Goal: Communication & Community: Answer question/provide support

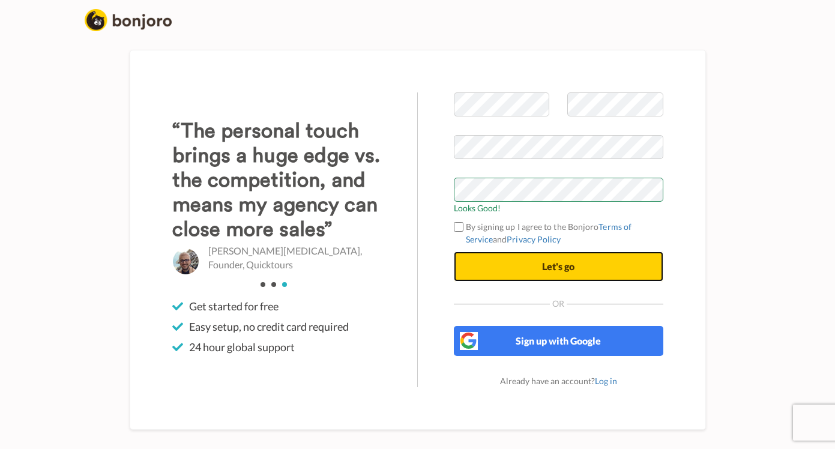
click at [523, 271] on button "Let's go" at bounding box center [559, 267] width 210 height 30
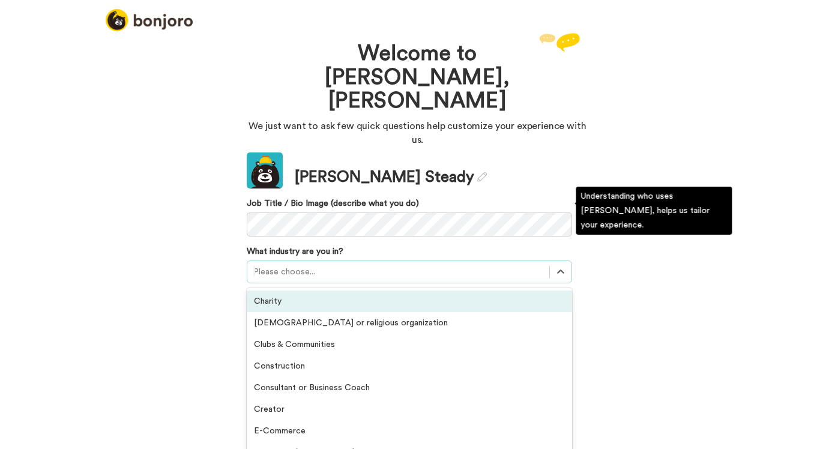
click at [307, 265] on div at bounding box center [398, 272] width 290 height 14
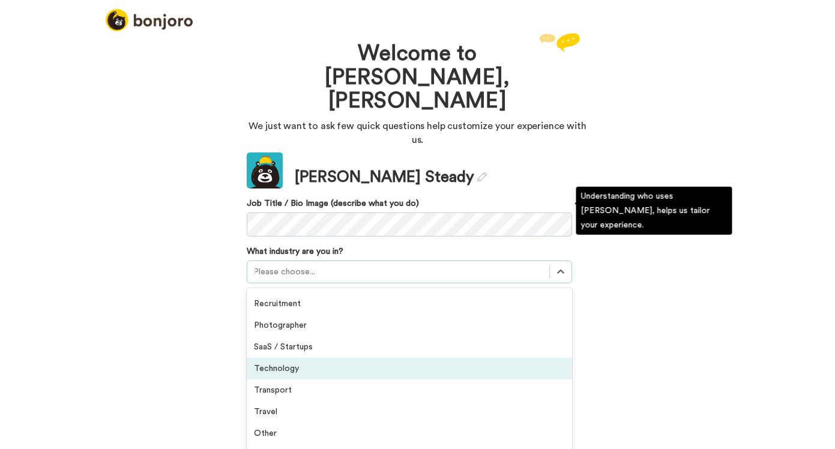
scroll to position [276, 0]
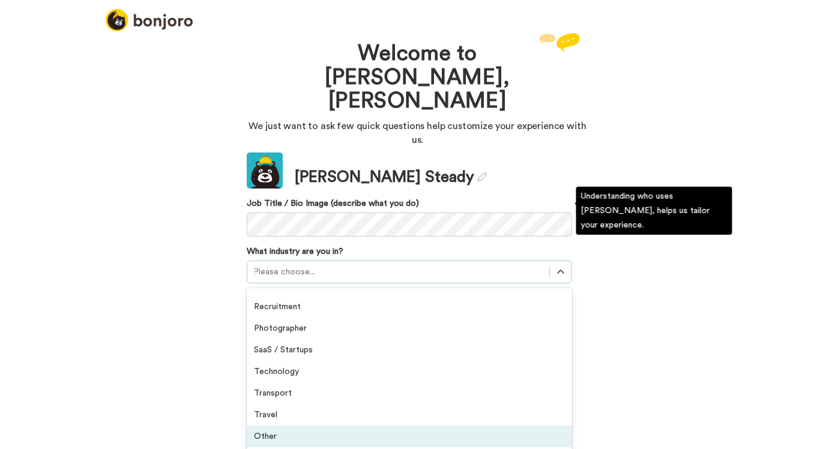
click at [280, 426] on div "Other" at bounding box center [409, 437] width 325 height 22
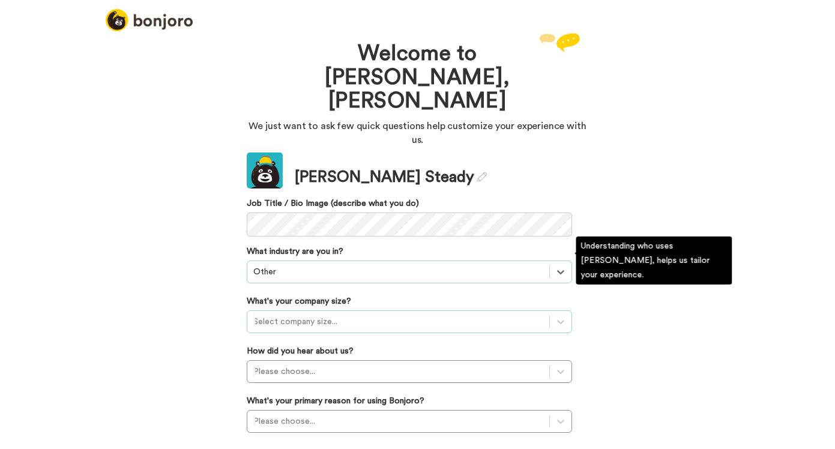
click at [311, 315] on div at bounding box center [398, 322] width 290 height 14
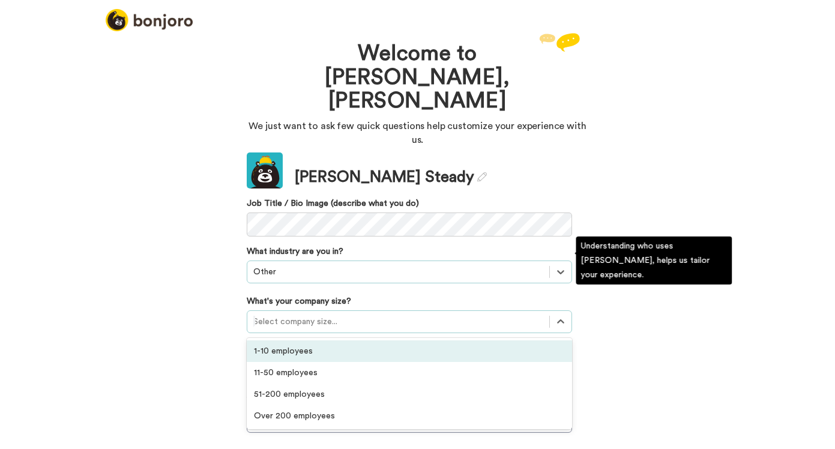
click at [301, 340] on div "1-10 employees" at bounding box center [409, 351] width 325 height 22
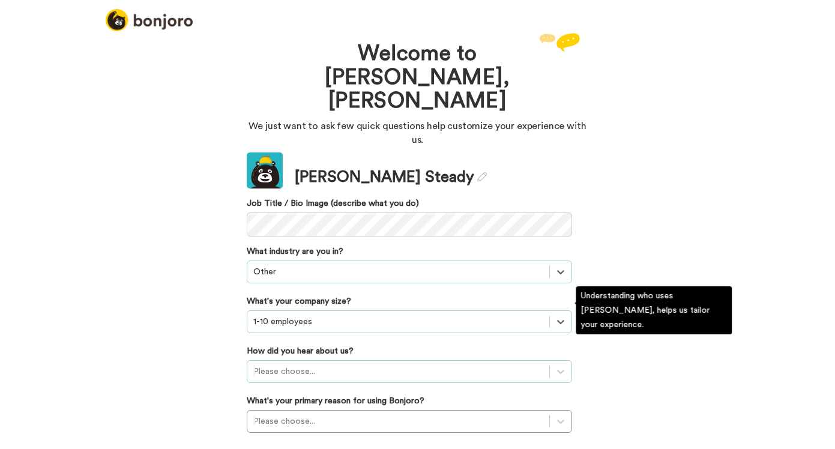
click at [296, 364] on div at bounding box center [398, 371] width 290 height 14
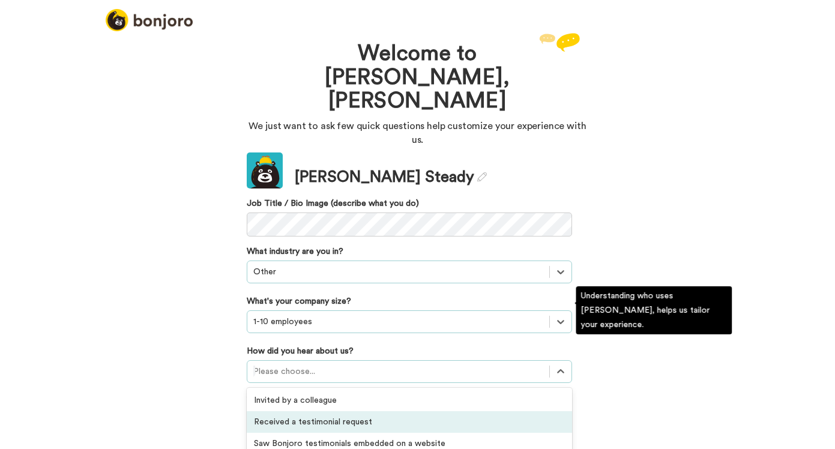
scroll to position [349, 0]
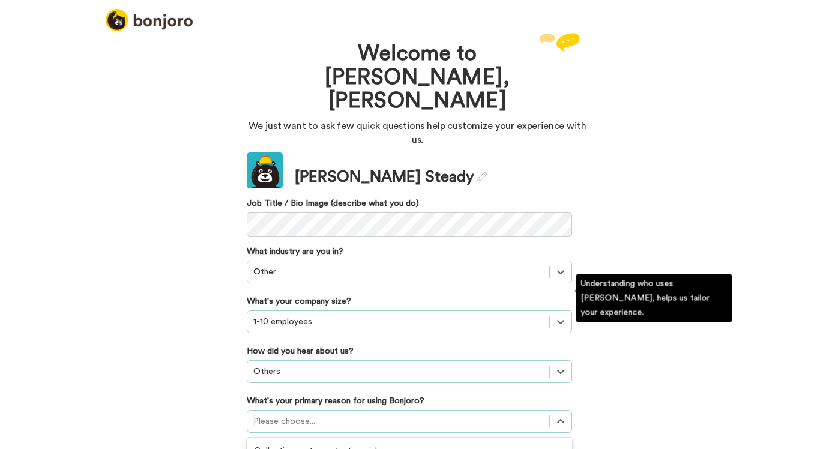
scroll to position [62, 0]
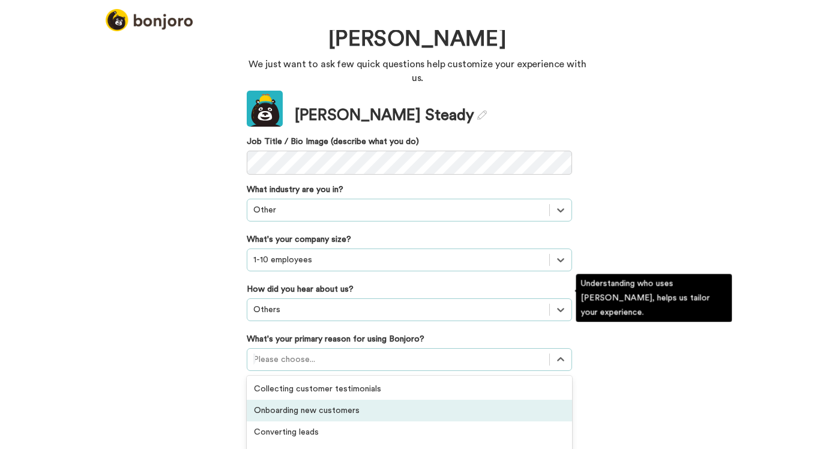
click at [292, 354] on div "option Onboarding new customers focused, 2 of 6. 6 results available. Use Up an…" at bounding box center [409, 359] width 325 height 23
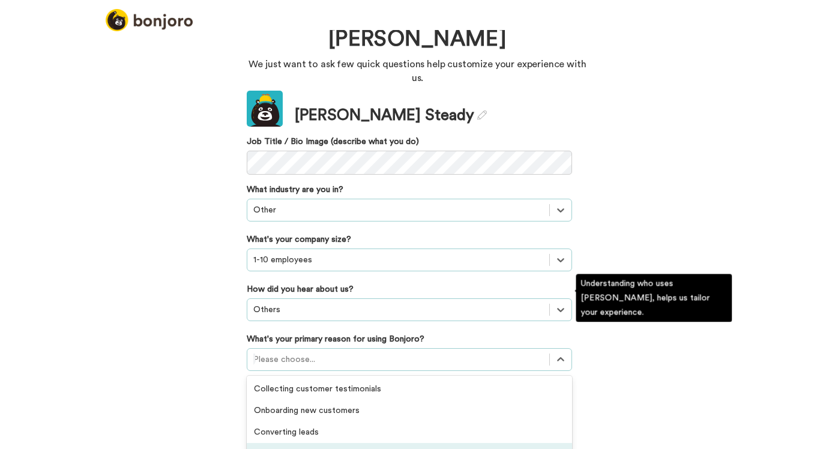
click at [319, 443] on div "Thanking customers or donors" at bounding box center [409, 454] width 325 height 22
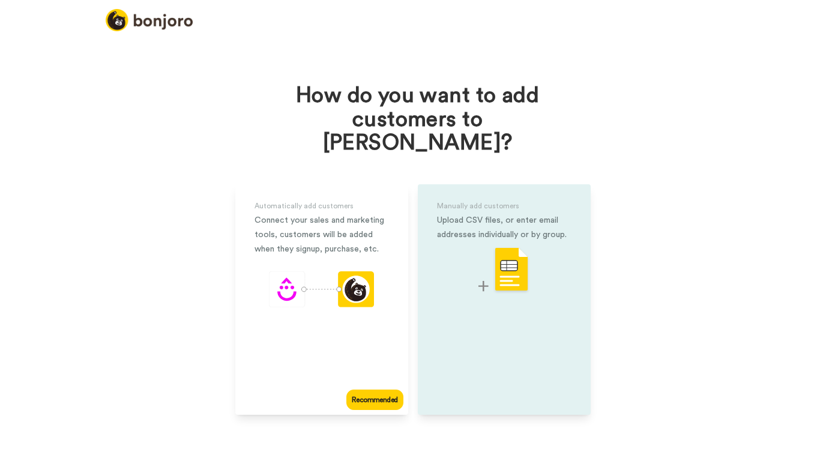
click at [510, 247] on img at bounding box center [504, 270] width 52 height 47
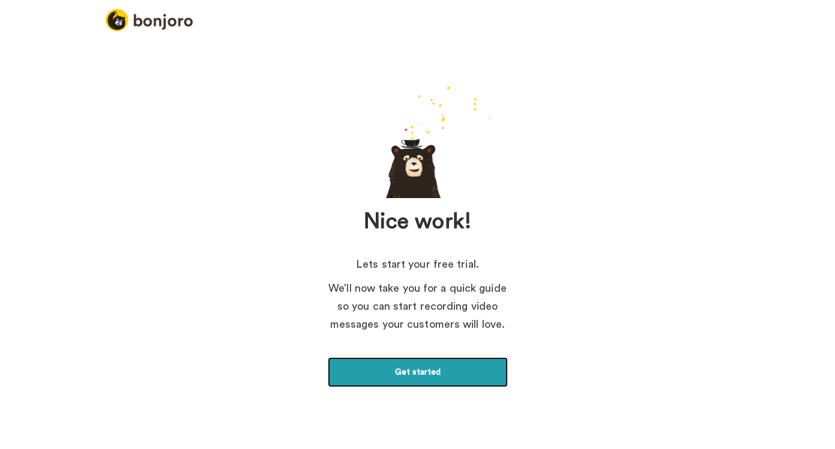
click at [399, 372] on link "Get started" at bounding box center [418, 372] width 180 height 30
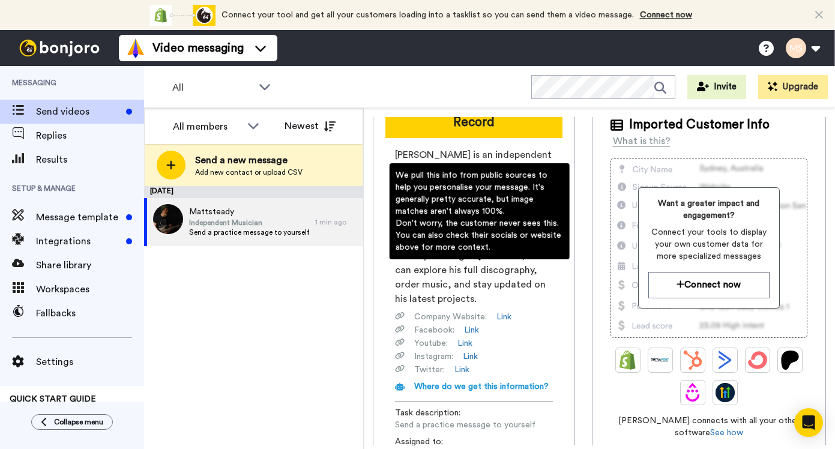
scroll to position [195, 0]
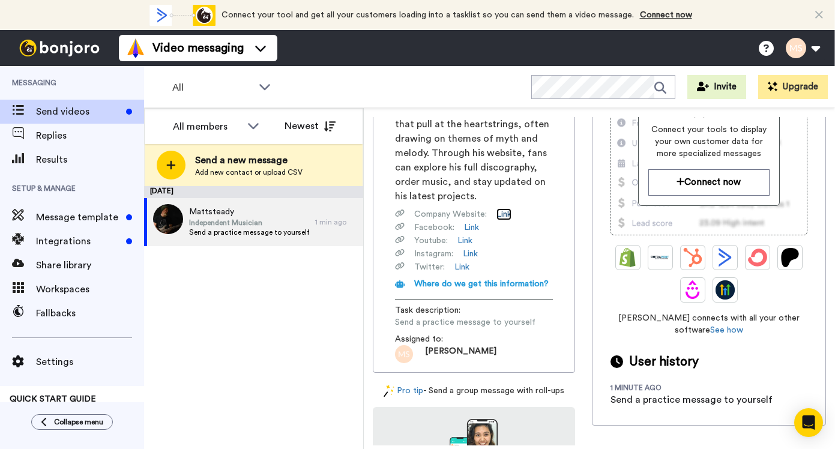
click at [505, 208] on link "Link" at bounding box center [503, 214] width 15 height 12
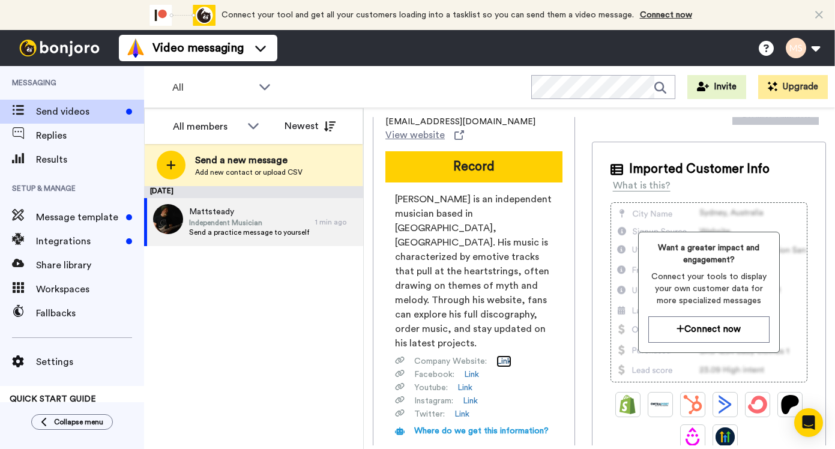
scroll to position [0, 0]
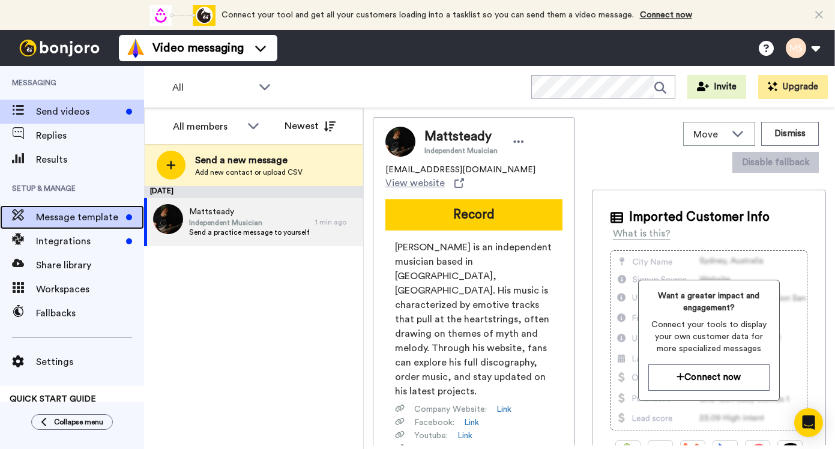
click at [71, 214] on span "Message template" at bounding box center [78, 217] width 85 height 14
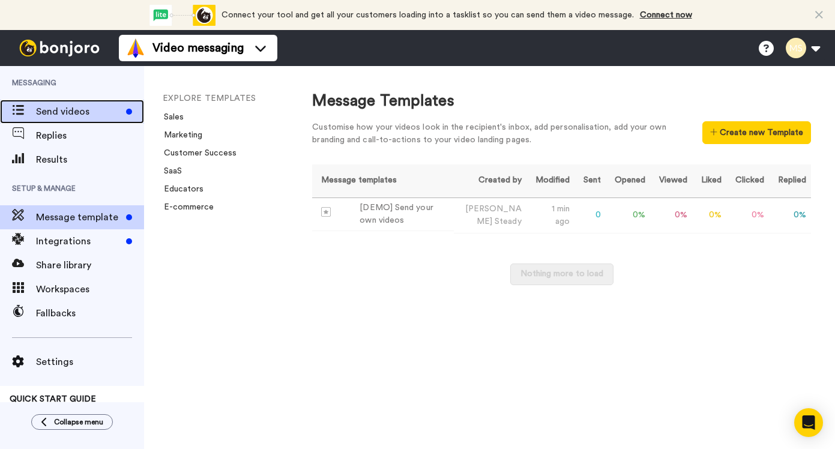
click at [95, 105] on span "Send videos" at bounding box center [78, 111] width 85 height 14
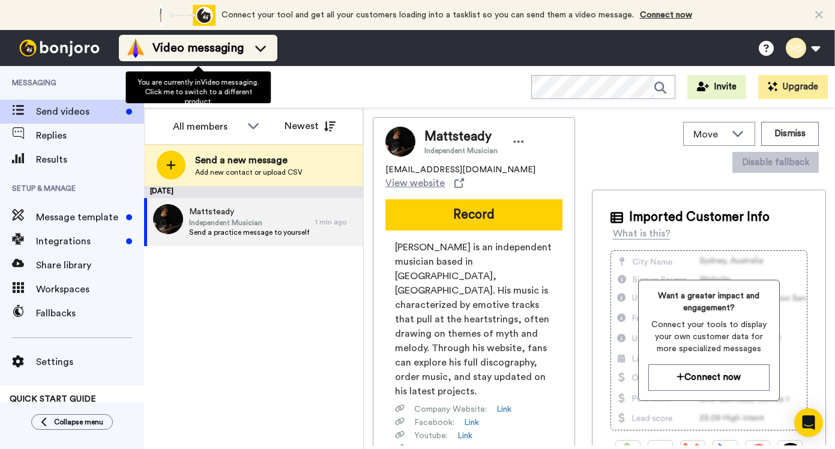
click at [254, 49] on icon at bounding box center [260, 48] width 19 height 12
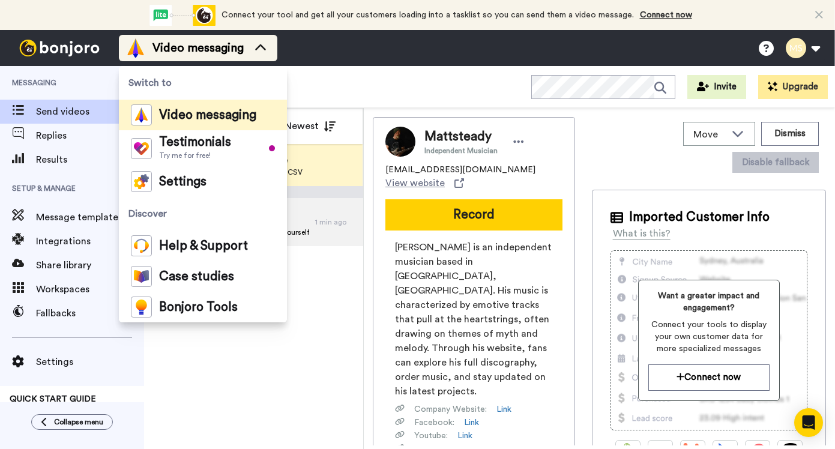
click at [254, 49] on icon at bounding box center [260, 48] width 19 height 12
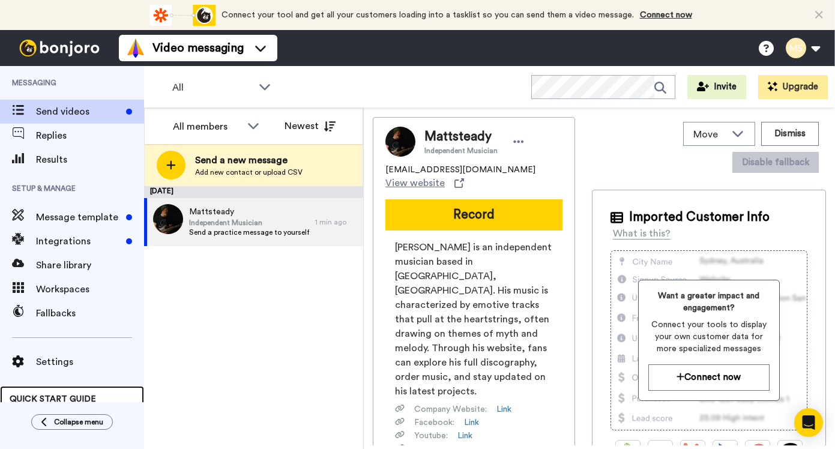
click at [68, 395] on span "QUICK START GUIDE" at bounding box center [53, 399] width 86 height 8
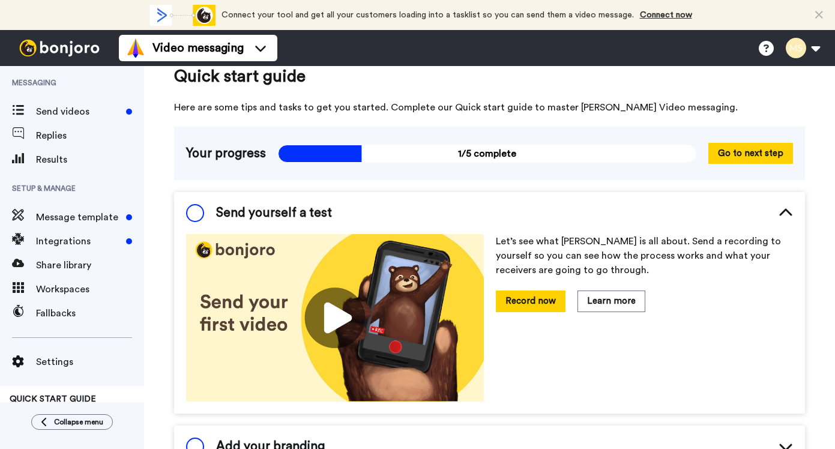
scroll to position [20, 0]
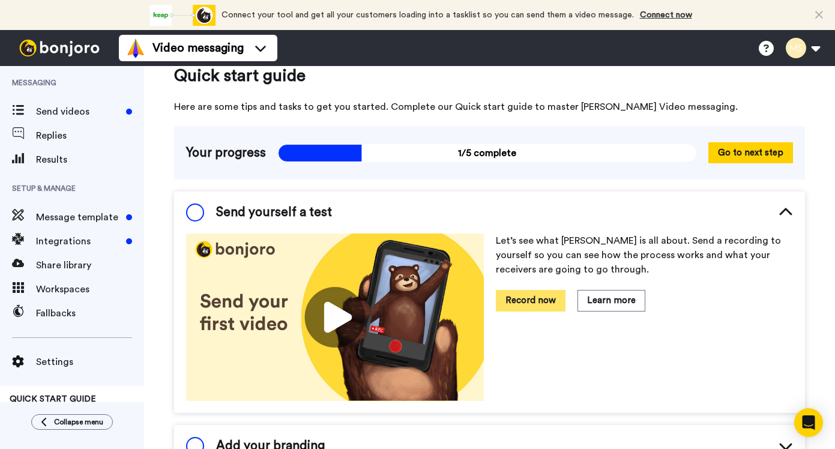
click at [523, 304] on button "Record now" at bounding box center [531, 300] width 70 height 21
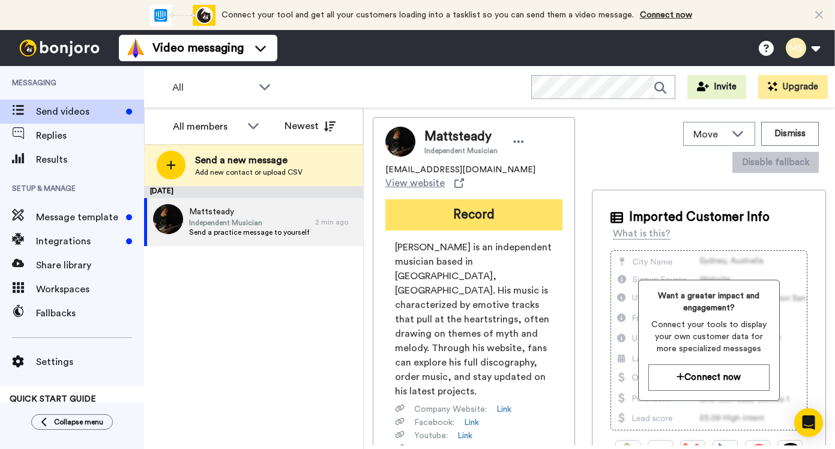
click at [474, 217] on button "Record" at bounding box center [473, 214] width 177 height 31
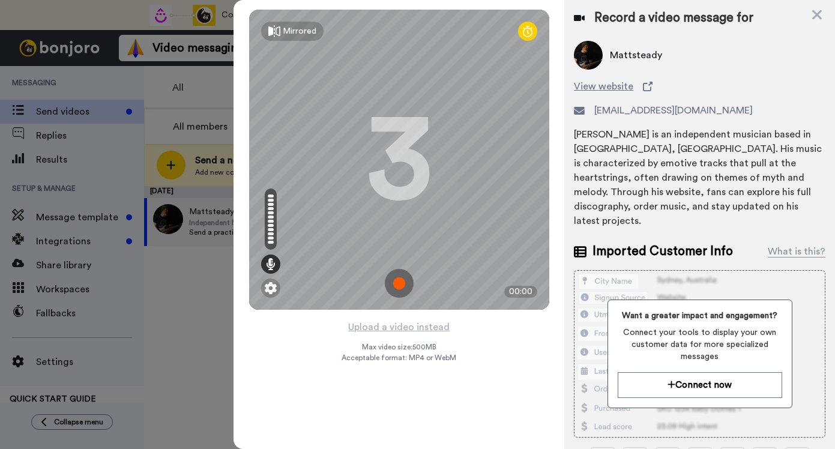
click at [397, 282] on img at bounding box center [399, 283] width 29 height 29
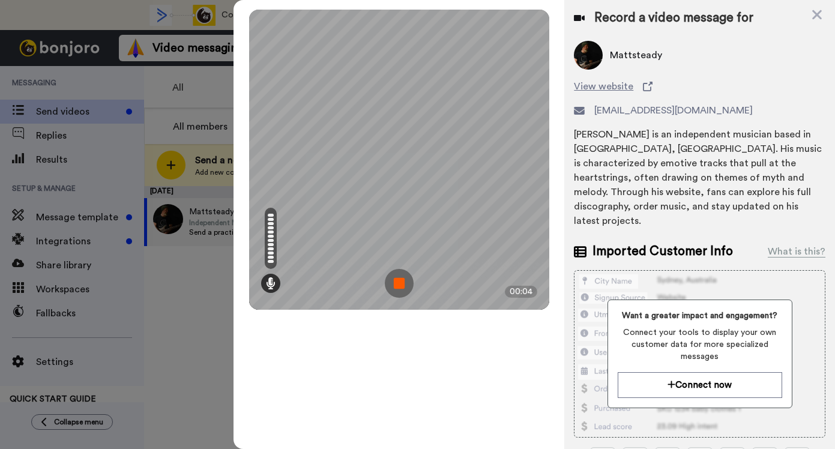
click at [397, 282] on img at bounding box center [399, 283] width 29 height 29
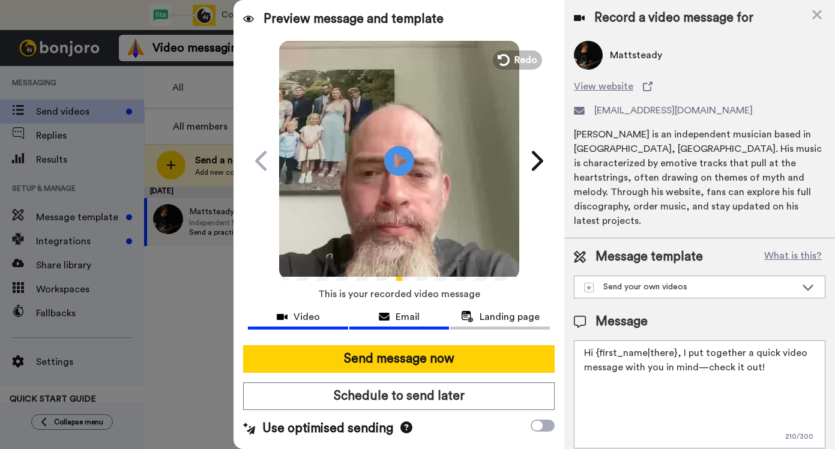
click at [415, 318] on span "Email" at bounding box center [408, 317] width 24 height 14
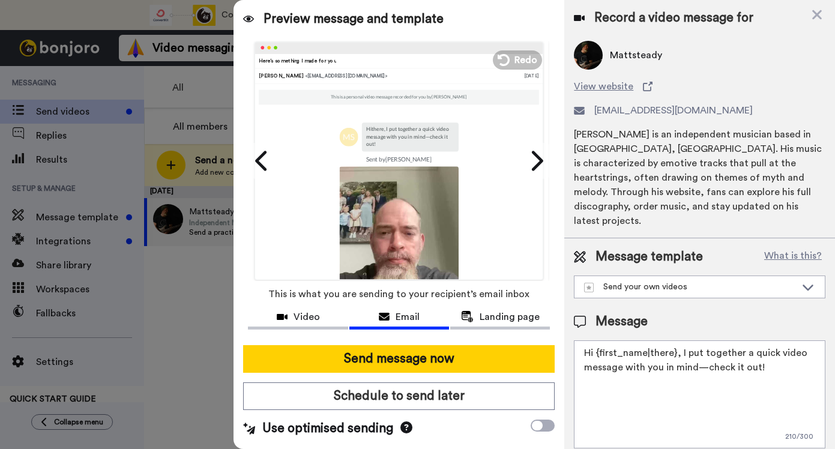
click at [676, 368] on textarea "Hi {first_name|there}, I put together a quick video message with you in mind—ch…" at bounding box center [700, 394] width 252 height 108
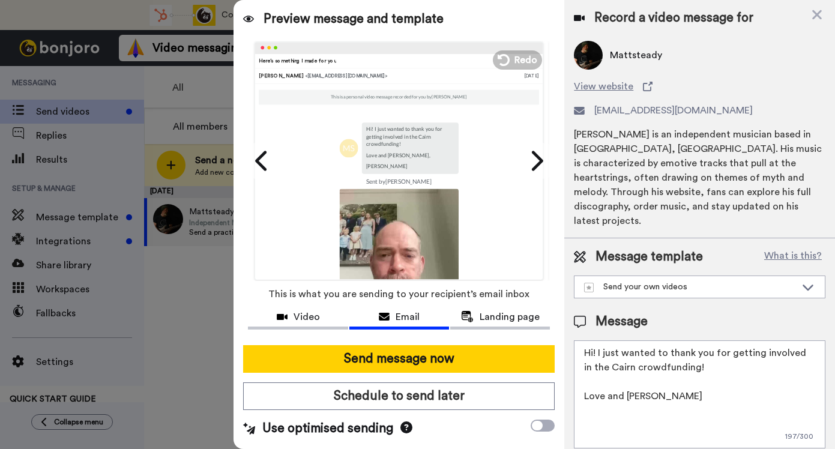
click at [599, 340] on textarea "Hi! I just wanted to thank you for getting involved in the Cairn crowdfunding! …" at bounding box center [700, 394] width 252 height 108
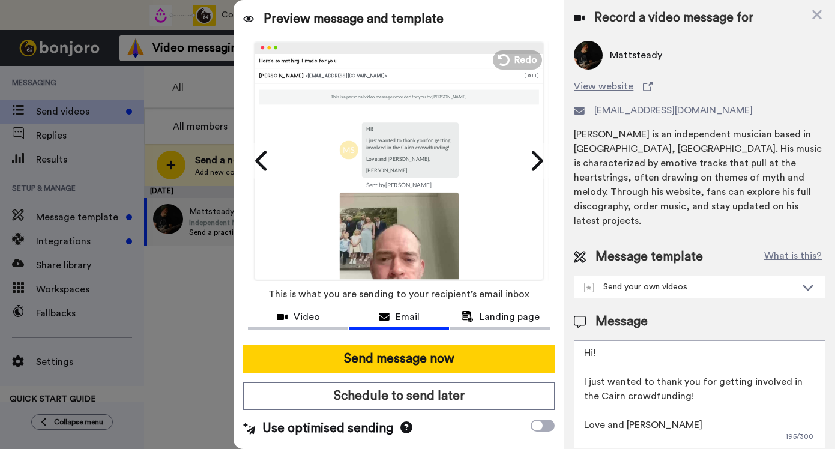
click at [589, 340] on textarea "Hi! I just wanted to thank you for getting involved in the Cairn crowdfunding! …" at bounding box center [700, 394] width 252 height 108
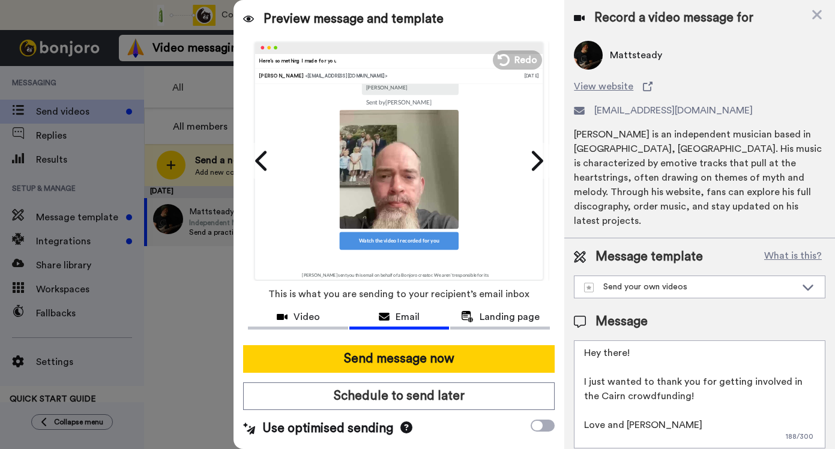
scroll to position [141, 0]
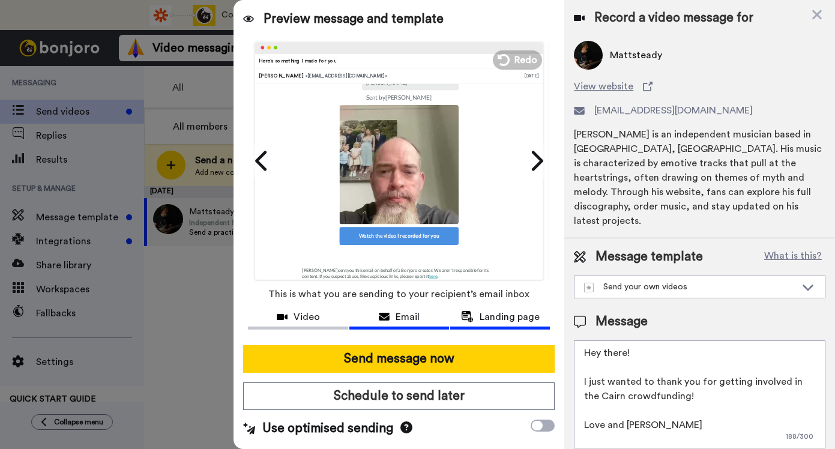
type textarea "Hey there! I just wanted to thank you for getting involved in the Cairn crowdfu…"
click at [504, 321] on span "Landing page" at bounding box center [510, 317] width 60 height 14
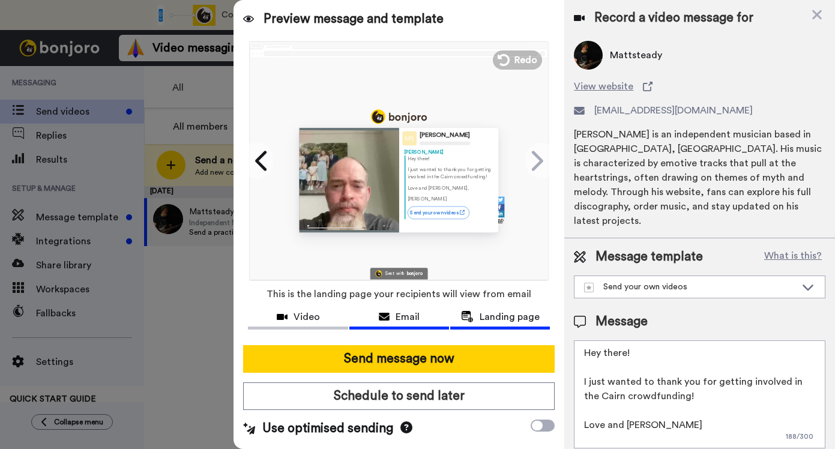
click at [416, 310] on span "Email" at bounding box center [408, 317] width 24 height 14
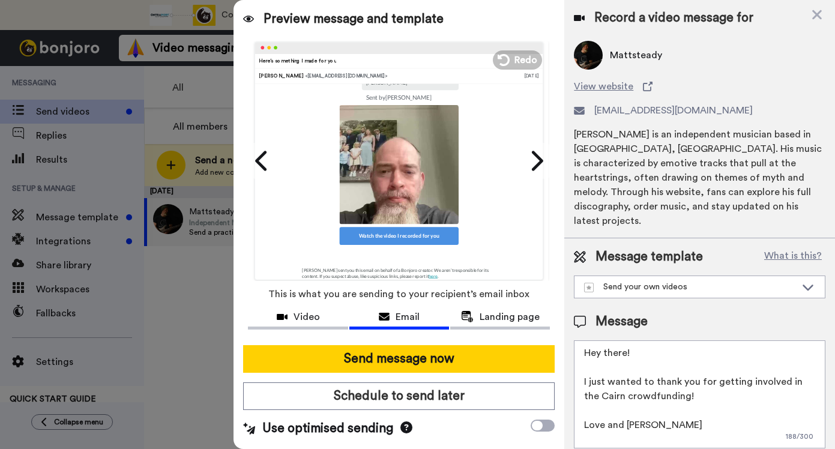
click at [405, 428] on icon at bounding box center [406, 427] width 12 height 12
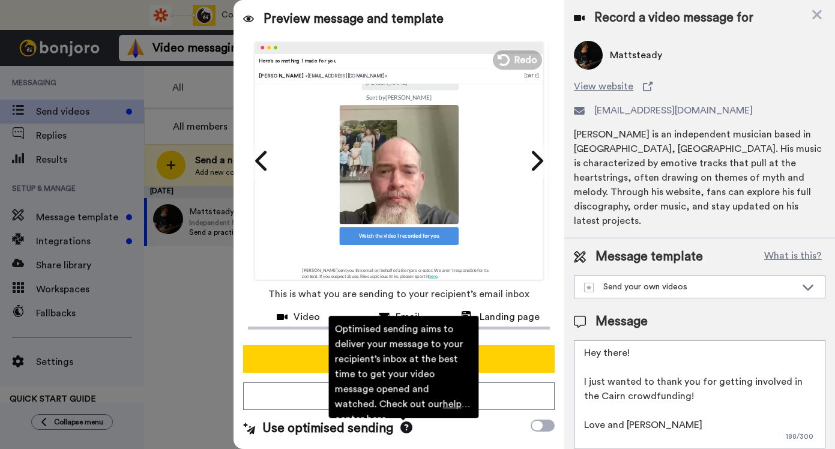
click at [405, 428] on icon at bounding box center [406, 427] width 12 height 12
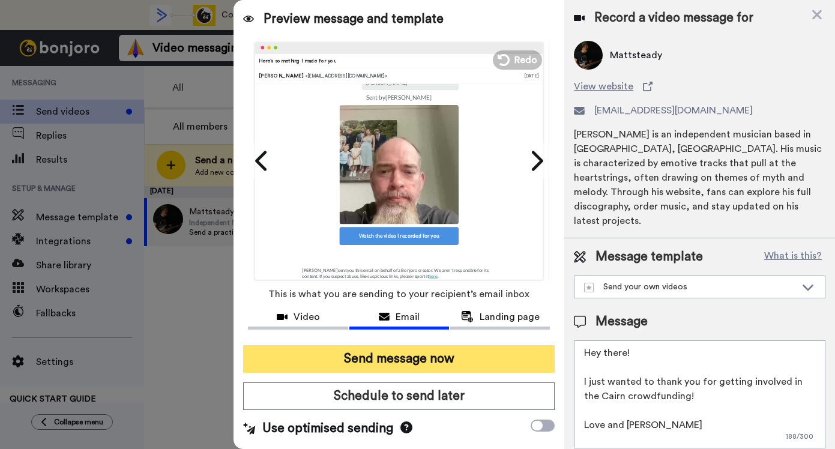
click at [396, 367] on button "Send message now" at bounding box center [399, 359] width 312 height 28
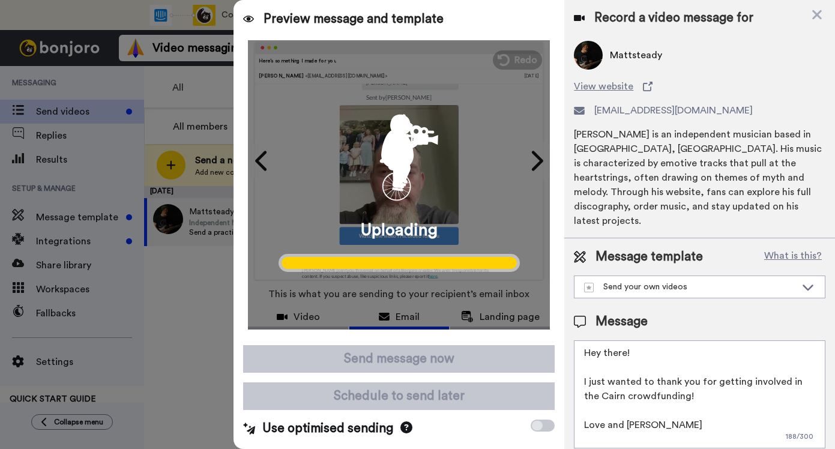
click at [634, 381] on textarea "Hey there! I just wanted to thank you for getting involved in the Cairn crowdfu…" at bounding box center [700, 394] width 252 height 108
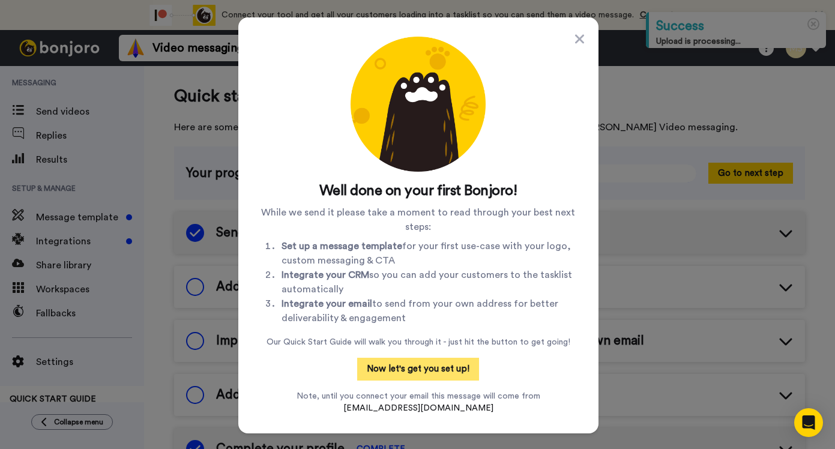
click at [448, 370] on button "Now let's get you set up!" at bounding box center [418, 369] width 122 height 23
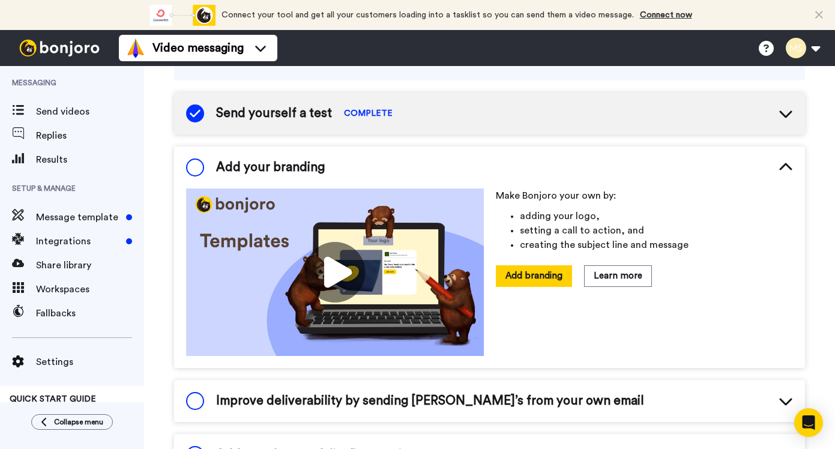
scroll to position [172, 0]
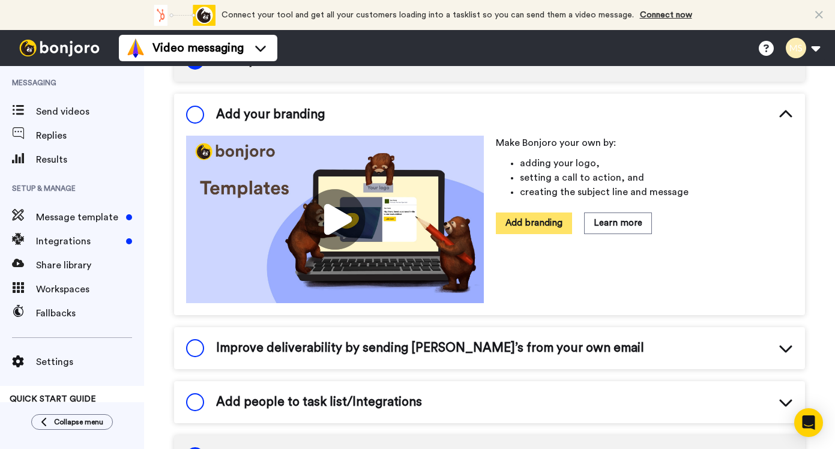
click at [531, 221] on button "Add branding" at bounding box center [534, 223] width 76 height 21
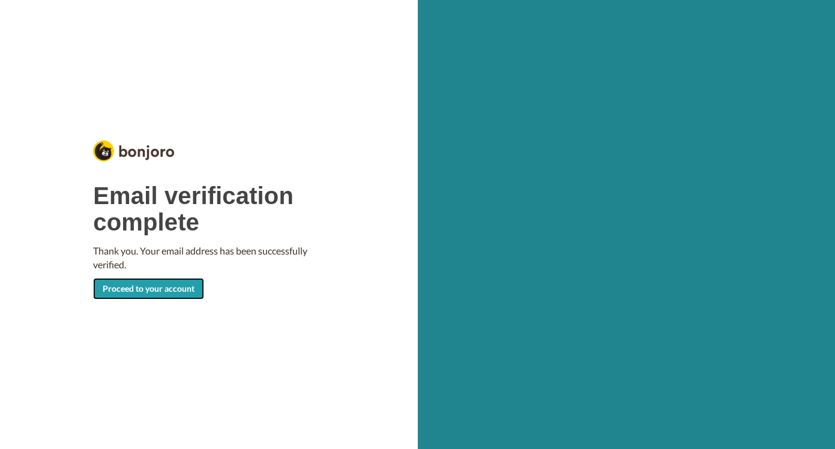
click at [144, 289] on link "Proceed to your account" at bounding box center [148, 289] width 111 height 22
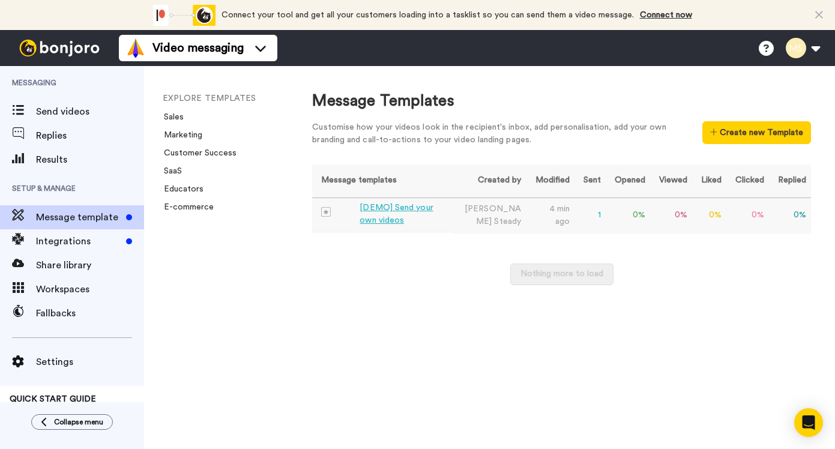
click at [412, 209] on div "[DEMO] Send your own videos" at bounding box center [404, 214] width 89 height 25
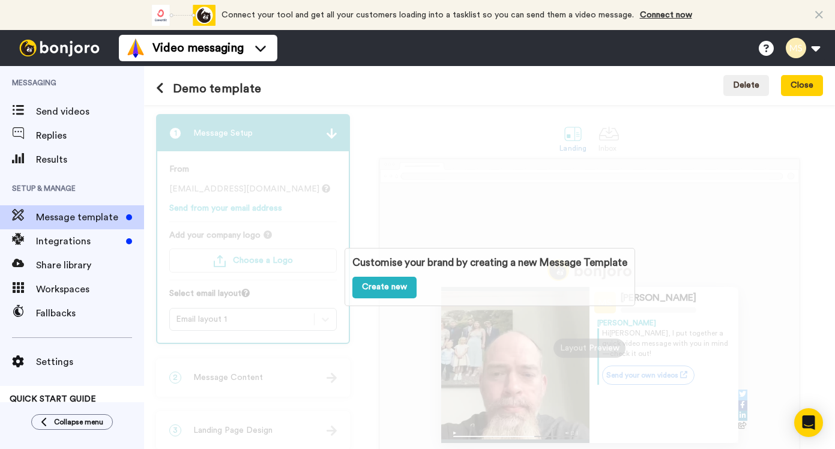
click at [445, 214] on div "Customise your brand by creating a new Message Template Create new" at bounding box center [489, 277] width 691 height 344
click at [618, 265] on p "Customise your brand by creating a new Message Template" at bounding box center [489, 263] width 275 height 14
click at [391, 282] on link "Create new" at bounding box center [384, 288] width 64 height 22
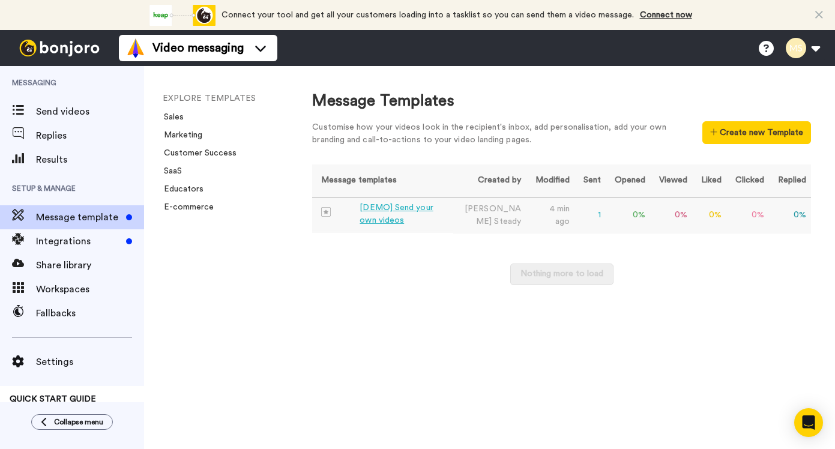
click at [400, 207] on div "[DEMO] Send your own videos" at bounding box center [404, 214] width 89 height 25
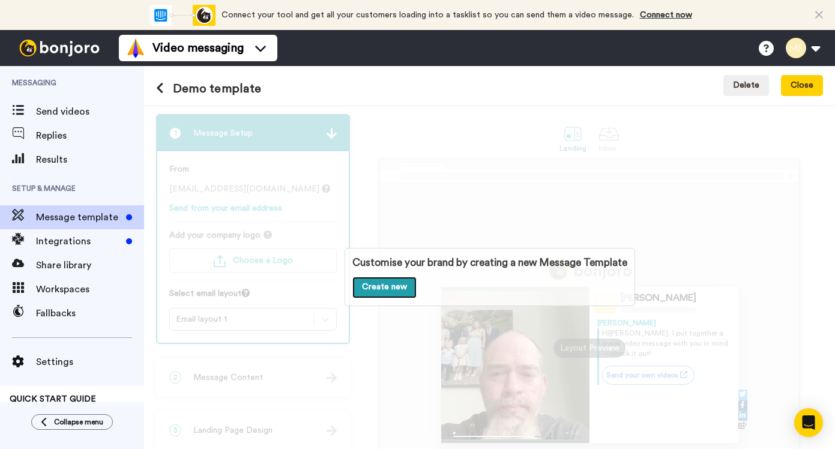
click at [400, 288] on link "Create new" at bounding box center [384, 288] width 64 height 22
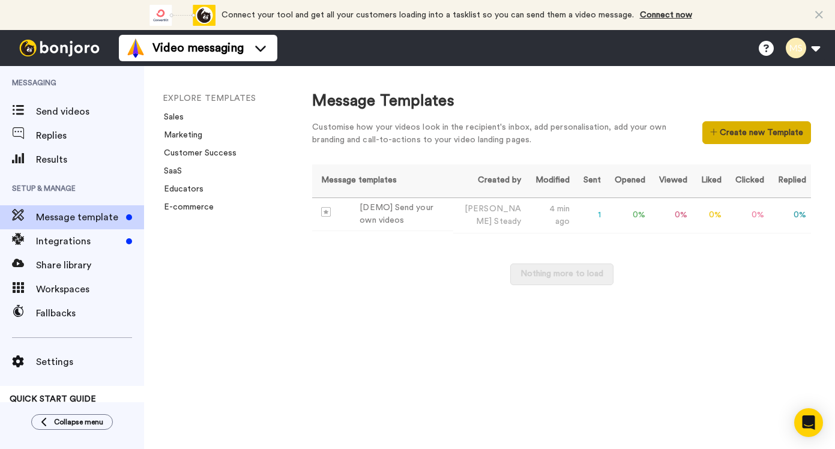
click at [728, 125] on button "Create new Template" at bounding box center [756, 132] width 109 height 23
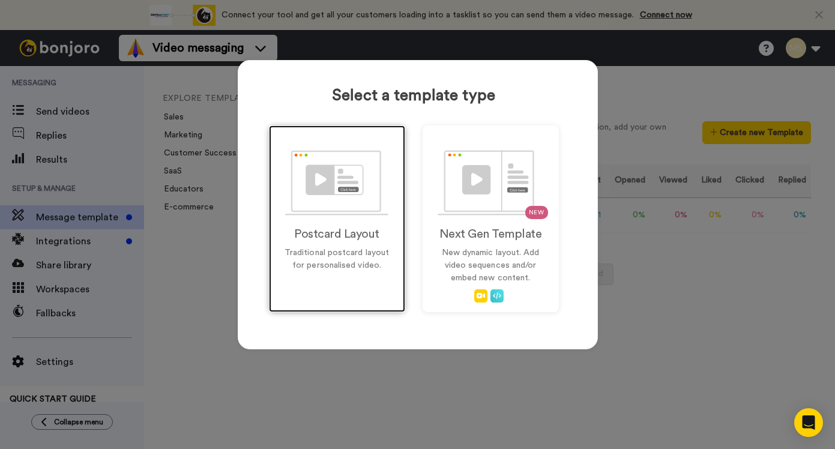
click at [339, 192] on img at bounding box center [336, 182] width 103 height 65
click at [336, 207] on img at bounding box center [336, 182] width 103 height 65
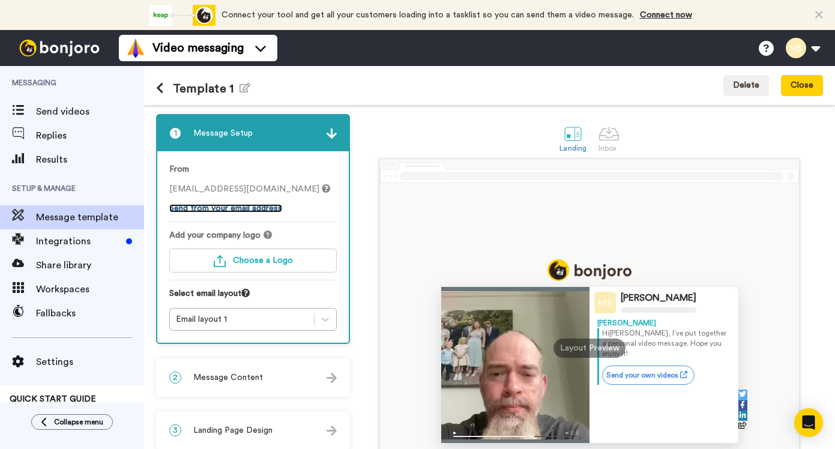
click at [262, 208] on link "Send from your email address" at bounding box center [225, 208] width 113 height 8
click at [275, 262] on span "Choose a Logo" at bounding box center [263, 260] width 60 height 8
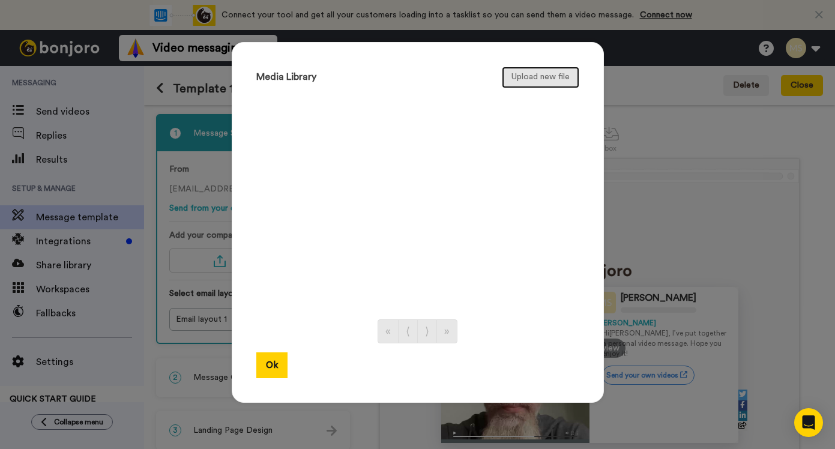
click at [524, 83] on button "Upload new file" at bounding box center [540, 78] width 77 height 22
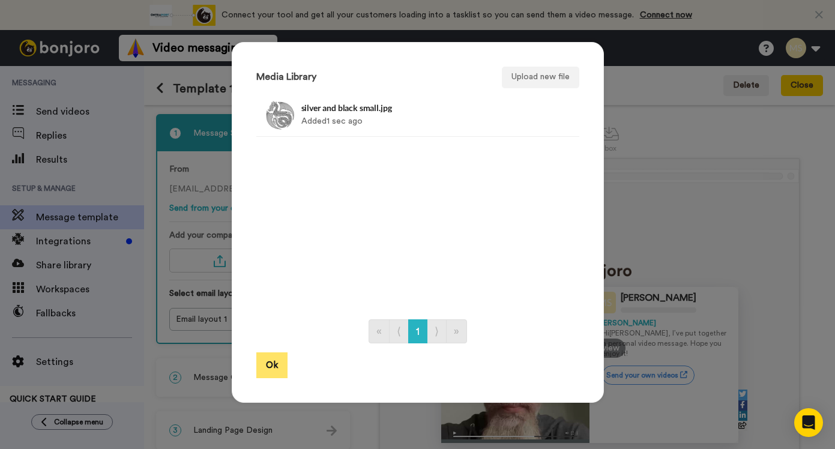
click at [263, 369] on button "Ok" at bounding box center [271, 365] width 31 height 26
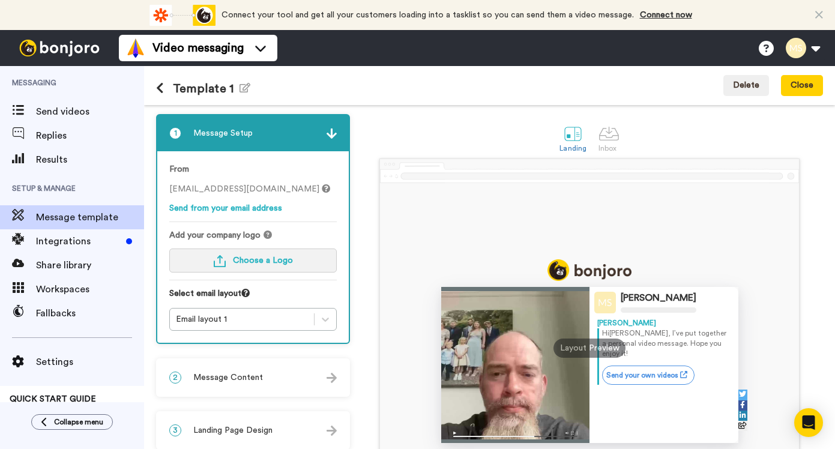
scroll to position [119, 0]
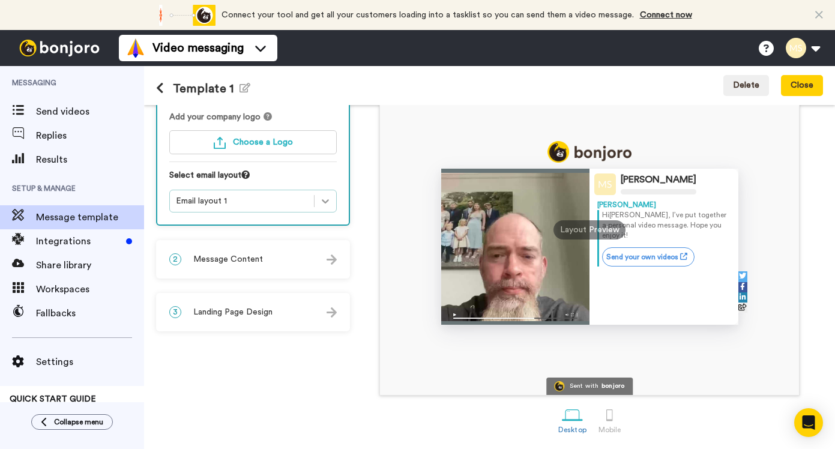
click at [334, 195] on div at bounding box center [326, 201] width 22 height 22
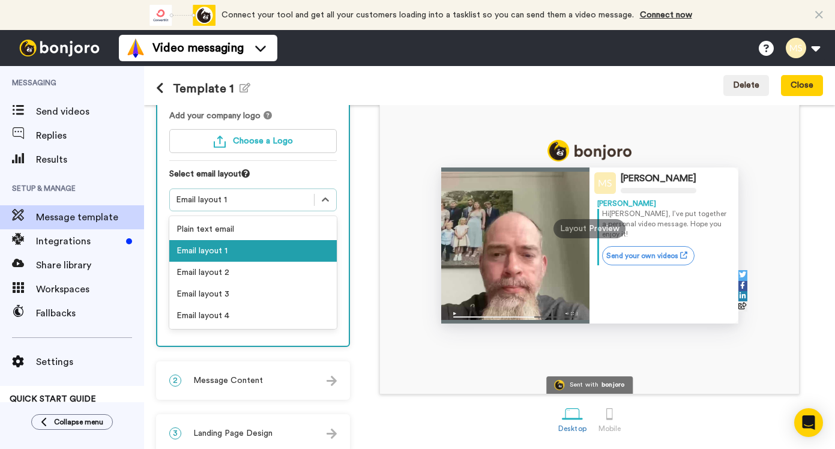
click at [375, 156] on div "Matt Steady Matt Hi Tom , I’ve put together a personal video message. Hope you …" at bounding box center [589, 216] width 467 height 355
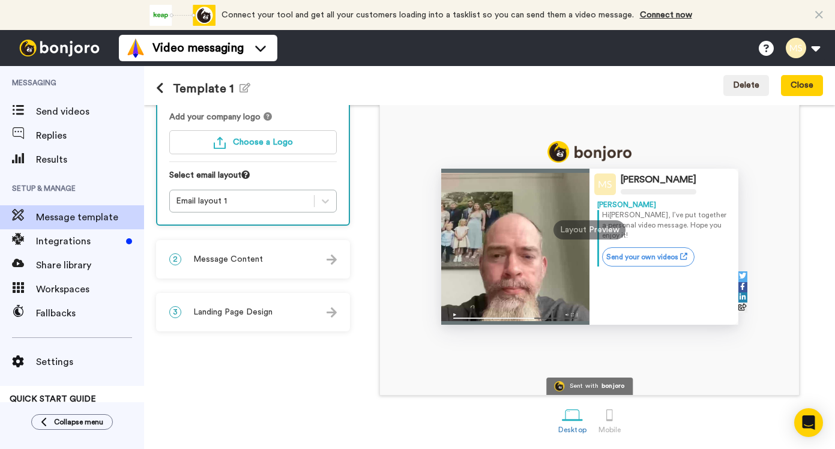
click at [340, 265] on div "2 Message Content" at bounding box center [253, 259] width 192 height 36
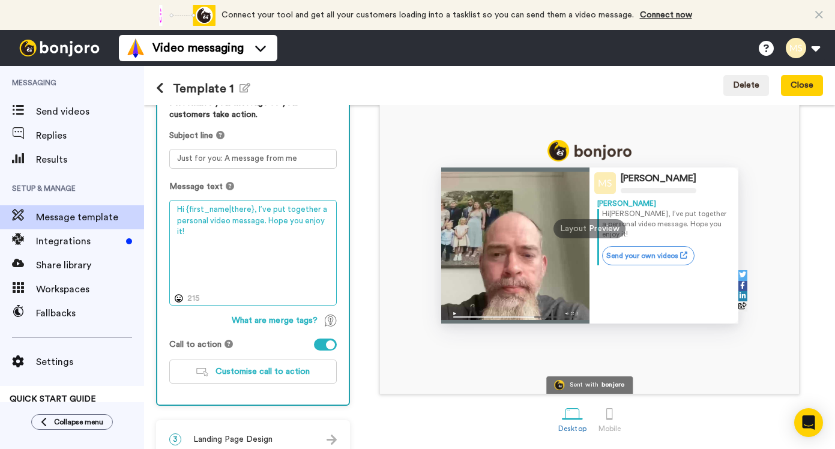
click at [288, 244] on textarea "Hi {first_name|there}, I’ve put together a personal video message. Hope you enj…" at bounding box center [252, 253] width 167 height 106
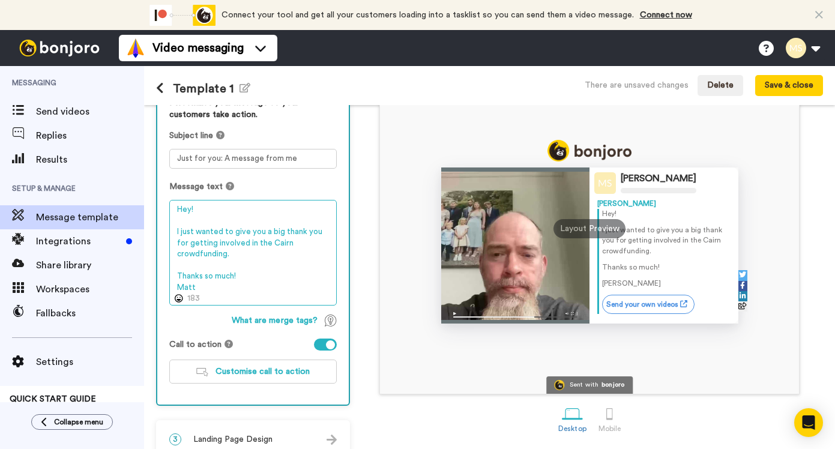
type textarea "Hey! I just wanted to give you a big thank you for getting involved in the Cair…"
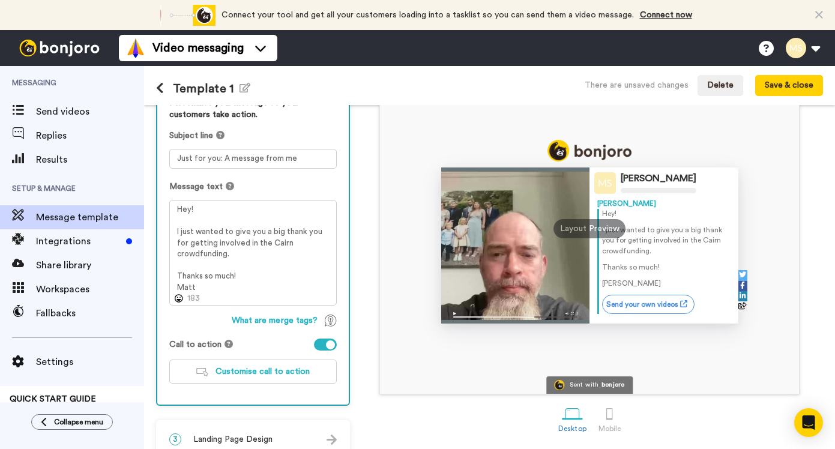
click at [328, 347] on div at bounding box center [330, 344] width 9 height 9
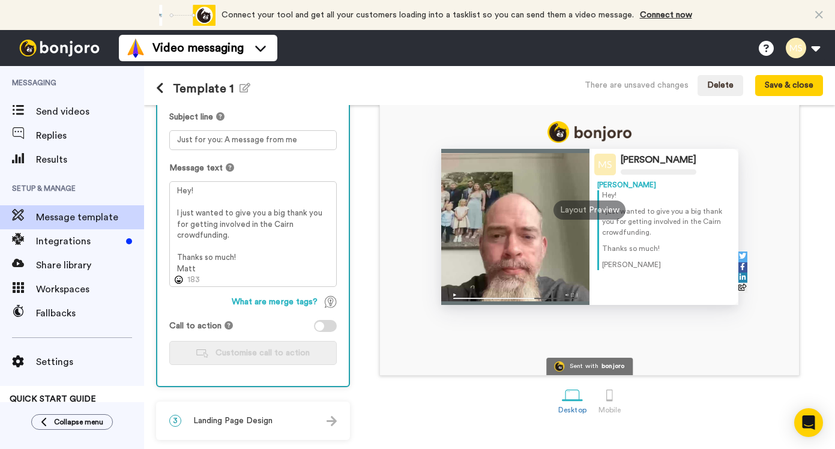
scroll to position [0, 0]
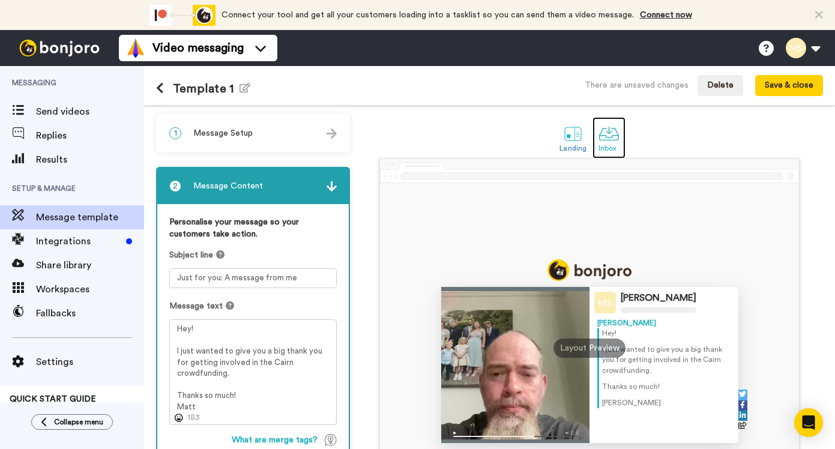
click at [607, 138] on div at bounding box center [609, 133] width 21 height 21
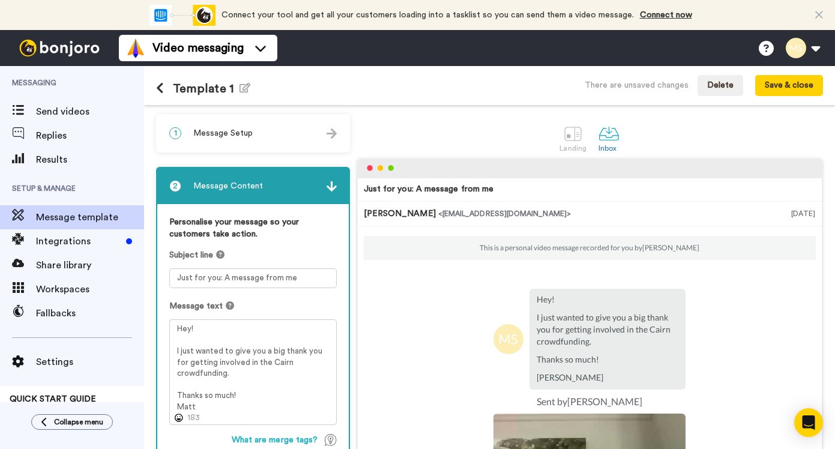
click at [436, 188] on div "Just for you: A message from me" at bounding box center [429, 189] width 130 height 12
drag, startPoint x: 417, startPoint y: 188, endPoint x: 466, endPoint y: 188, distance: 49.8
click at [466, 188] on div "Just for you: A message from me" at bounding box center [429, 189] width 130 height 12
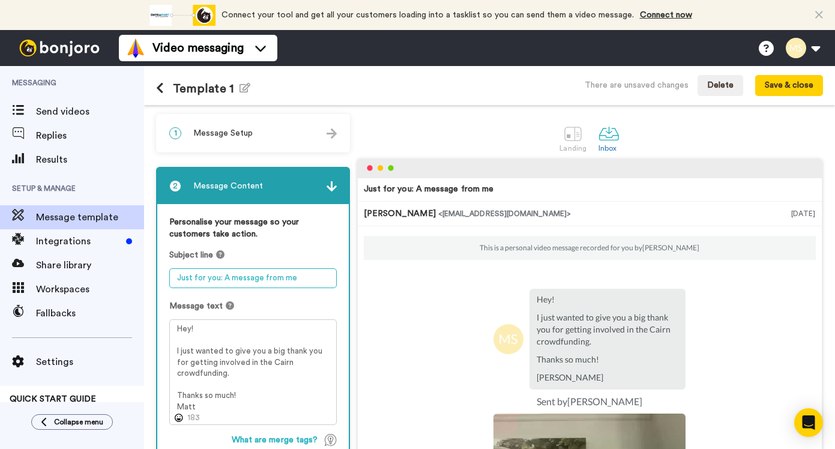
click at [229, 286] on textarea "Just for you: A message from me" at bounding box center [252, 278] width 167 height 20
type textarea "T"
paste textarea "🎵"
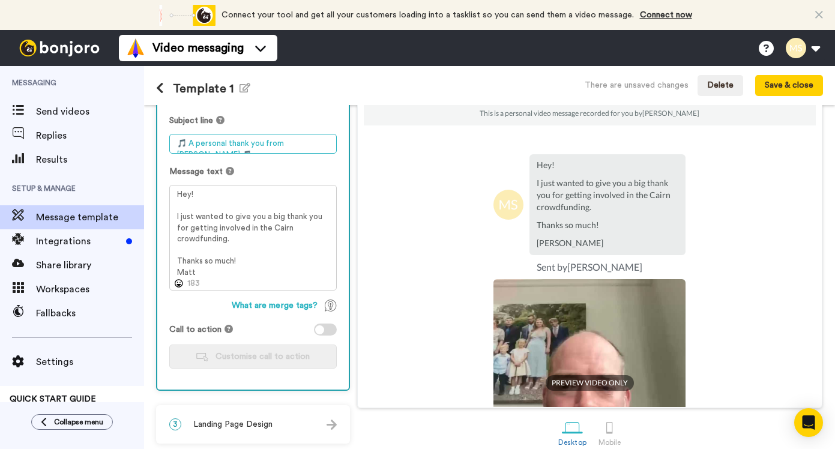
scroll to position [148, 0]
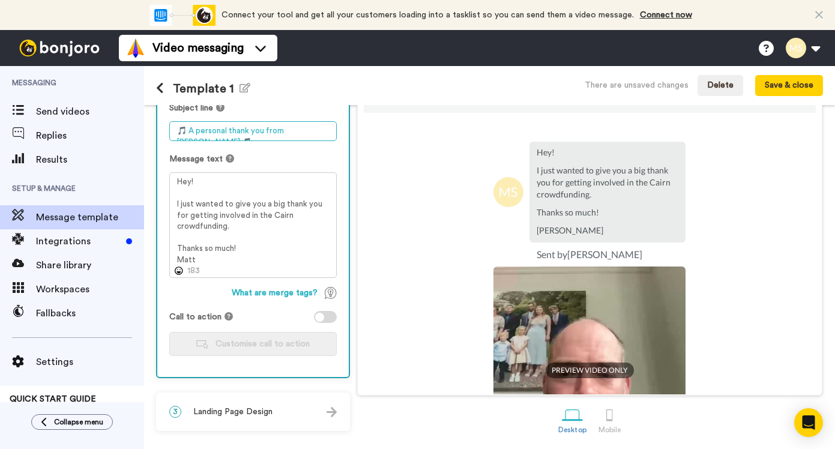
type textarea "🎵 A personal thank you from [PERSON_NAME] 🎵"
click at [251, 409] on span "Landing Page Design" at bounding box center [232, 412] width 79 height 12
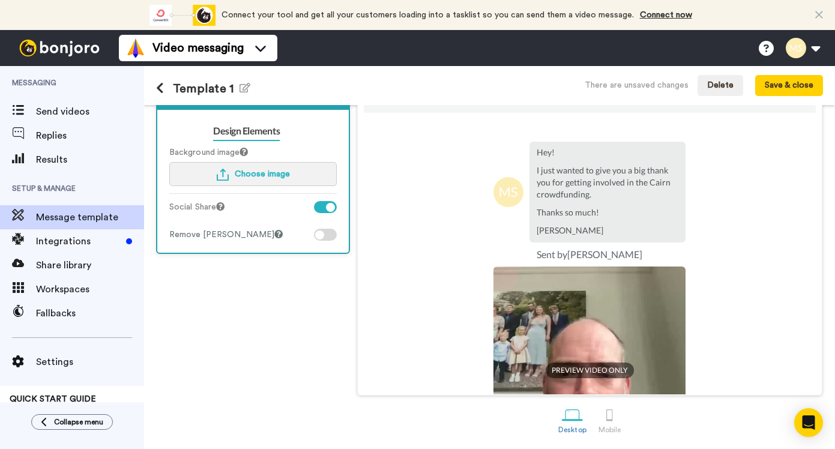
click at [247, 173] on span "Choose image" at bounding box center [262, 174] width 55 height 8
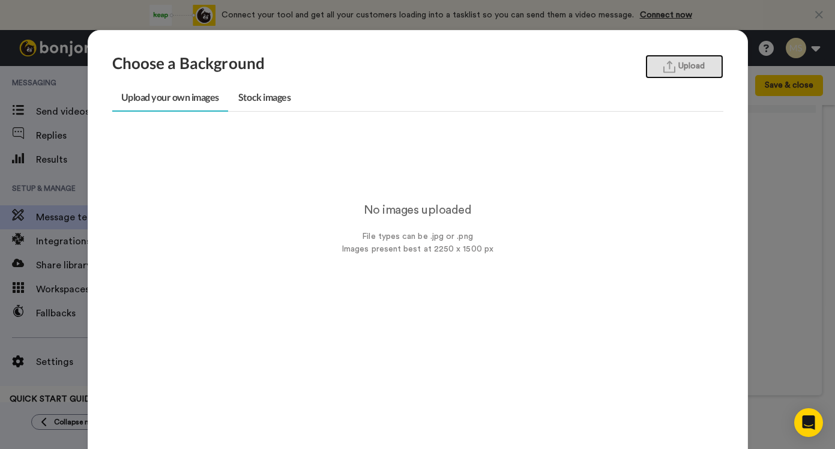
click at [686, 59] on button "Upload" at bounding box center [684, 67] width 78 height 24
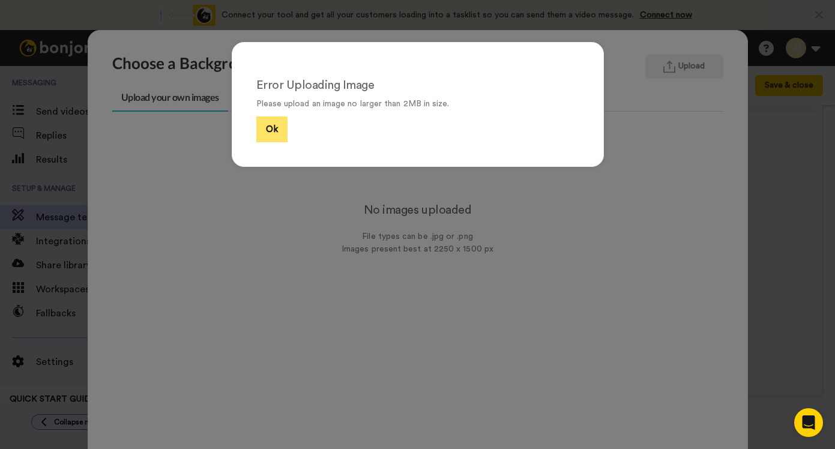
click at [277, 128] on button "Ok" at bounding box center [271, 129] width 31 height 26
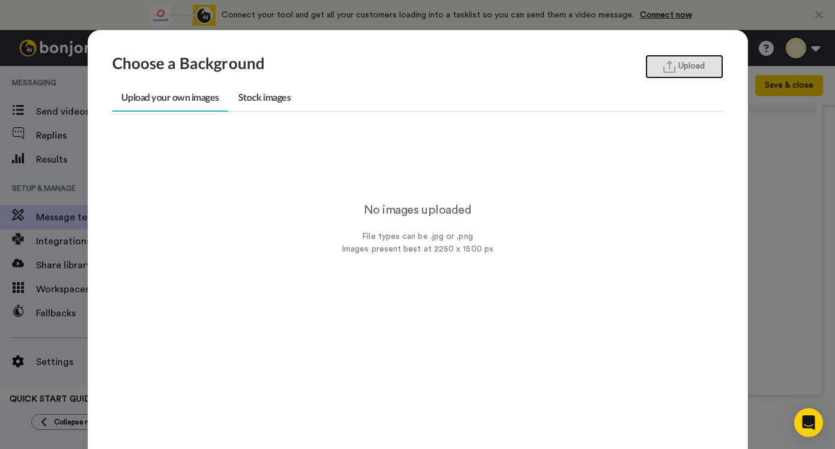
click at [660, 69] on button "Upload" at bounding box center [684, 67] width 78 height 24
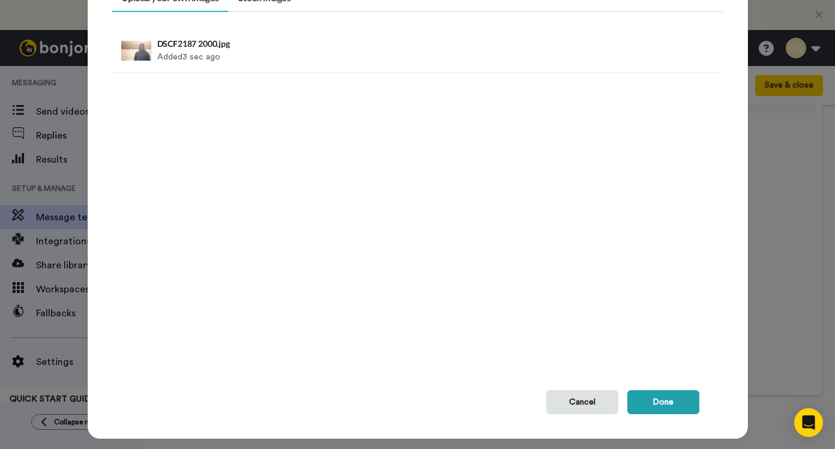
scroll to position [110, 0]
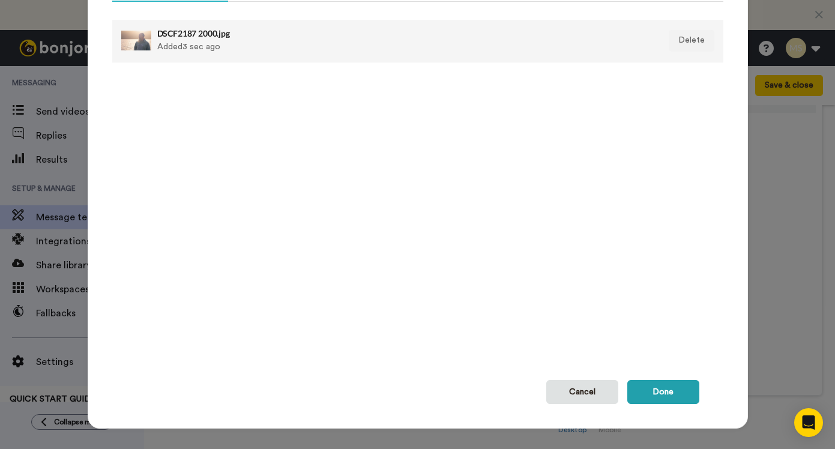
click at [306, 46] on div "DSCF2187 2000.jpg Added 3 sec ago" at bounding box center [358, 41] width 403 height 30
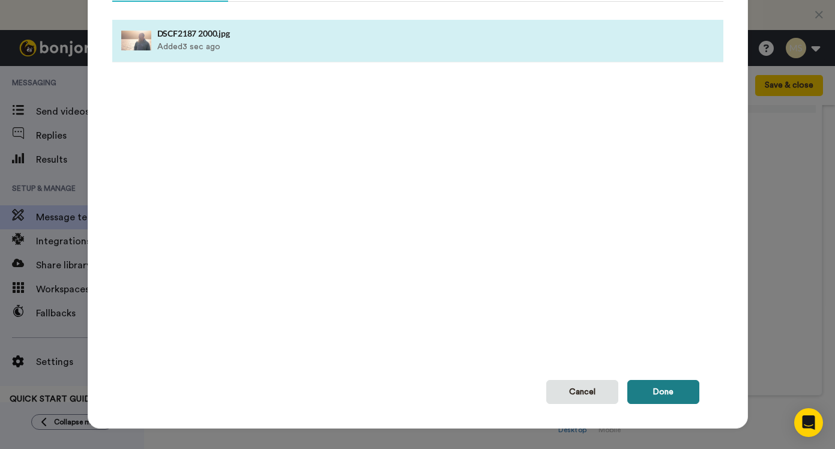
click at [649, 388] on button "Done" at bounding box center [663, 392] width 72 height 24
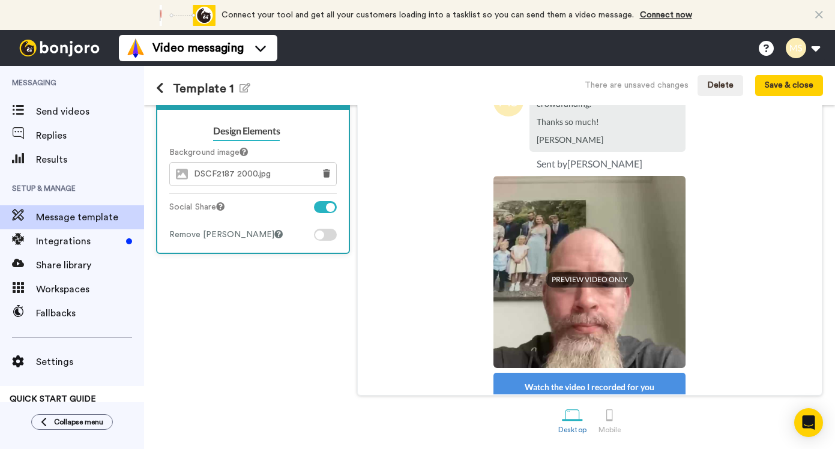
scroll to position [0, 0]
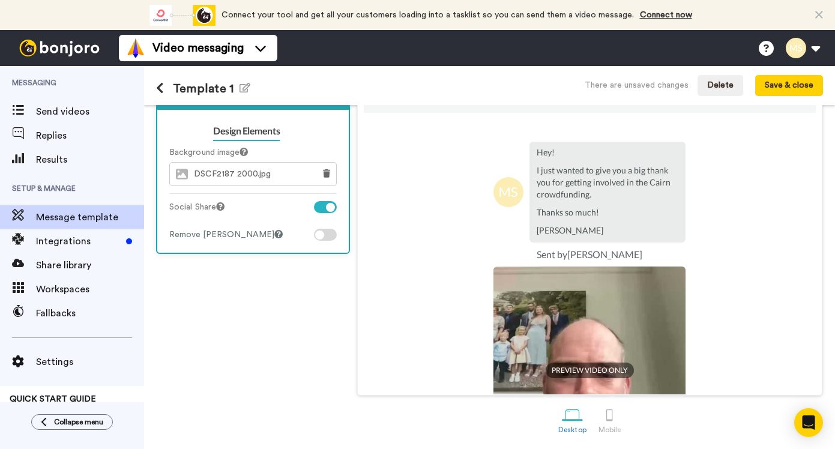
click at [327, 236] on div at bounding box center [325, 235] width 23 height 12
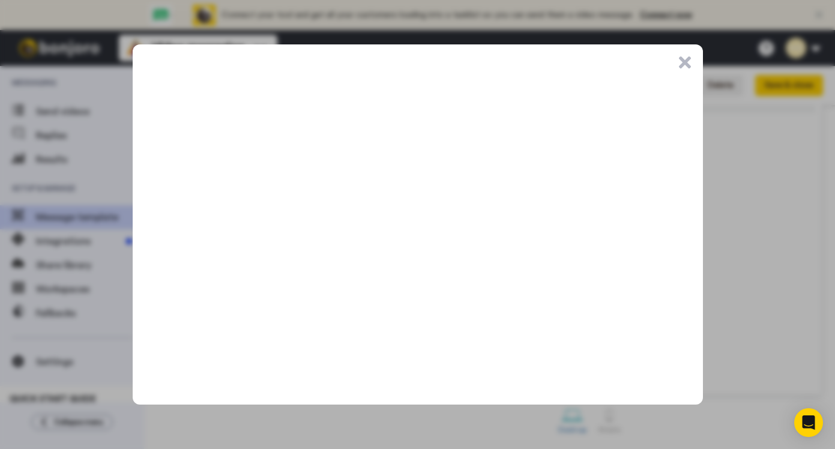
click at [682, 64] on button ".cls-1{stroke-width:0px;}" at bounding box center [685, 62] width 12 height 12
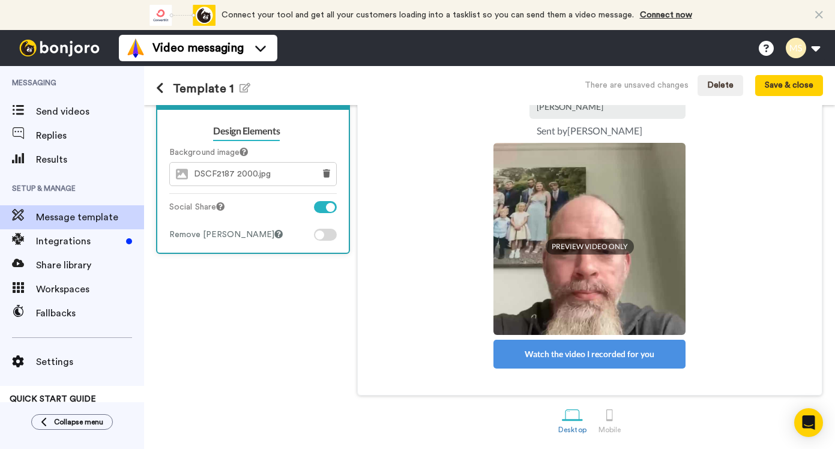
scroll to position [163, 0]
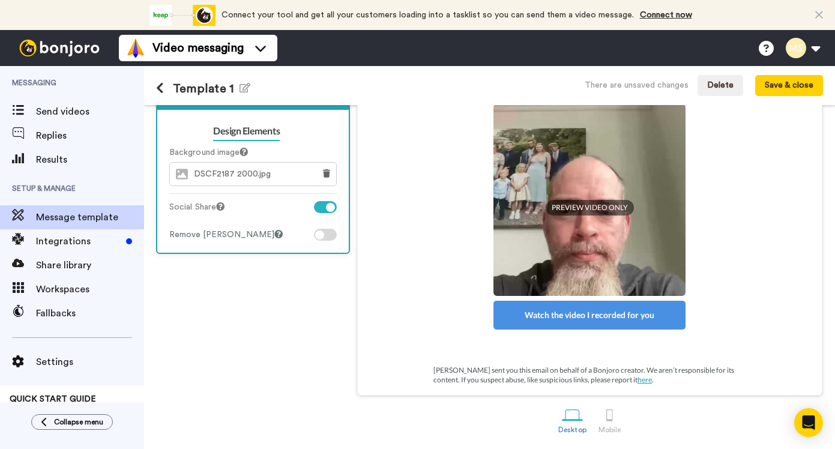
click at [322, 207] on div at bounding box center [325, 207] width 23 height 12
click at [609, 427] on div "Mobile" at bounding box center [610, 430] width 22 height 8
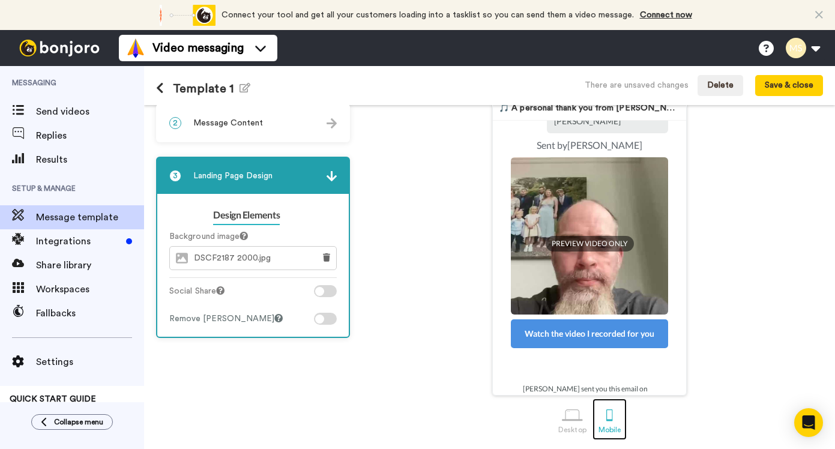
scroll to position [64, 0]
click at [573, 420] on div at bounding box center [572, 415] width 21 height 21
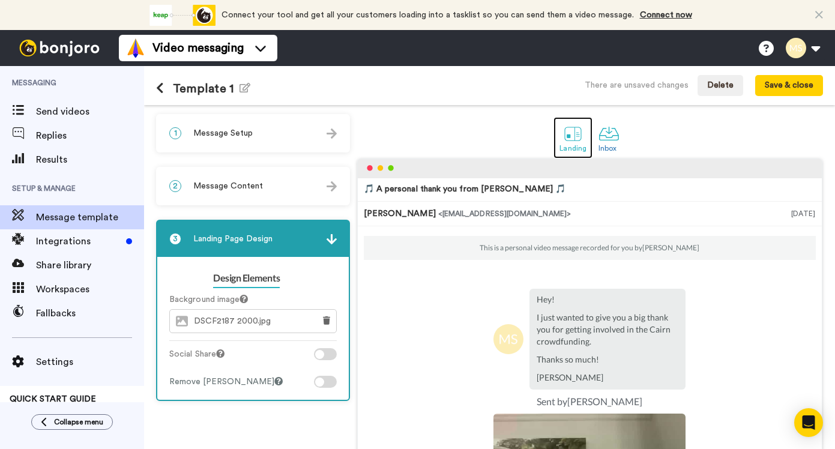
click at [563, 128] on div at bounding box center [573, 133] width 21 height 21
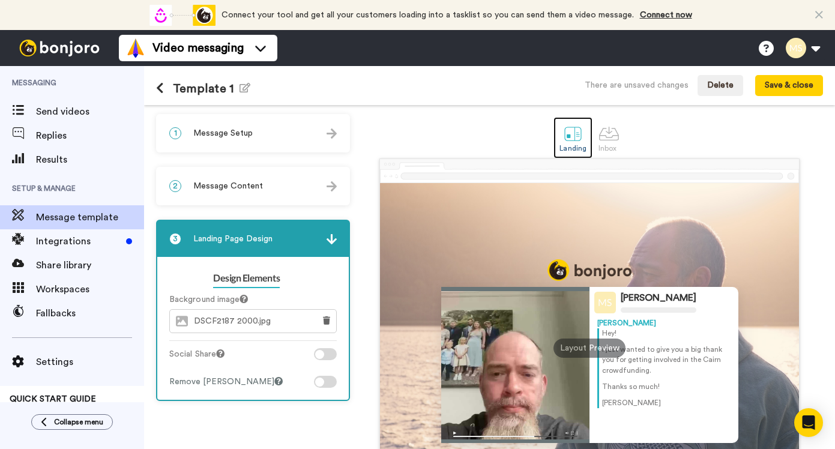
scroll to position [119, 0]
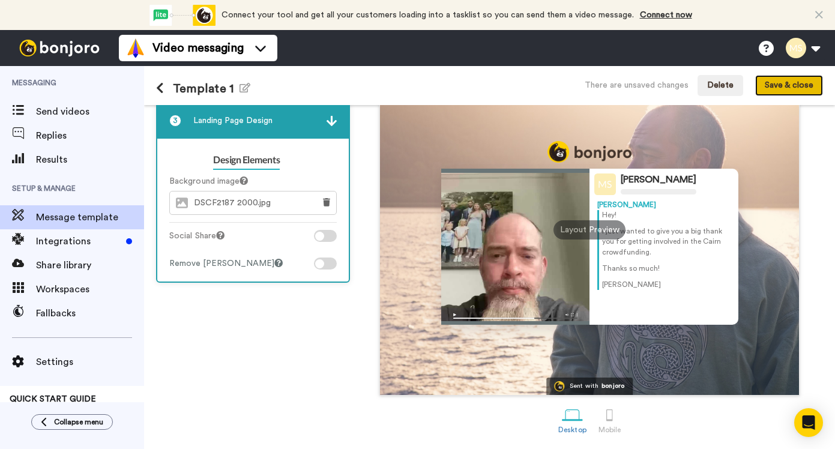
click at [808, 83] on button "Save & close" at bounding box center [789, 86] width 68 height 22
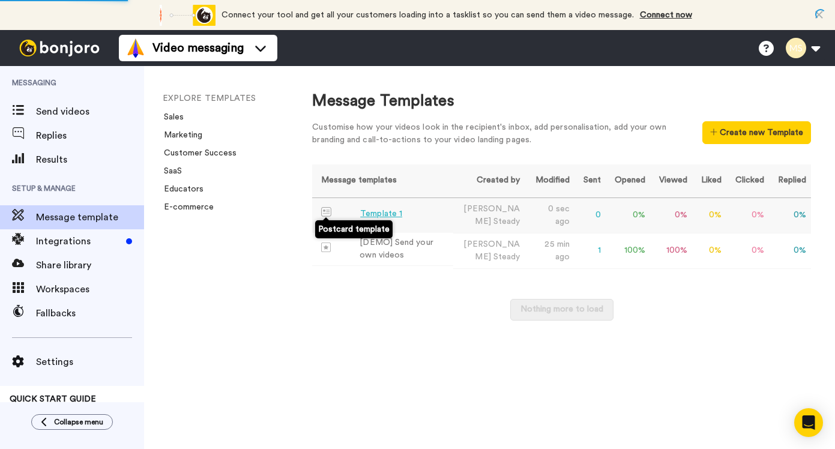
click at [375, 215] on div "Template 1" at bounding box center [381, 214] width 42 height 13
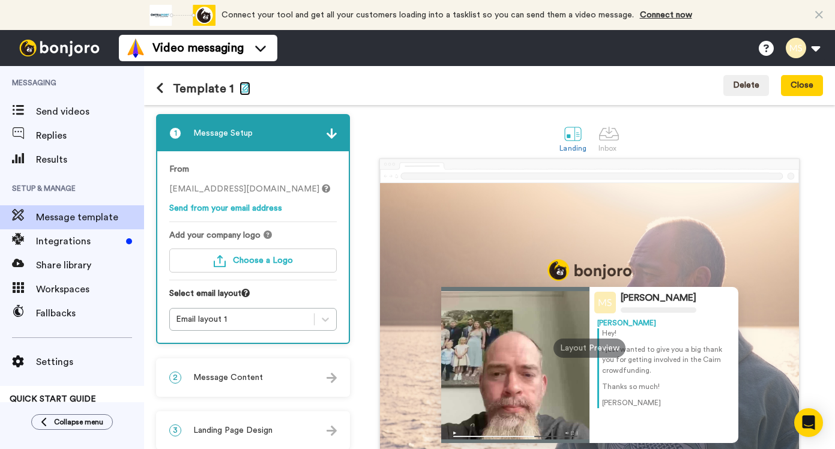
click at [244, 89] on icon "button" at bounding box center [245, 88] width 11 height 10
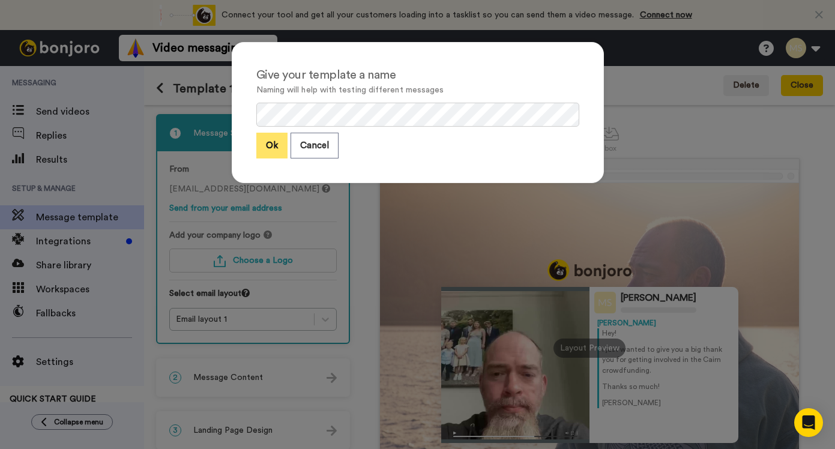
click at [277, 139] on button "Ok" at bounding box center [271, 146] width 31 height 26
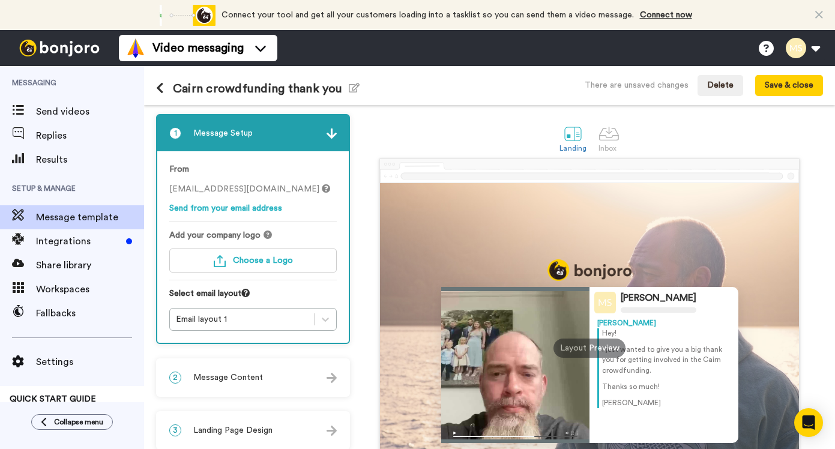
click at [164, 87] on button at bounding box center [164, 88] width 17 height 13
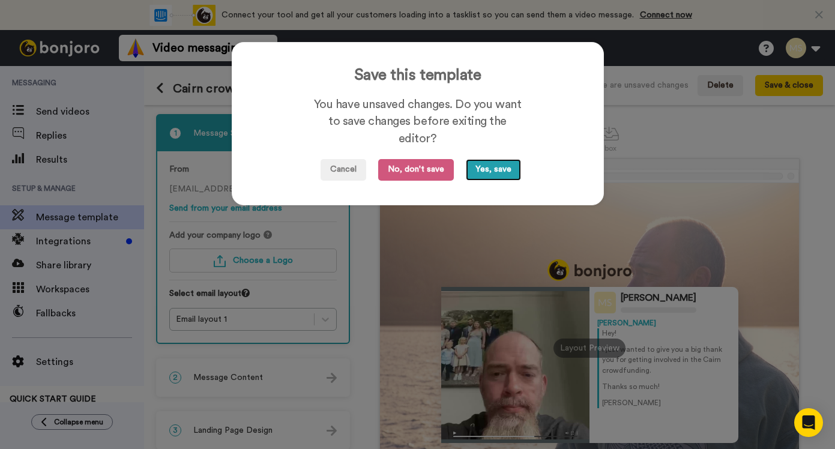
click at [504, 166] on button "Yes, save" at bounding box center [493, 170] width 55 height 22
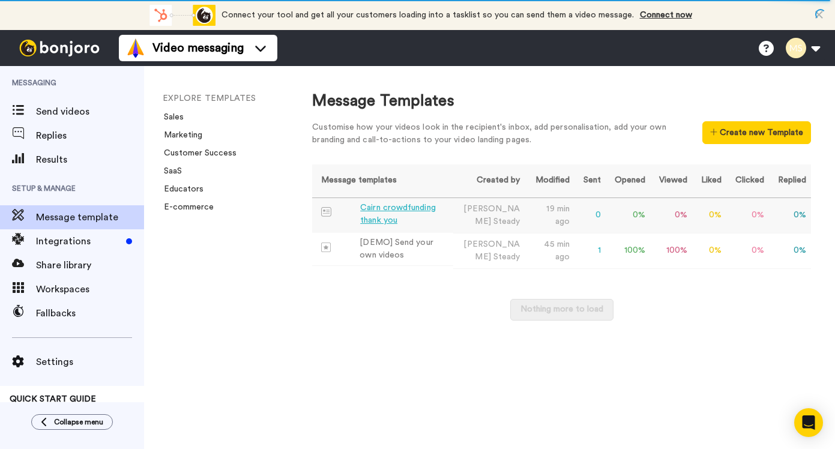
click at [412, 214] on div "Cairn crowdfunding thank you" at bounding box center [404, 214] width 88 height 25
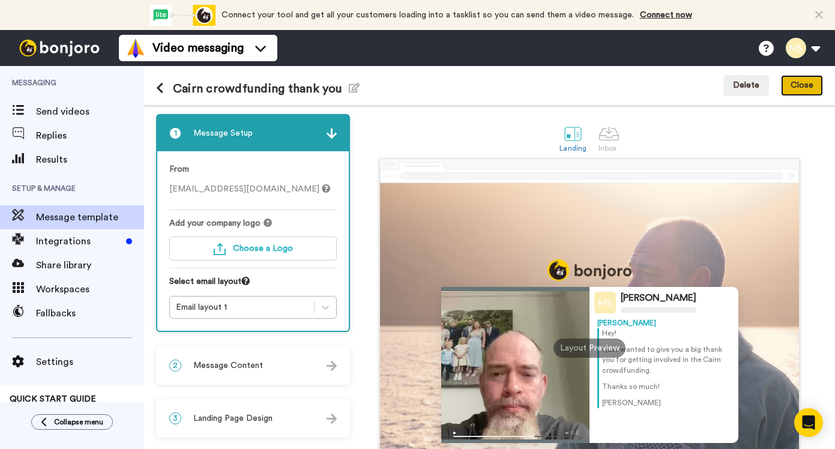
click at [792, 75] on button "Close" at bounding box center [802, 86] width 42 height 22
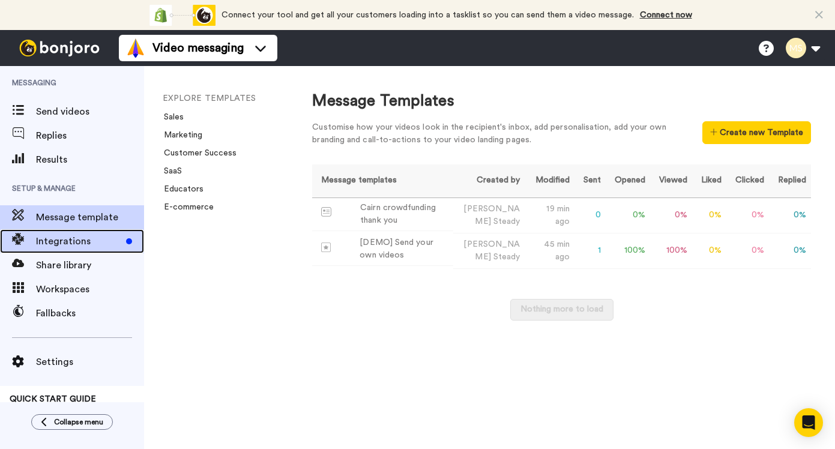
click at [62, 244] on span "Integrations" at bounding box center [78, 241] width 85 height 14
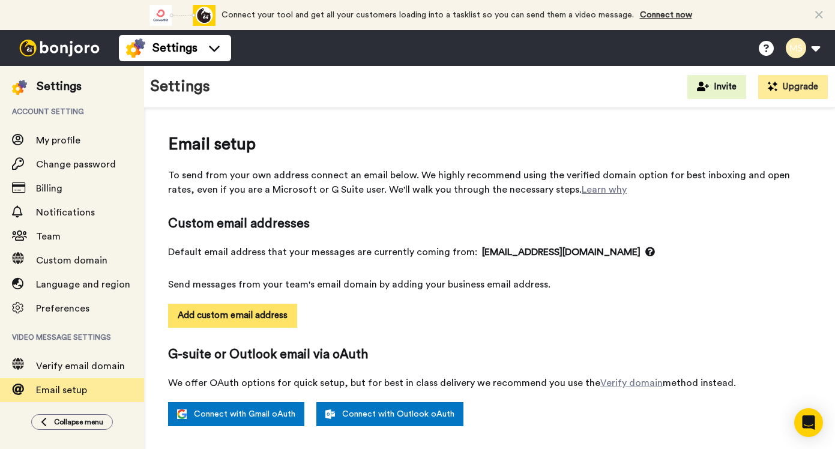
click at [270, 315] on button "Add custom email address" at bounding box center [232, 316] width 129 height 24
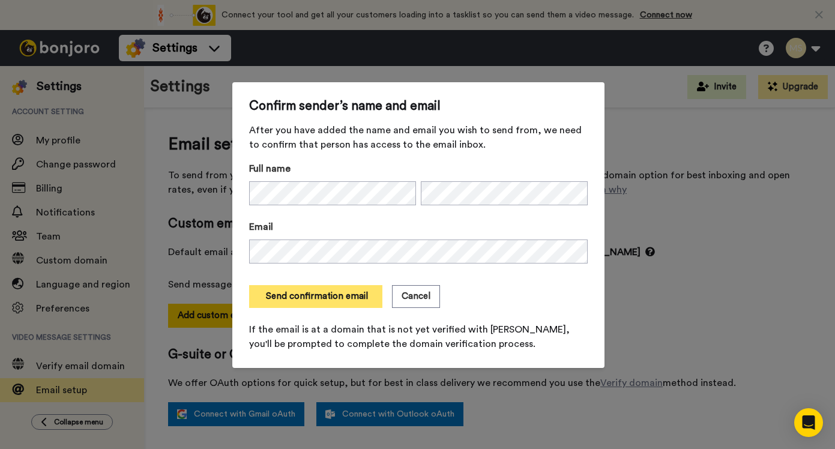
click at [327, 291] on button "Send confirmation email" at bounding box center [315, 296] width 133 height 23
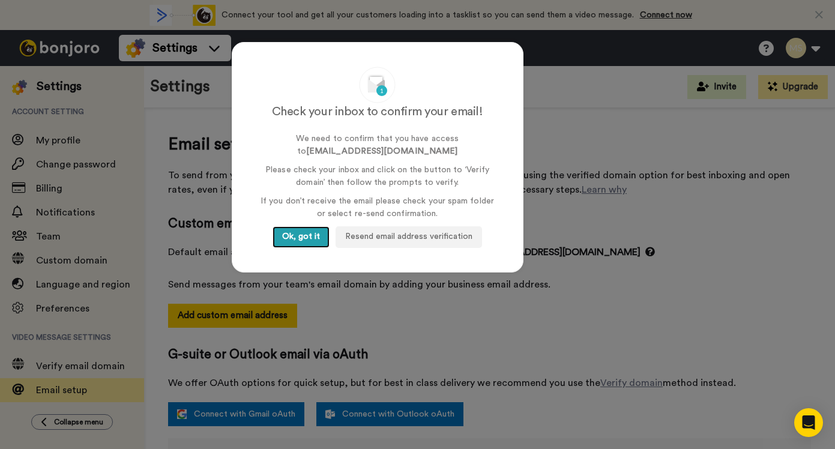
click at [318, 234] on button "Ok, got it" at bounding box center [301, 237] width 57 height 22
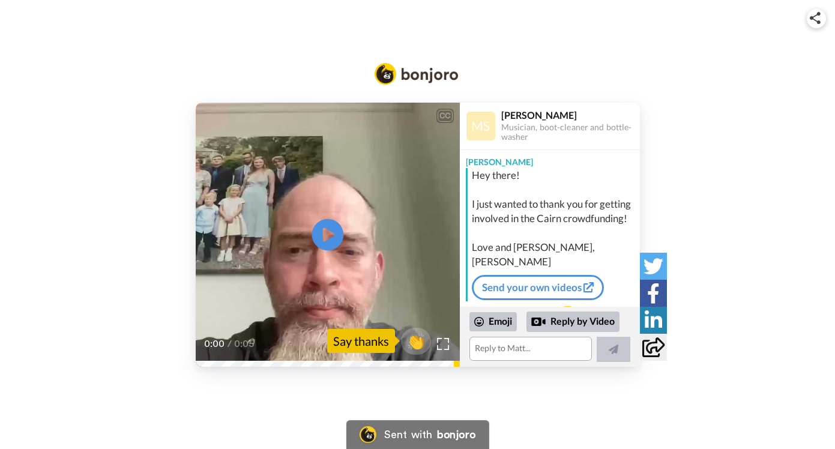
click at [331, 232] on icon at bounding box center [328, 235] width 32 height 32
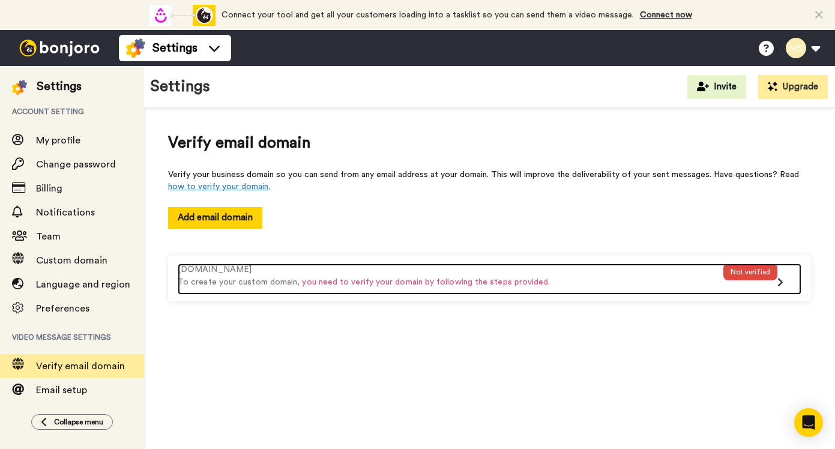
click at [774, 280] on div "Not verified" at bounding box center [750, 279] width 54 height 31
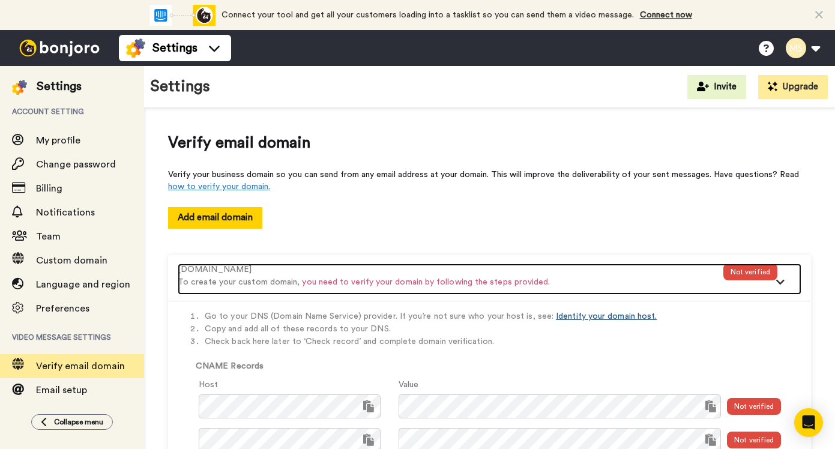
scroll to position [73, 0]
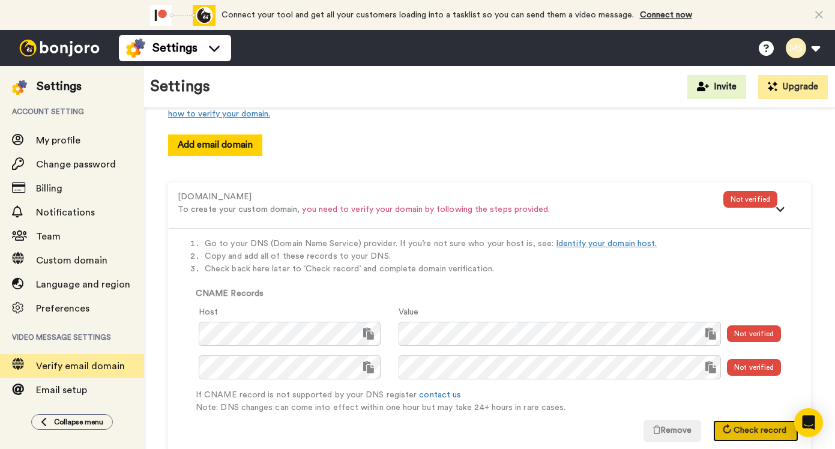
click at [756, 431] on span "Check record" at bounding box center [760, 430] width 53 height 8
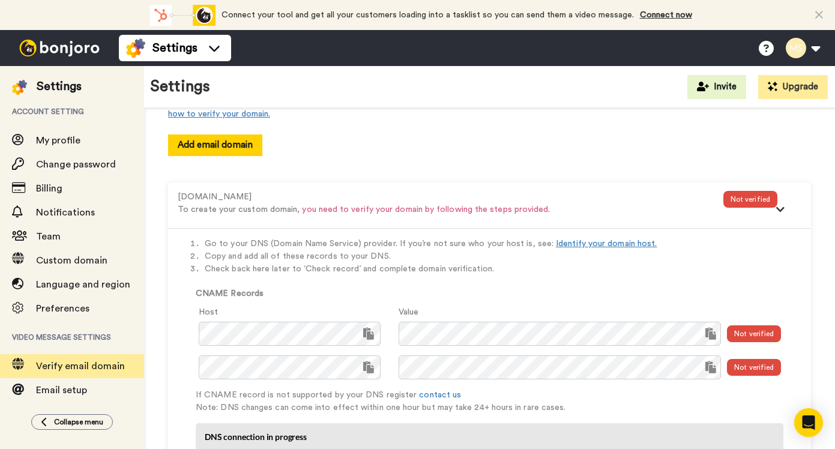
scroll to position [137, 0]
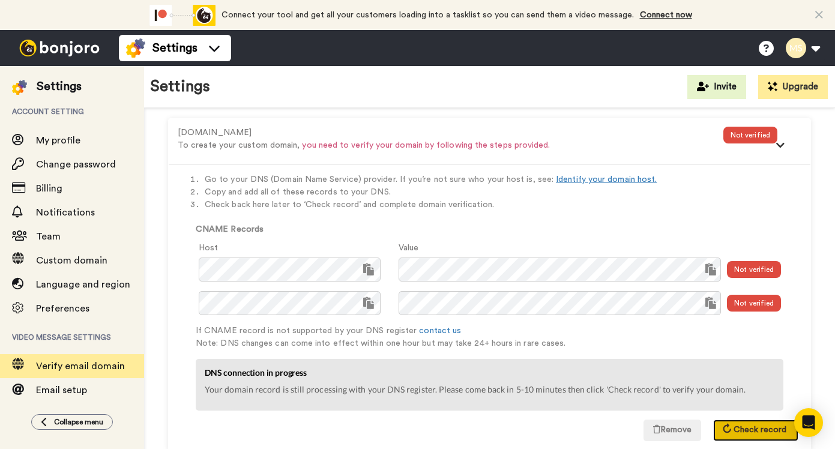
click at [732, 433] on button "Check record" at bounding box center [755, 431] width 85 height 22
click at [731, 429] on icon at bounding box center [727, 429] width 12 height 12
click at [758, 433] on span "Check record" at bounding box center [760, 430] width 53 height 8
click at [766, 429] on span "Check record" at bounding box center [760, 430] width 53 height 8
click at [758, 417] on div "Go to your DNS (Domain Name Service) provider. If you’re not sure who your host…" at bounding box center [490, 307] width 642 height 286
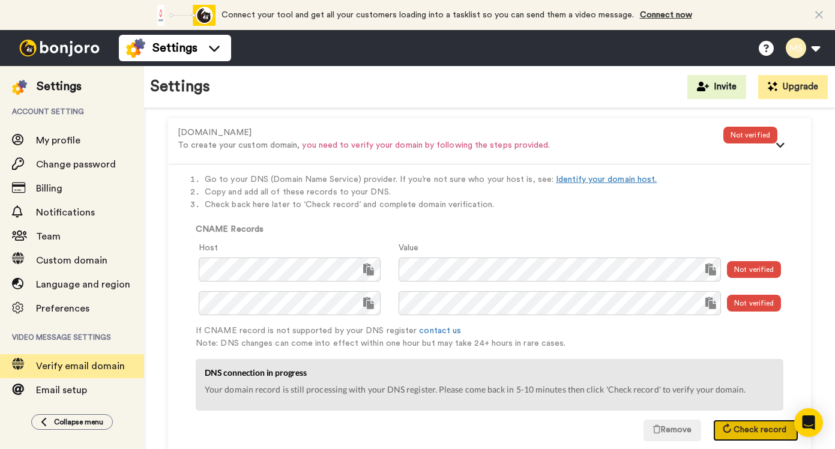
click at [744, 426] on span "Check record" at bounding box center [760, 430] width 53 height 8
click at [738, 432] on span "Check record" at bounding box center [760, 430] width 53 height 8
click at [771, 432] on span "Check record" at bounding box center [760, 430] width 53 height 8
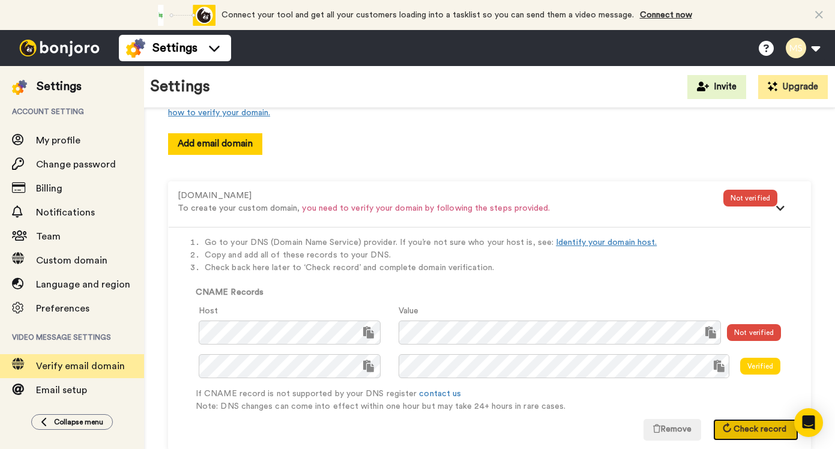
scroll to position [73, 0]
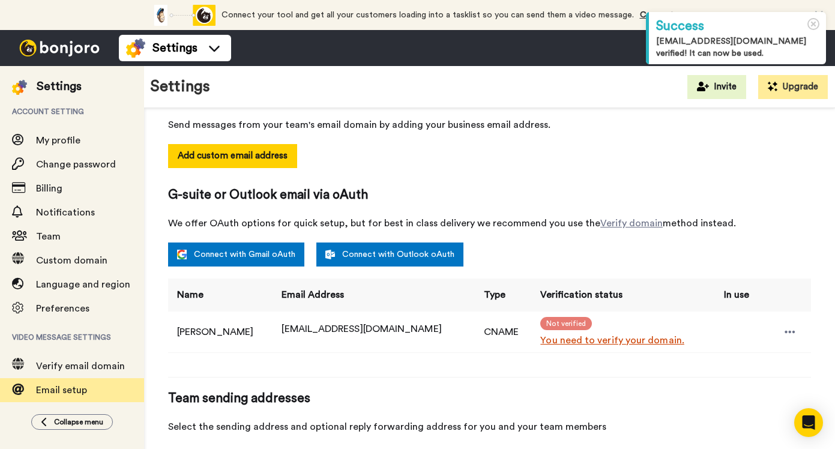
scroll to position [190, 0]
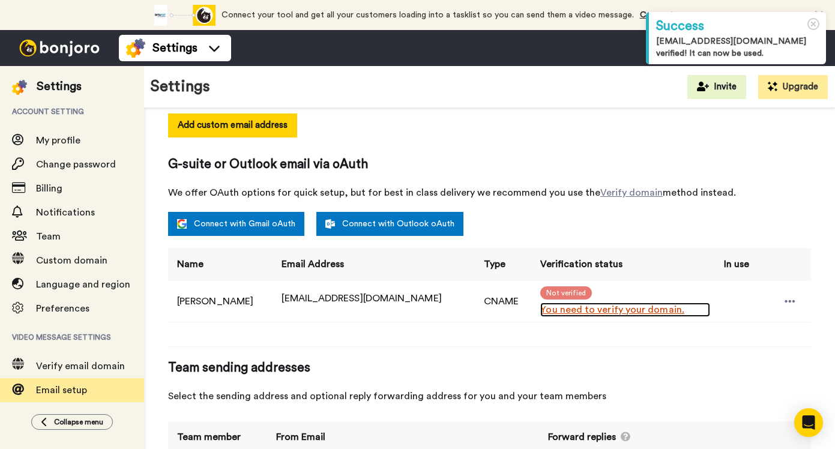
click at [540, 312] on link "You need to verify your domain." at bounding box center [624, 310] width 169 height 14
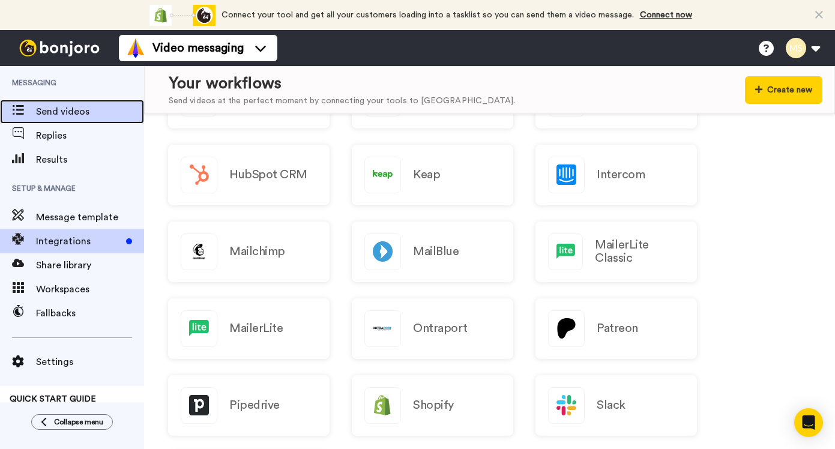
click at [80, 106] on span "Send videos" at bounding box center [90, 111] width 108 height 14
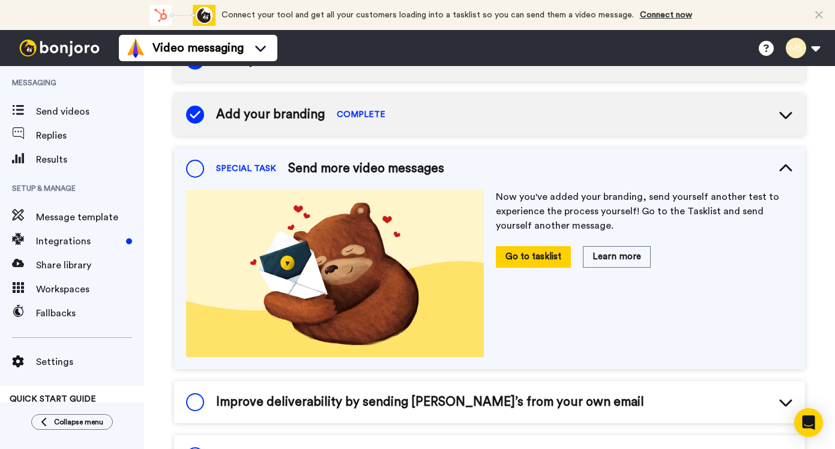
scroll to position [174, 0]
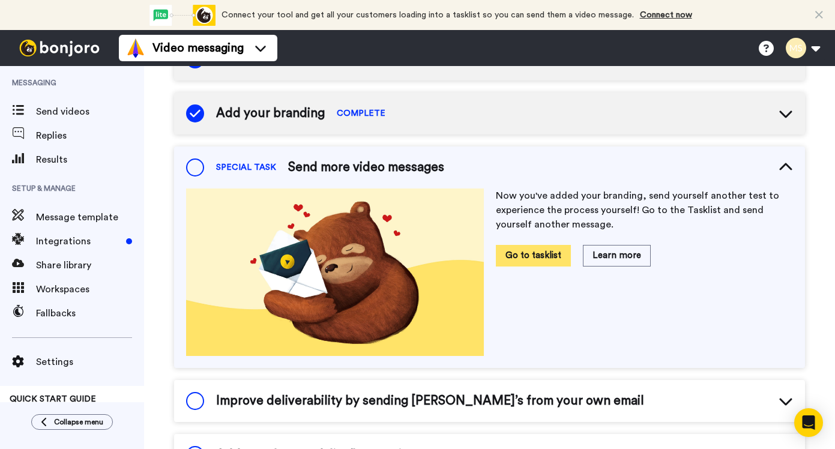
click at [531, 251] on button "Go to tasklist" at bounding box center [533, 255] width 75 height 21
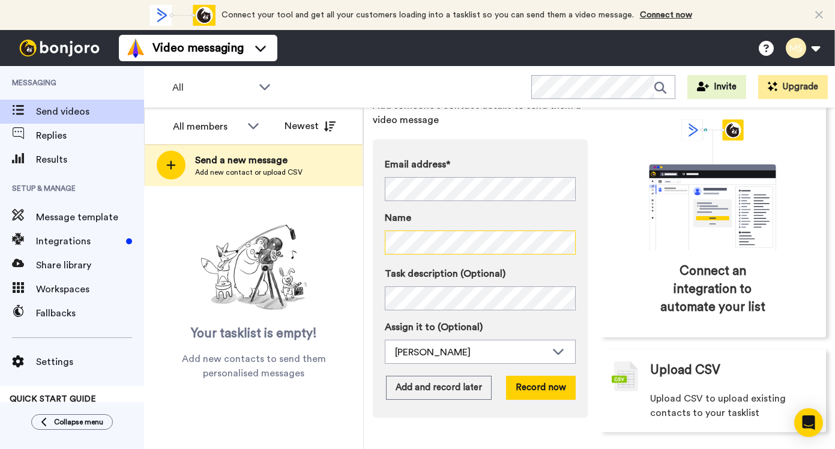
scroll to position [77, 0]
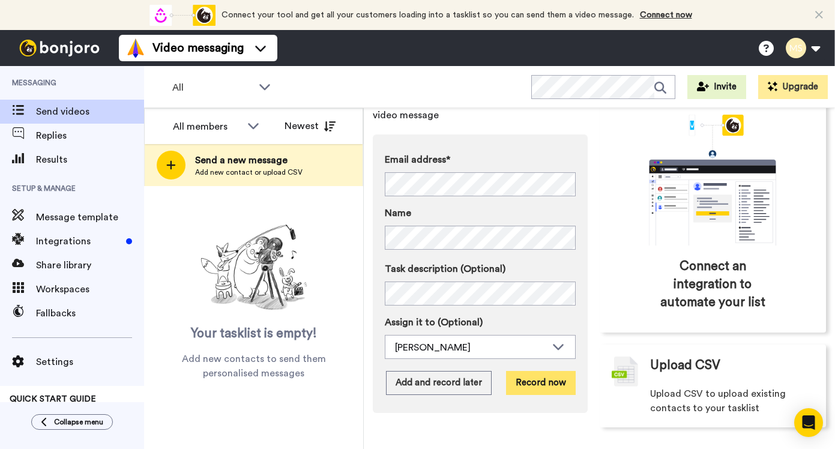
click at [555, 384] on button "Record now" at bounding box center [541, 383] width 70 height 24
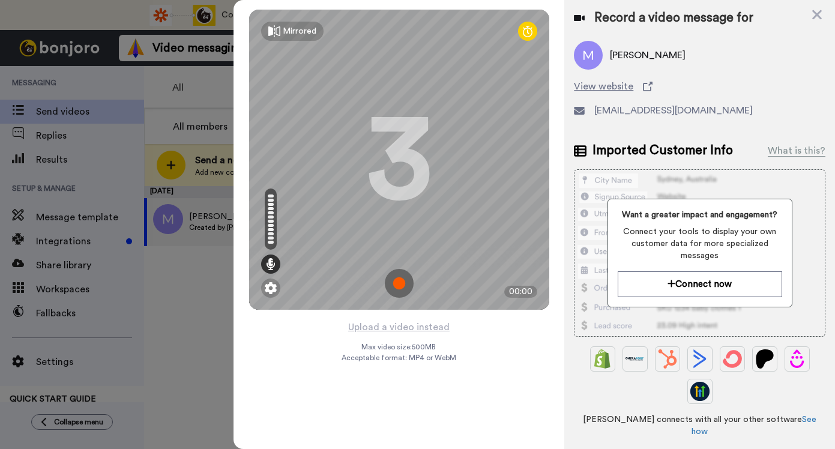
click at [402, 282] on img at bounding box center [399, 283] width 29 height 29
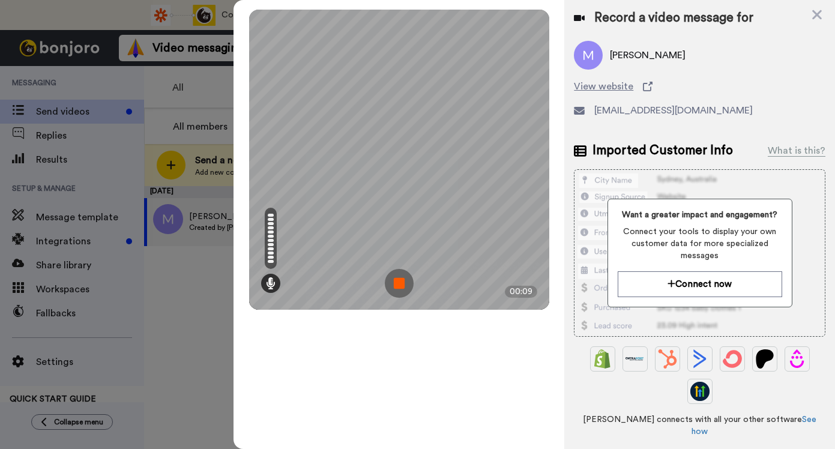
click at [392, 281] on img at bounding box center [399, 283] width 29 height 29
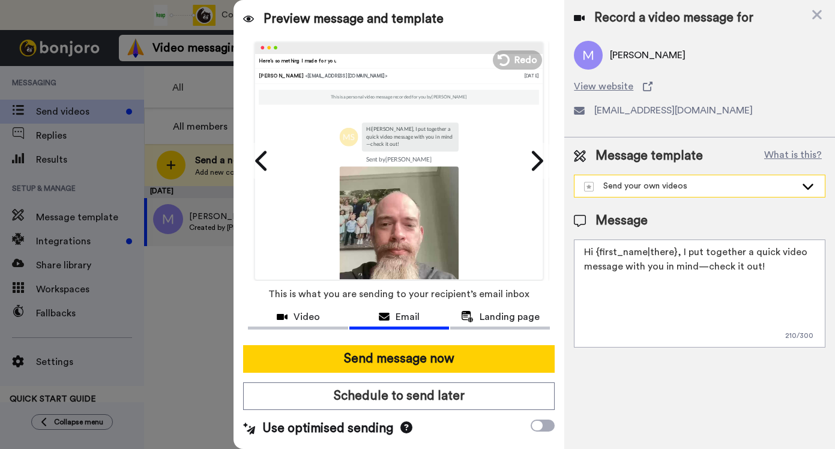
click at [659, 186] on div "Send your own videos" at bounding box center [690, 186] width 212 height 12
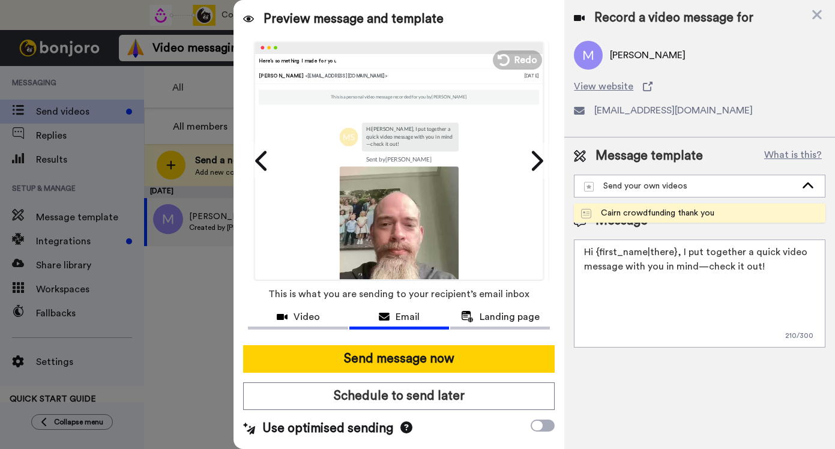
click at [657, 210] on div "Cairn crowdfunding thank you" at bounding box center [647, 213] width 133 height 12
type textarea "Hey! I just wanted to give you a big thank you for getting involved in the Cair…"
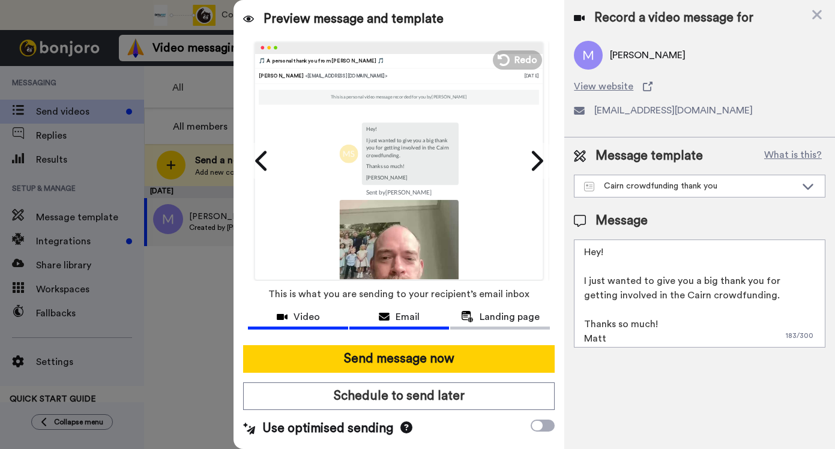
click at [312, 317] on span "Video" at bounding box center [307, 317] width 26 height 14
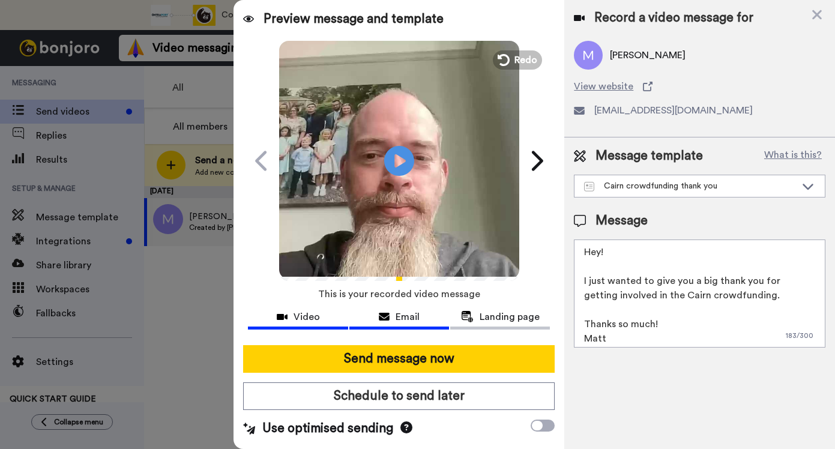
click at [405, 320] on span "Email" at bounding box center [408, 317] width 24 height 14
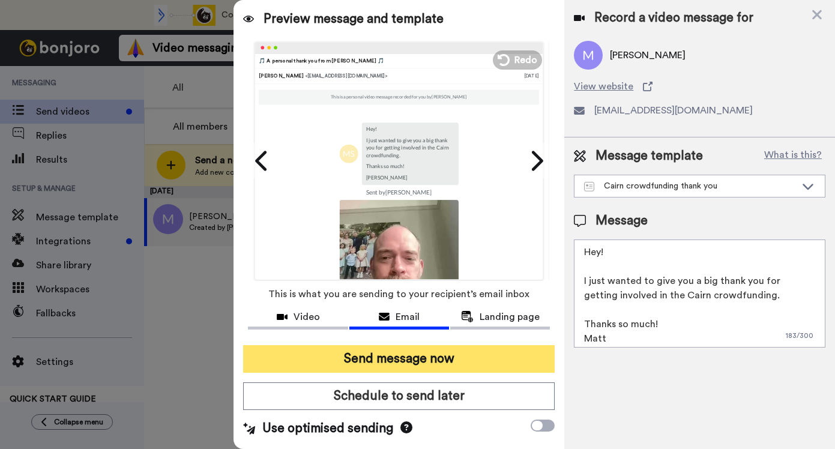
click at [445, 360] on button "Send message now" at bounding box center [399, 359] width 312 height 28
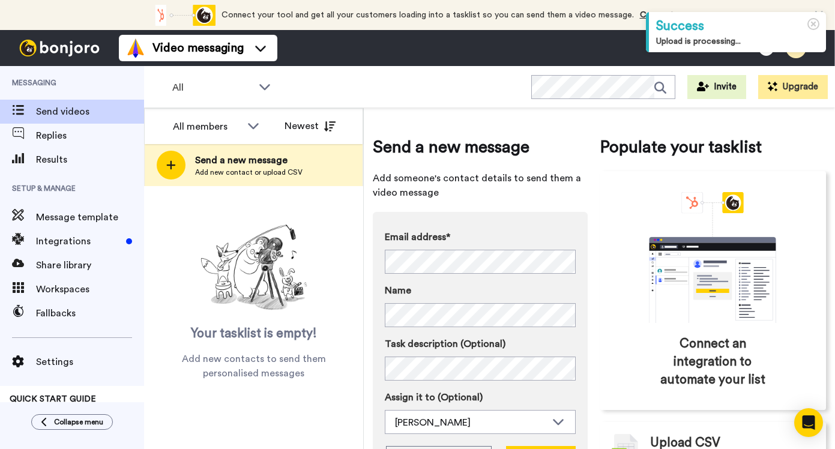
click at [821, 19] on div "Success Upload is processing..." at bounding box center [736, 32] width 180 height 40
click at [815, 23] on icon at bounding box center [813, 24] width 13 height 13
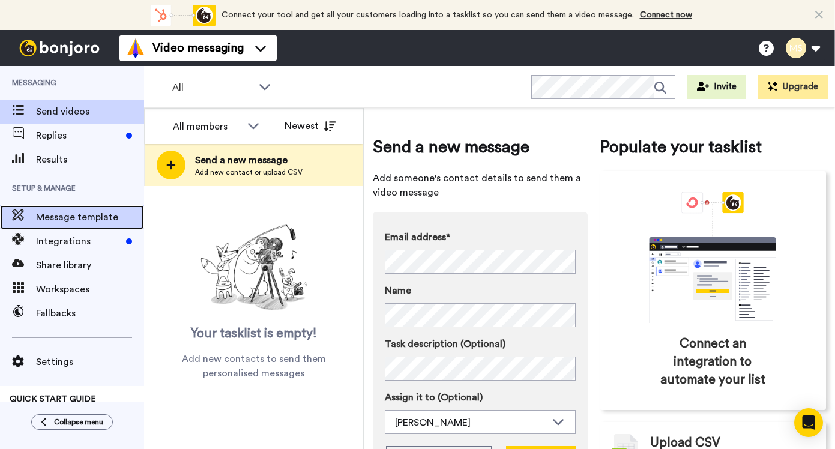
click at [84, 221] on span "Message template" at bounding box center [90, 217] width 108 height 14
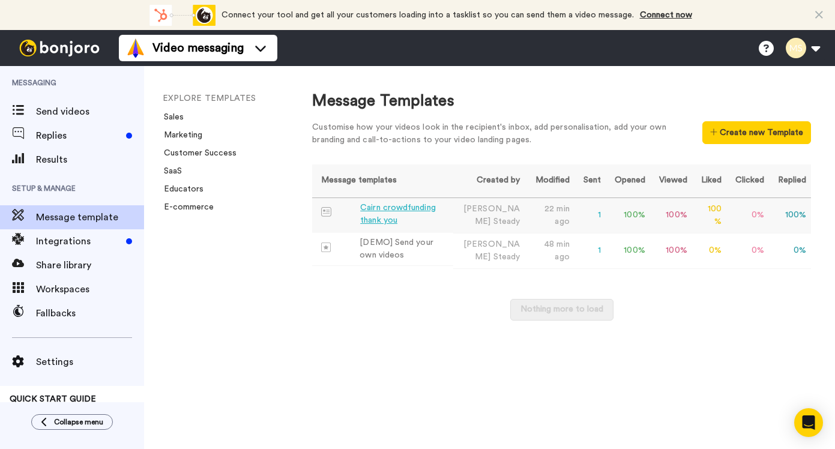
click at [421, 219] on div "Cairn crowdfunding thank you" at bounding box center [404, 214] width 88 height 25
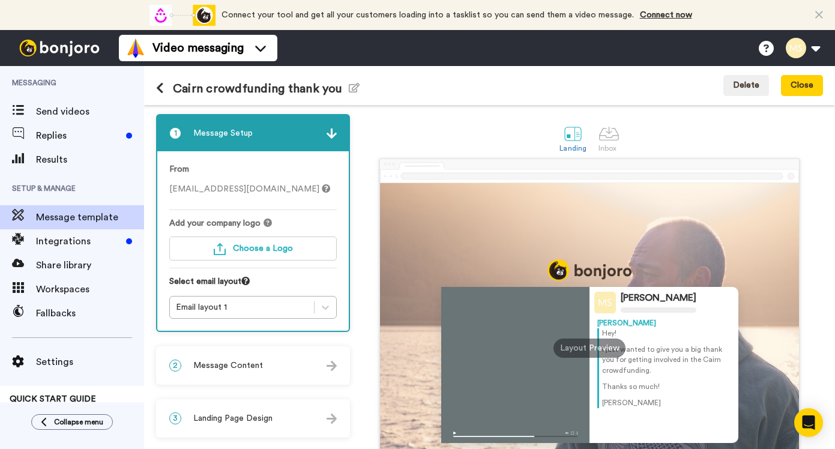
scroll to position [100, 0]
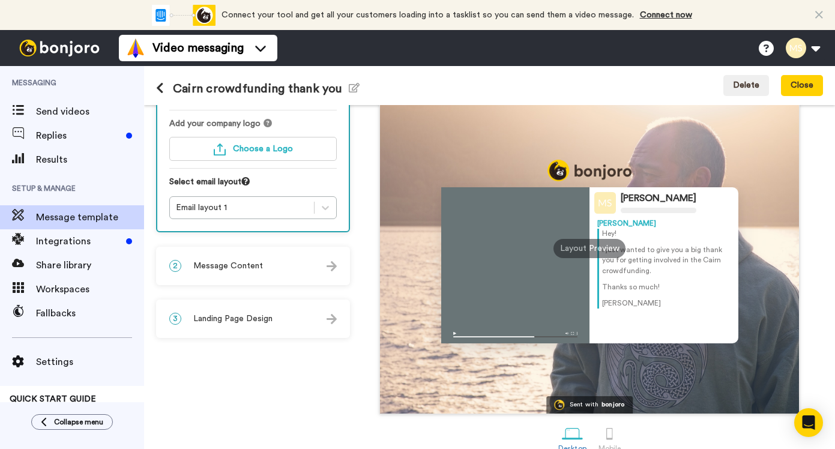
click at [270, 274] on div "2 Message Content" at bounding box center [253, 266] width 192 height 36
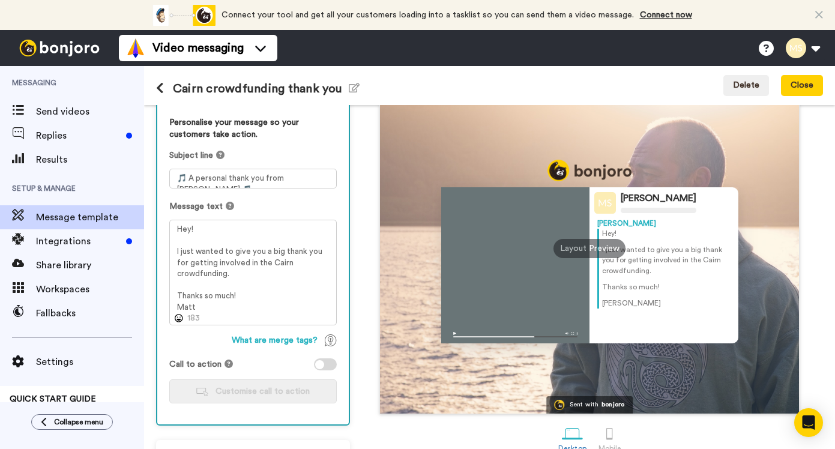
scroll to position [138, 0]
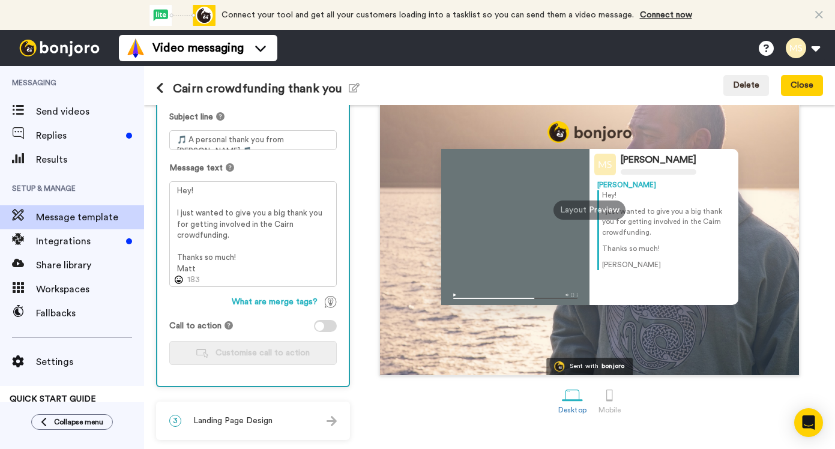
click at [264, 420] on span "Landing Page Design" at bounding box center [232, 421] width 79 height 12
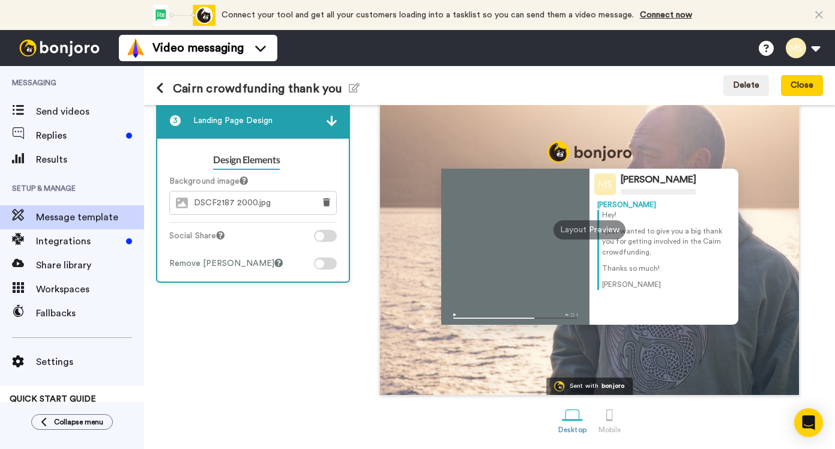
scroll to position [119, 0]
click at [161, 88] on icon at bounding box center [160, 88] width 8 height 12
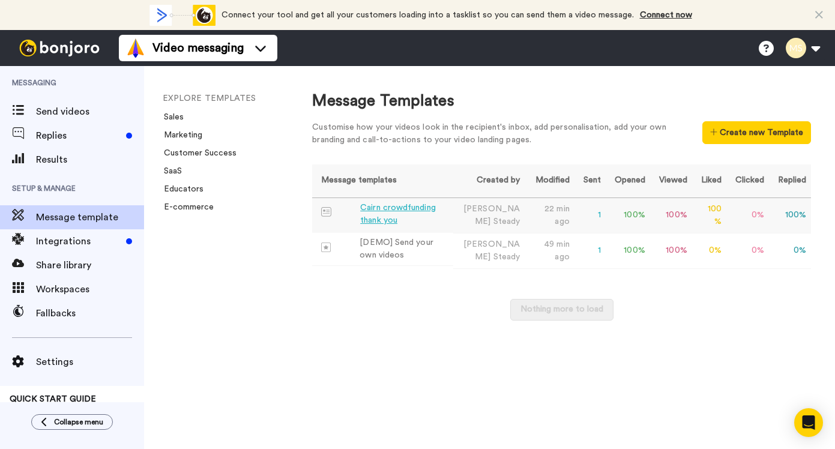
click at [379, 210] on div "Cairn crowdfunding thank you" at bounding box center [404, 214] width 88 height 25
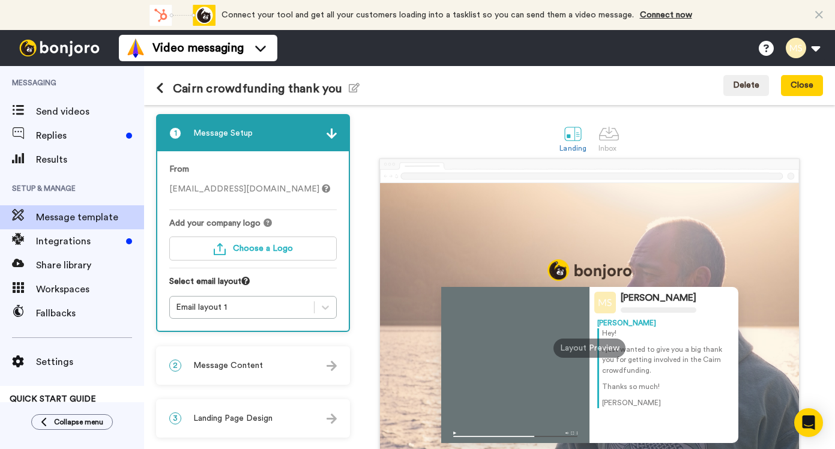
click at [233, 361] on span "Message Content" at bounding box center [228, 366] width 70 height 12
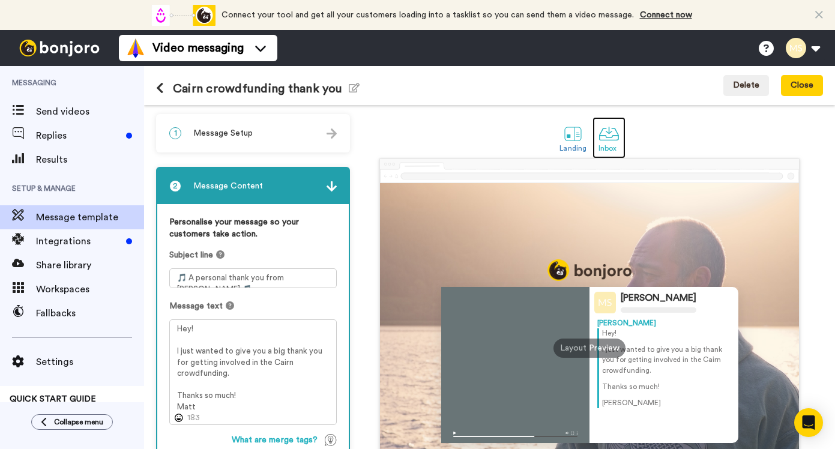
click at [615, 141] on div at bounding box center [609, 133] width 21 height 21
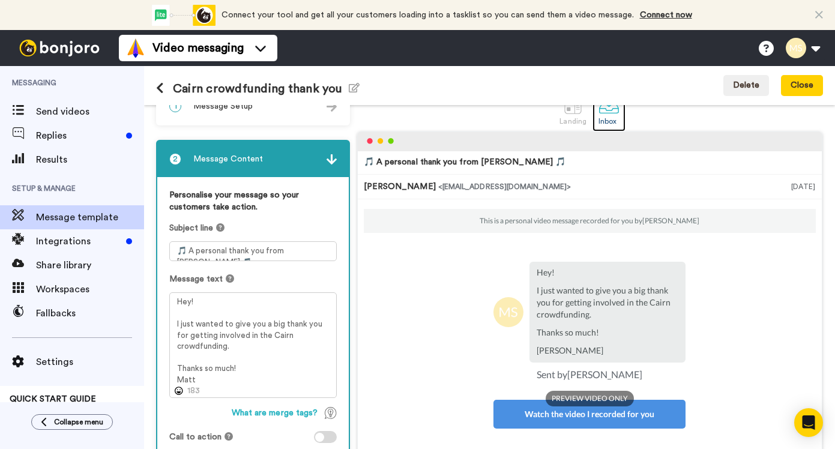
scroll to position [24, 0]
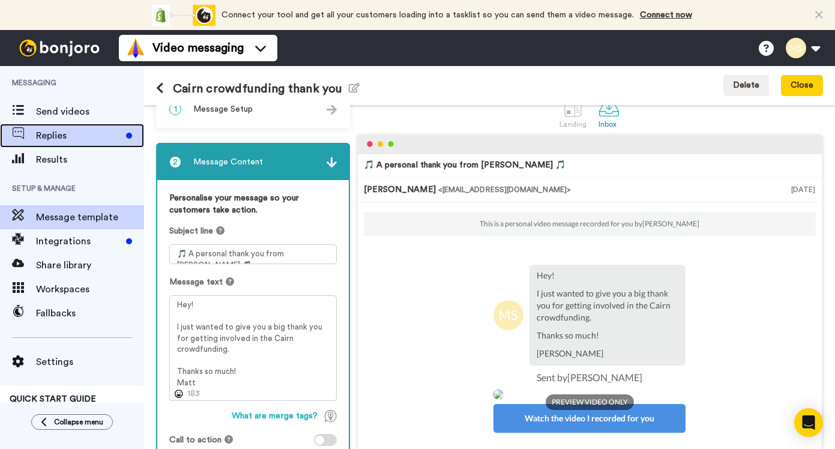
click at [108, 141] on span "Replies" at bounding box center [78, 135] width 85 height 14
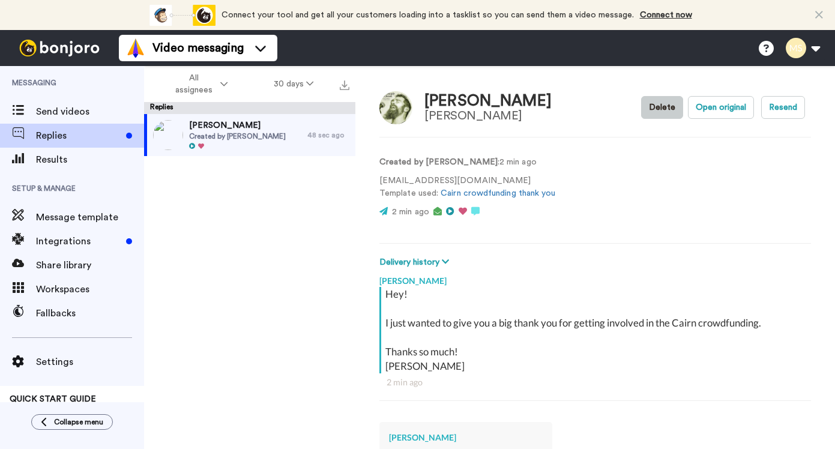
click at [663, 107] on button "Delete" at bounding box center [662, 107] width 42 height 23
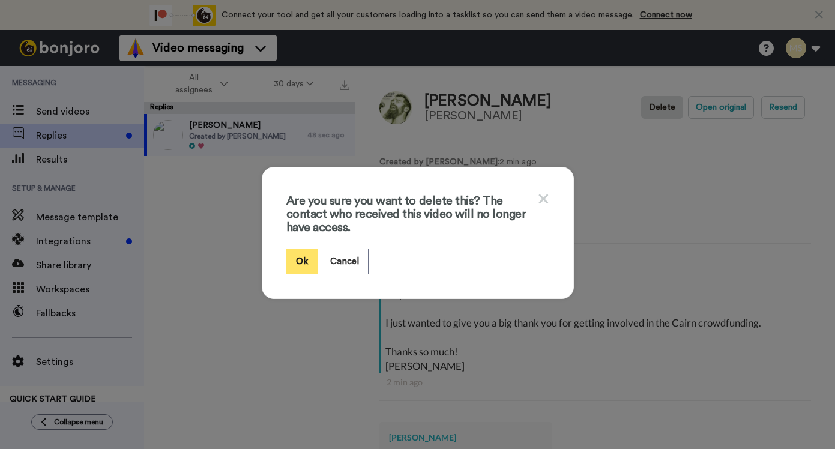
click at [307, 260] on button "Ok" at bounding box center [301, 262] width 31 height 26
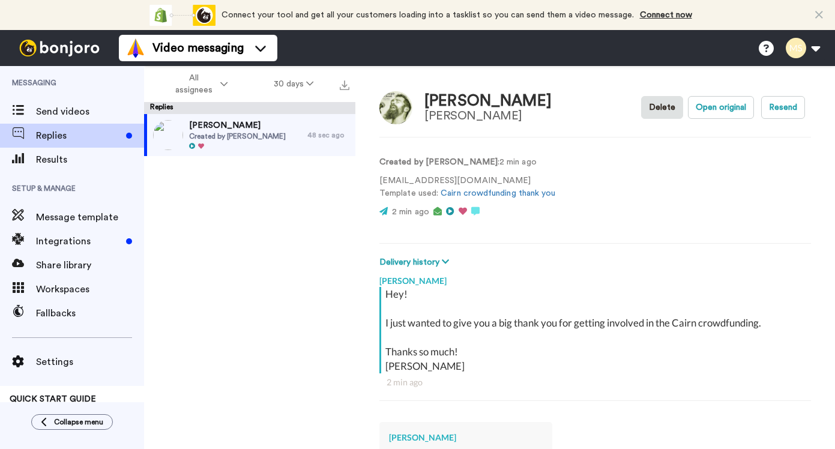
type textarea "x"
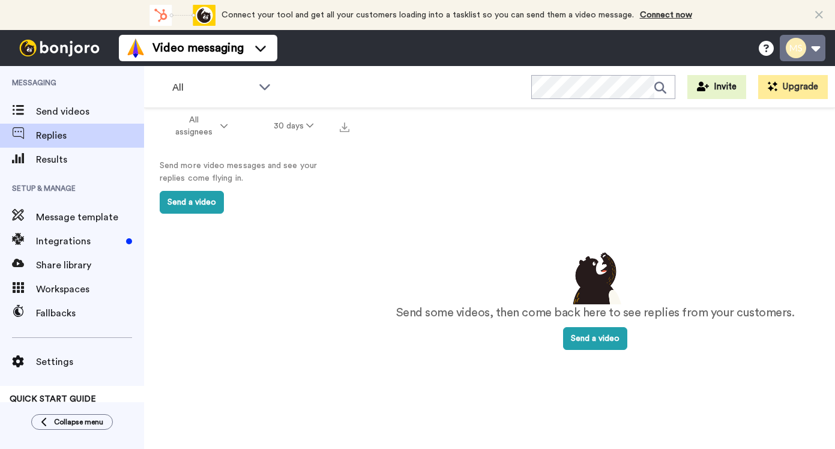
click at [820, 55] on button at bounding box center [803, 48] width 46 height 26
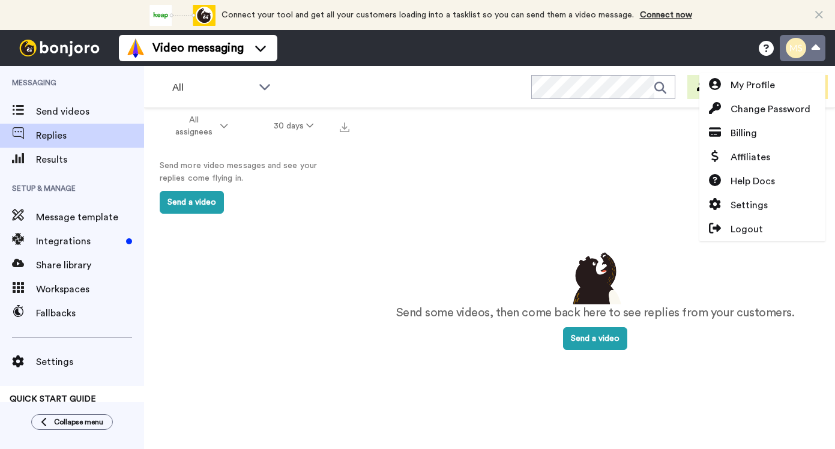
click at [819, 55] on button at bounding box center [803, 48] width 46 height 26
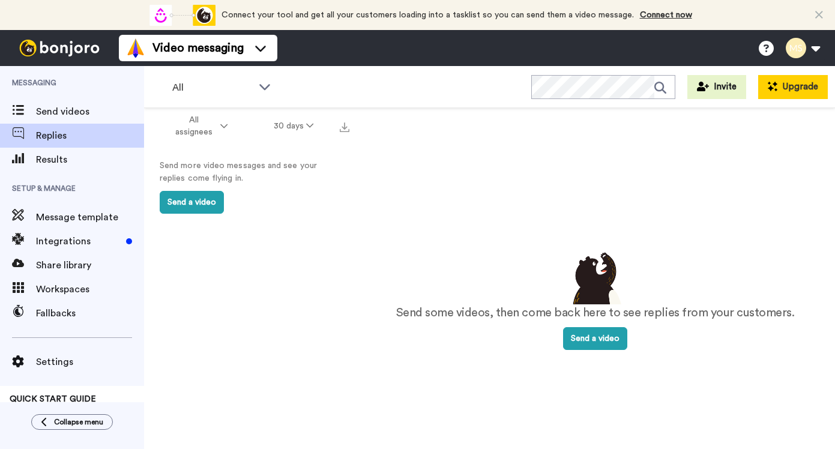
click at [793, 92] on button "Upgrade" at bounding box center [793, 87] width 70 height 24
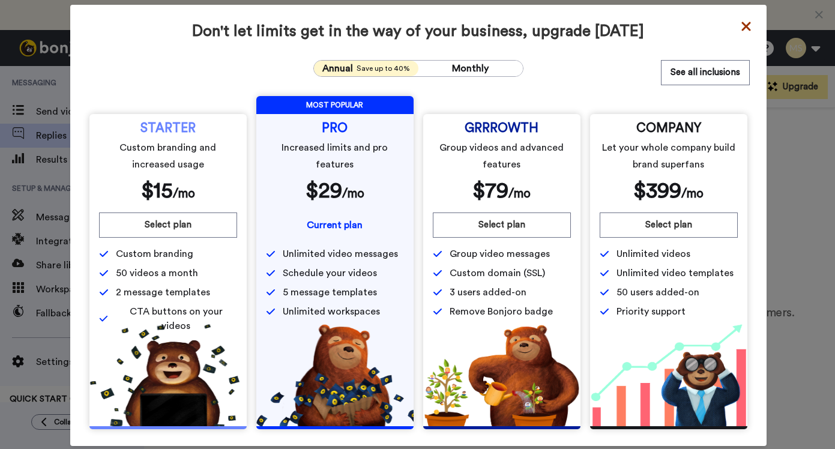
click at [744, 28] on icon at bounding box center [745, 26] width 9 height 9
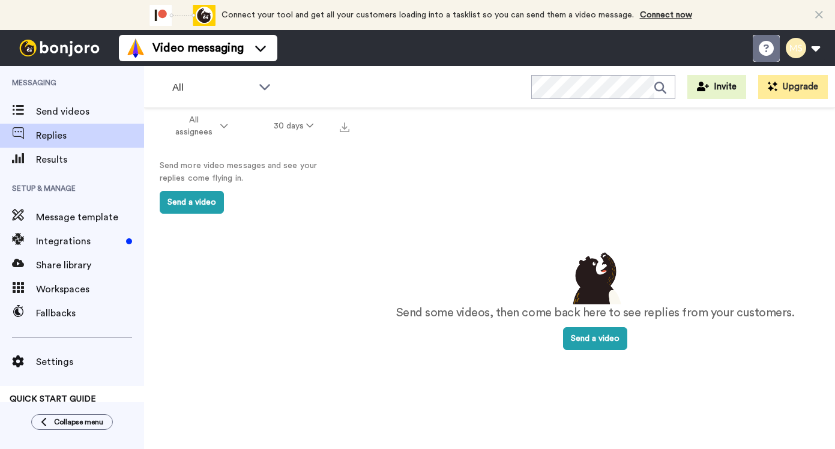
click at [769, 47] on icon at bounding box center [766, 48] width 15 height 15
click at [756, 50] on li "Help docs" at bounding box center [766, 48] width 27 height 27
click at [198, 199] on button "Send a video" at bounding box center [192, 202] width 64 height 23
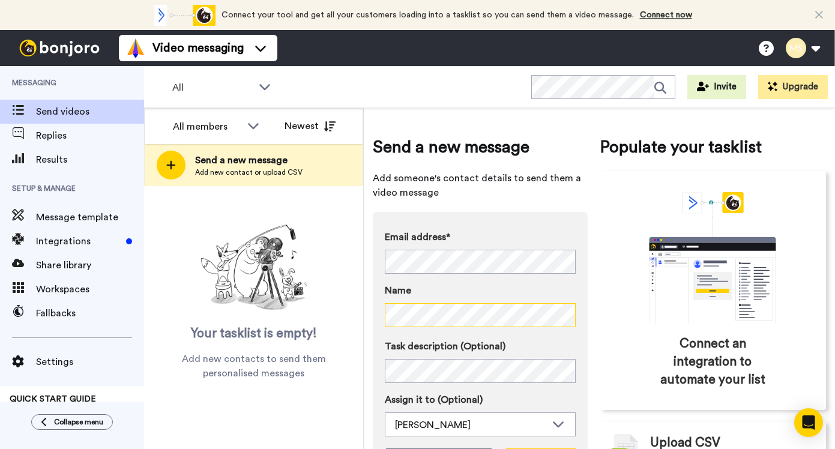
scroll to position [77, 0]
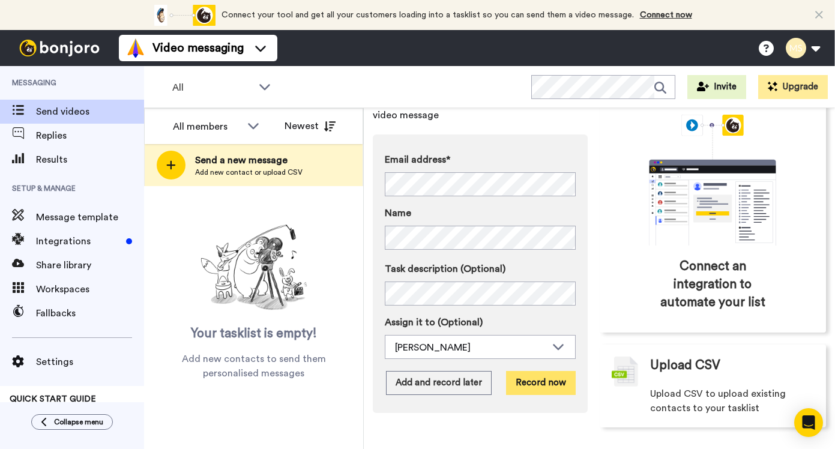
click at [528, 382] on button "Record now" at bounding box center [541, 383] width 70 height 24
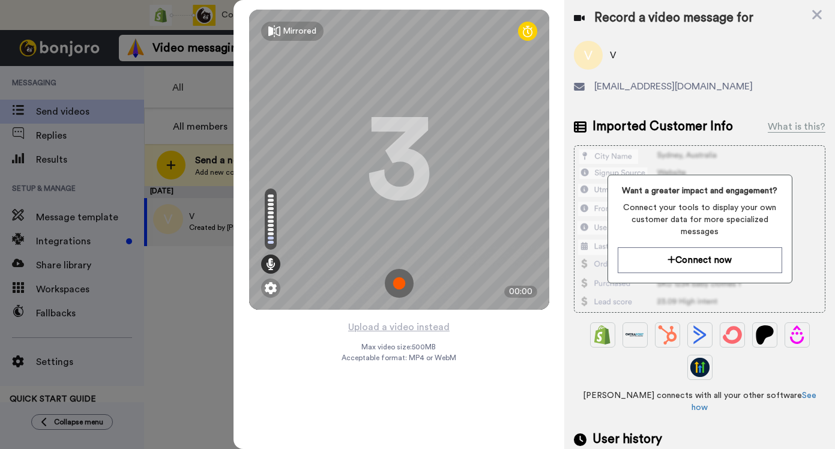
click at [399, 292] on img at bounding box center [399, 283] width 29 height 29
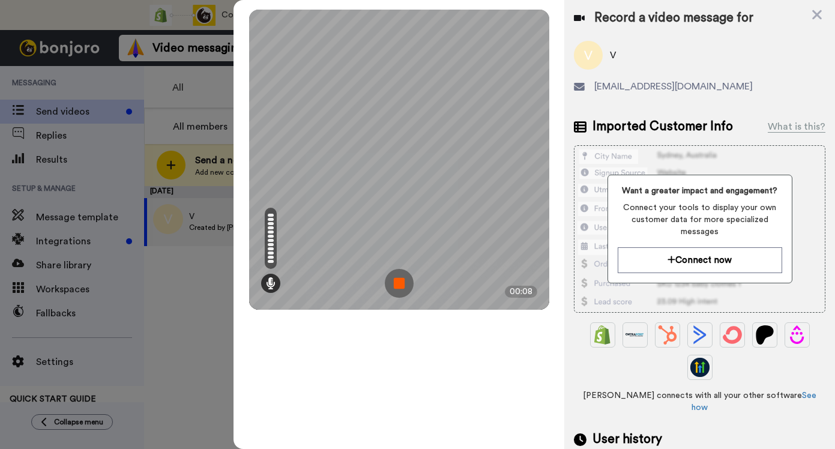
click at [399, 292] on img at bounding box center [399, 283] width 29 height 29
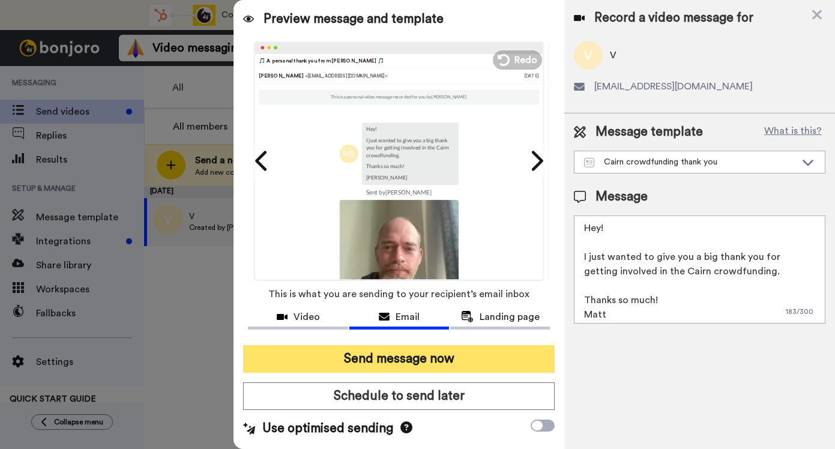
click at [474, 360] on button "Send message now" at bounding box center [399, 359] width 312 height 28
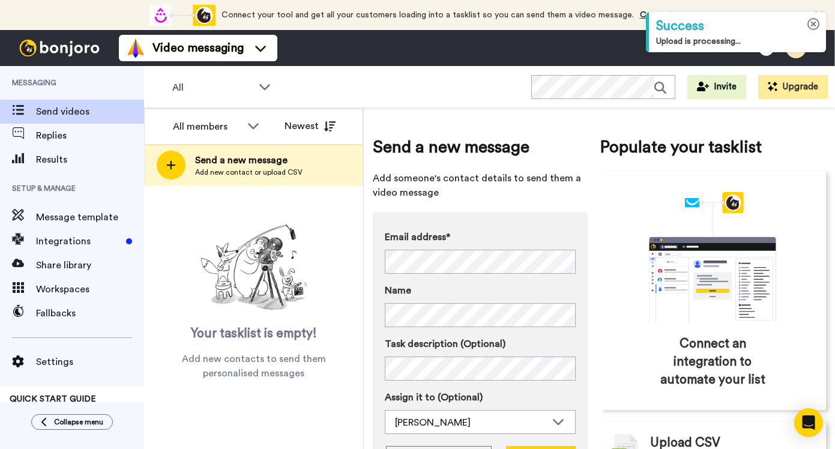
click at [816, 20] on icon at bounding box center [813, 24] width 13 height 13
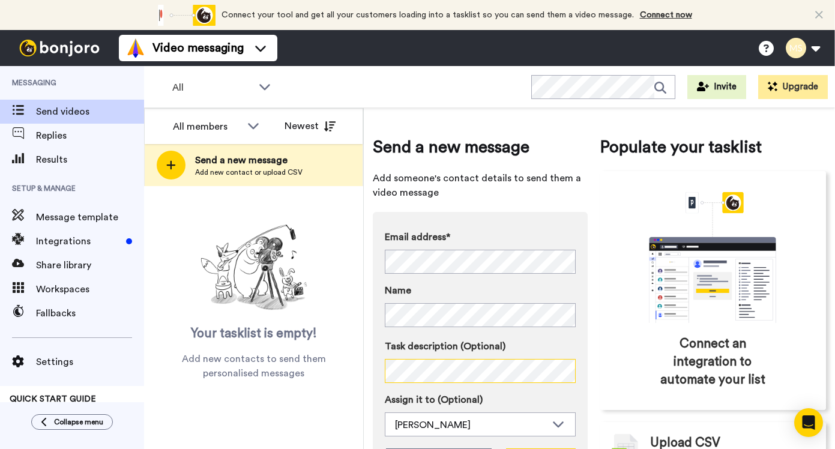
scroll to position [77, 0]
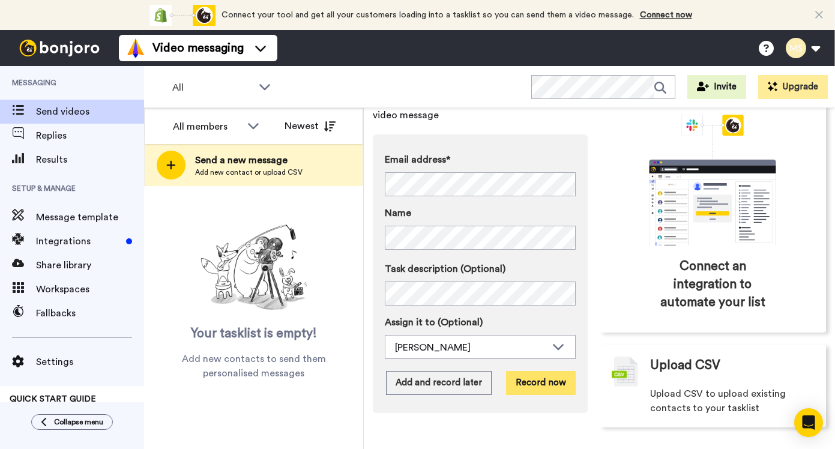
click at [543, 388] on button "Record now" at bounding box center [541, 383] width 70 height 24
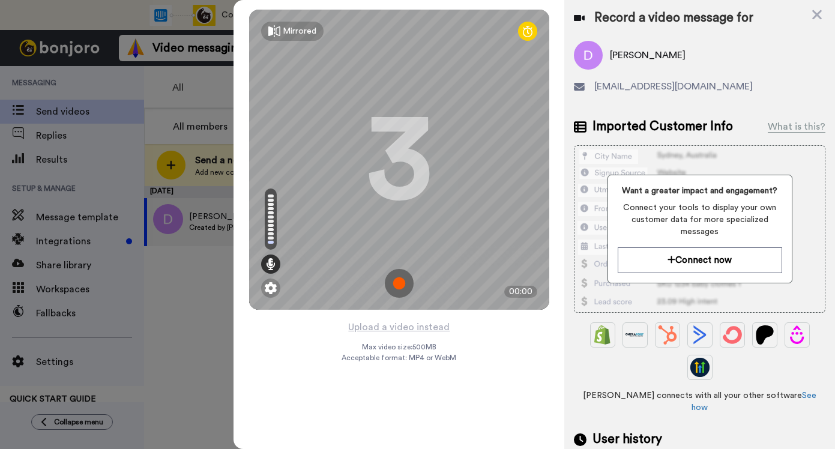
click at [400, 281] on img at bounding box center [399, 283] width 29 height 29
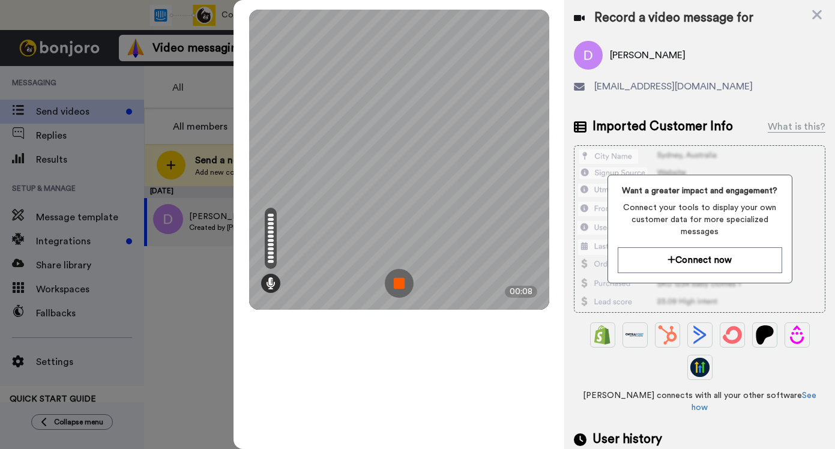
click at [400, 281] on img at bounding box center [399, 283] width 29 height 29
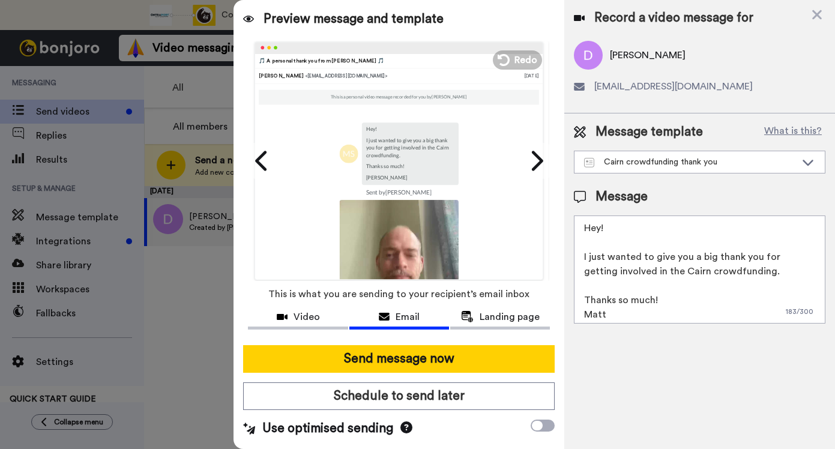
click at [606, 226] on textarea "Hey! I just wanted to give you a big thank you for getting involved in the Cair…" at bounding box center [700, 270] width 252 height 108
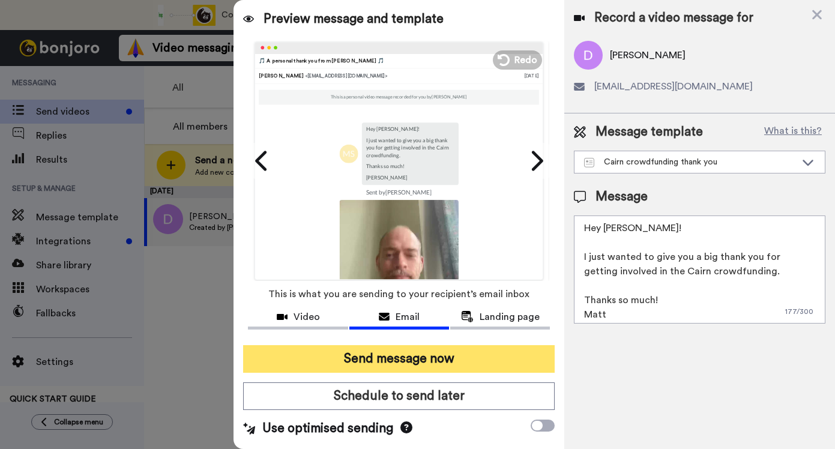
type textarea "Hey David! I just wanted to give you a big thank you for getting involved in th…"
click at [412, 360] on button "Send message now" at bounding box center [399, 359] width 312 height 28
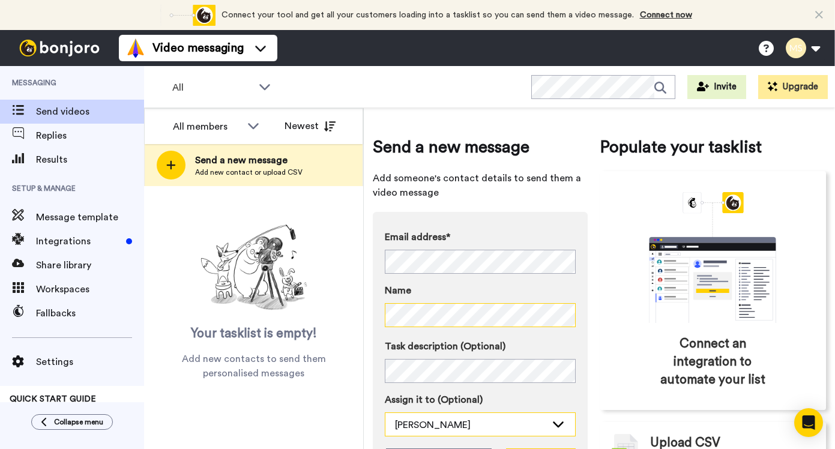
scroll to position [77, 0]
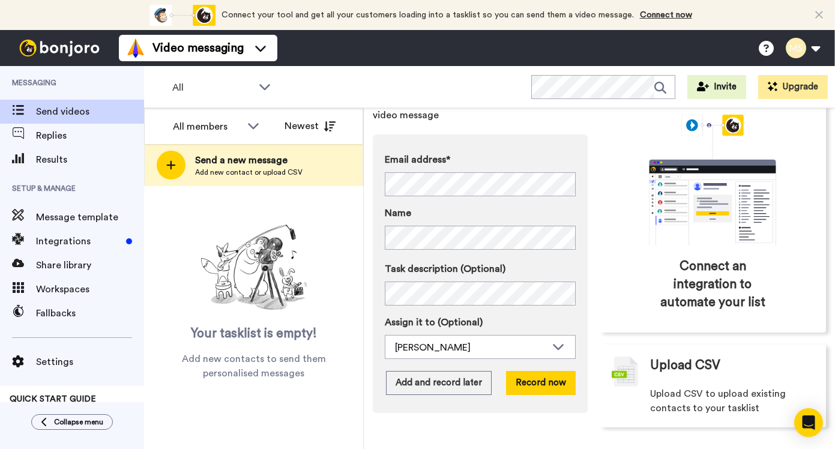
click at [542, 365] on div "Email address* No search result for ‘ ligu59@hotmail.com ’ Name Task descriptio…" at bounding box center [480, 273] width 215 height 279
click at [538, 384] on button "Record now" at bounding box center [541, 383] width 70 height 24
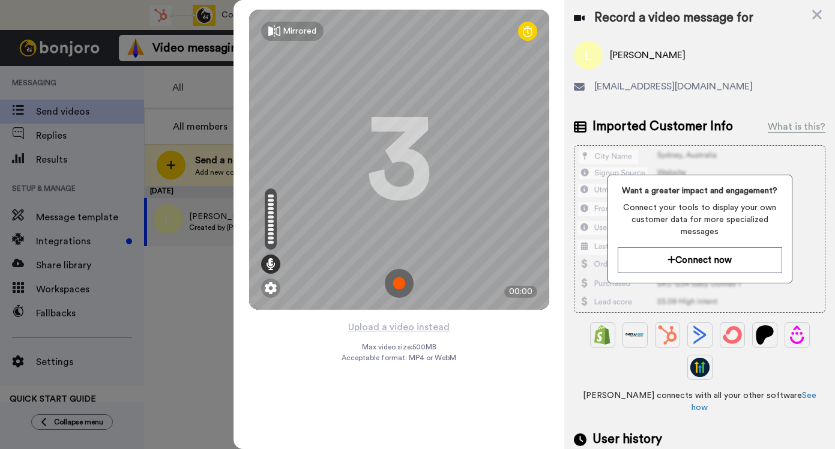
click at [405, 288] on img at bounding box center [399, 283] width 29 height 29
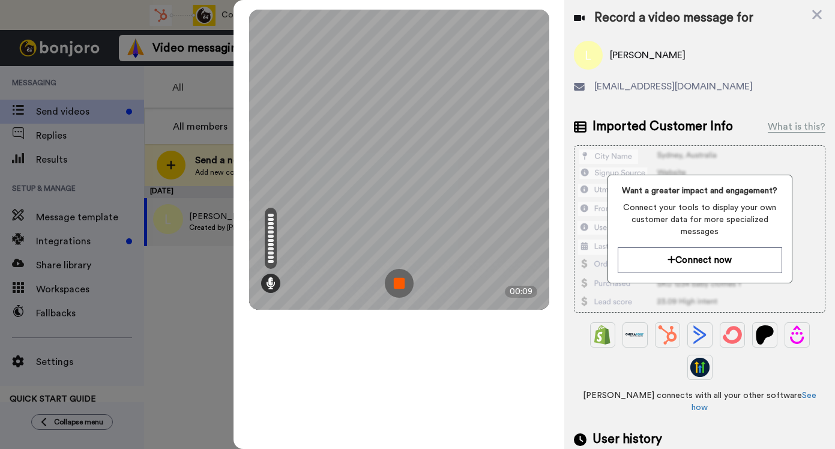
click at [390, 272] on img at bounding box center [399, 283] width 29 height 29
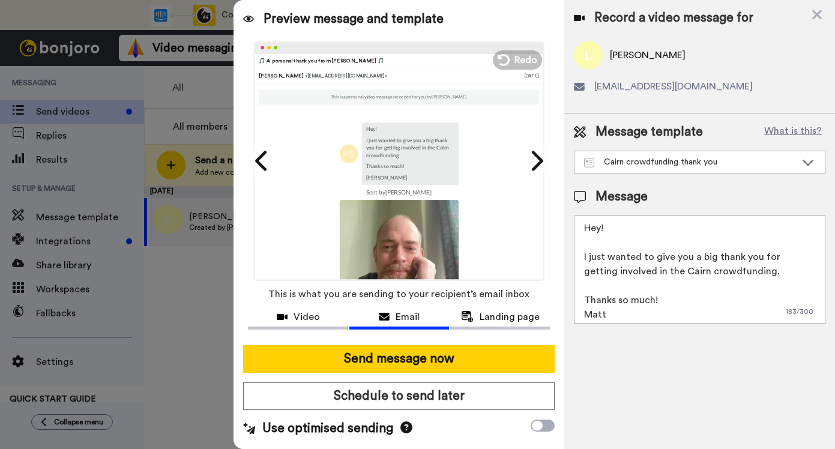
click at [600, 228] on textarea "Hey! I just wanted to give you a big thank you for getting involved in the Cair…" at bounding box center [700, 270] width 252 height 108
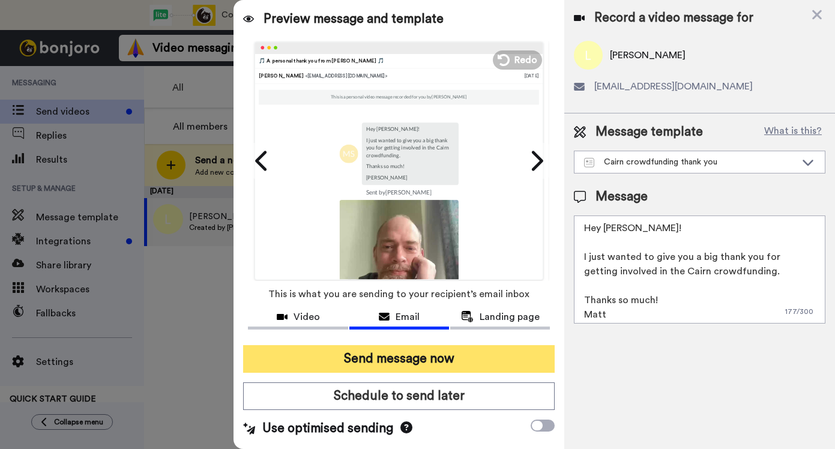
type textarea "Hey Libby! I just wanted to give you a big thank you for getting involved in th…"
click at [457, 354] on button "Send message now" at bounding box center [399, 359] width 312 height 28
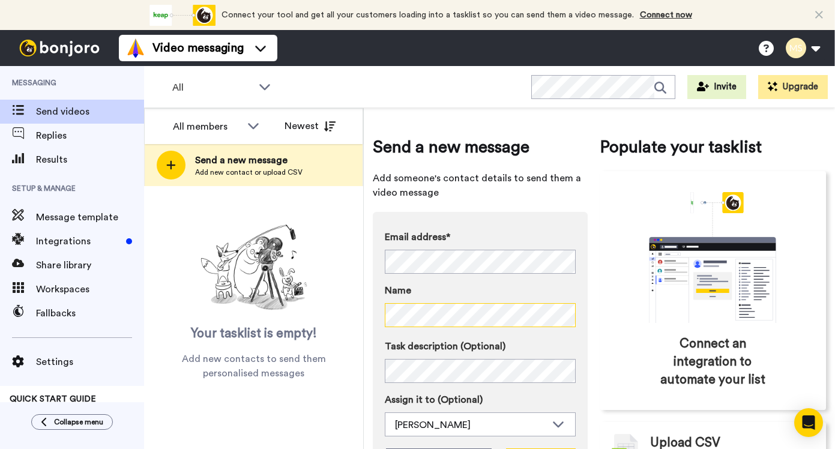
scroll to position [77, 0]
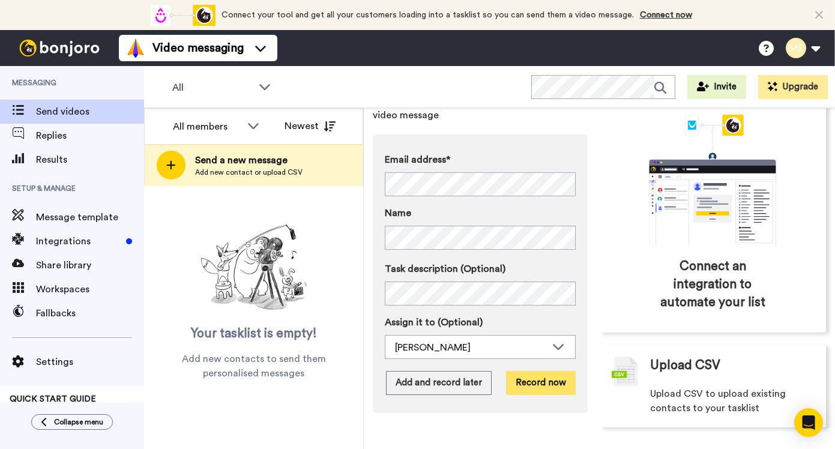
click at [525, 386] on button "Record now" at bounding box center [541, 383] width 70 height 24
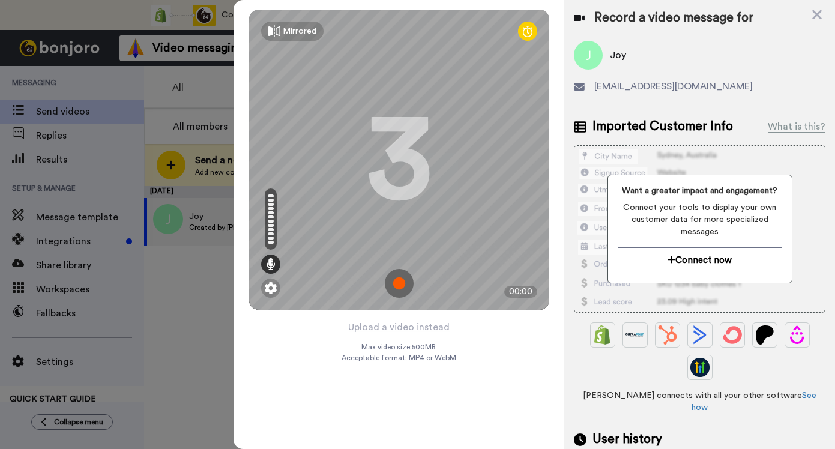
click at [400, 286] on img at bounding box center [399, 283] width 29 height 29
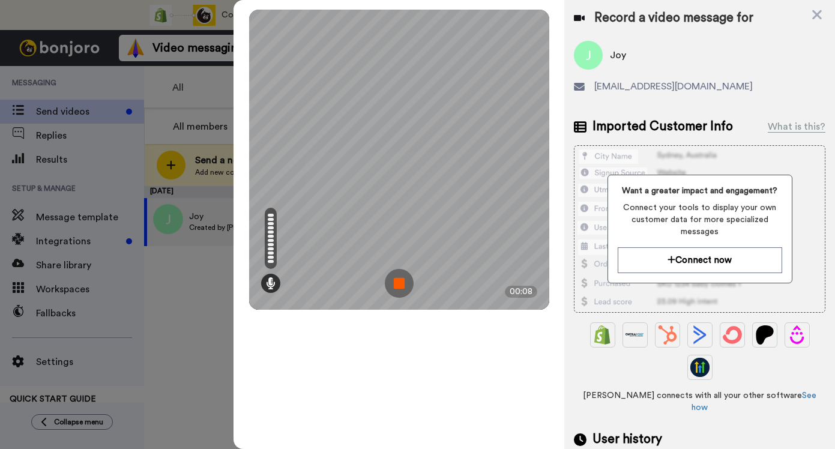
click at [400, 286] on img at bounding box center [399, 283] width 29 height 29
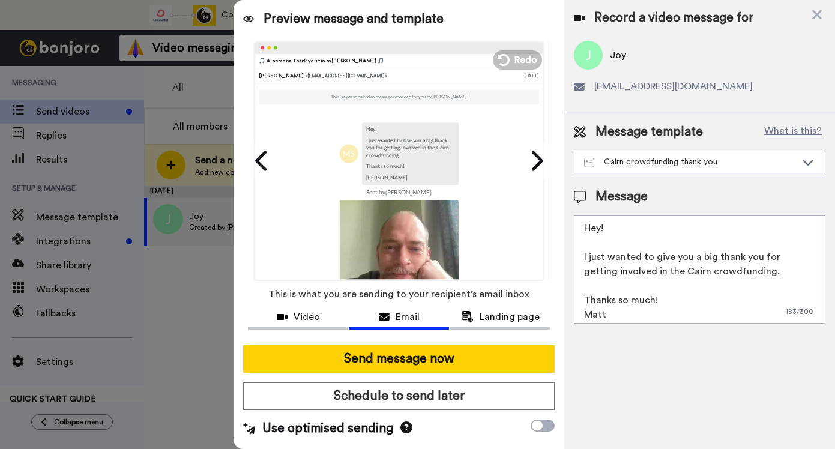
click at [603, 228] on textarea "Hey! I just wanted to give you a big thank you for getting involved in the Cair…" at bounding box center [700, 270] width 252 height 108
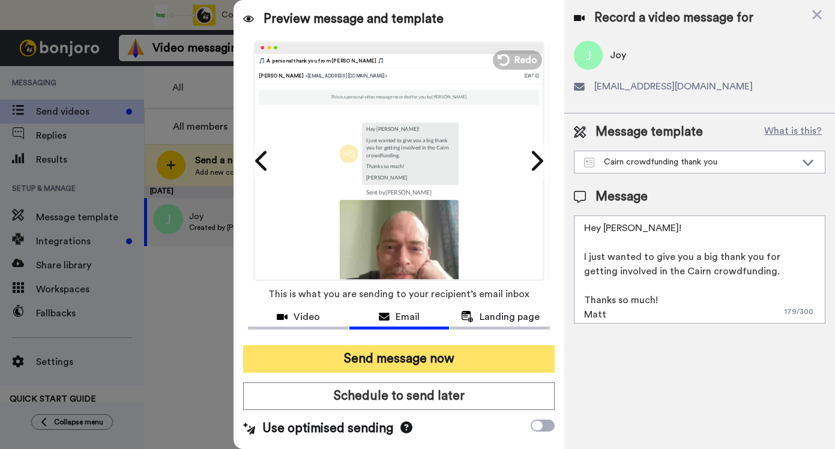
type textarea "Hey [PERSON_NAME]! I just wanted to give you a big thank you for getting involv…"
click at [420, 347] on button "Send message now" at bounding box center [399, 359] width 312 height 28
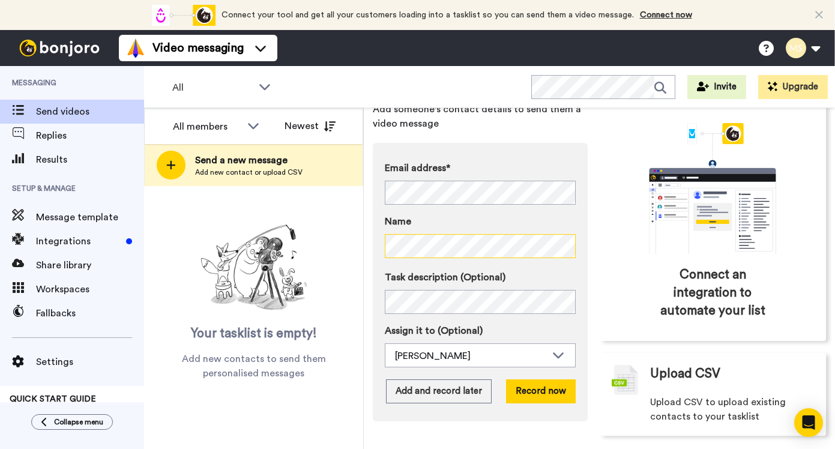
scroll to position [77, 0]
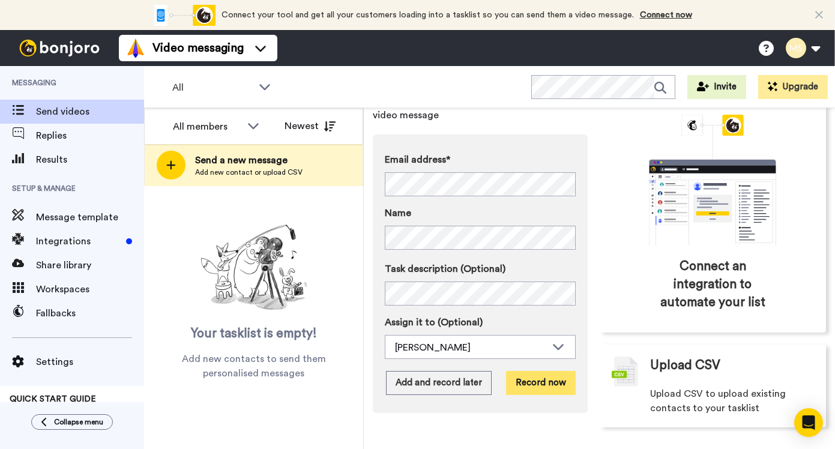
click at [539, 384] on button "Record now" at bounding box center [541, 383] width 70 height 24
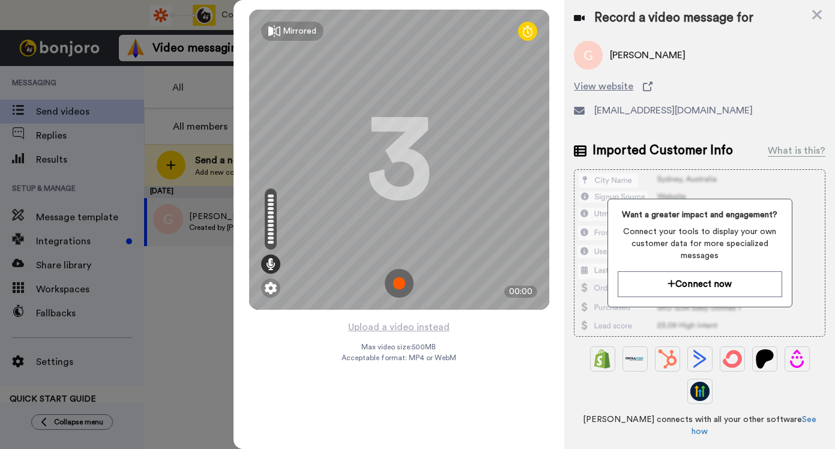
click at [399, 283] on img at bounding box center [399, 283] width 29 height 29
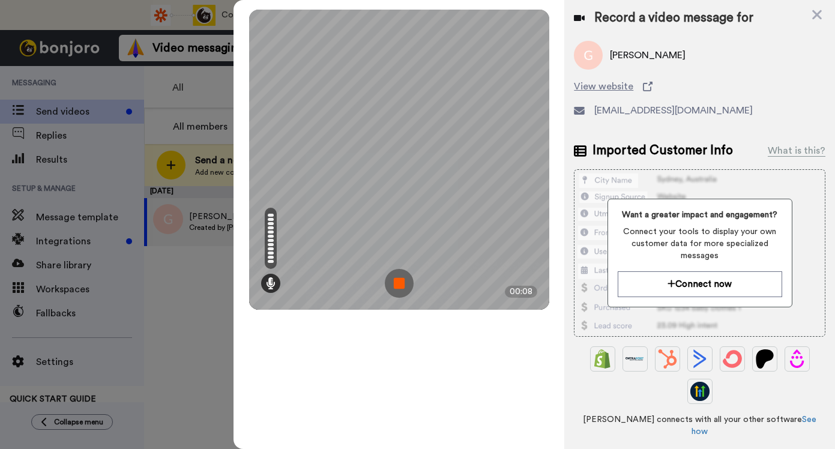
click at [399, 283] on img at bounding box center [399, 283] width 29 height 29
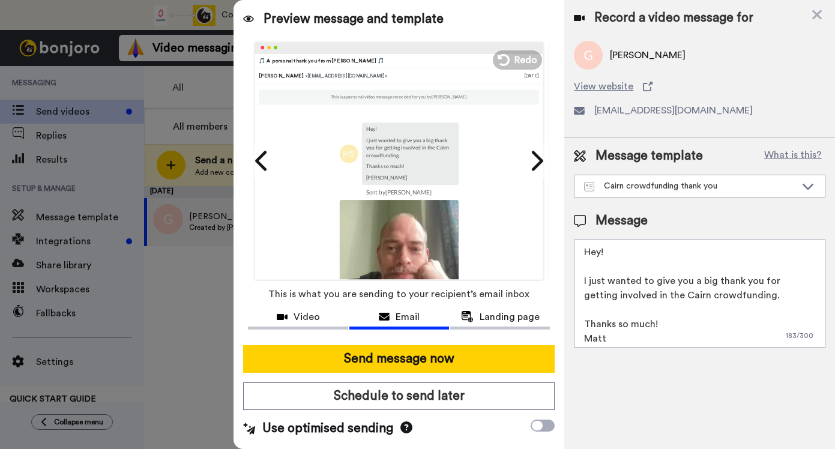
click at [600, 250] on textarea "Hey! I just wanted to give you a big thank you for getting involved in the Cair…" at bounding box center [700, 294] width 252 height 108
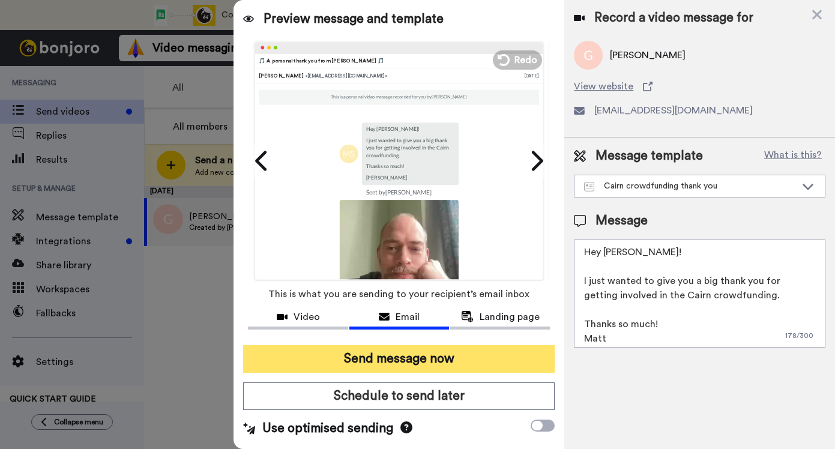
type textarea "Hey Gary! I just wanted to give you a big thank you for getting involved in the…"
click at [481, 368] on button "Send message now" at bounding box center [399, 359] width 312 height 28
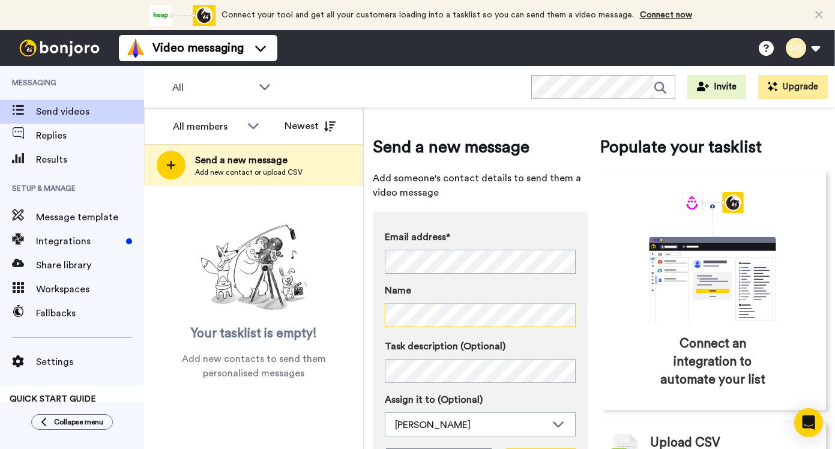
scroll to position [77, 0]
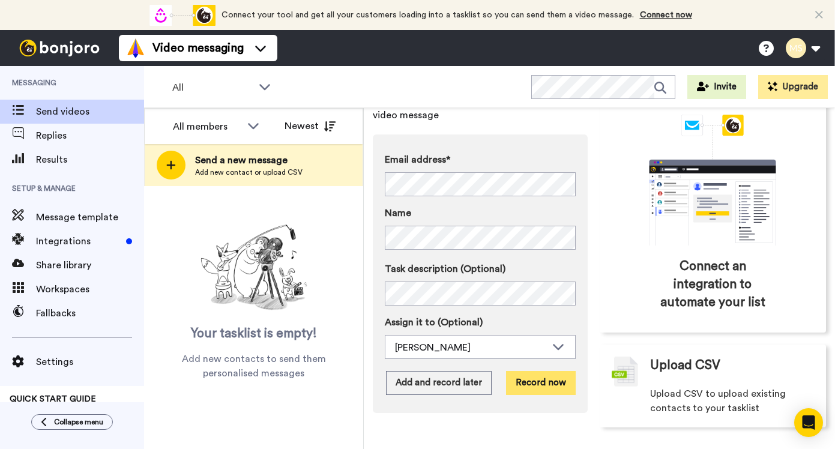
click at [545, 385] on button "Record now" at bounding box center [541, 383] width 70 height 24
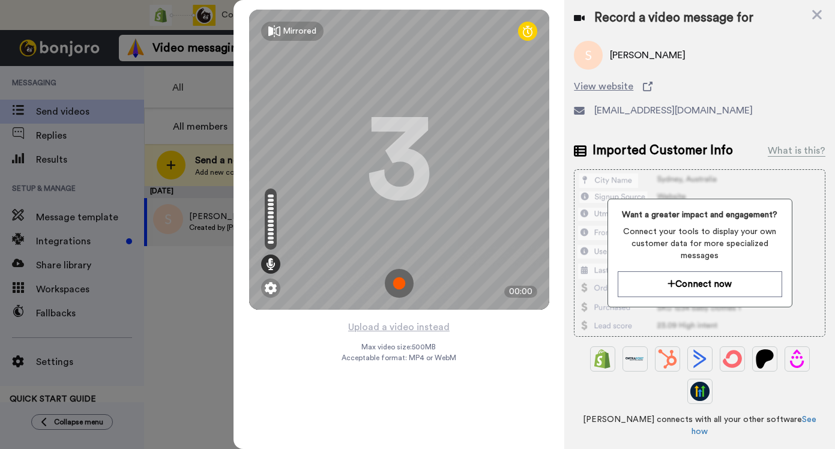
click at [394, 283] on img at bounding box center [399, 283] width 29 height 29
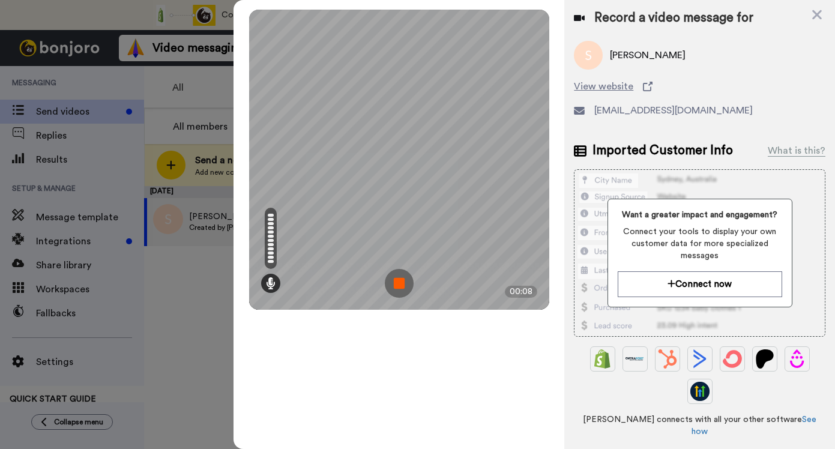
click at [394, 283] on img at bounding box center [399, 283] width 29 height 29
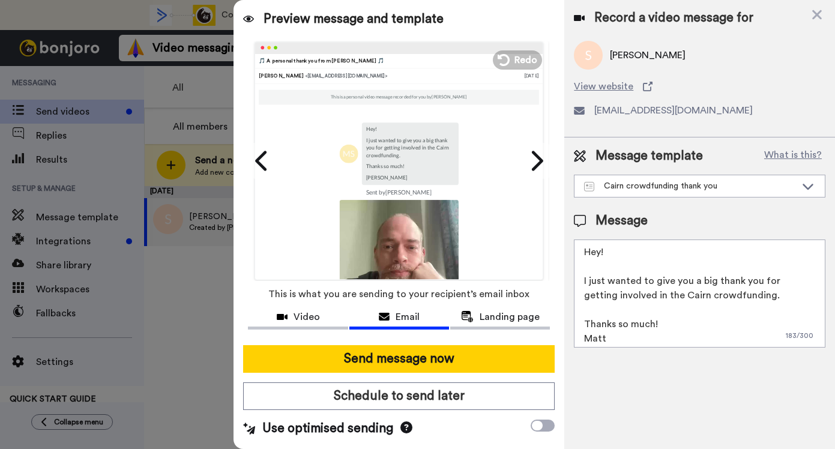
click at [598, 254] on textarea "Hey! I just wanted to give you a big thank you for getting involved in the Cair…" at bounding box center [700, 294] width 252 height 108
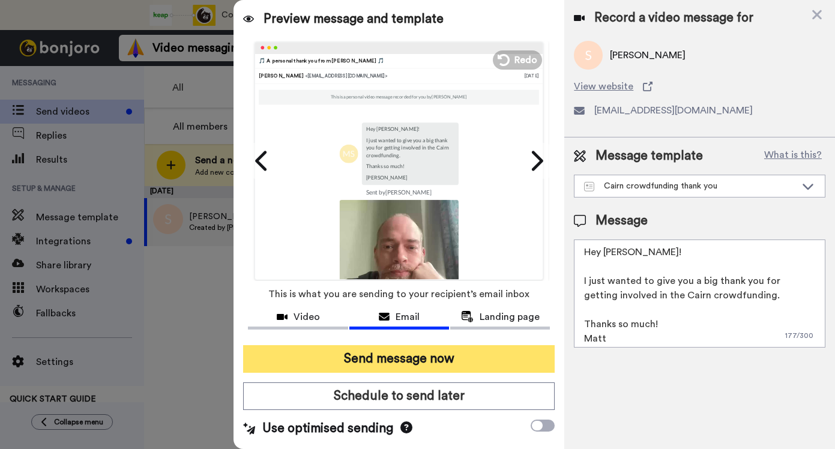
type textarea "Hey Scott! I just wanted to give you a big thank you for getting involved in th…"
click at [398, 361] on button "Send message now" at bounding box center [399, 359] width 312 height 28
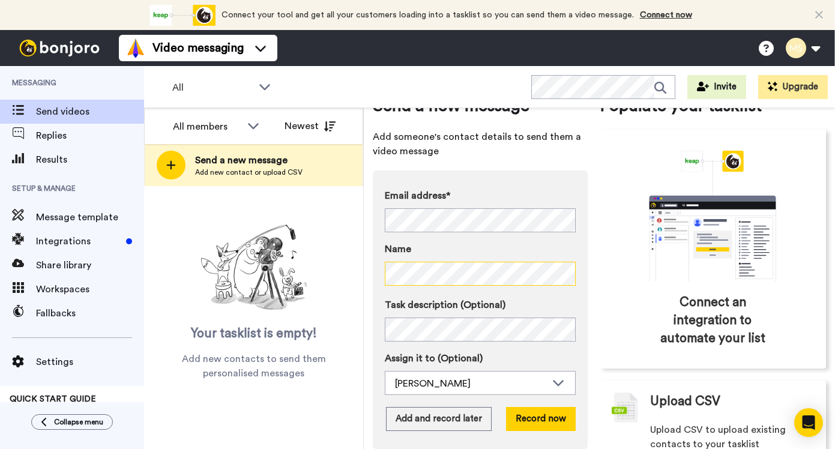
scroll to position [77, 0]
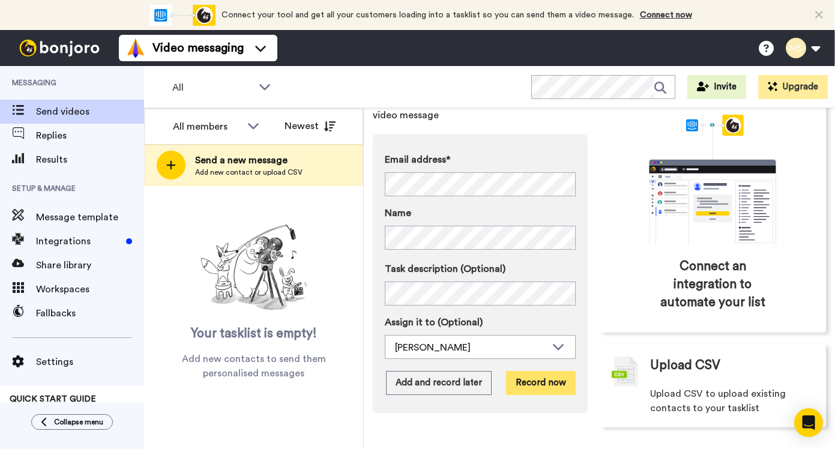
click at [540, 386] on button "Record now" at bounding box center [541, 383] width 70 height 24
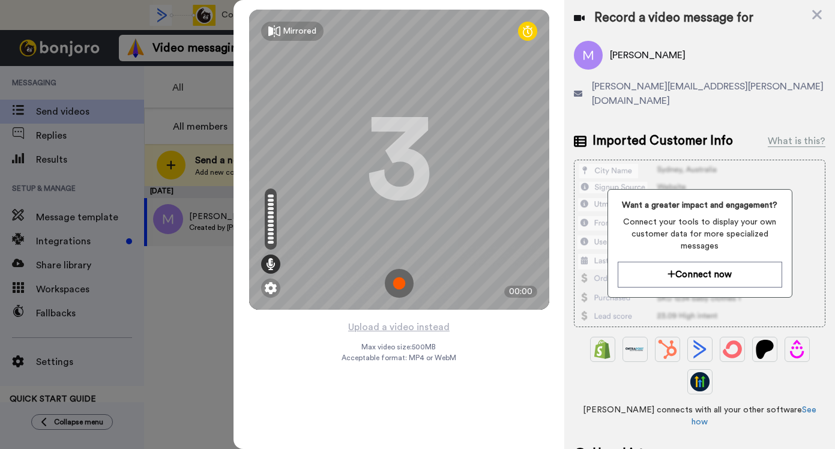
click at [399, 287] on img at bounding box center [399, 283] width 29 height 29
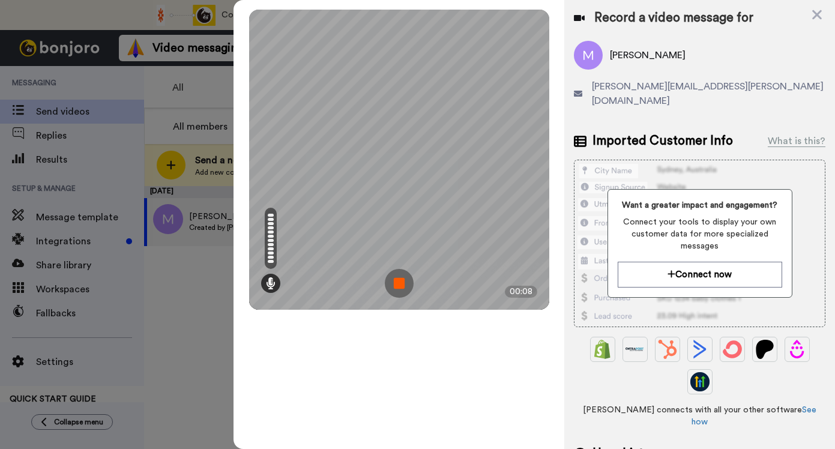
click at [399, 287] on img at bounding box center [399, 283] width 29 height 29
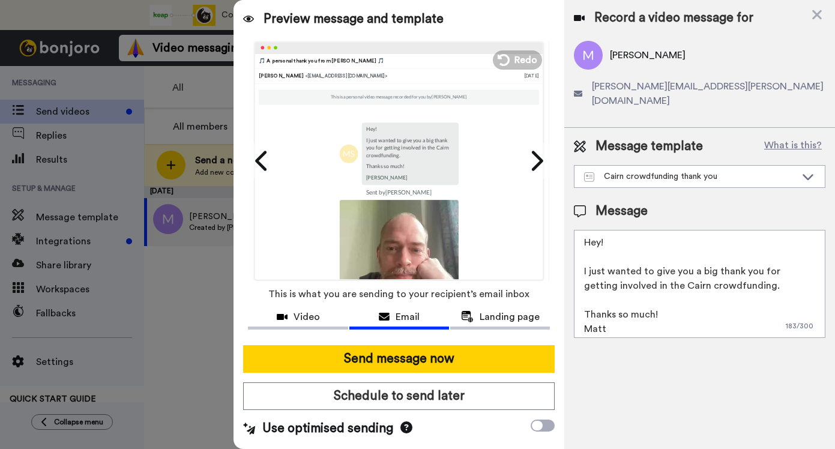
click at [603, 233] on textarea "Hey! I just wanted to give you a big thank you for getting involved in the Cair…" at bounding box center [700, 284] width 252 height 108
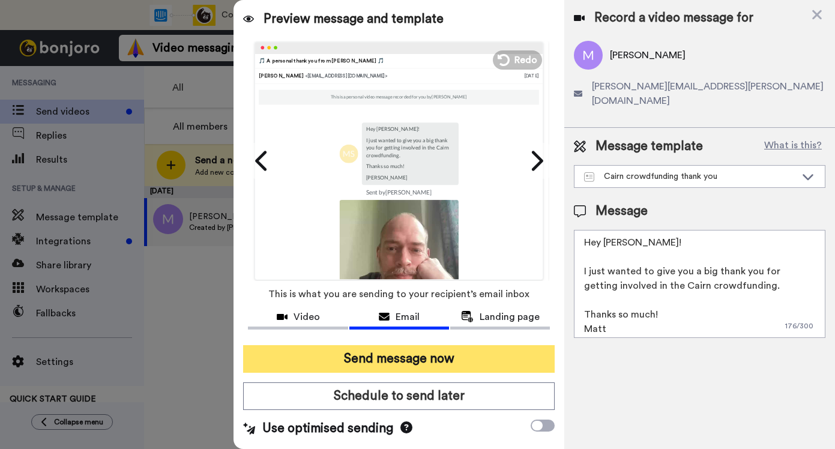
type textarea "Hey Michal! I just wanted to give you a big thank you for getting involved in t…"
click at [435, 351] on button "Send message now" at bounding box center [399, 359] width 312 height 28
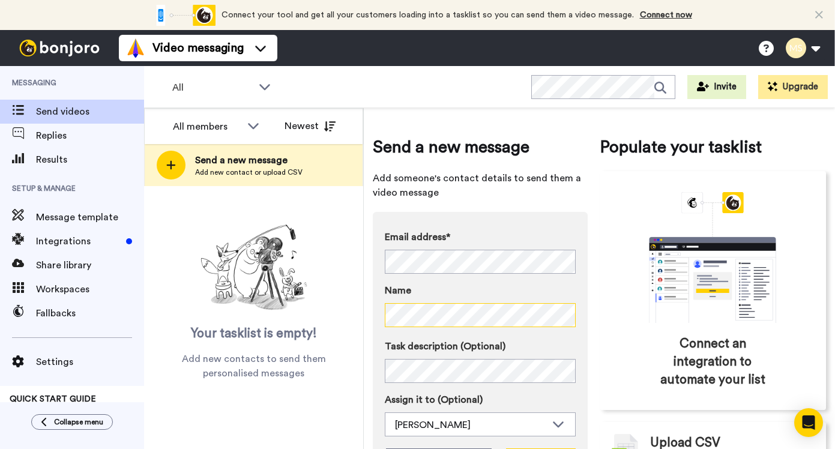
scroll to position [77, 0]
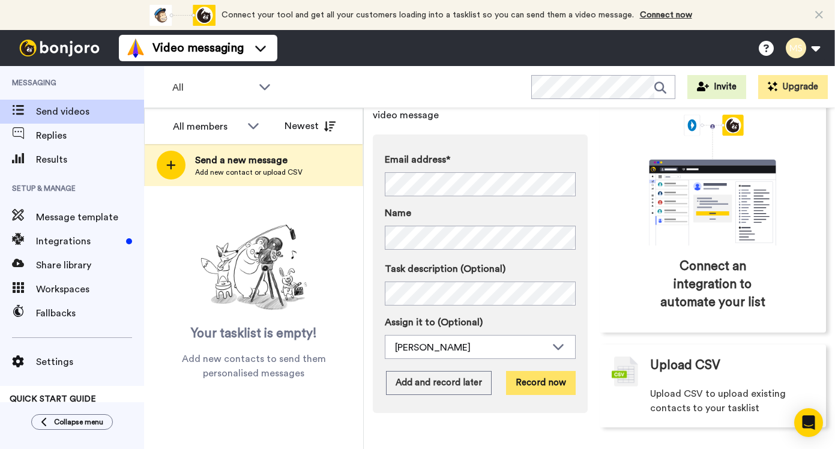
click at [529, 379] on button "Record now" at bounding box center [541, 383] width 70 height 24
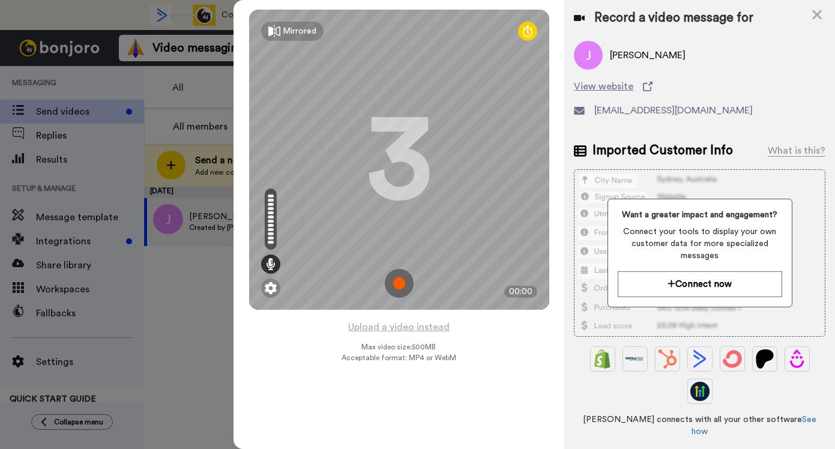
click at [405, 280] on img at bounding box center [399, 283] width 29 height 29
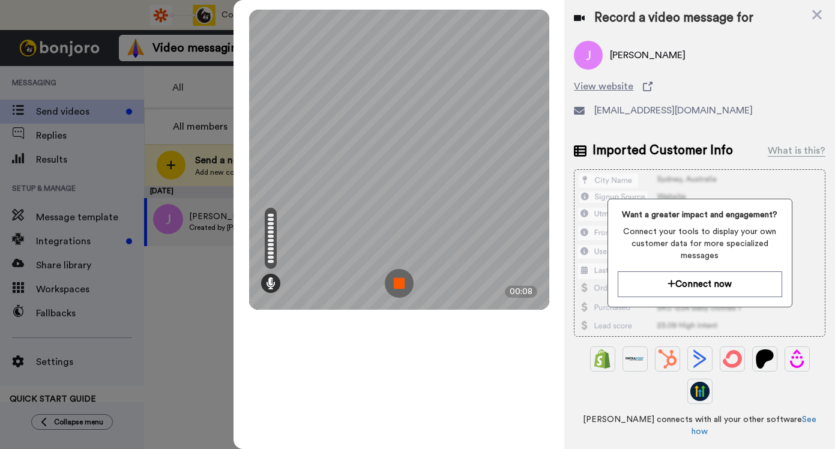
click at [405, 280] on img at bounding box center [399, 283] width 29 height 29
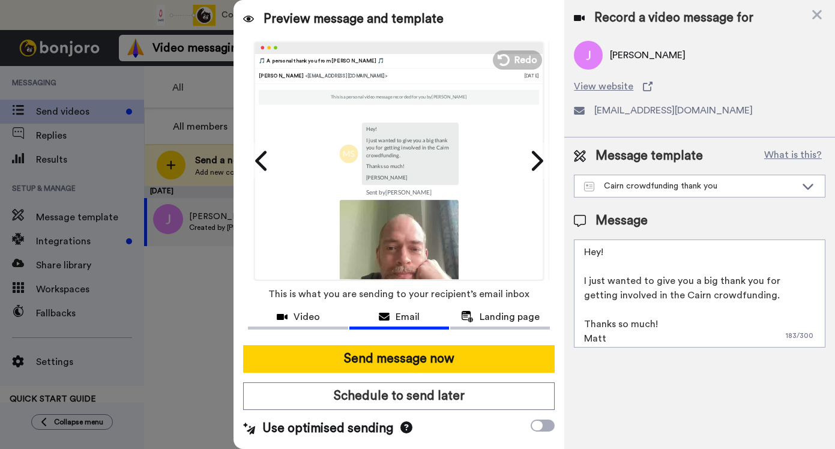
click at [597, 253] on textarea "Hey! I just wanted to give you a big thank you for getting involved in the Cair…" at bounding box center [700, 294] width 252 height 108
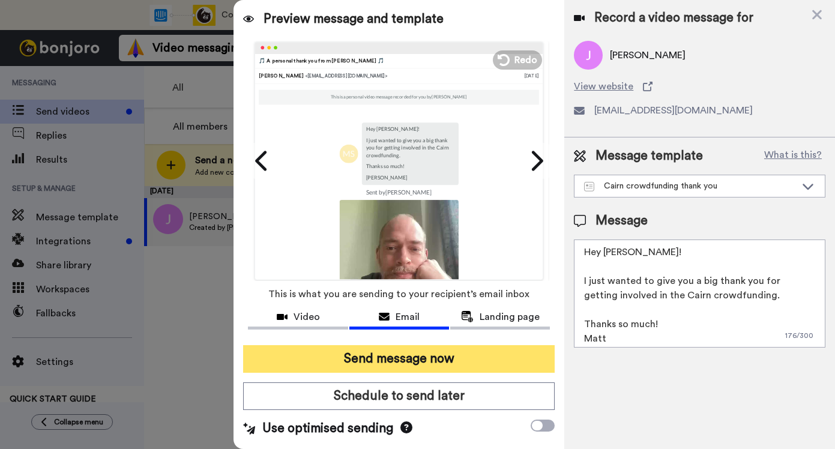
type textarea "Hey Jeremy! I just wanted to give you a big thank you for getting involved in t…"
click at [459, 364] on button "Send message now" at bounding box center [399, 359] width 312 height 28
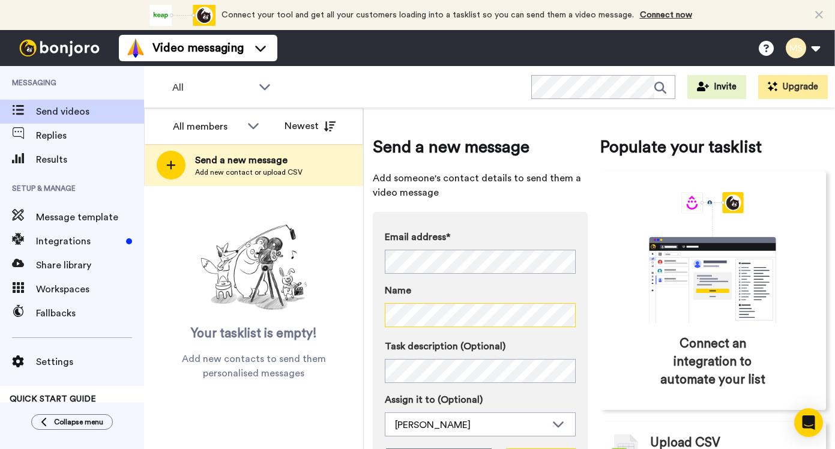
scroll to position [77, 0]
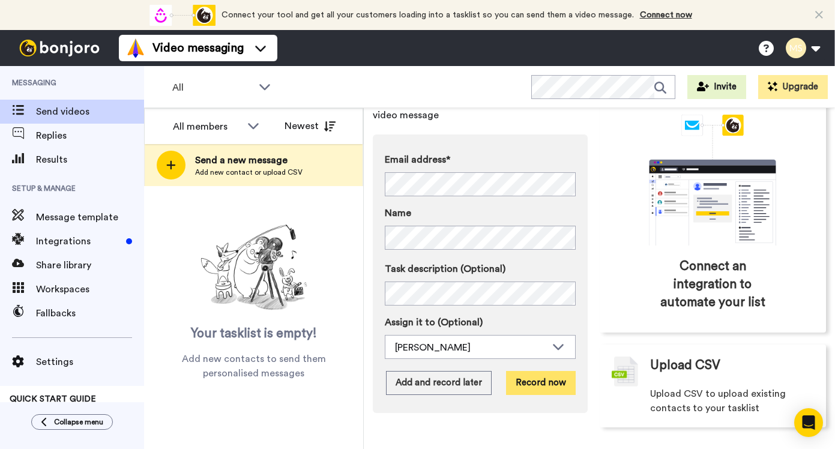
click at [511, 391] on button "Record now" at bounding box center [541, 383] width 70 height 24
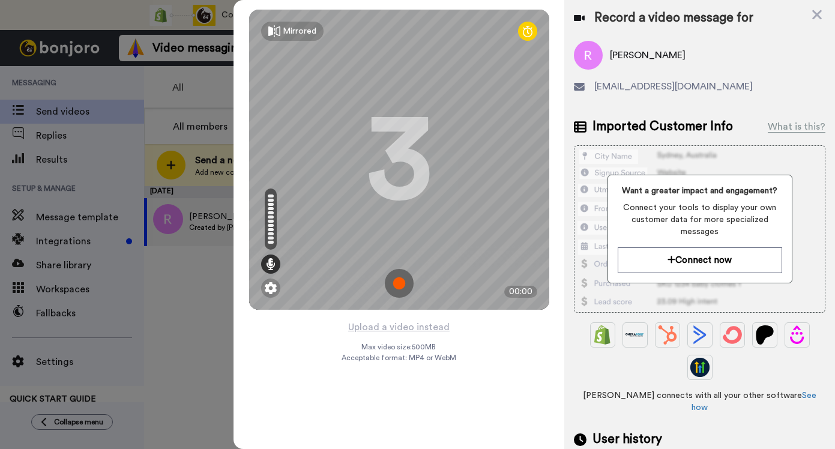
click at [405, 286] on img at bounding box center [399, 283] width 29 height 29
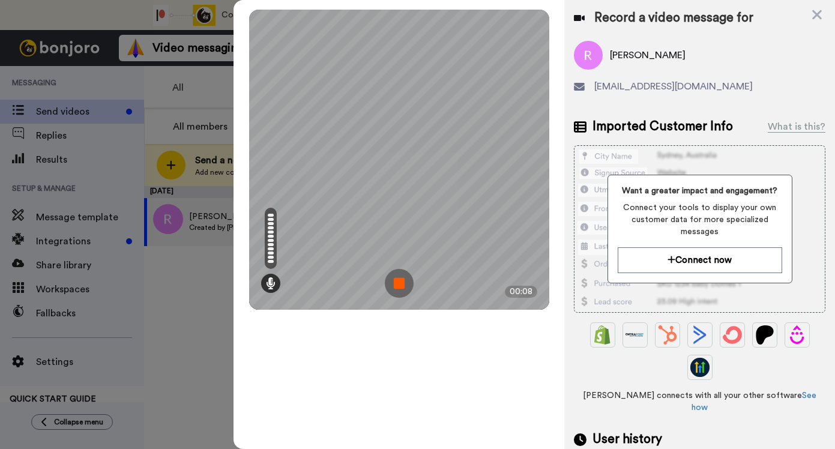
click at [405, 286] on img at bounding box center [399, 283] width 29 height 29
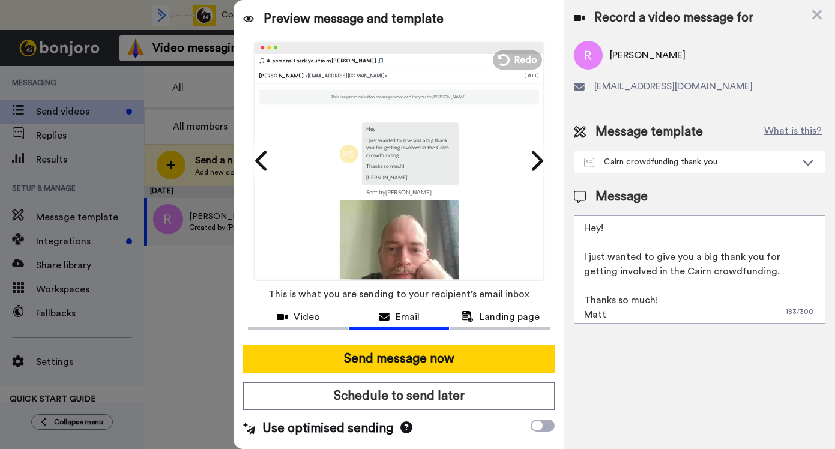
click at [602, 226] on textarea "Hey! I just wanted to give you a big thank you for getting involved in the Cair…" at bounding box center [700, 270] width 252 height 108
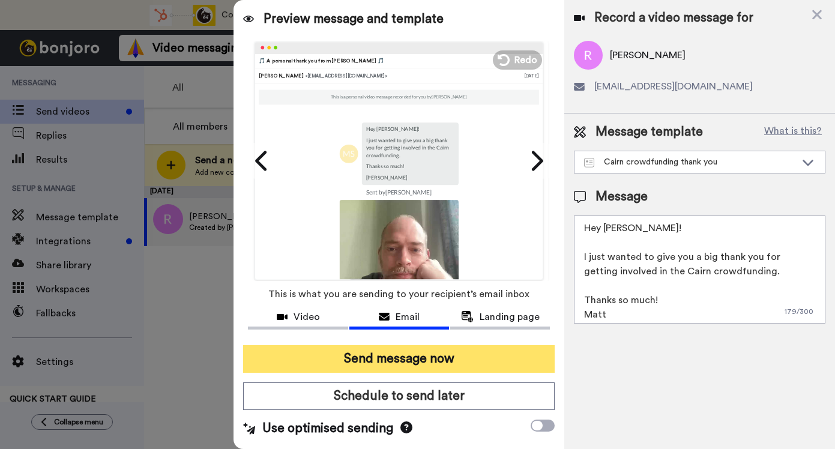
type textarea "Hey Roy! I just wanted to give you a big thank you for getting involved in the …"
click at [448, 358] on button "Send message now" at bounding box center [399, 359] width 312 height 28
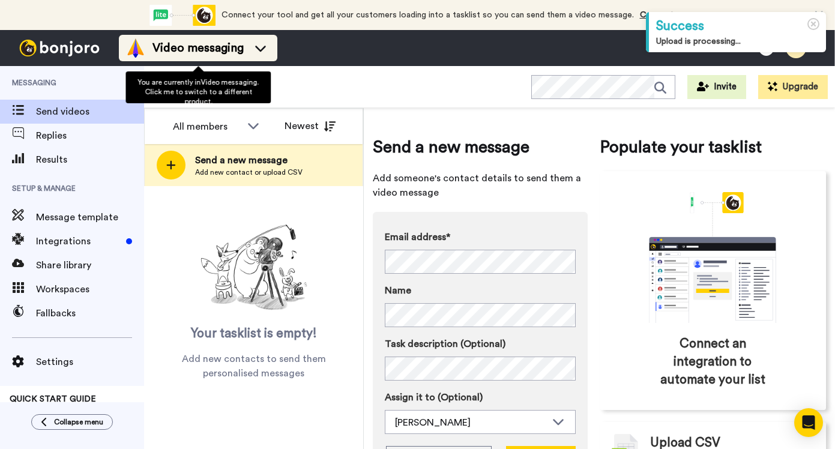
click at [182, 51] on span "Video messaging" at bounding box center [197, 48] width 91 height 17
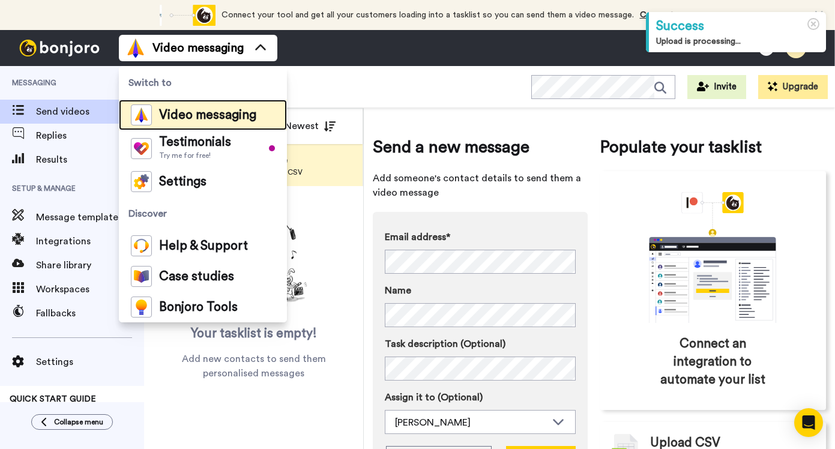
click at [178, 109] on span "Video messaging" at bounding box center [207, 115] width 97 height 12
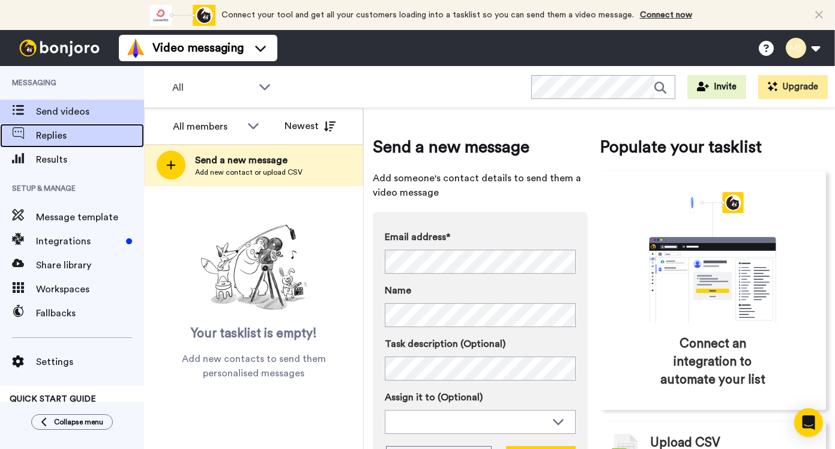
click at [86, 131] on span "Replies" at bounding box center [90, 135] width 108 height 14
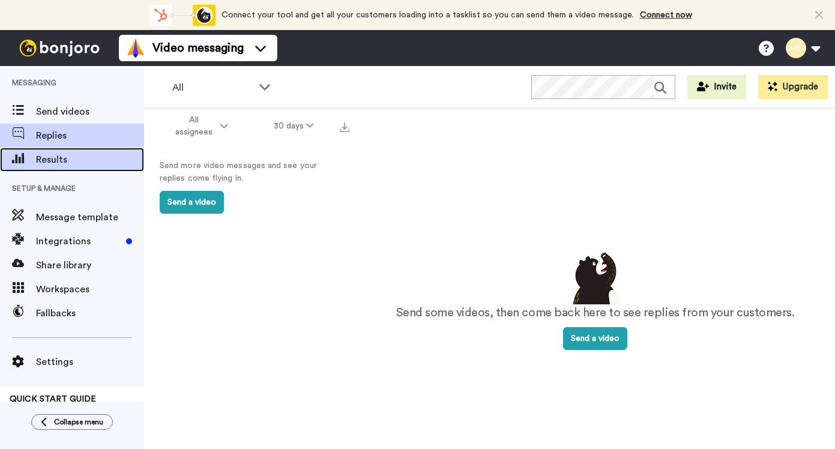
click at [88, 153] on span "Results" at bounding box center [90, 159] width 108 height 14
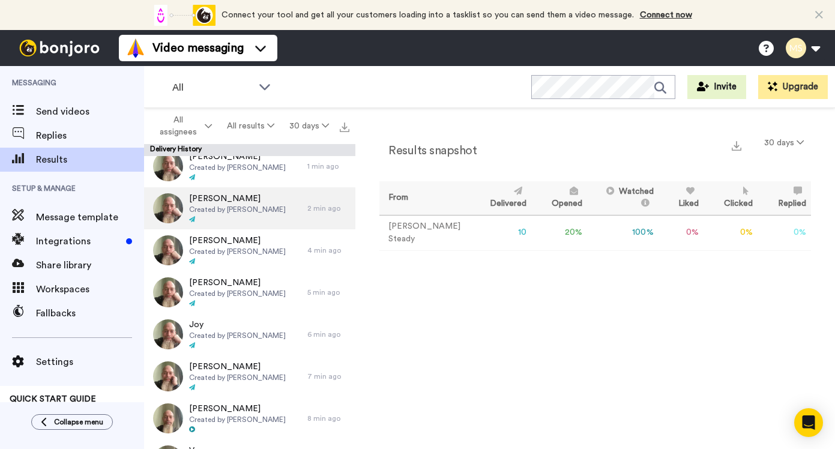
scroll to position [120, 0]
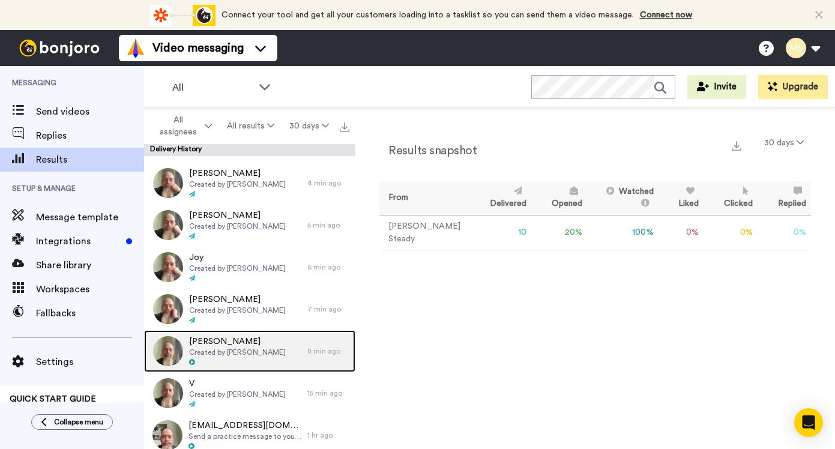
click at [284, 334] on div "David Created by Matt Steady" at bounding box center [225, 351] width 163 height 42
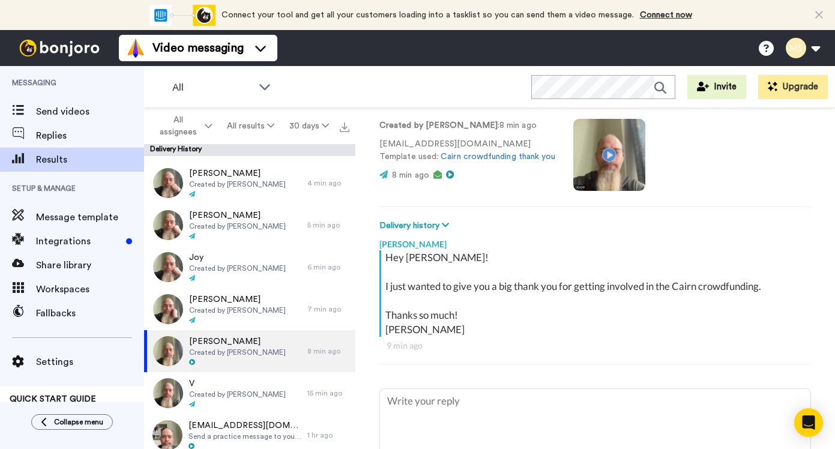
scroll to position [182, 0]
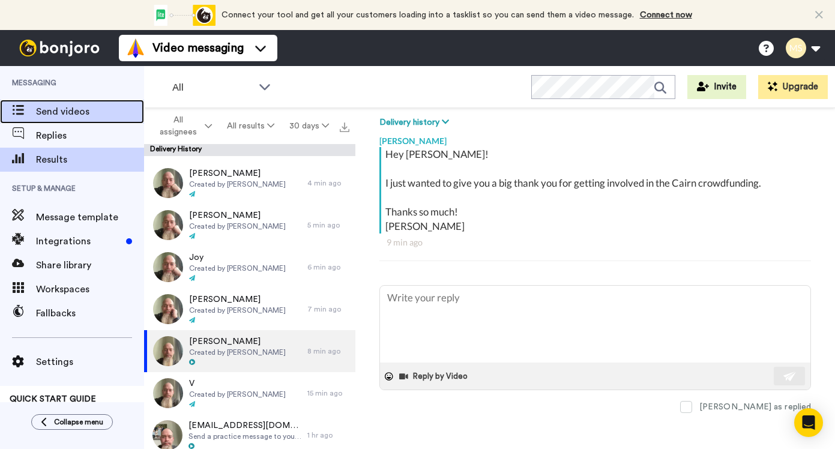
click at [81, 113] on span "Send videos" at bounding box center [90, 111] width 108 height 14
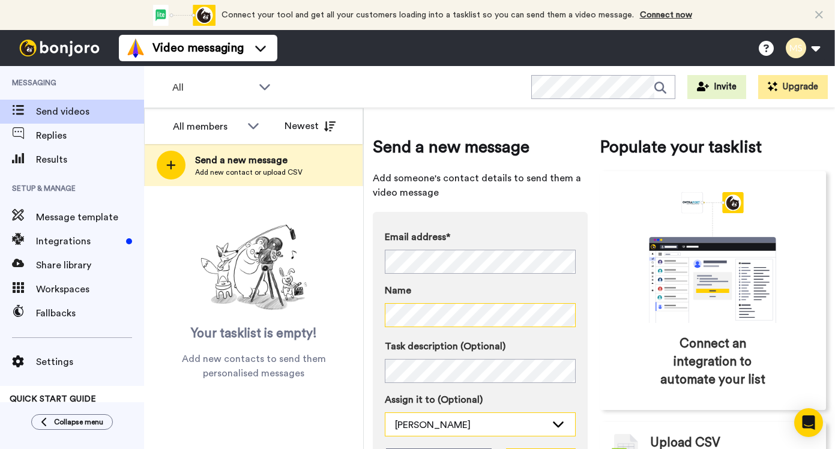
scroll to position [77, 0]
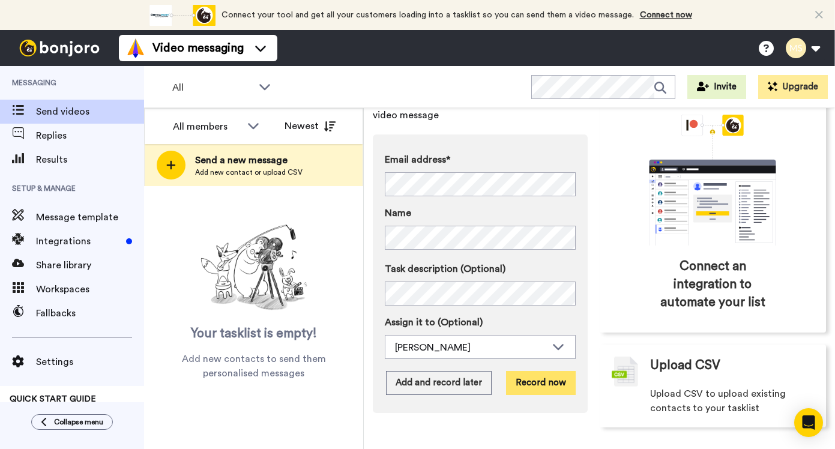
click at [555, 388] on button "Record now" at bounding box center [541, 383] width 70 height 24
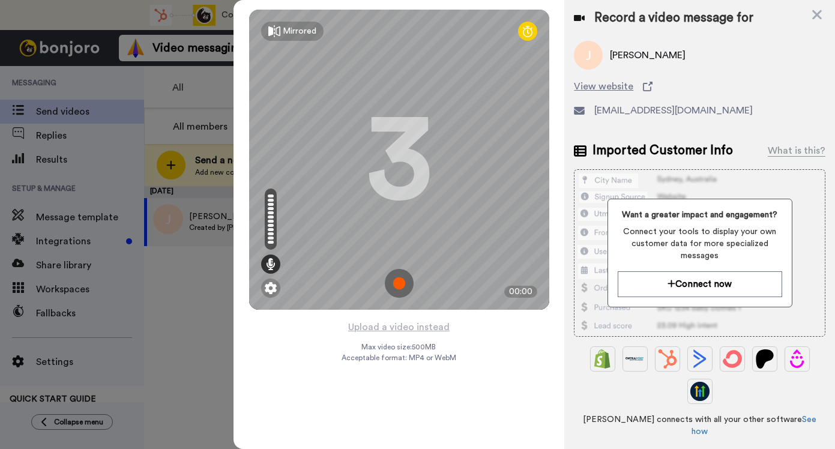
click at [407, 279] on img at bounding box center [399, 283] width 29 height 29
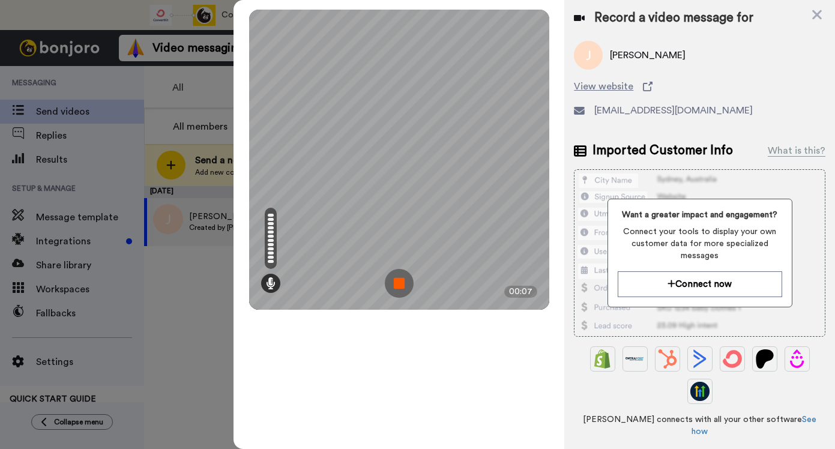
click at [407, 279] on img at bounding box center [399, 283] width 29 height 29
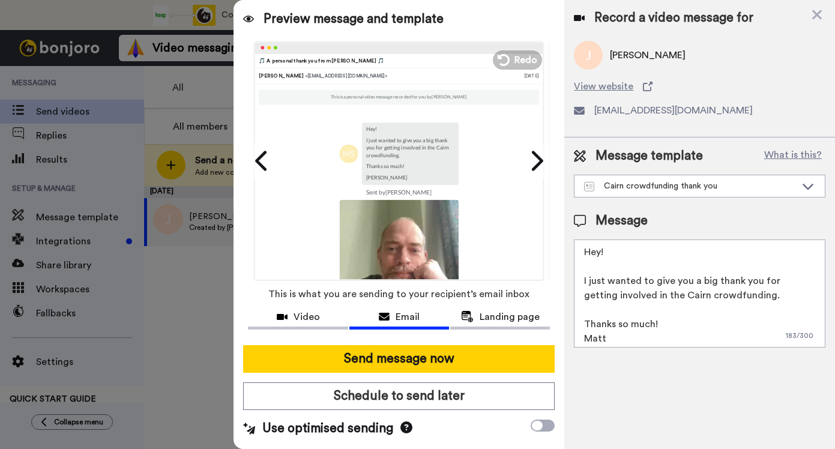
click at [601, 250] on textarea "Hey! I just wanted to give you a big thank you for getting involved in the Cair…" at bounding box center [700, 294] width 252 height 108
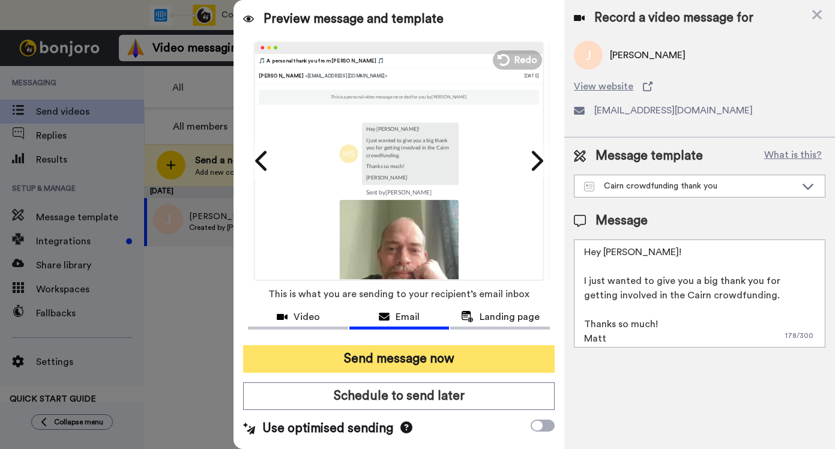
type textarea "Hey John! I just wanted to give you a big thank you for getting involved in the…"
click at [430, 358] on button "Send message now" at bounding box center [399, 359] width 312 height 28
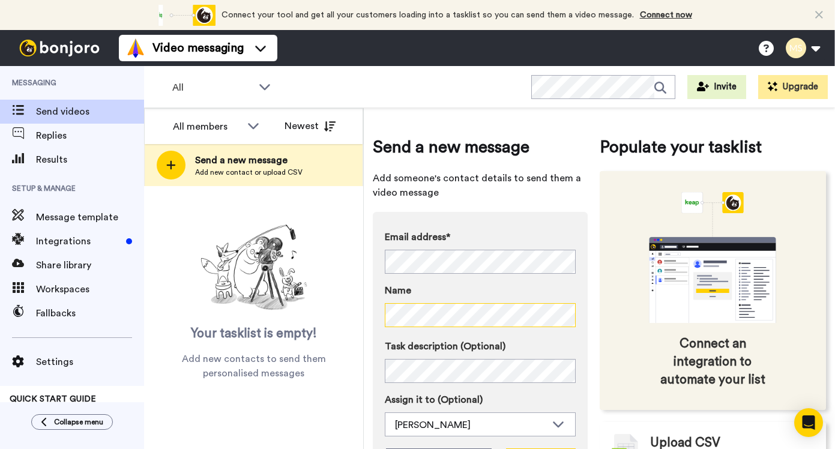
scroll to position [77, 0]
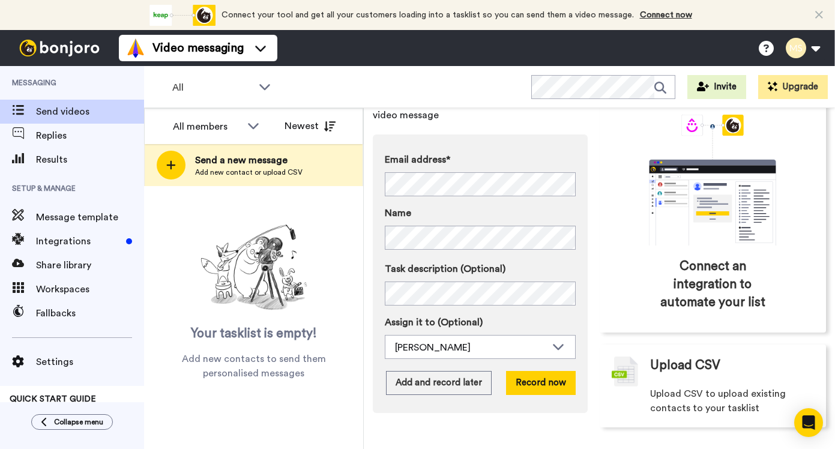
click at [528, 399] on div "Email address* No search result for ‘ cb47768@icloud.com ’ Name Task descriptio…" at bounding box center [480, 273] width 215 height 279
click at [536, 381] on button "Record now" at bounding box center [541, 383] width 70 height 24
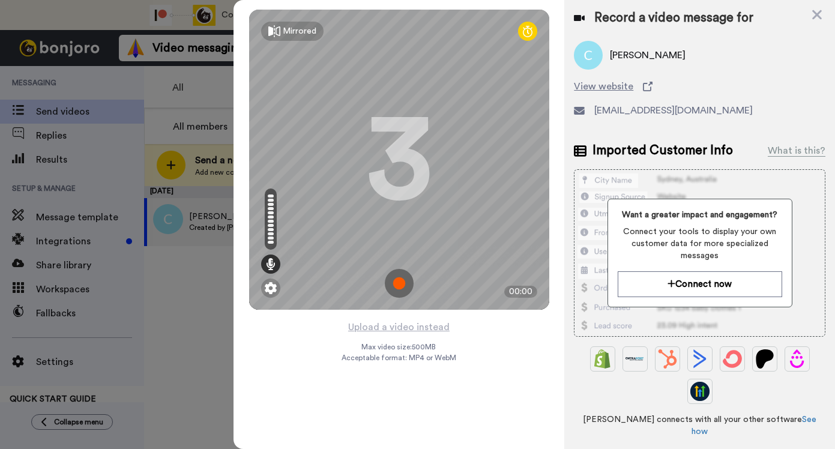
click at [402, 289] on img at bounding box center [399, 283] width 29 height 29
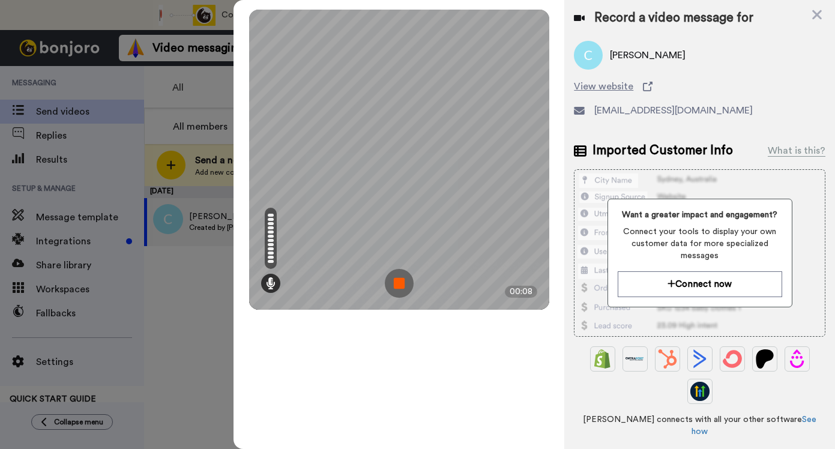
click at [402, 289] on img at bounding box center [399, 283] width 29 height 29
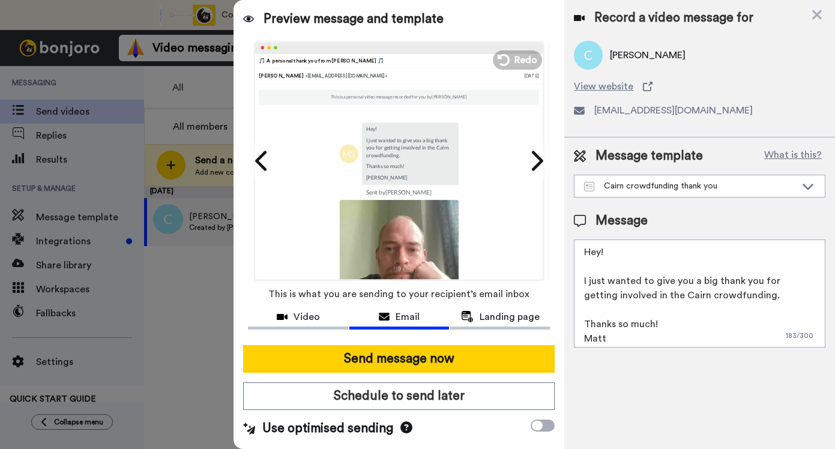
click at [599, 247] on textarea "Hey! I just wanted to give you a big thank you for getting involved in the Cair…" at bounding box center [700, 294] width 252 height 108
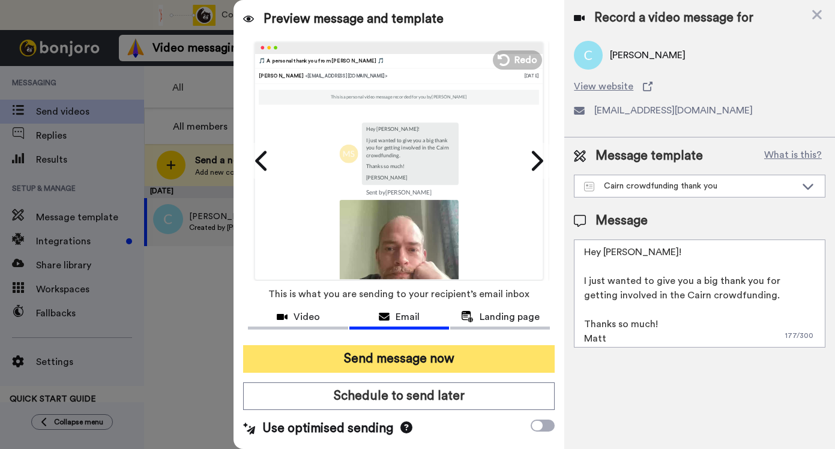
type textarea "Hey Colin! I just wanted to give you a big thank you for getting involved in th…"
click at [428, 362] on button "Send message now" at bounding box center [399, 359] width 312 height 28
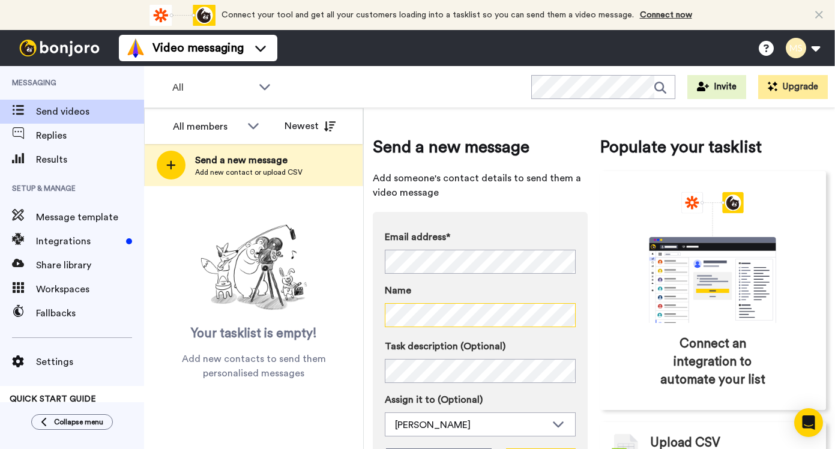
scroll to position [77, 0]
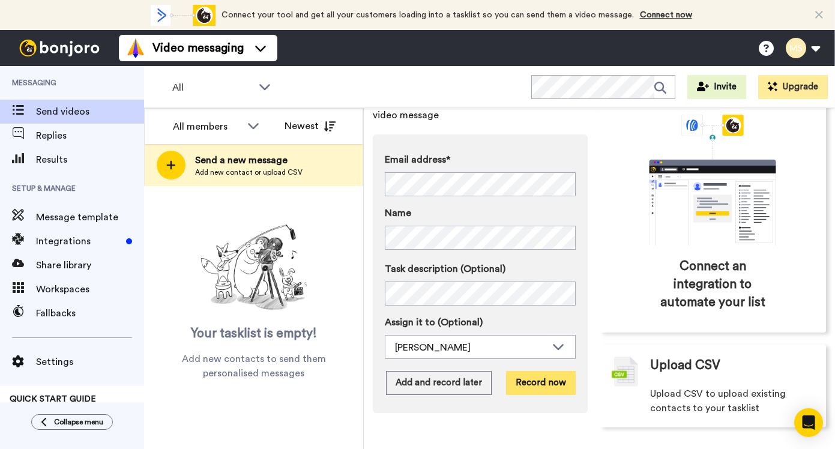
click at [530, 374] on button "Record now" at bounding box center [541, 383] width 70 height 24
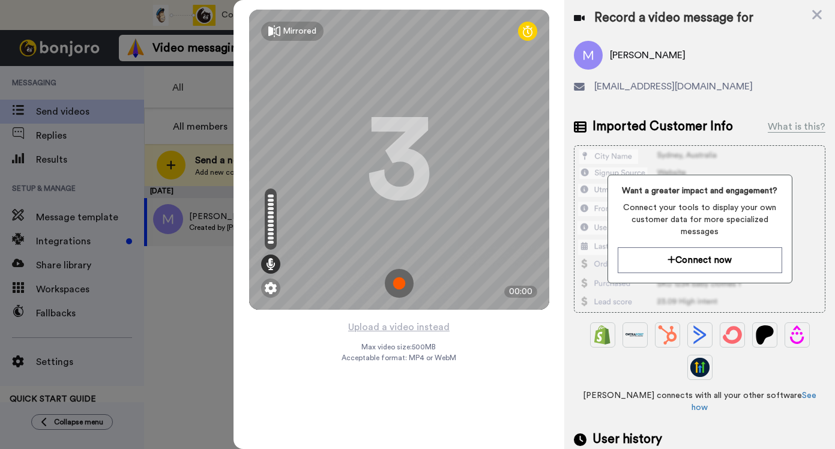
click at [401, 282] on img at bounding box center [399, 283] width 29 height 29
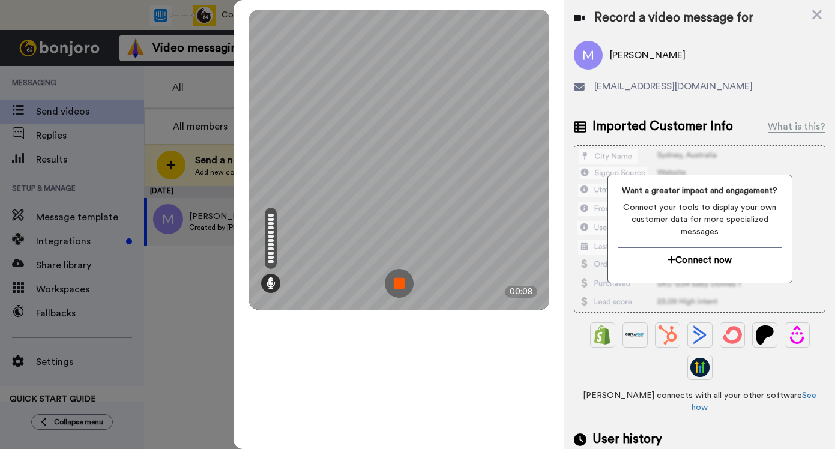
click at [401, 282] on img at bounding box center [399, 283] width 29 height 29
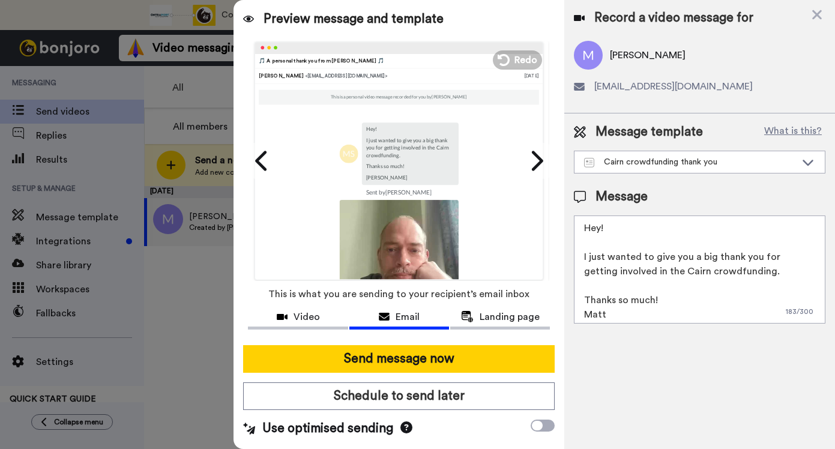
click at [599, 226] on textarea "Hey! I just wanted to give you a big thank you for getting involved in the Cair…" at bounding box center [700, 270] width 252 height 108
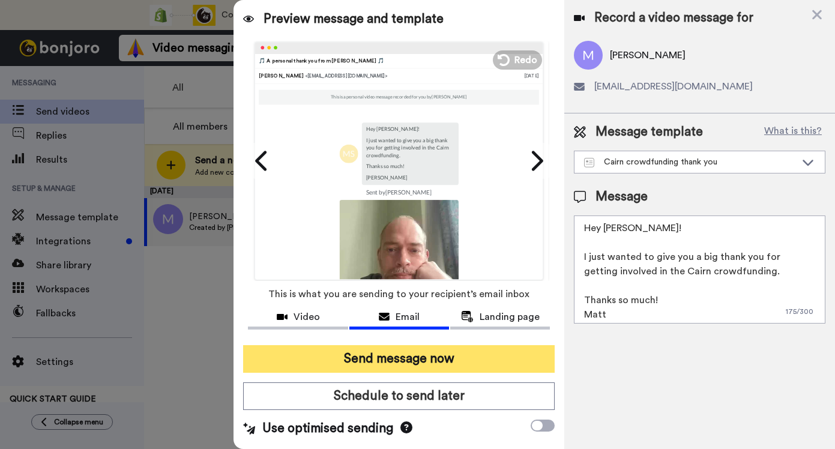
type textarea "Hey Michael! I just wanted to give you a big thank you for getting involved in …"
click at [385, 350] on button "Send message now" at bounding box center [399, 359] width 312 height 28
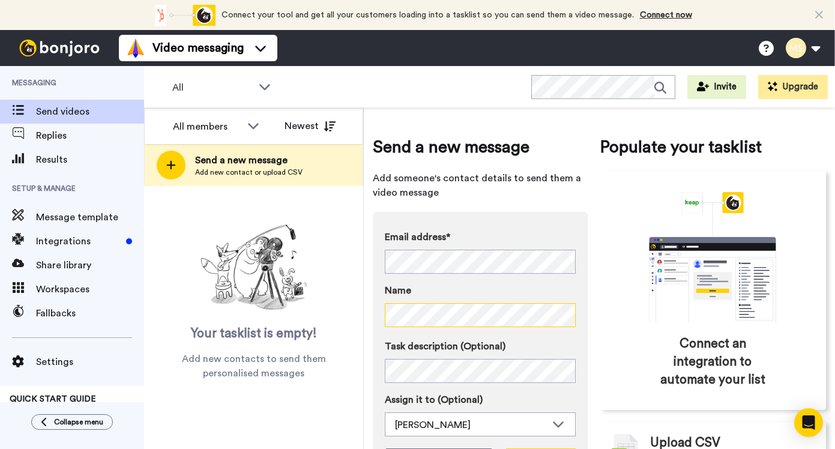
scroll to position [77, 0]
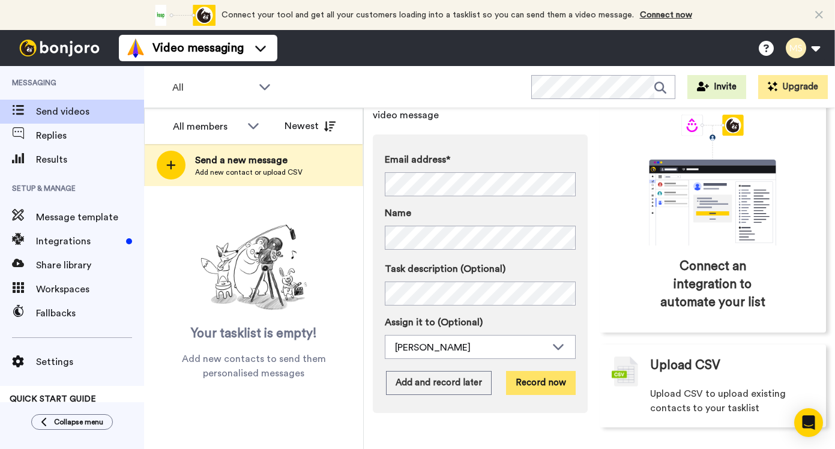
click at [534, 388] on button "Record now" at bounding box center [541, 383] width 70 height 24
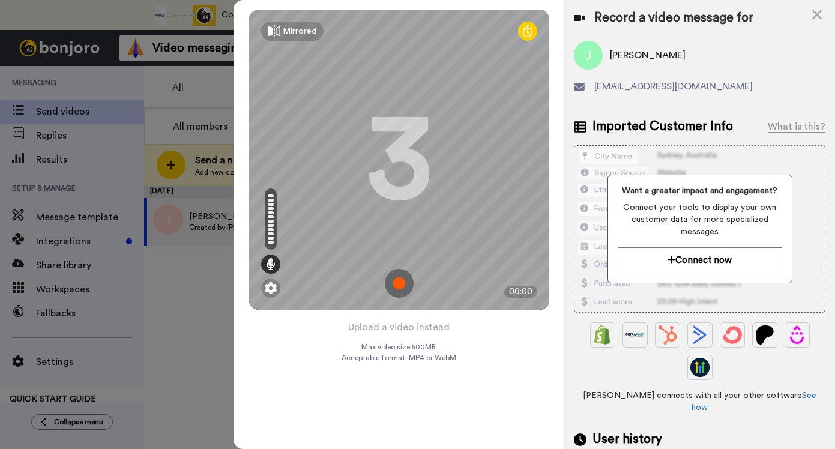
click at [401, 277] on img at bounding box center [399, 283] width 29 height 29
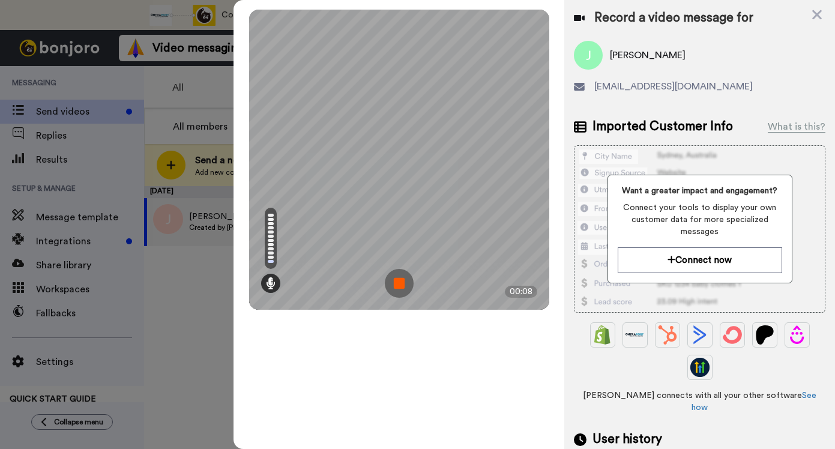
click at [401, 277] on img at bounding box center [399, 283] width 29 height 29
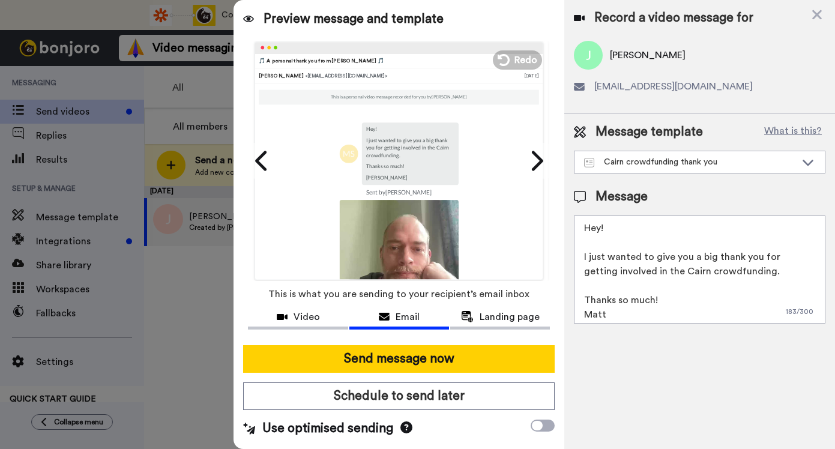
click at [599, 231] on textarea "Hey! I just wanted to give you a big thank you for getting involved in the Cair…" at bounding box center [700, 270] width 252 height 108
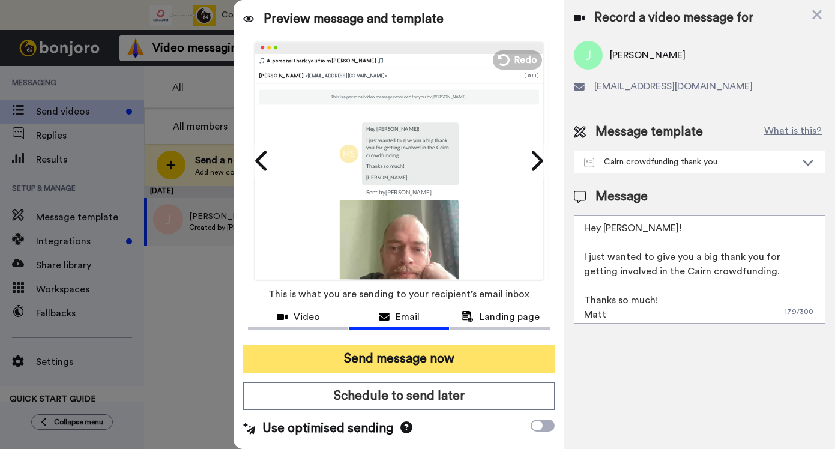
type textarea "Hey Jim! I just wanted to give you a big thank you for getting involved in the …"
click at [414, 361] on button "Send message now" at bounding box center [399, 359] width 312 height 28
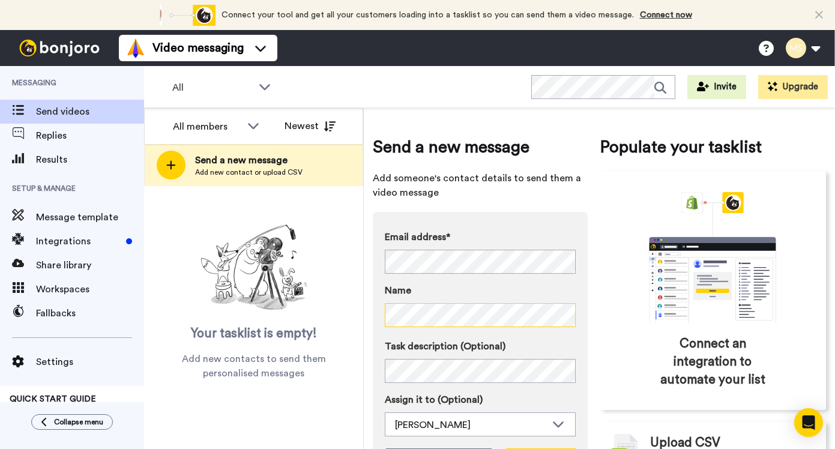
scroll to position [77, 0]
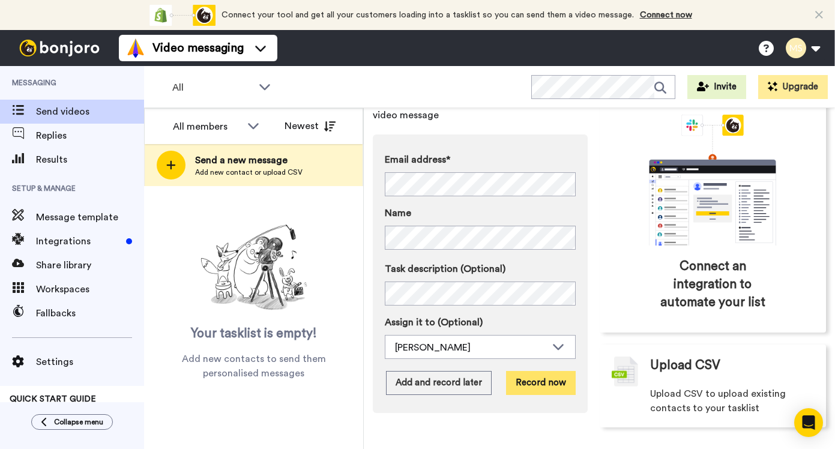
click at [529, 385] on button "Record now" at bounding box center [541, 383] width 70 height 24
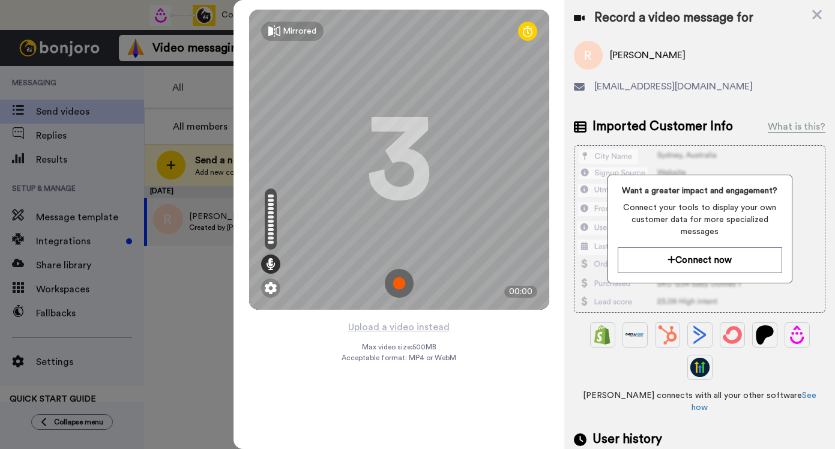
click at [402, 274] on img at bounding box center [399, 283] width 29 height 29
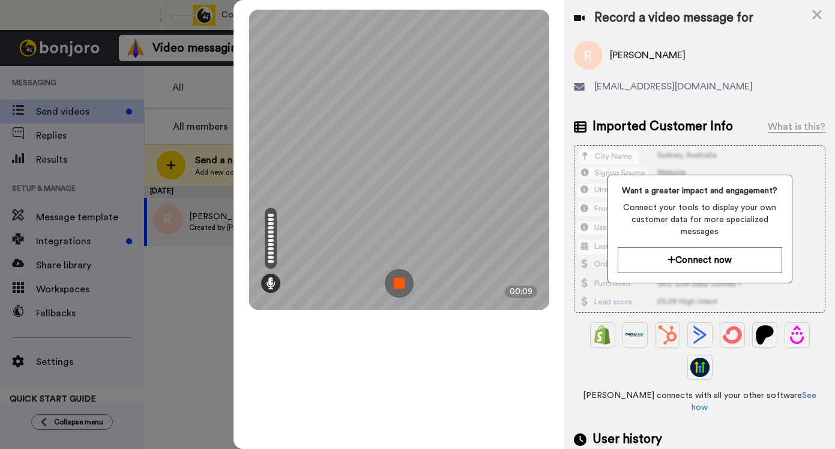
click at [402, 274] on img at bounding box center [399, 283] width 29 height 29
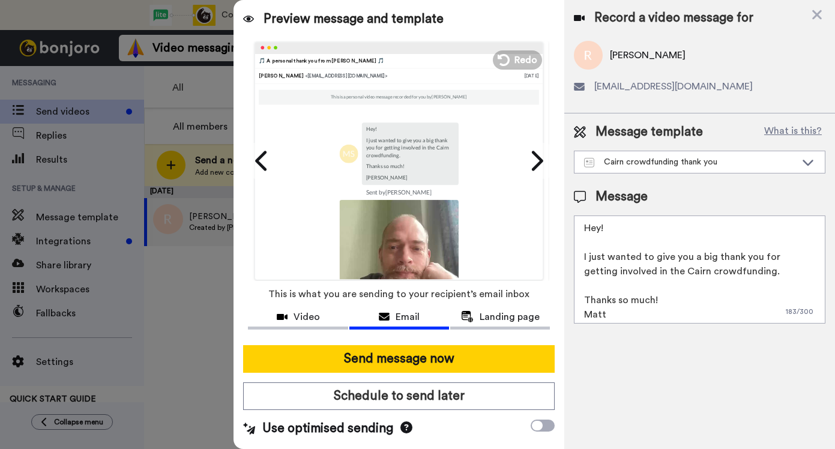
click at [599, 231] on textarea "Hey! I just wanted to give you a big thank you for getting involved in the Cair…" at bounding box center [700, 270] width 252 height 108
type textarea "Hey Roy! I just wanted to give you a big thank you for getting involved in the …"
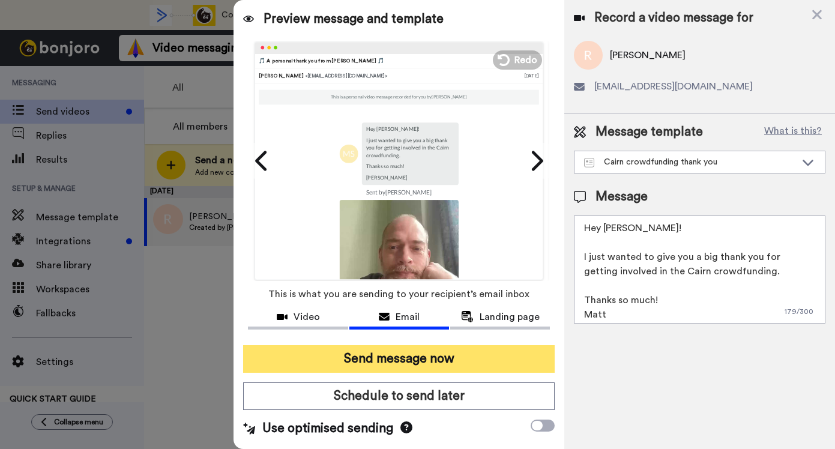
click at [493, 351] on button "Send message now" at bounding box center [399, 359] width 312 height 28
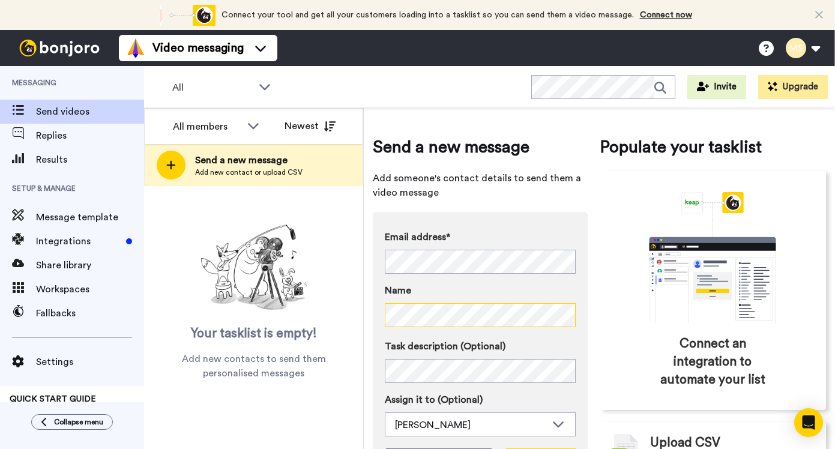
scroll to position [77, 0]
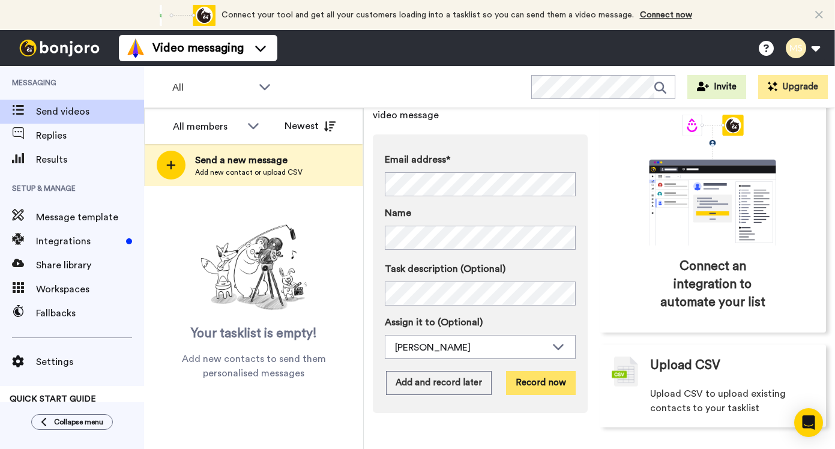
click at [546, 388] on button "Record now" at bounding box center [541, 383] width 70 height 24
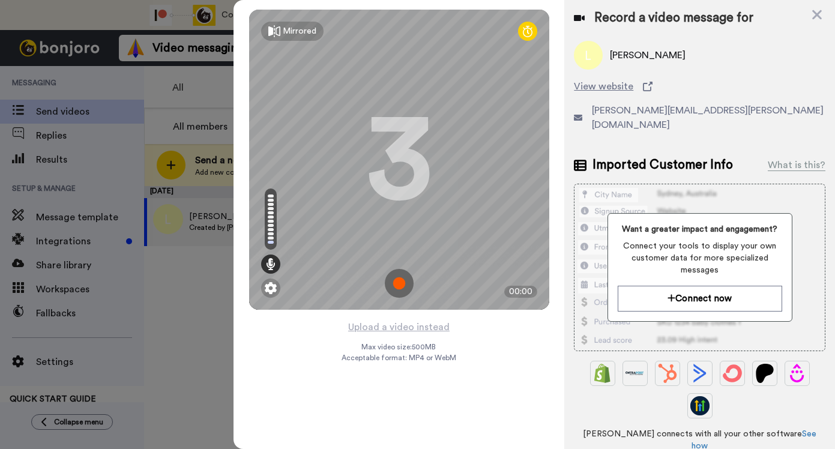
click at [402, 288] on img at bounding box center [399, 283] width 29 height 29
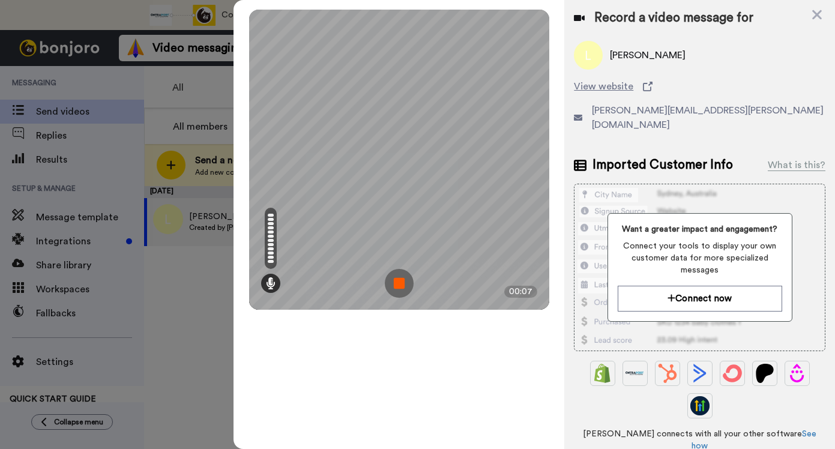
click at [402, 288] on img at bounding box center [399, 283] width 29 height 29
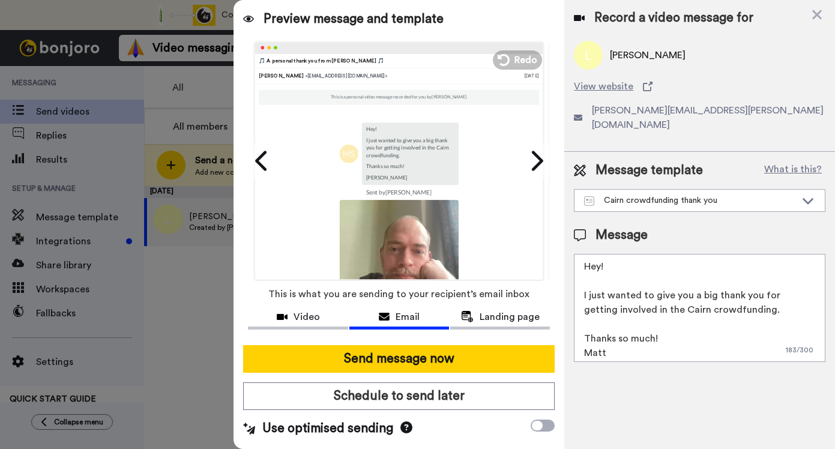
click at [599, 254] on textarea "Hey! I just wanted to give you a big thank you for getting involved in the Cair…" at bounding box center [700, 308] width 252 height 108
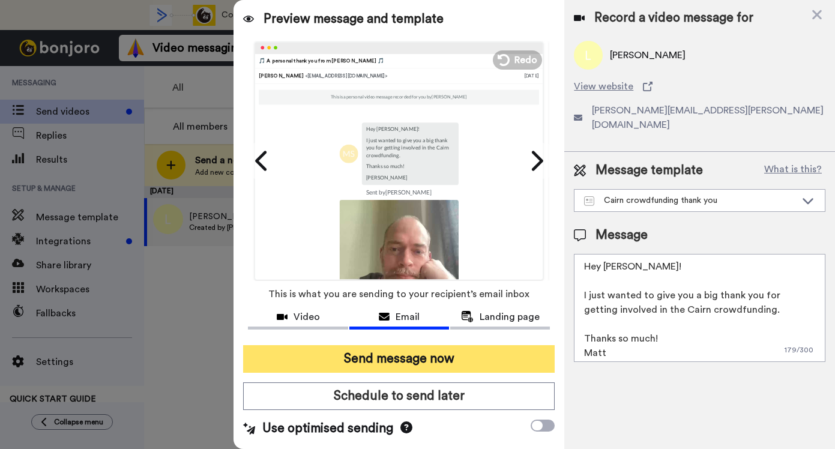
type textarea "Hey Lee! I just wanted to give you a big thank you for getting involved in the …"
click at [431, 358] on button "Send message now" at bounding box center [399, 359] width 312 height 28
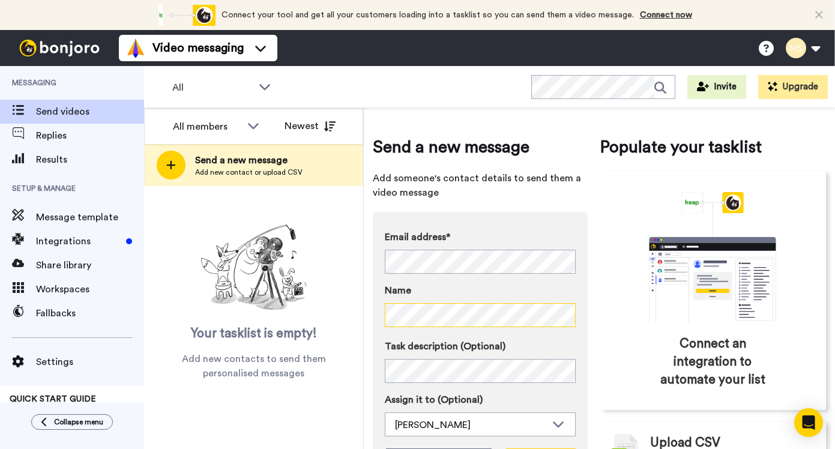
scroll to position [77, 0]
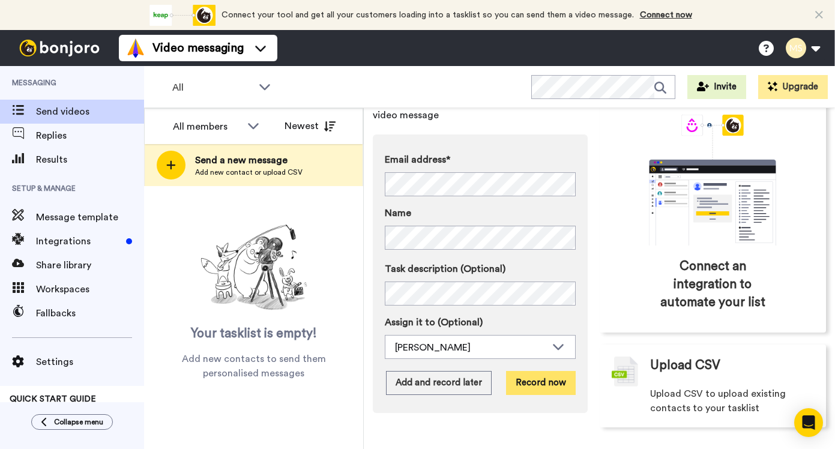
click at [545, 373] on button "Record now" at bounding box center [541, 383] width 70 height 24
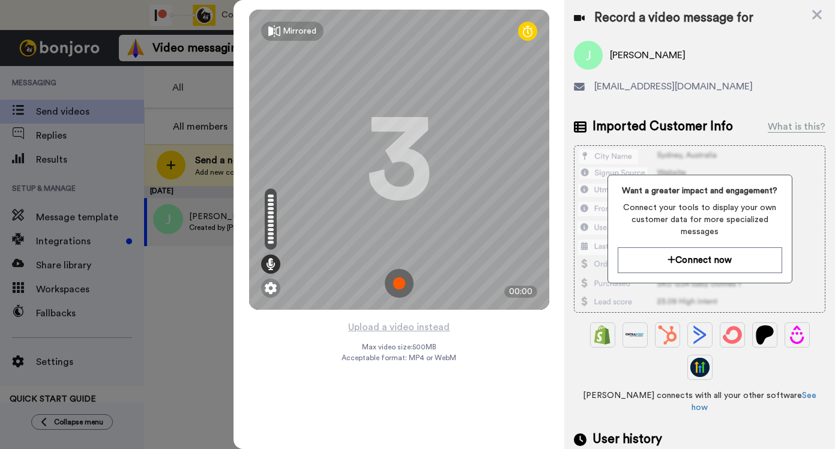
click at [400, 285] on img at bounding box center [399, 283] width 29 height 29
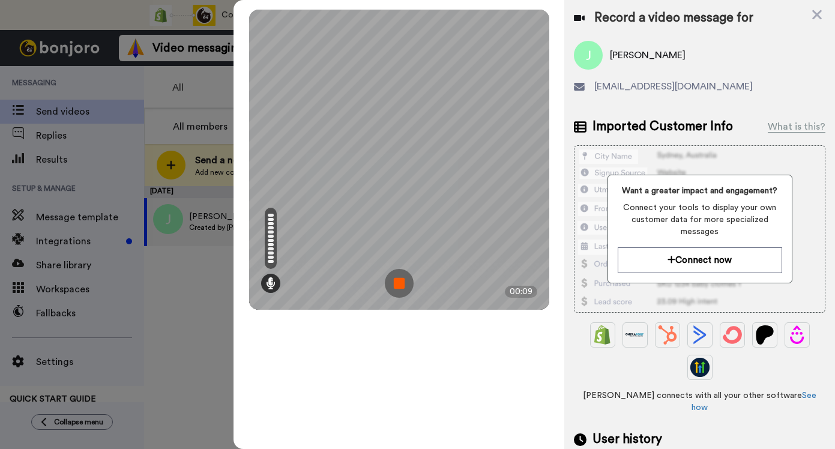
click at [400, 285] on img at bounding box center [399, 283] width 29 height 29
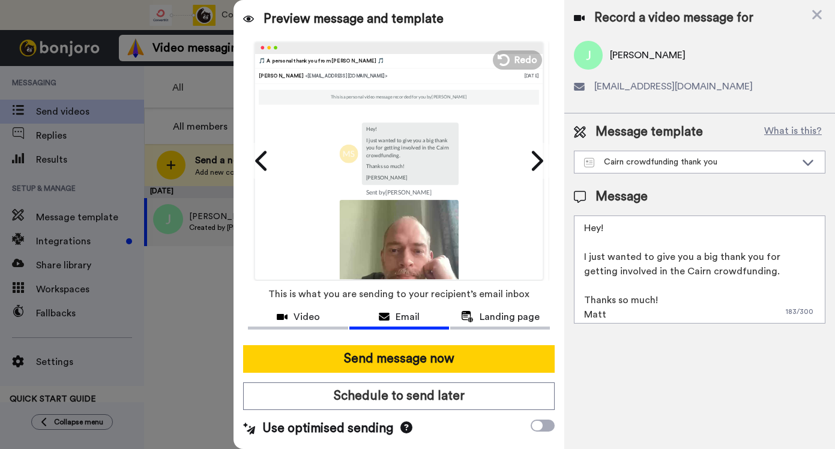
click at [603, 231] on textarea "Hey! I just wanted to give you a big thank you for getting involved in the Cair…" at bounding box center [700, 270] width 252 height 108
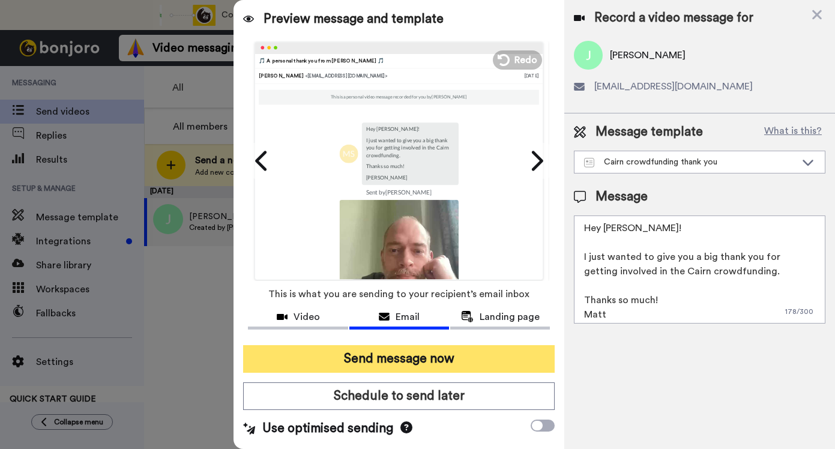
type textarea "Hey [PERSON_NAME]! I just wanted to give you a big thank you for getting involv…"
click at [398, 352] on button "Send message now" at bounding box center [399, 359] width 312 height 28
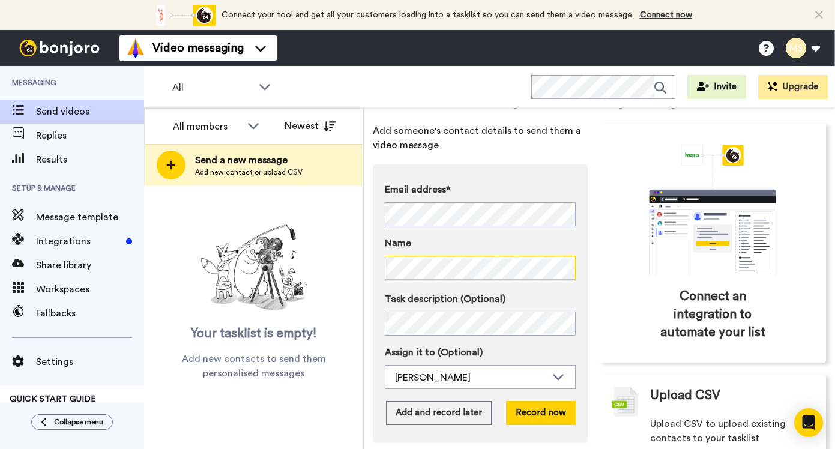
scroll to position [60, 0]
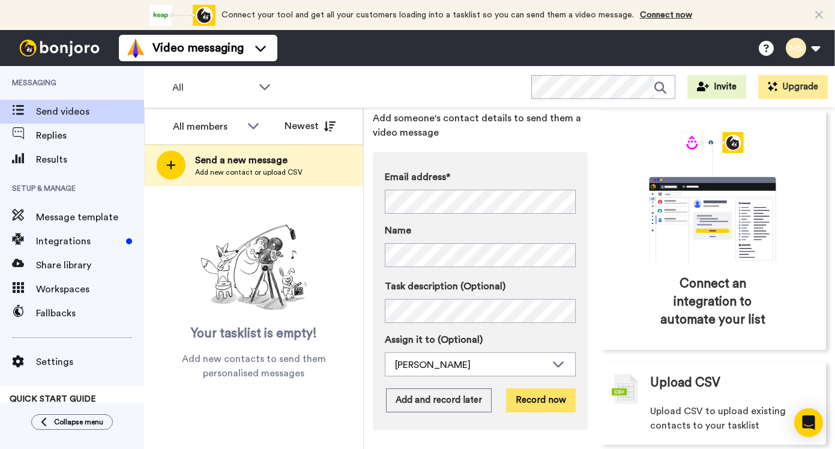
click at [540, 402] on button "Record now" at bounding box center [541, 400] width 70 height 24
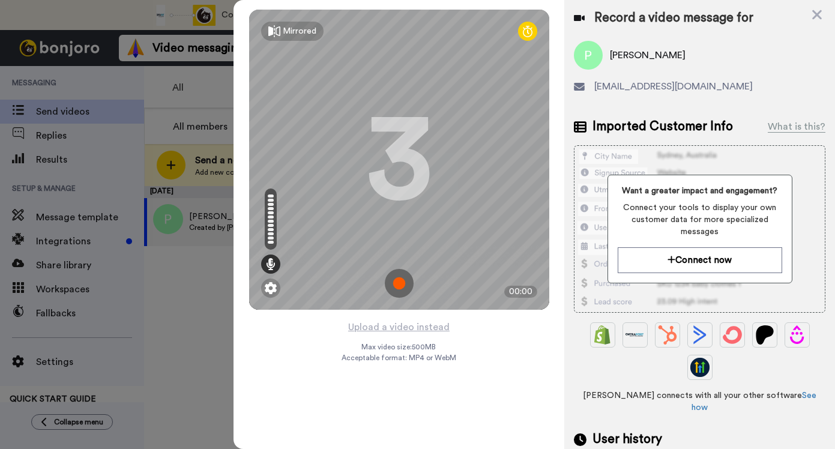
click at [399, 286] on img at bounding box center [399, 283] width 29 height 29
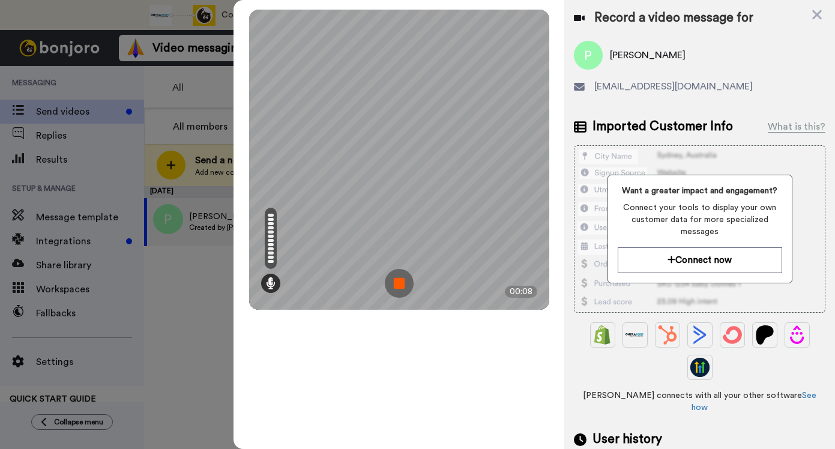
click at [399, 286] on img at bounding box center [399, 283] width 29 height 29
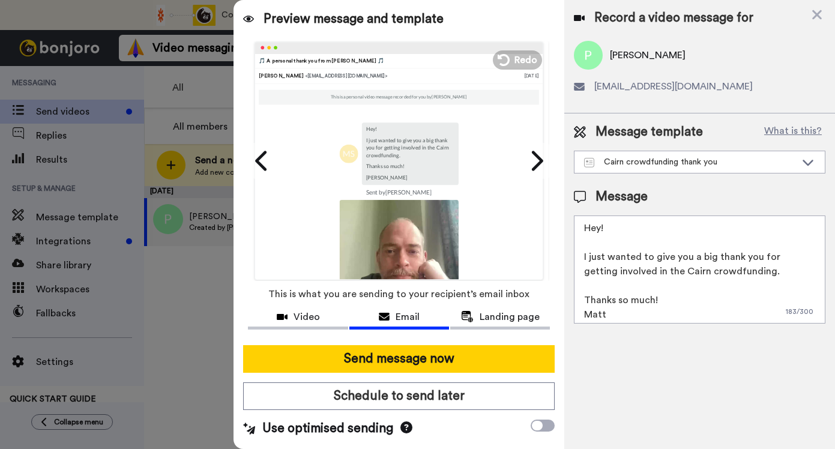
click at [602, 229] on textarea "Hey! I just wanted to give you a big thank you for getting involved in the Cair…" at bounding box center [700, 270] width 252 height 108
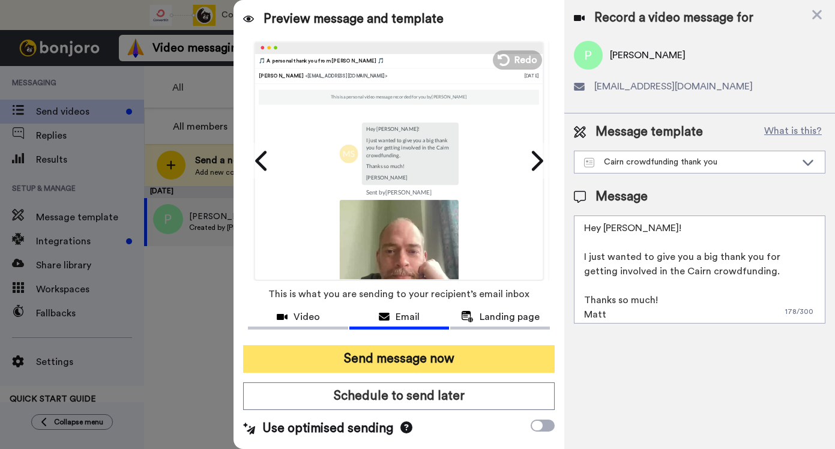
type textarea "Hey Pete! I just wanted to give you a big thank you for getting involved in the…"
click at [423, 366] on button "Send message now" at bounding box center [399, 359] width 312 height 28
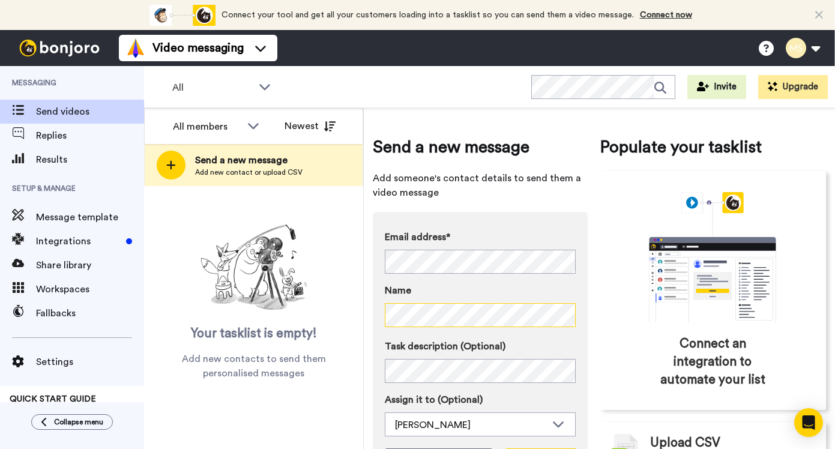
scroll to position [77, 0]
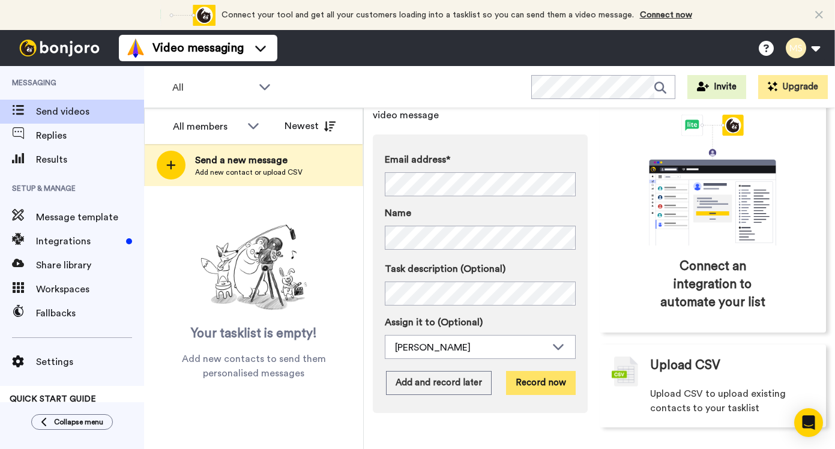
click at [524, 377] on button "Record now" at bounding box center [541, 383] width 70 height 24
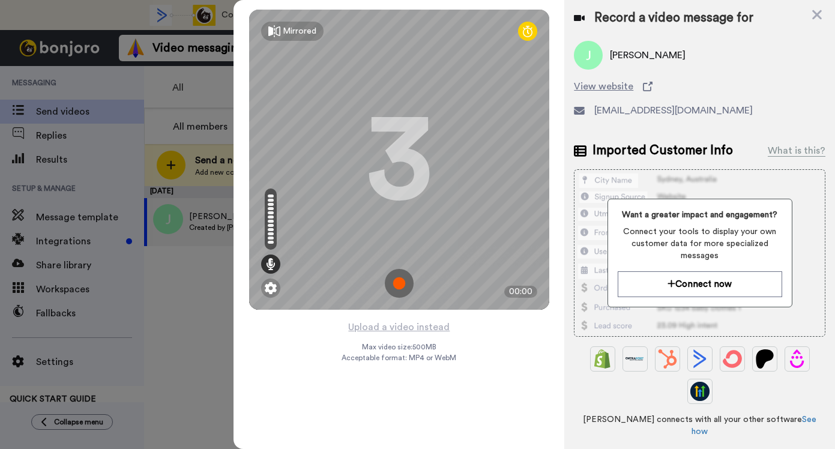
click at [404, 296] on img at bounding box center [399, 283] width 29 height 29
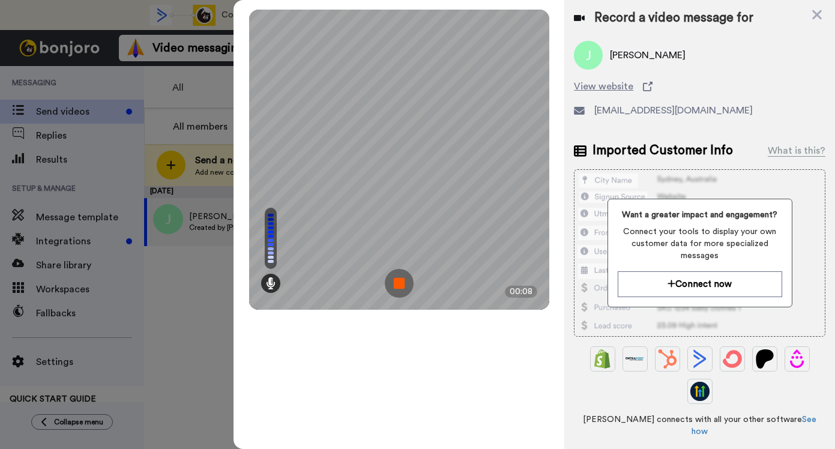
click at [403, 281] on img at bounding box center [399, 283] width 29 height 29
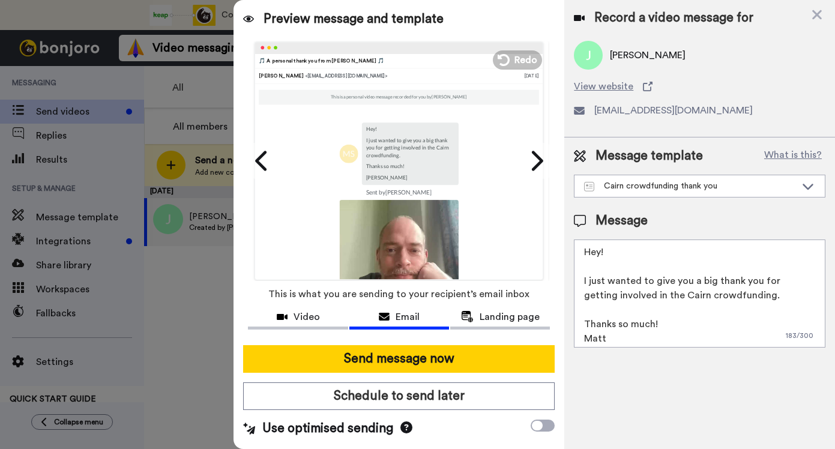
click at [599, 253] on textarea "Hey! I just wanted to give you a big thank you for getting involved in the Cair…" at bounding box center [700, 294] width 252 height 108
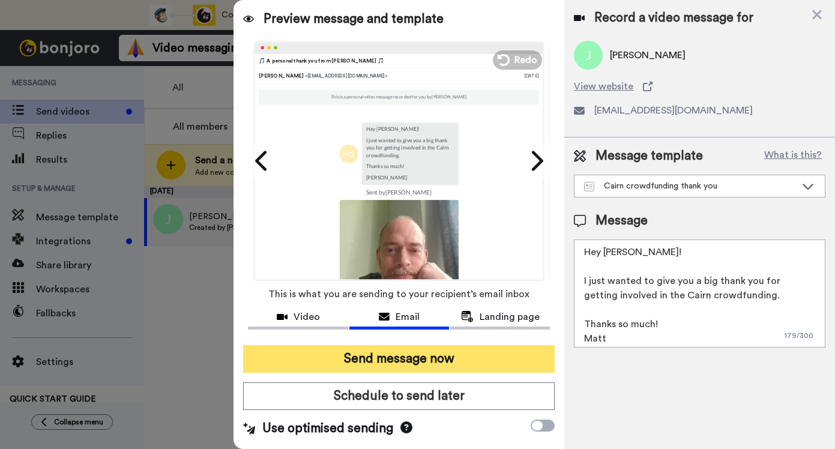
type textarea "Hey Jon! I just wanted to give you a big thank you for getting involved in the …"
click at [444, 364] on button "Send message now" at bounding box center [399, 359] width 312 height 28
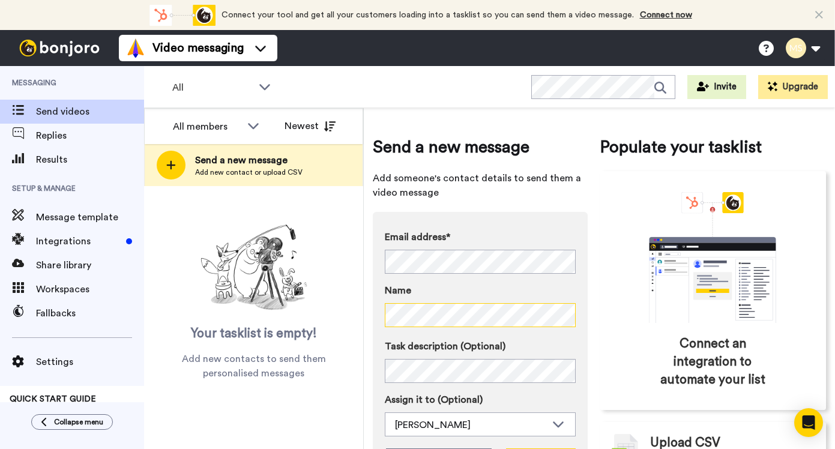
scroll to position [77, 0]
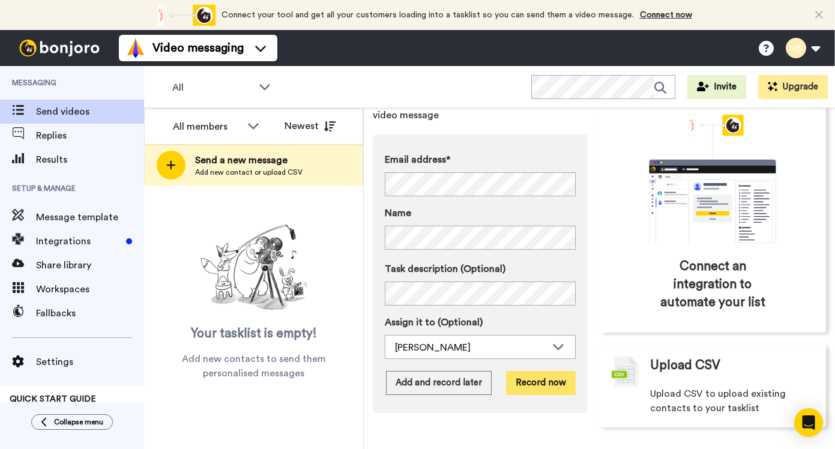
click at [532, 385] on button "Record now" at bounding box center [541, 383] width 70 height 24
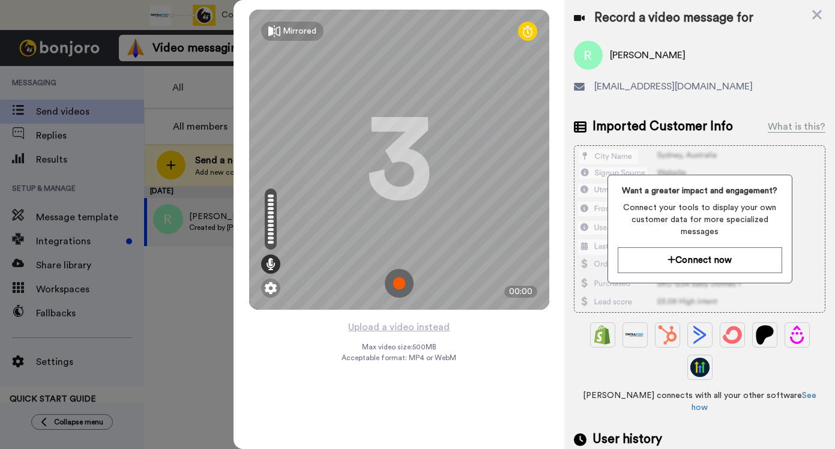
click at [396, 285] on img at bounding box center [399, 283] width 29 height 29
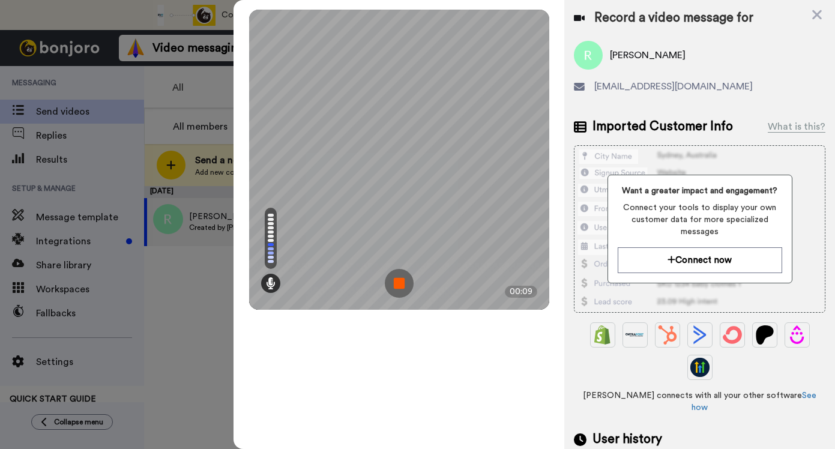
click at [396, 285] on img at bounding box center [399, 283] width 29 height 29
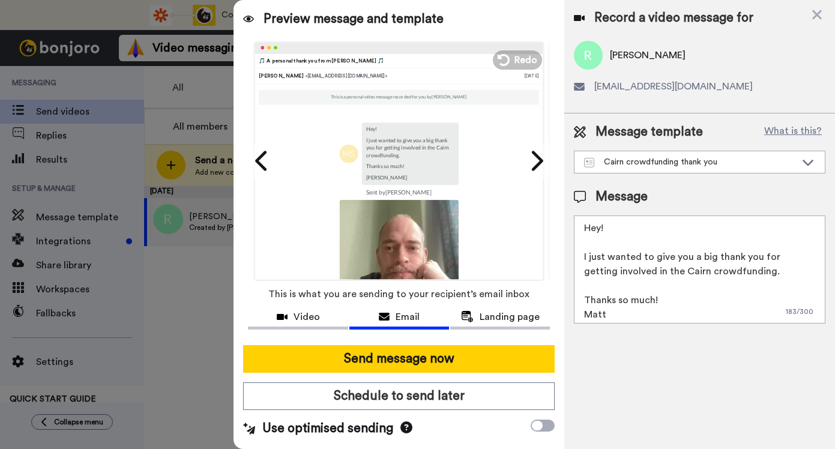
click at [600, 226] on textarea "Hey! I just wanted to give you a big thank you for getting involved in the Cair…" at bounding box center [700, 270] width 252 height 108
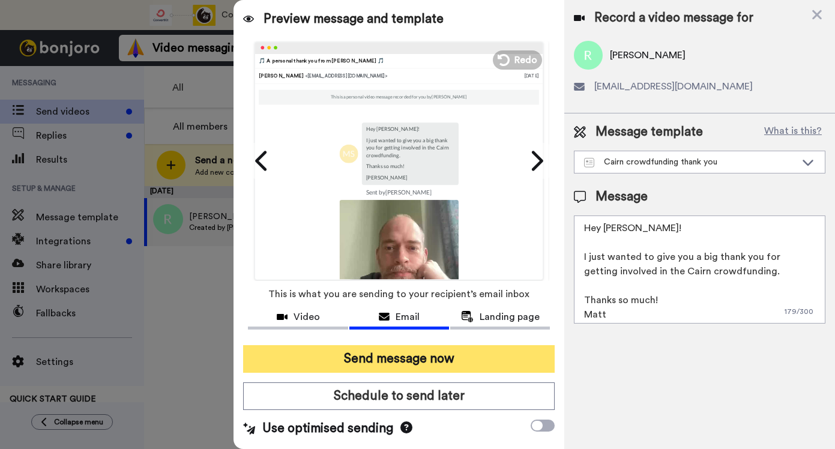
type textarea "Hey [PERSON_NAME]! I just wanted to give you a big thank you for getting involv…"
click at [413, 364] on button "Send message now" at bounding box center [399, 359] width 312 height 28
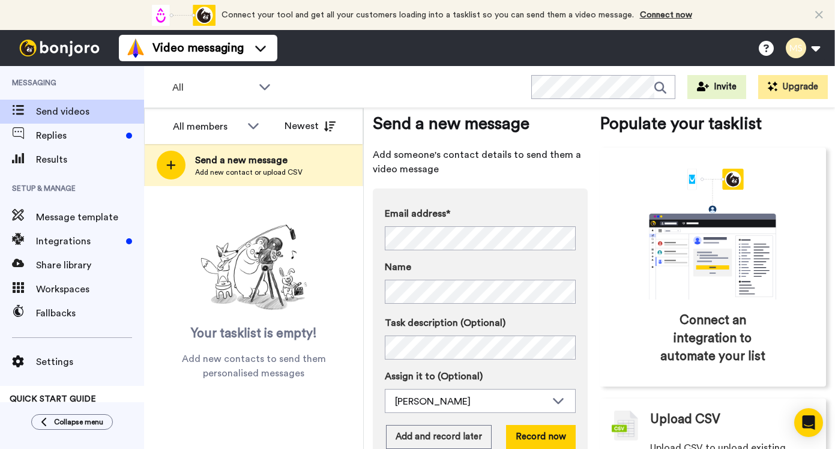
scroll to position [77, 0]
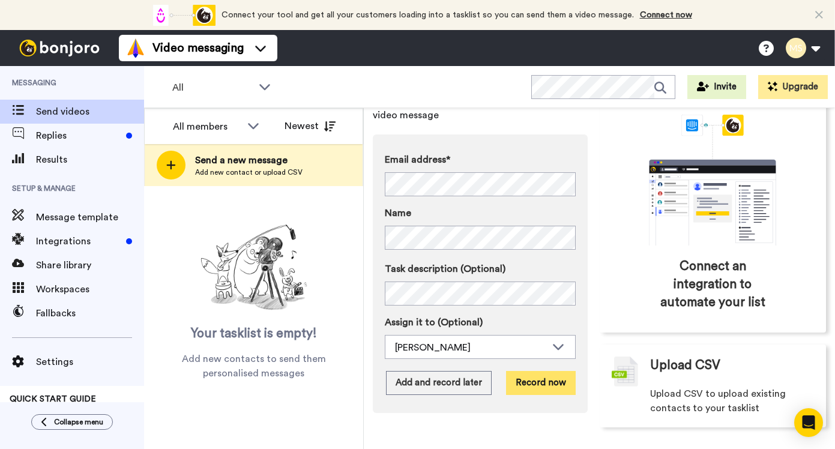
click at [534, 385] on button "Record now" at bounding box center [541, 383] width 70 height 24
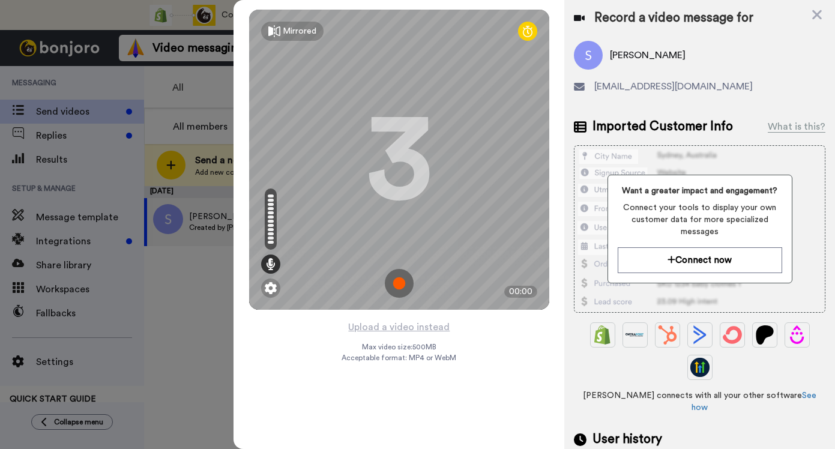
click at [397, 283] on img at bounding box center [399, 283] width 29 height 29
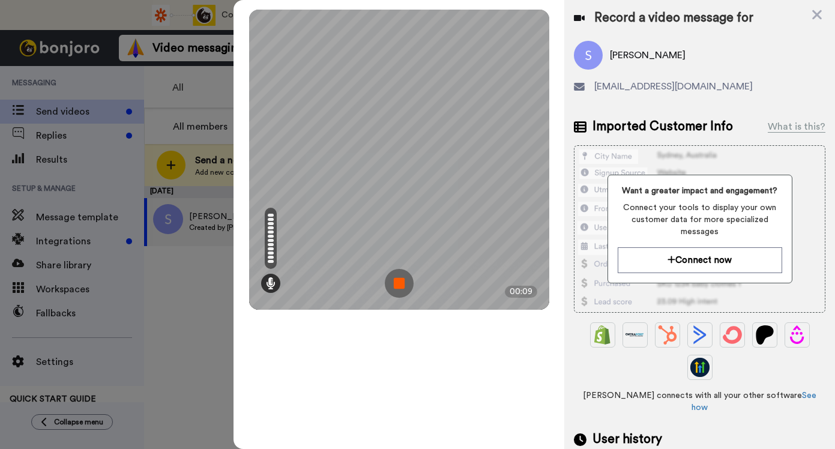
click at [397, 283] on img at bounding box center [399, 283] width 29 height 29
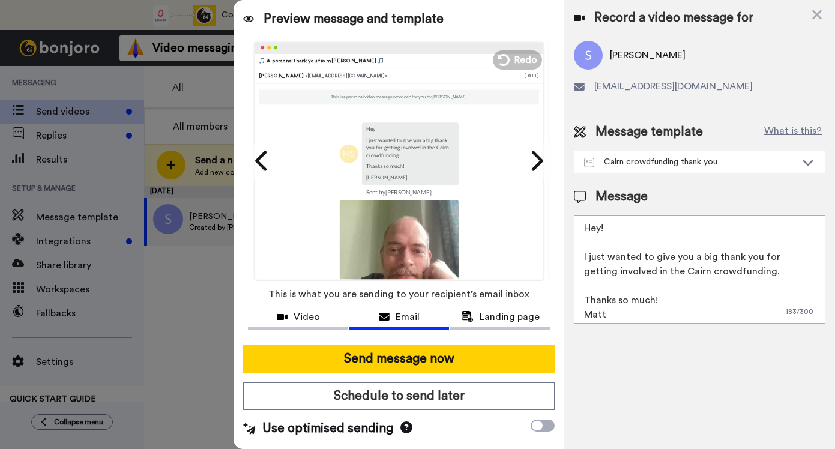
click at [599, 229] on textarea "Hey! I just wanted to give you a big thank you for getting involved in the Cair…" at bounding box center [700, 270] width 252 height 108
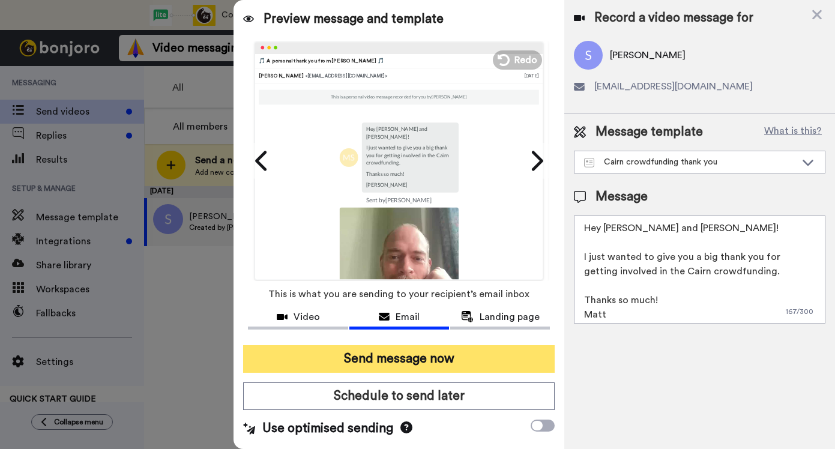
type textarea "Hey Stefan and Anja! I just wanted to give you a big thank you for getting invo…"
click at [421, 371] on button "Send message now" at bounding box center [399, 359] width 312 height 28
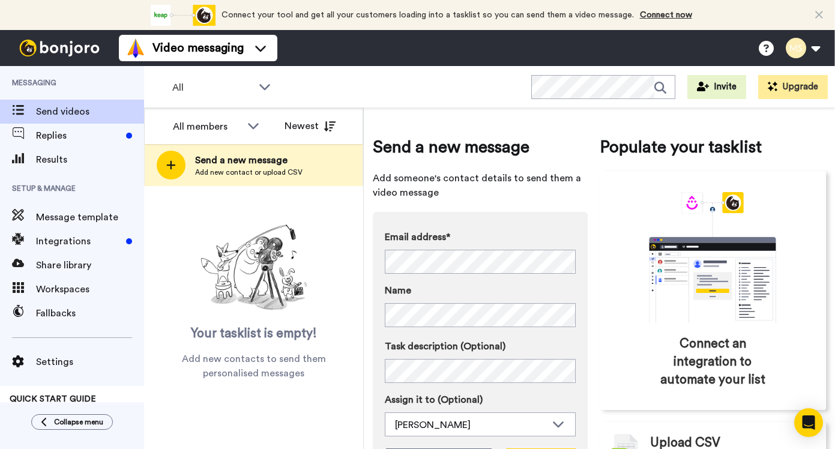
scroll to position [23, 0]
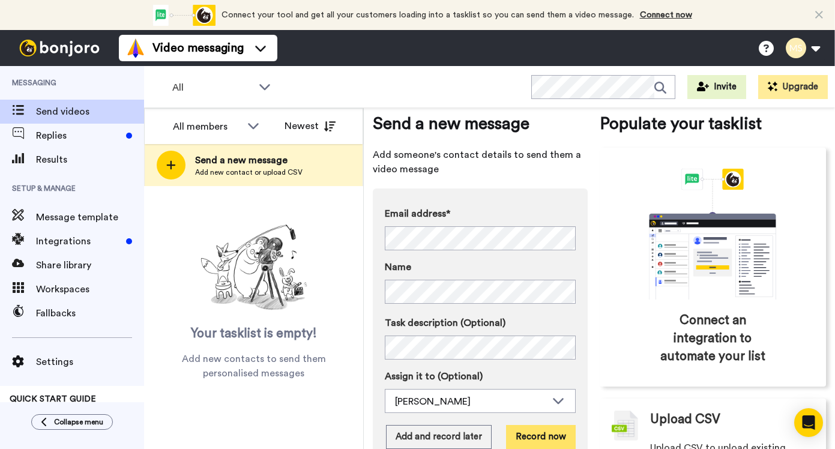
click at [554, 436] on button "Record now" at bounding box center [541, 437] width 70 height 24
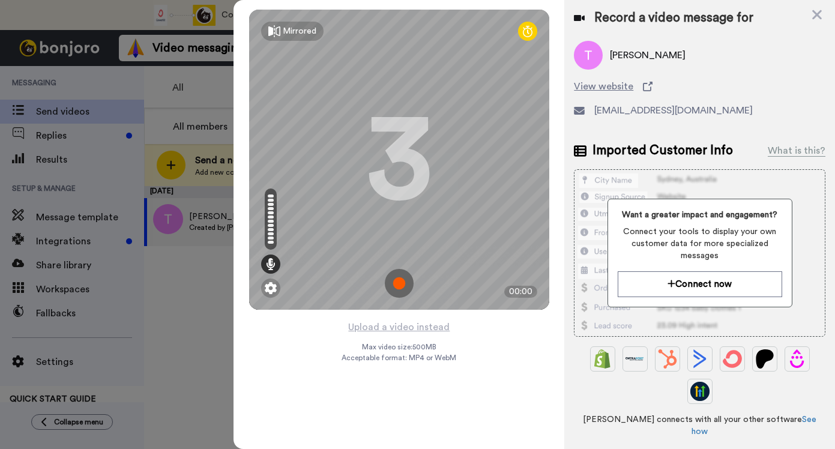
click at [401, 279] on img at bounding box center [399, 283] width 29 height 29
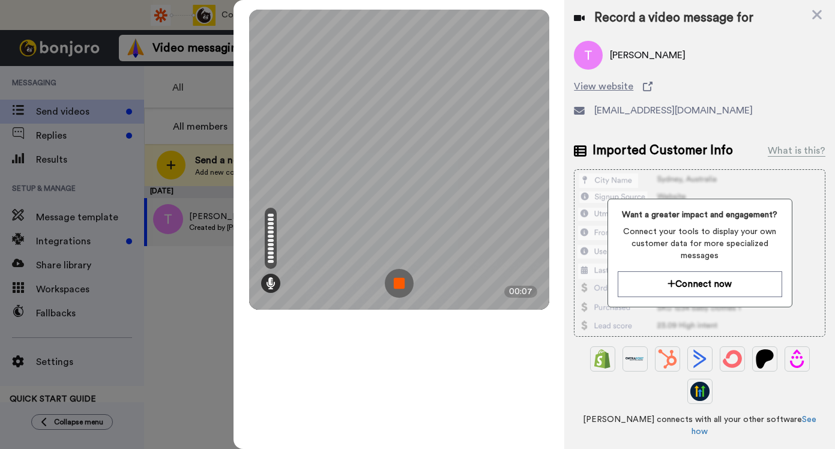
click at [401, 279] on img at bounding box center [399, 283] width 29 height 29
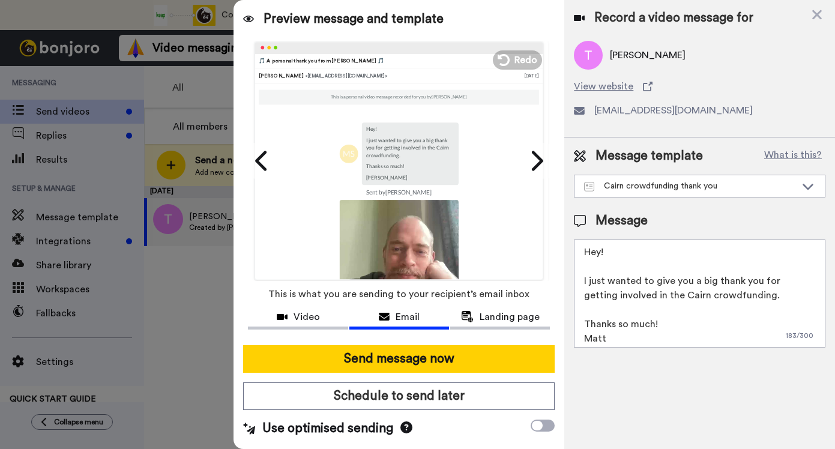
click at [602, 256] on textarea "Hey! I just wanted to give you a big thank you for getting involved in the Cair…" at bounding box center [700, 294] width 252 height 108
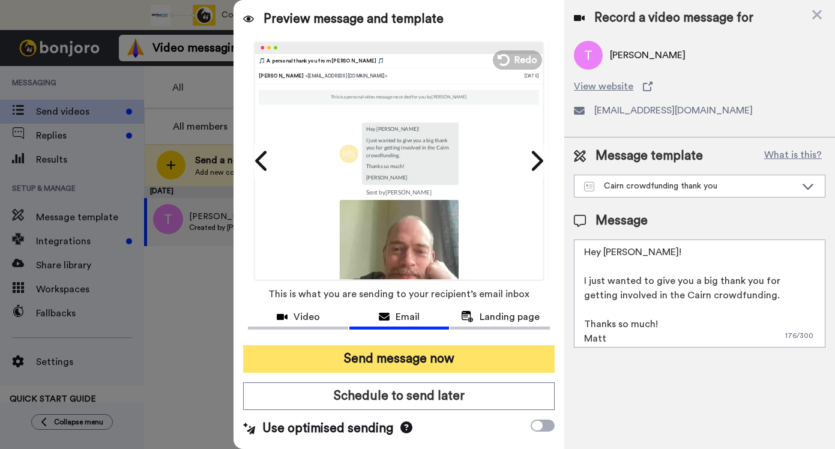
type textarea "Hey [PERSON_NAME]! I just wanted to give you a big thank you for getting involv…"
click at [404, 364] on button "Send message now" at bounding box center [399, 359] width 312 height 28
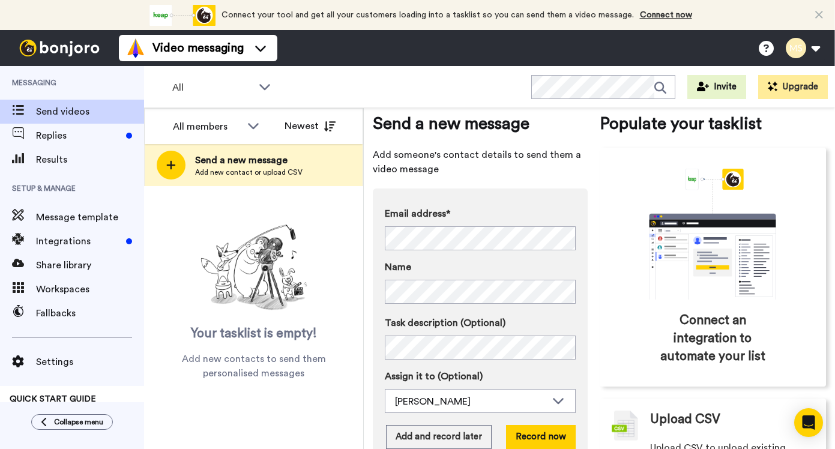
scroll to position [77, 0]
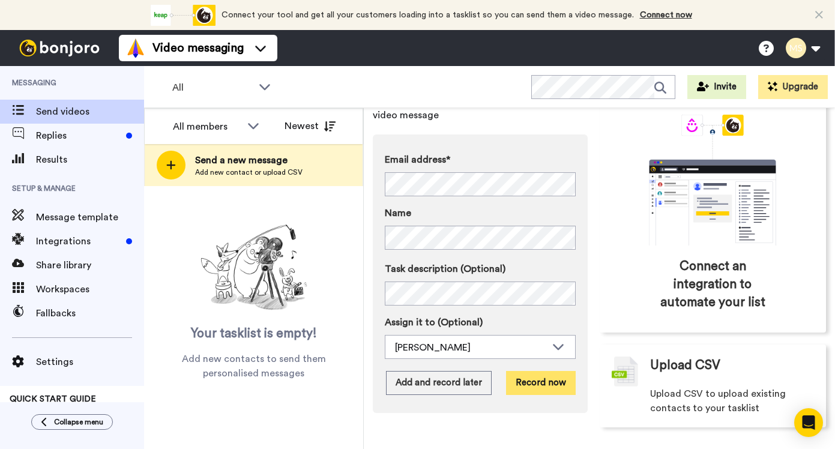
click at [536, 384] on button "Record now" at bounding box center [541, 383] width 70 height 24
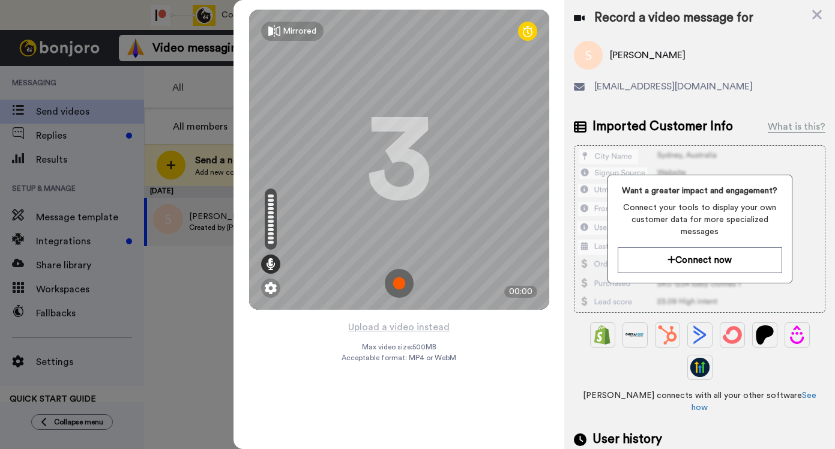
click at [402, 277] on img at bounding box center [399, 283] width 29 height 29
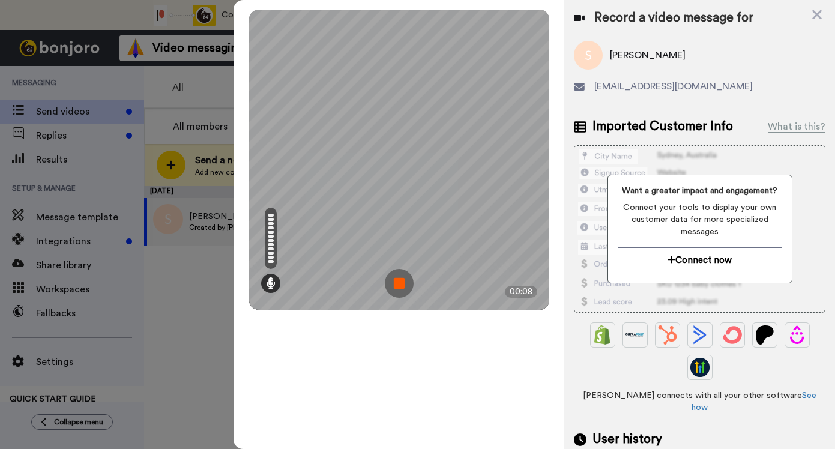
click at [402, 277] on img at bounding box center [399, 283] width 29 height 29
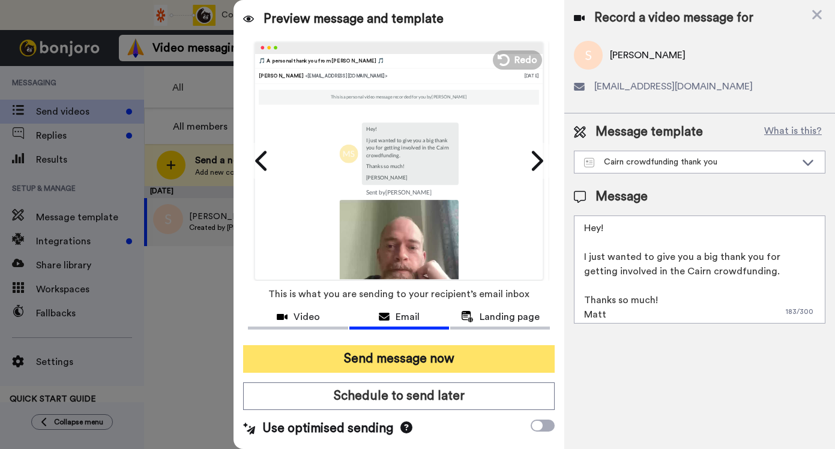
click at [505, 355] on button "Send message now" at bounding box center [399, 359] width 312 height 28
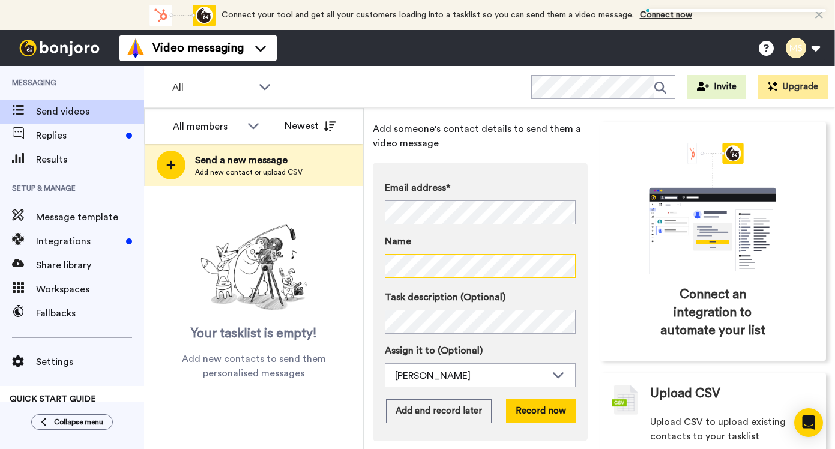
scroll to position [77, 0]
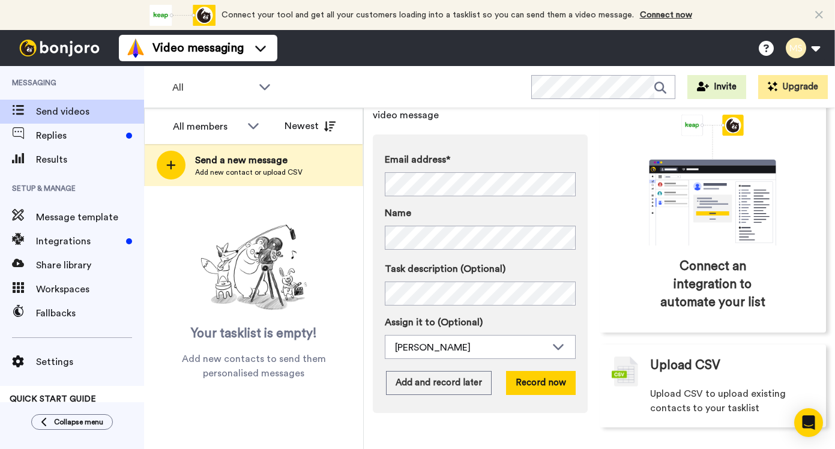
click at [555, 397] on div "Email address* No search result for ‘ [EMAIL_ADDRESS][DOMAIN_NAME] ’ Name Task …" at bounding box center [480, 273] width 215 height 279
click at [560, 384] on button "Record now" at bounding box center [541, 383] width 70 height 24
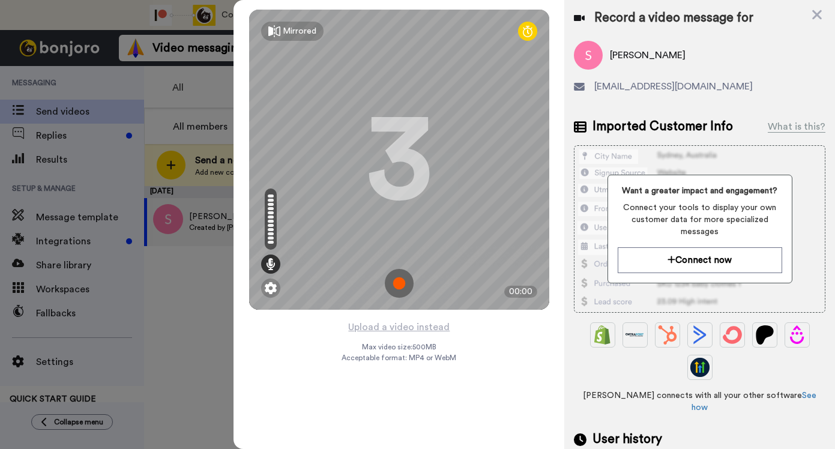
click at [400, 280] on img at bounding box center [399, 283] width 29 height 29
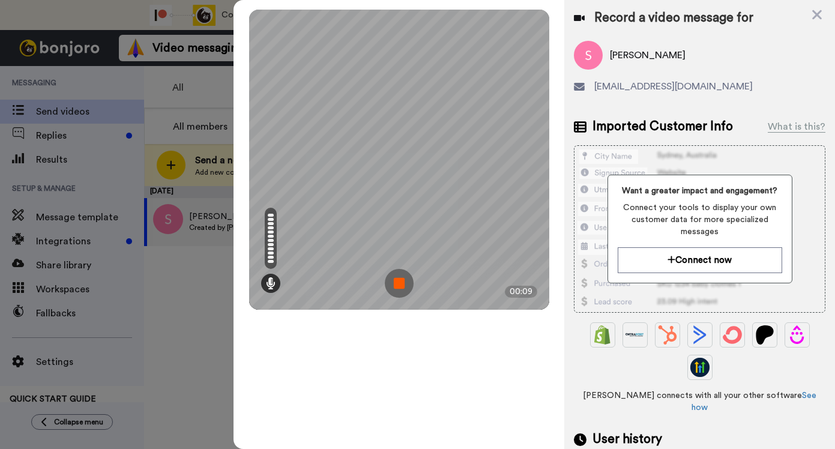
click at [400, 280] on img at bounding box center [399, 283] width 29 height 29
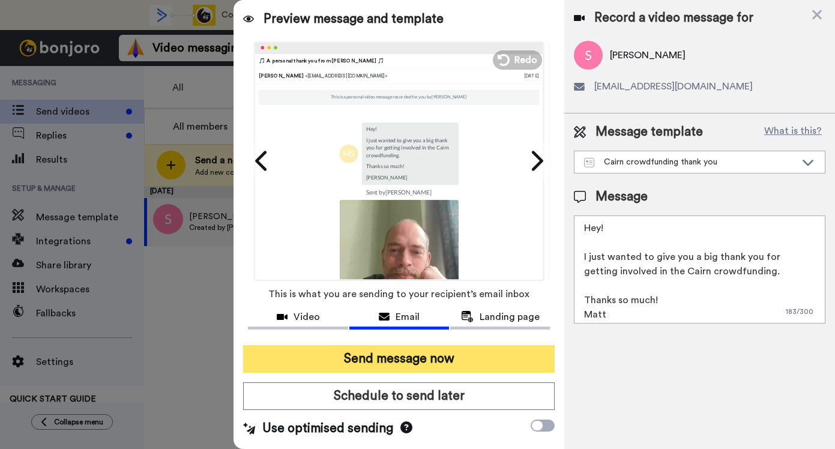
click at [418, 356] on button "Send message now" at bounding box center [399, 359] width 312 height 28
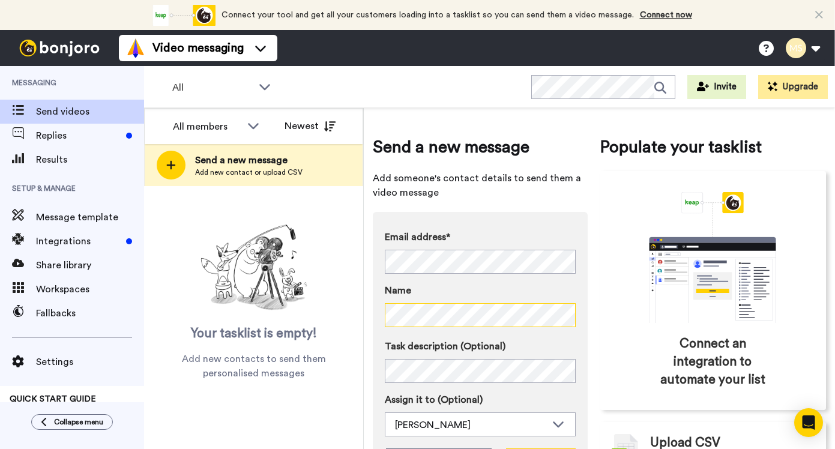
scroll to position [77, 0]
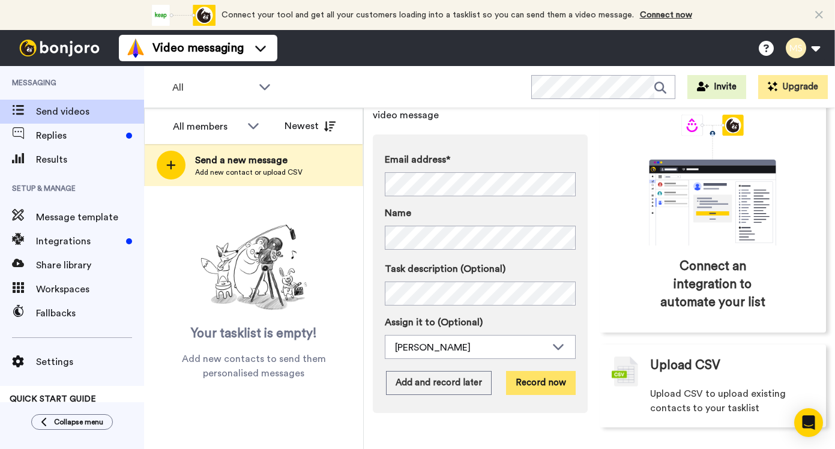
click at [527, 379] on button "Record now" at bounding box center [541, 383] width 70 height 24
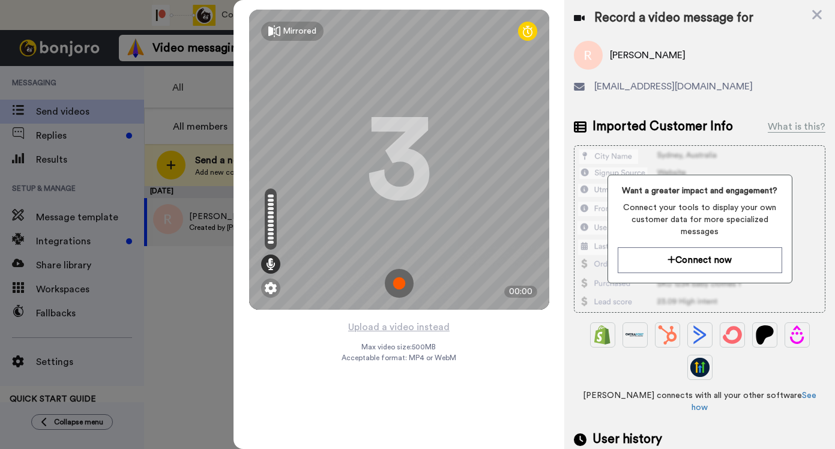
click at [403, 286] on img at bounding box center [399, 283] width 29 height 29
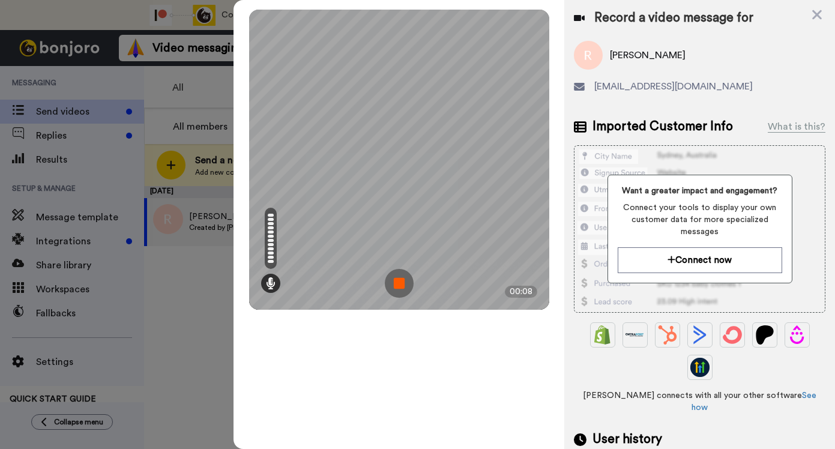
click at [403, 286] on img at bounding box center [399, 283] width 29 height 29
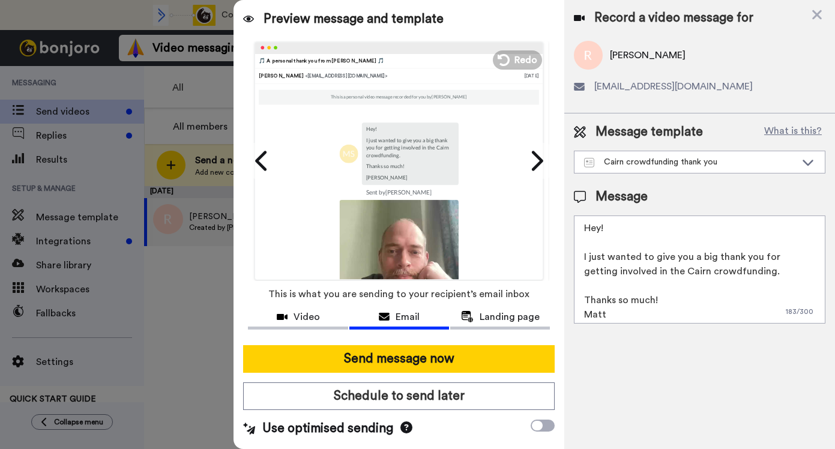
click at [602, 227] on textarea "Hey! I just wanted to give you a big thank you for getting involved in the Cair…" at bounding box center [700, 270] width 252 height 108
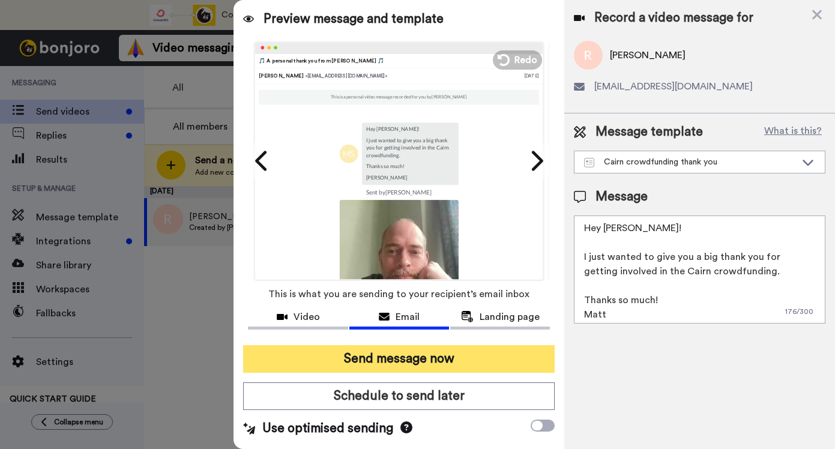
type textarea "Hey [PERSON_NAME]! I just wanted to give you a big thank you for getting involv…"
click at [385, 358] on button "Send message now" at bounding box center [399, 359] width 312 height 28
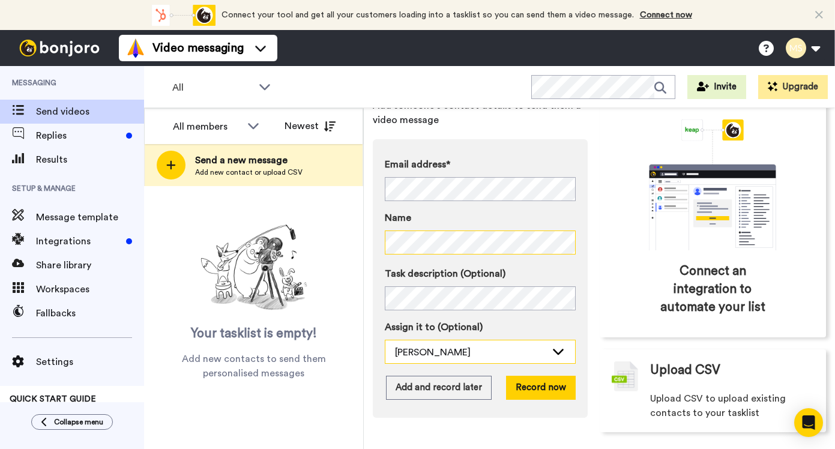
scroll to position [77, 0]
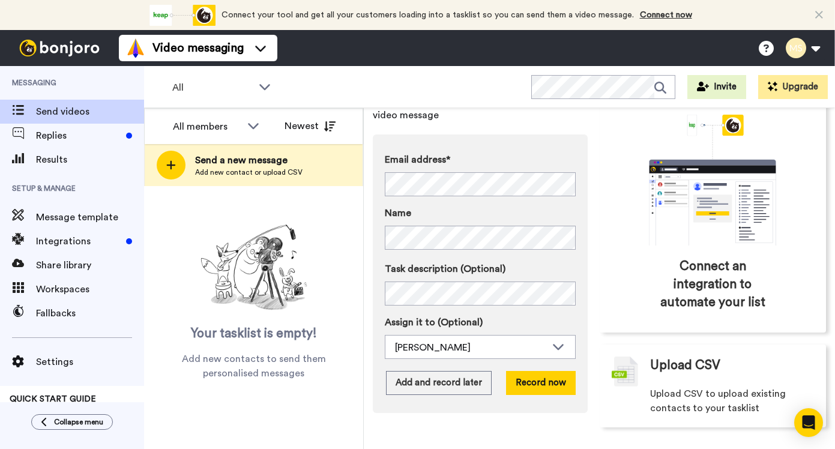
click at [539, 402] on div "Email address* No search result for ‘ rg04042012@gmail.com ’ Name Task descript…" at bounding box center [480, 273] width 215 height 279
click at [543, 390] on button "Record now" at bounding box center [541, 383] width 70 height 24
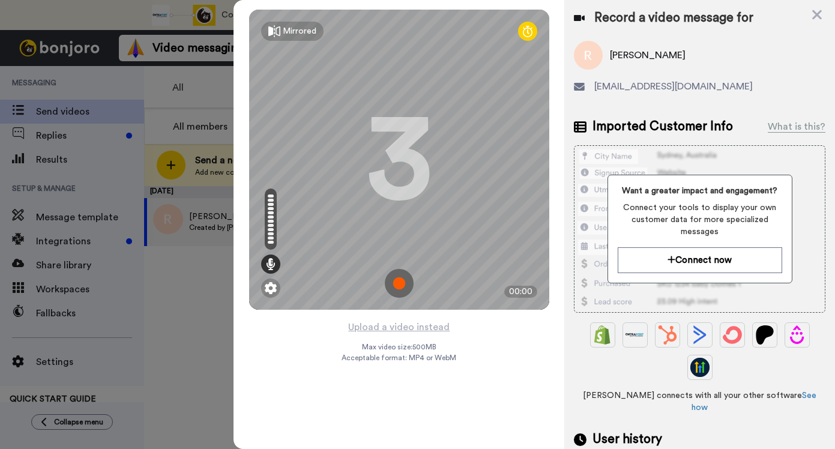
click at [397, 288] on img at bounding box center [399, 283] width 29 height 29
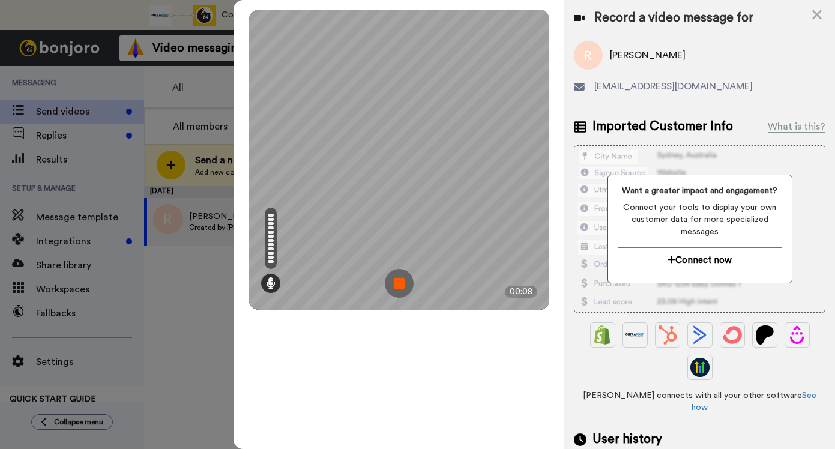
click at [397, 288] on img at bounding box center [399, 283] width 29 height 29
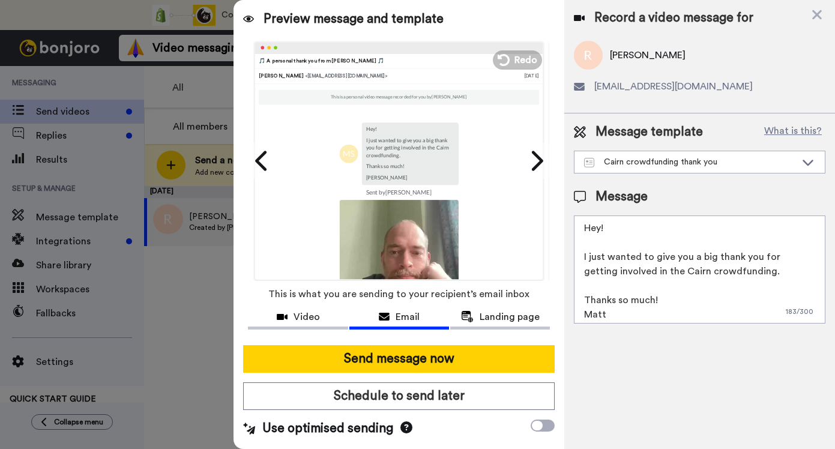
click at [599, 225] on textarea "Hey! I just wanted to give you a big thank you for getting involved in the Cair…" at bounding box center [700, 270] width 252 height 108
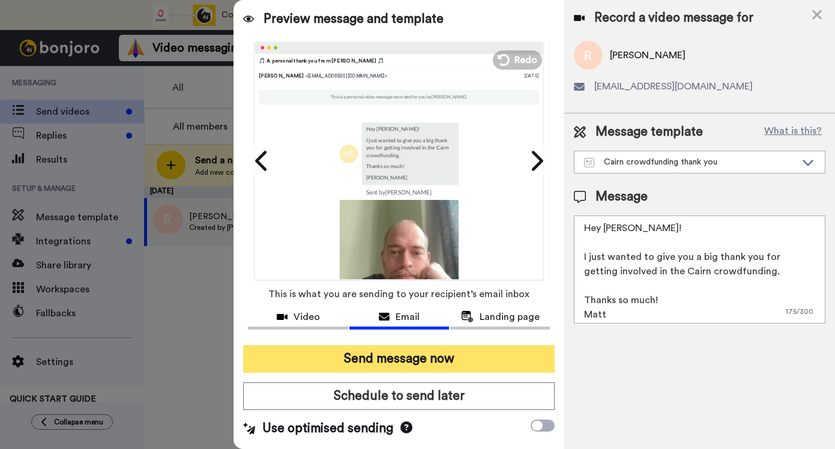
type textarea "Hey Richard! I just wanted to give you a big thank you for getting involved in …"
click at [408, 361] on button "Send message now" at bounding box center [399, 359] width 312 height 28
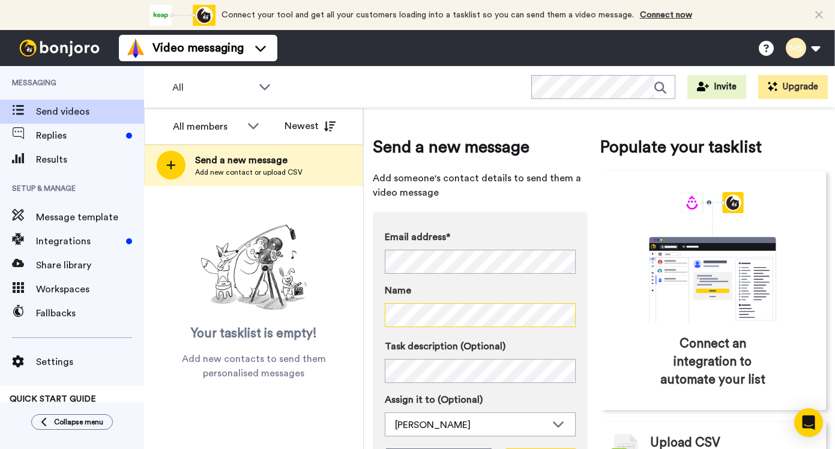
scroll to position [77, 0]
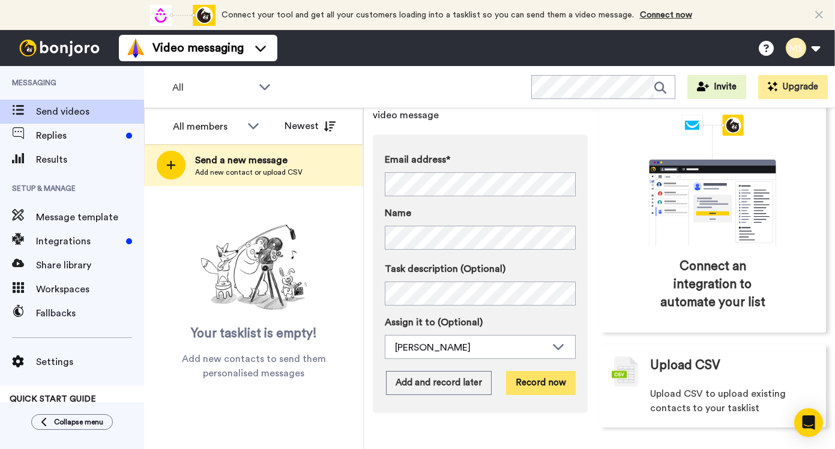
click at [556, 387] on button "Record now" at bounding box center [541, 383] width 70 height 24
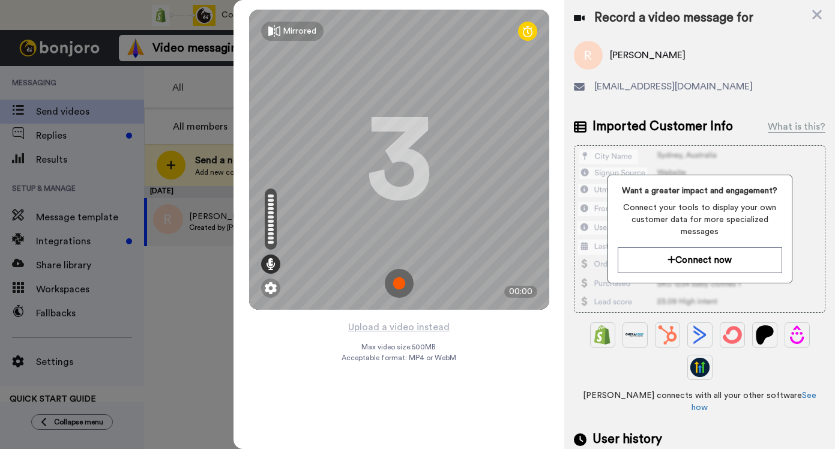
click at [400, 288] on img at bounding box center [399, 283] width 29 height 29
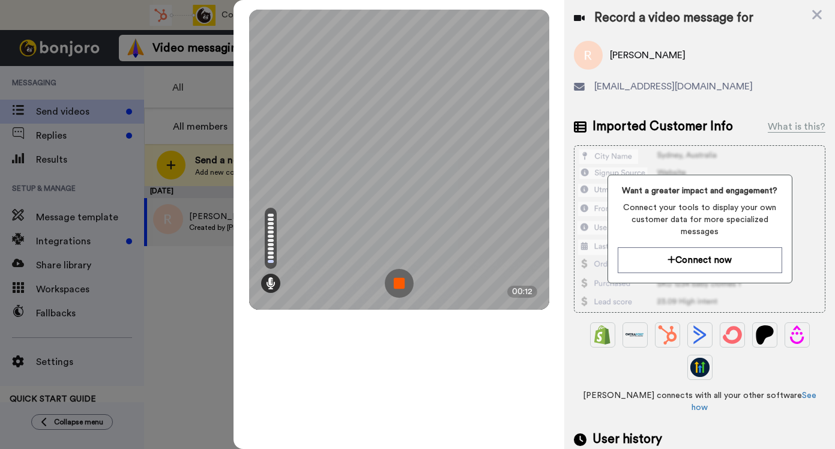
click at [400, 288] on img at bounding box center [399, 283] width 29 height 29
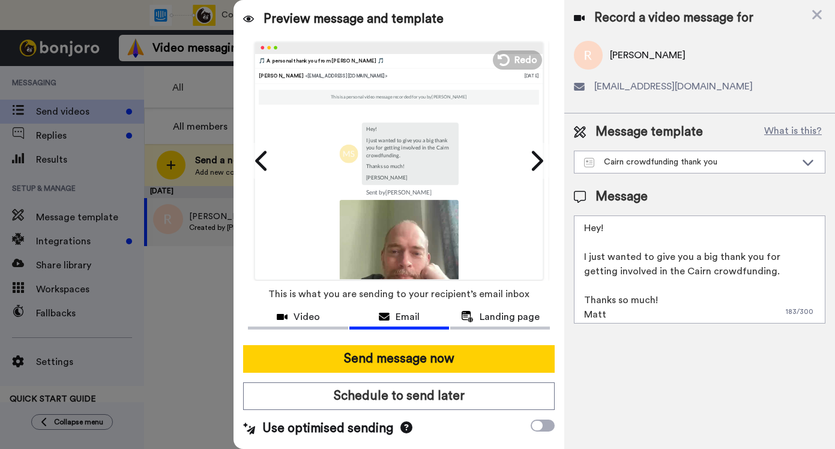
click at [599, 226] on textarea "Hey! I just wanted to give you a big thank you for getting involved in the Cair…" at bounding box center [700, 270] width 252 height 108
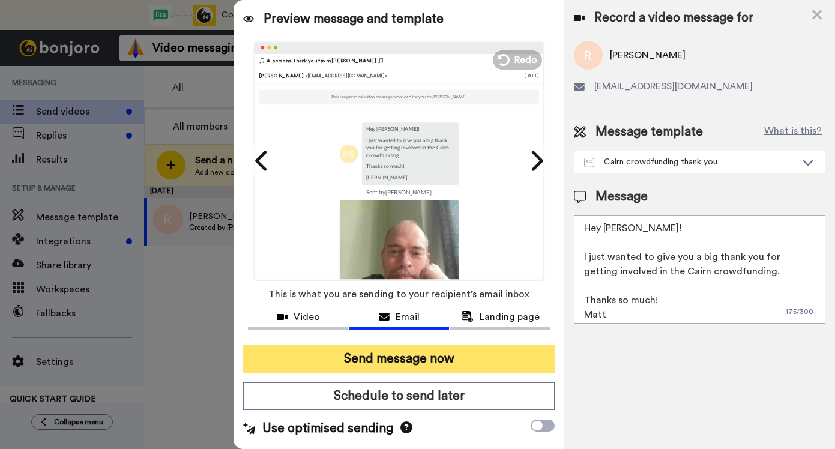
type textarea "Hey [PERSON_NAME]! I just wanted to give you a big thank you for getting involv…"
click at [430, 361] on button "Send message now" at bounding box center [399, 359] width 312 height 28
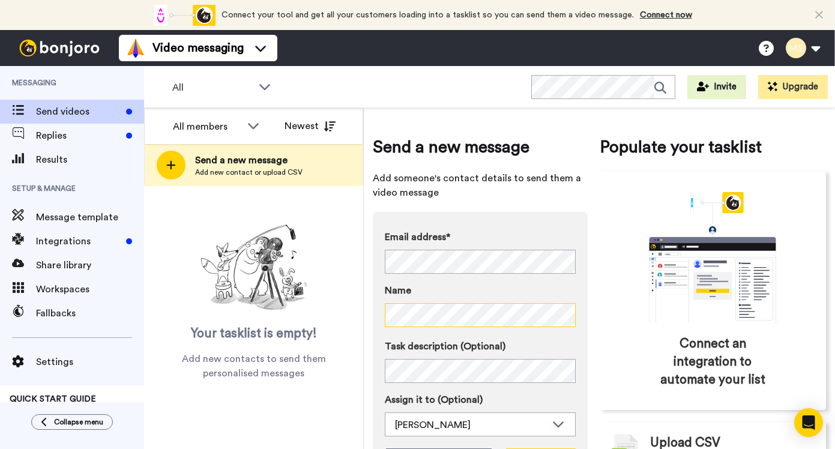
scroll to position [77, 0]
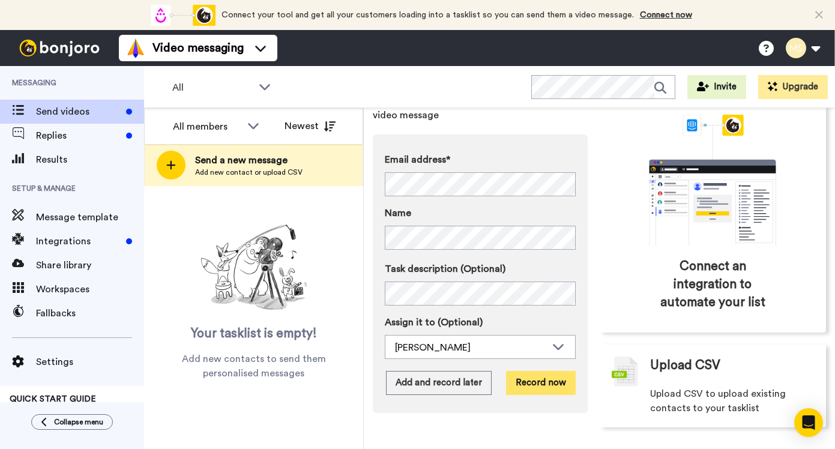
click at [546, 388] on button "Record now" at bounding box center [541, 383] width 70 height 24
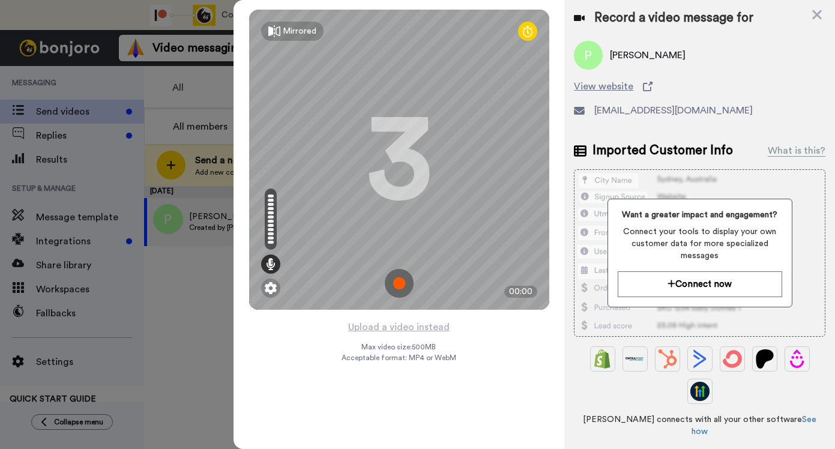
click at [405, 289] on img at bounding box center [399, 283] width 29 height 29
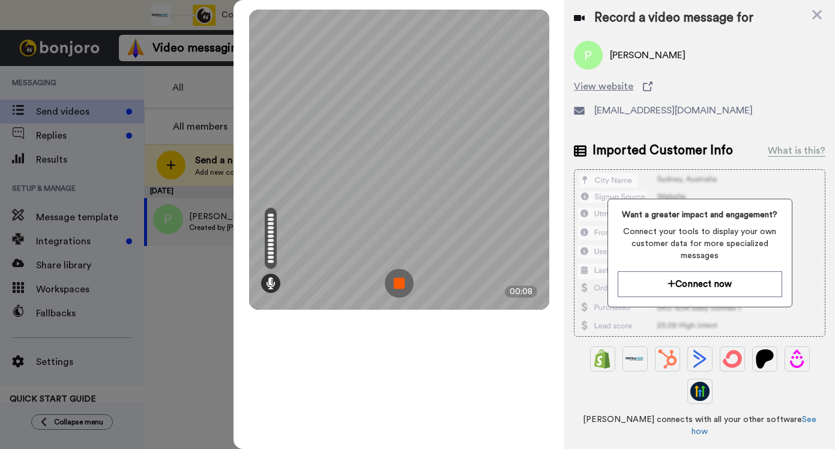
click at [405, 289] on img at bounding box center [399, 283] width 29 height 29
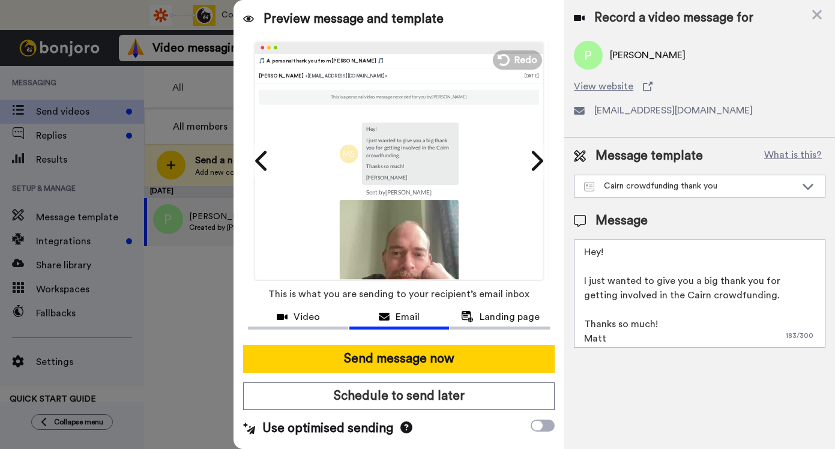
click at [599, 250] on textarea "Hey! I just wanted to give you a big thank you for getting involved in the Cair…" at bounding box center [700, 294] width 252 height 108
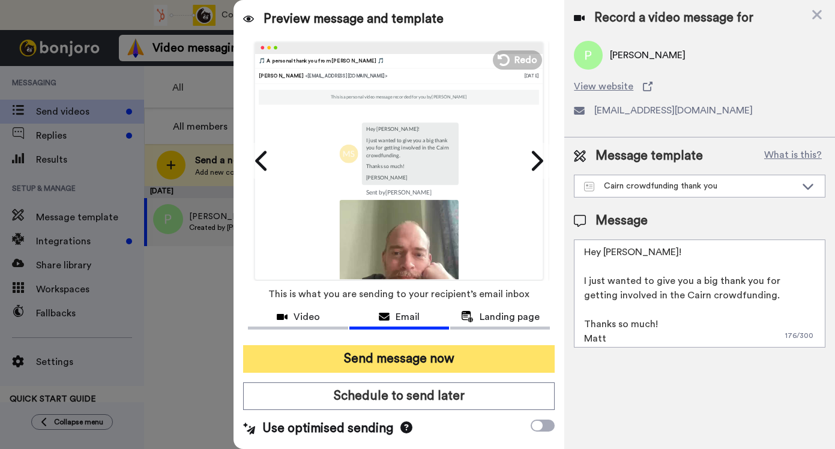
type textarea "Hey Philip! I just wanted to give you a big thank you for getting involved in t…"
click at [410, 354] on button "Send message now" at bounding box center [399, 359] width 312 height 28
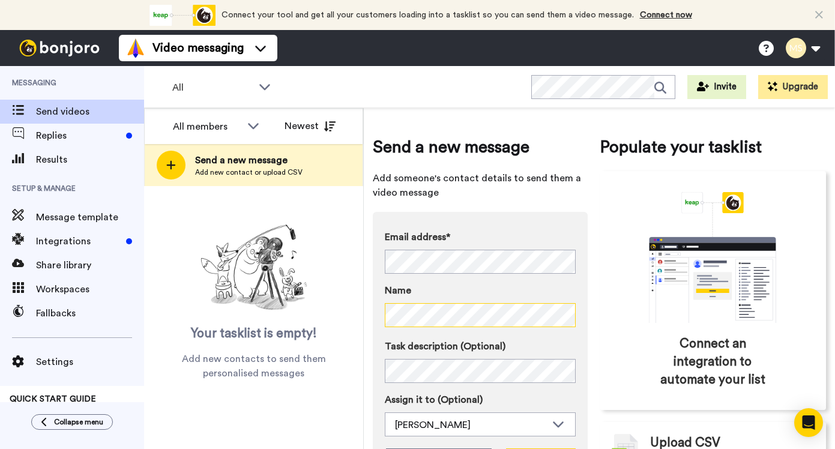
scroll to position [77, 0]
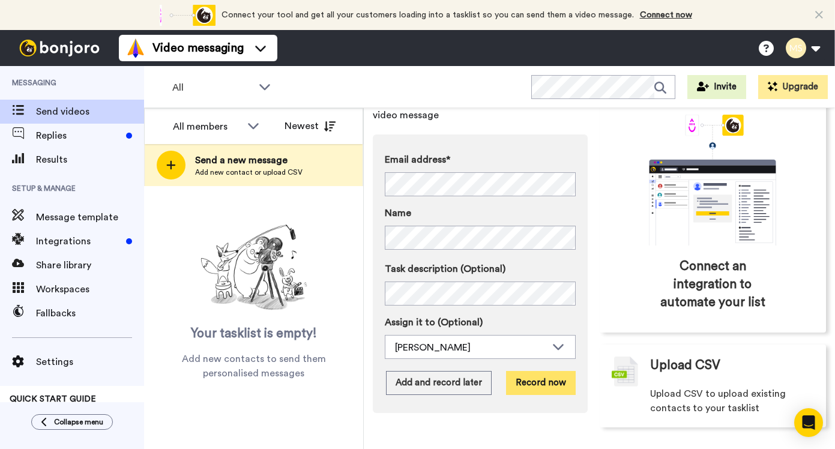
click at [532, 385] on button "Record now" at bounding box center [541, 383] width 70 height 24
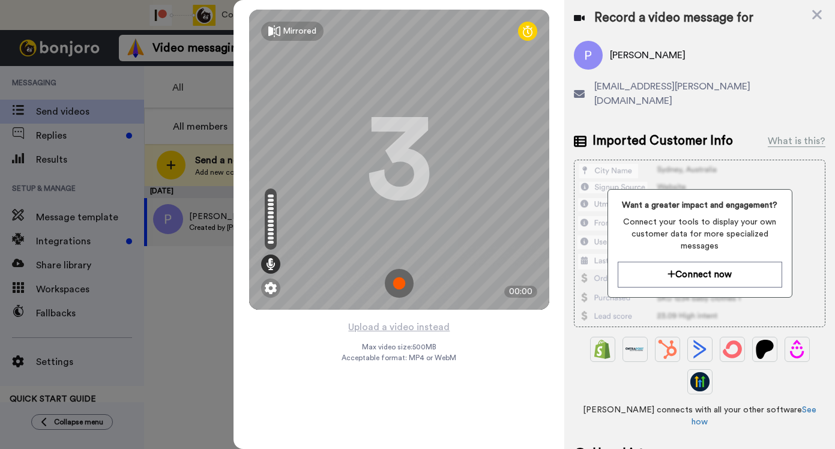
click at [401, 282] on img at bounding box center [399, 283] width 29 height 29
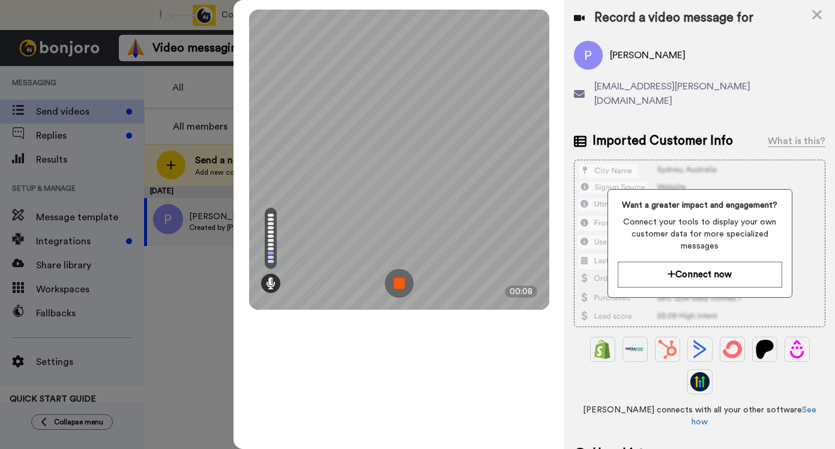
click at [401, 282] on img at bounding box center [399, 283] width 29 height 29
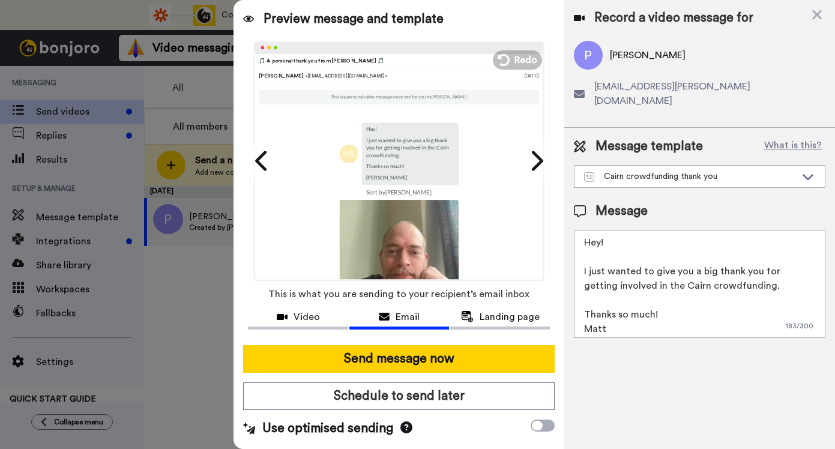
click at [602, 231] on textarea "Hey! I just wanted to give you a big thank you for getting involved in the Cair…" at bounding box center [700, 284] width 252 height 108
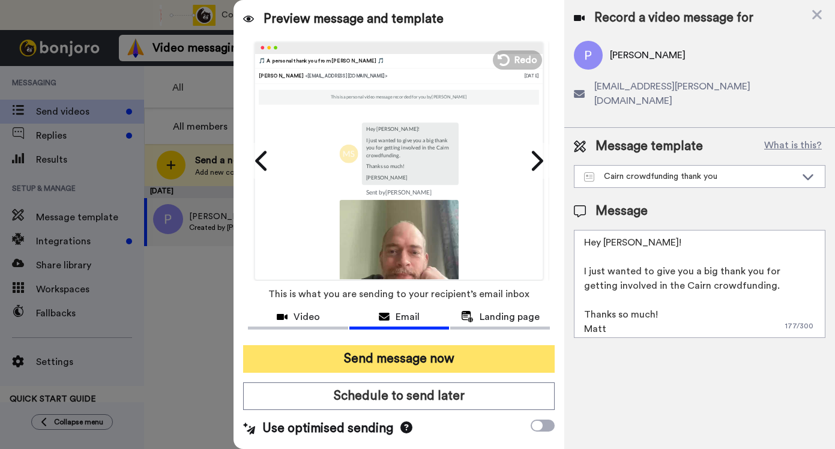
type textarea "Hey Penny! I just wanted to give you a big thank you for getting involved in th…"
click at [444, 348] on button "Send message now" at bounding box center [399, 359] width 312 height 28
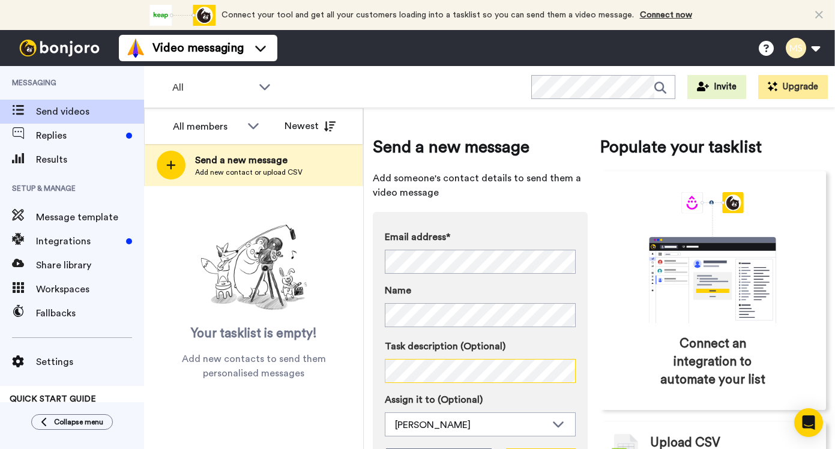
scroll to position [77, 0]
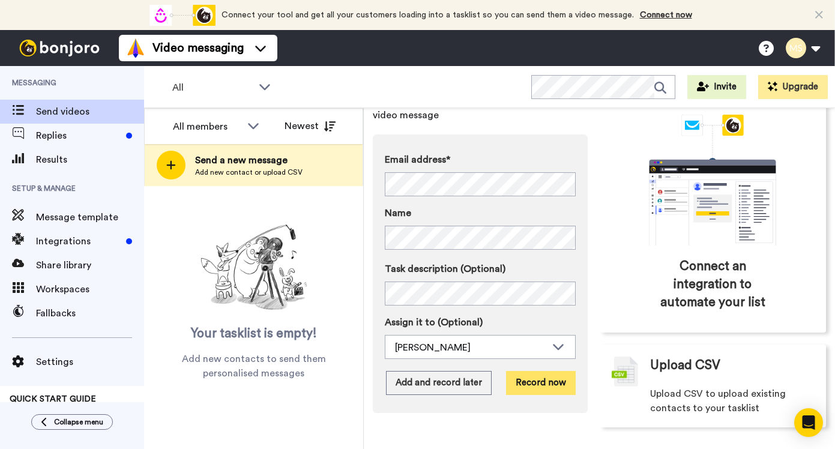
click at [528, 378] on button "Record now" at bounding box center [541, 383] width 70 height 24
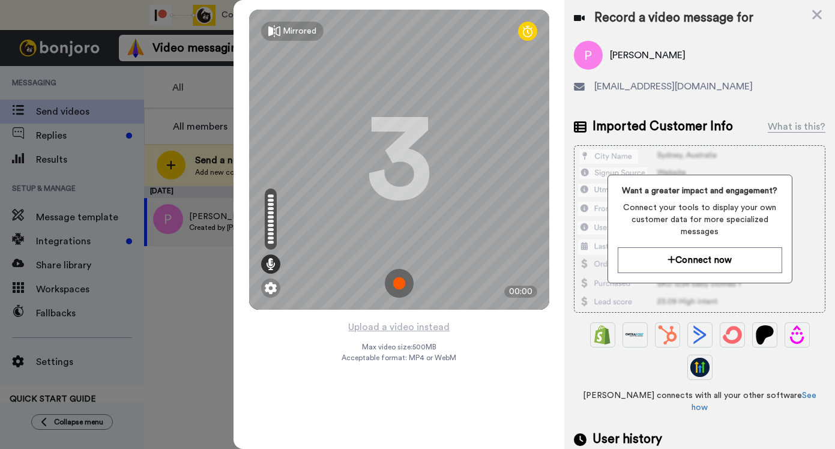
click at [401, 283] on img at bounding box center [399, 283] width 29 height 29
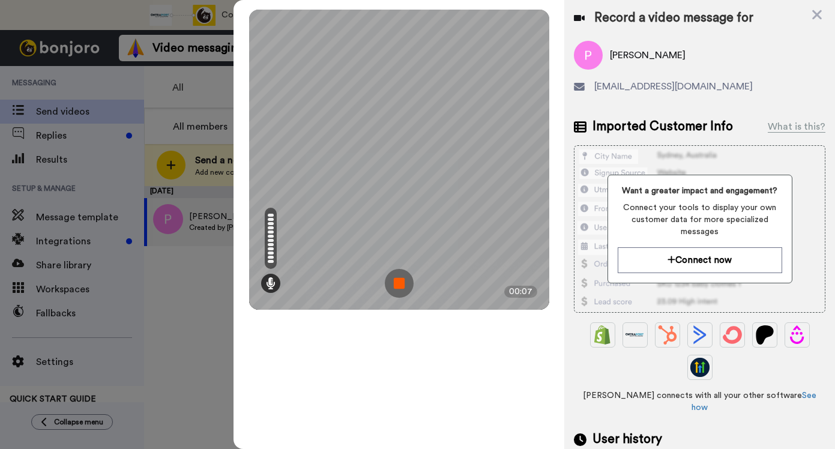
click at [401, 283] on img at bounding box center [399, 283] width 29 height 29
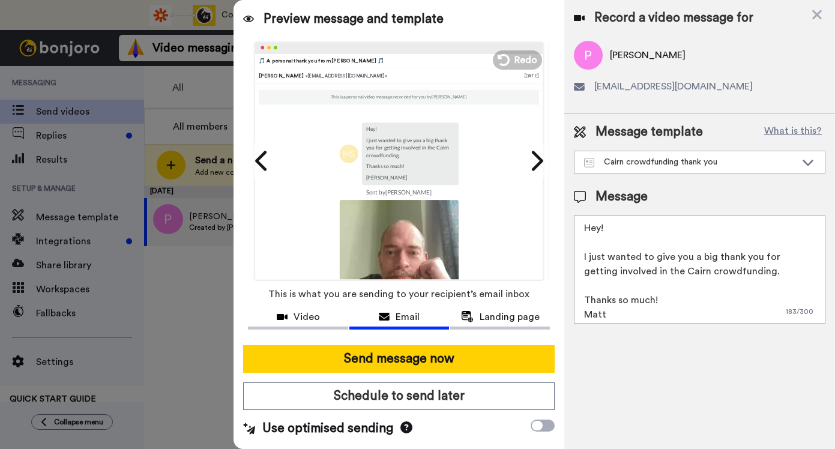
click at [603, 222] on textarea "Hey! I just wanted to give you a big thank you for getting involved in the Cair…" at bounding box center [700, 270] width 252 height 108
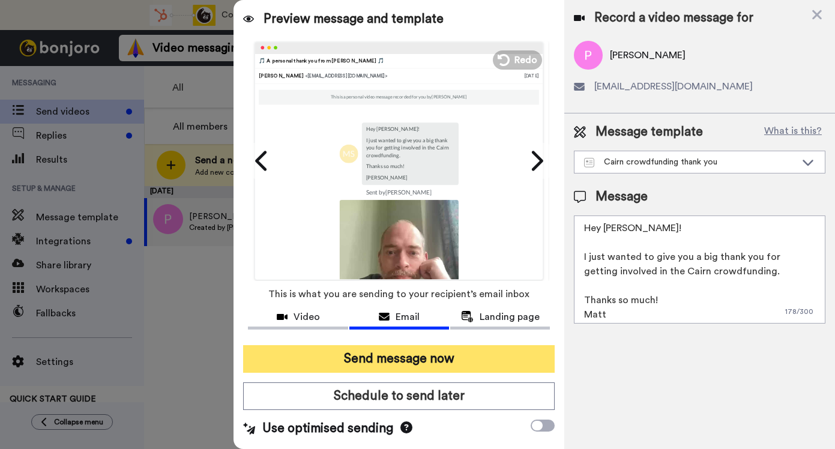
type textarea "Hey Paul! I just wanted to give you a big thank you for getting involved in the…"
click at [431, 354] on button "Send message now" at bounding box center [399, 359] width 312 height 28
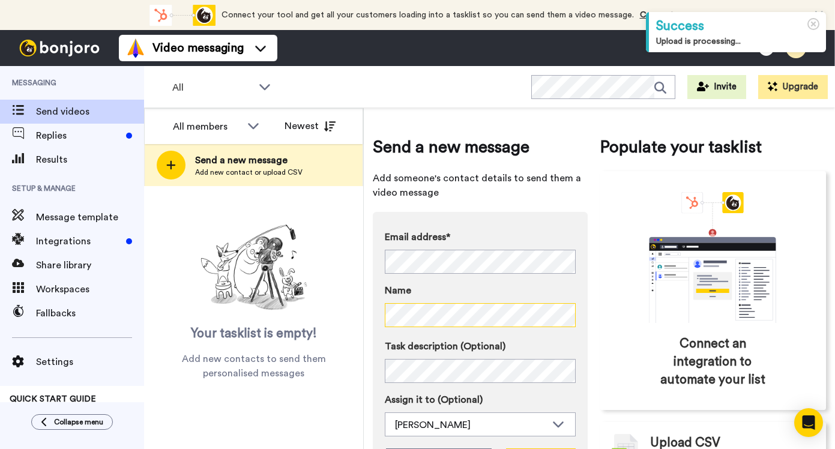
scroll to position [77, 0]
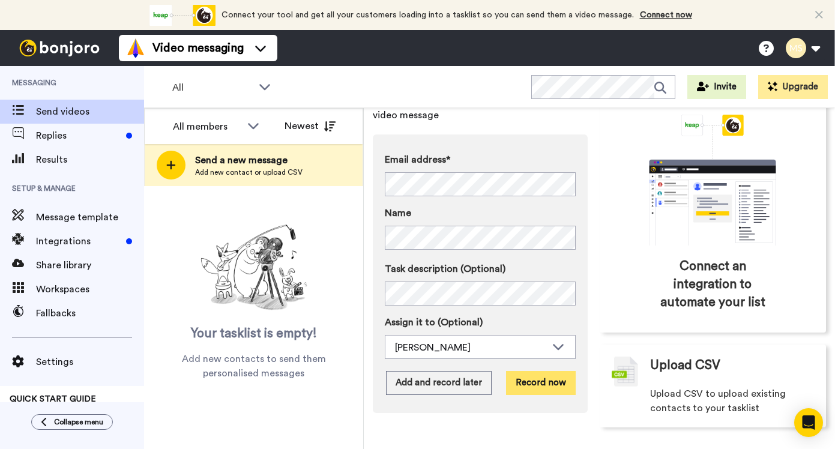
click at [545, 377] on button "Record now" at bounding box center [541, 383] width 70 height 24
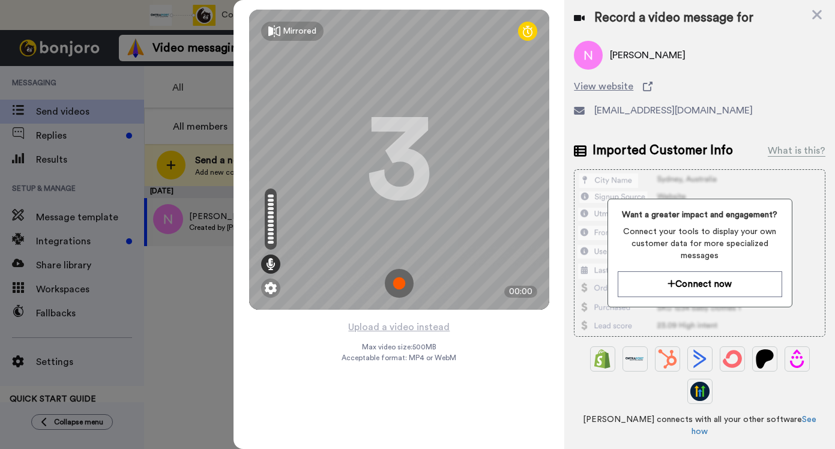
drag, startPoint x: 405, startPoint y: 319, endPoint x: 401, endPoint y: 281, distance: 38.7
click at [401, 281] on img at bounding box center [399, 283] width 29 height 29
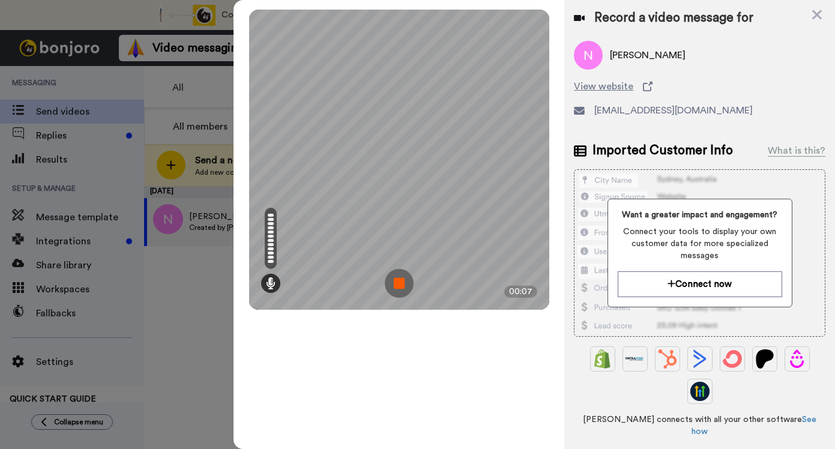
click at [400, 281] on img at bounding box center [399, 283] width 29 height 29
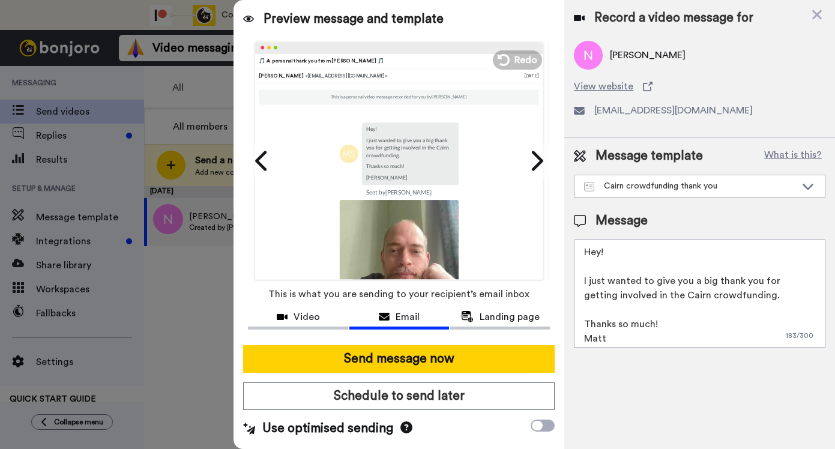
click at [603, 247] on textarea "Hey! I just wanted to give you a big thank you for getting involved in the Cair…" at bounding box center [700, 294] width 252 height 108
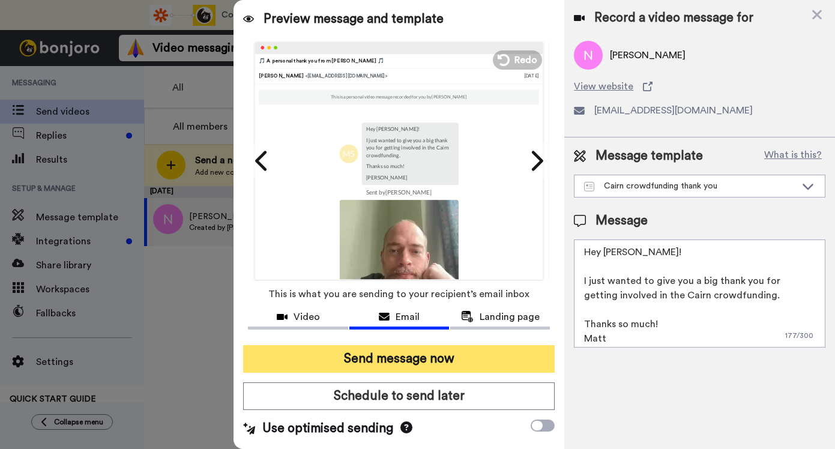
type textarea "Hey [PERSON_NAME]! I just wanted to give you a big thank you for getting involv…"
click at [462, 362] on button "Send message now" at bounding box center [399, 359] width 312 height 28
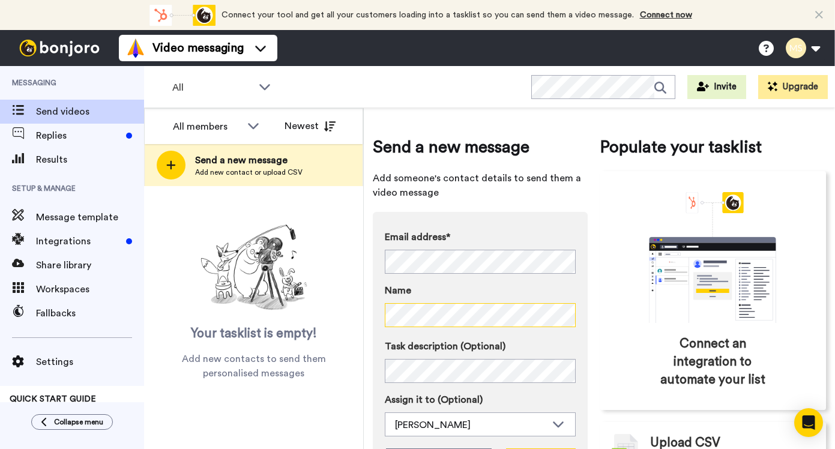
scroll to position [77, 0]
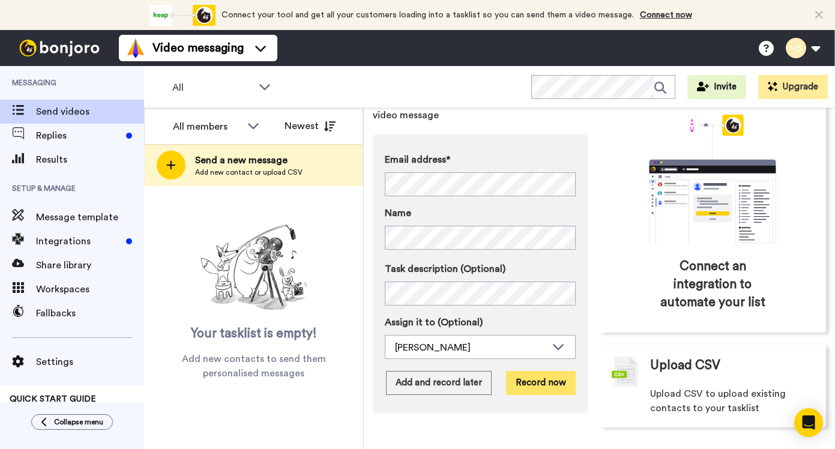
click at [546, 386] on button "Record now" at bounding box center [541, 383] width 70 height 24
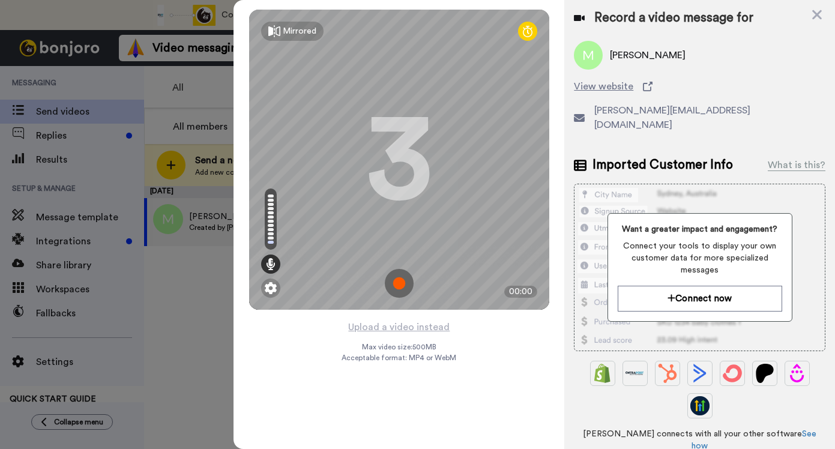
click at [396, 279] on img at bounding box center [399, 283] width 29 height 29
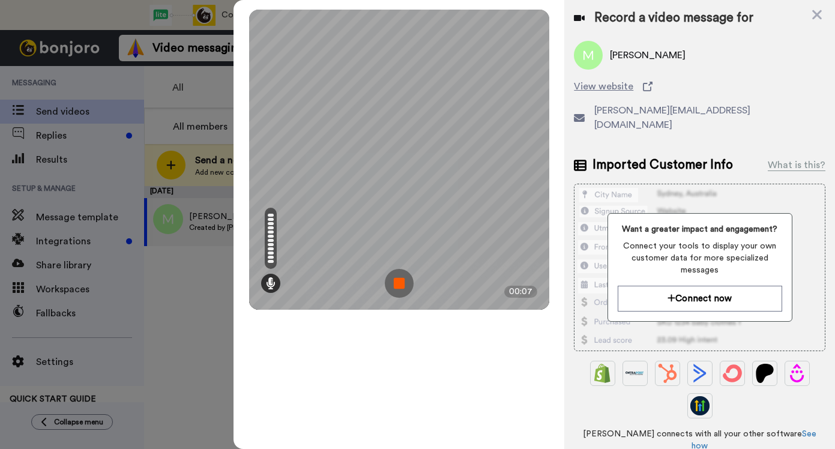
click at [396, 279] on img at bounding box center [399, 283] width 29 height 29
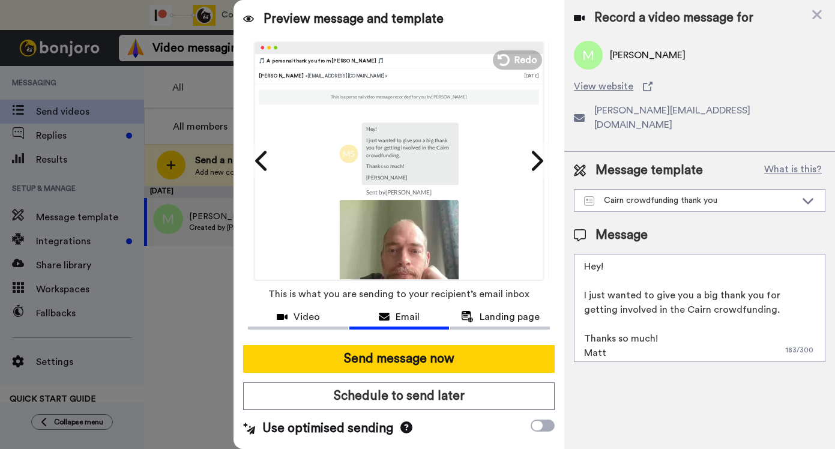
click at [599, 254] on textarea "Hey! I just wanted to give you a big thank you for getting involved in the Cair…" at bounding box center [700, 308] width 252 height 108
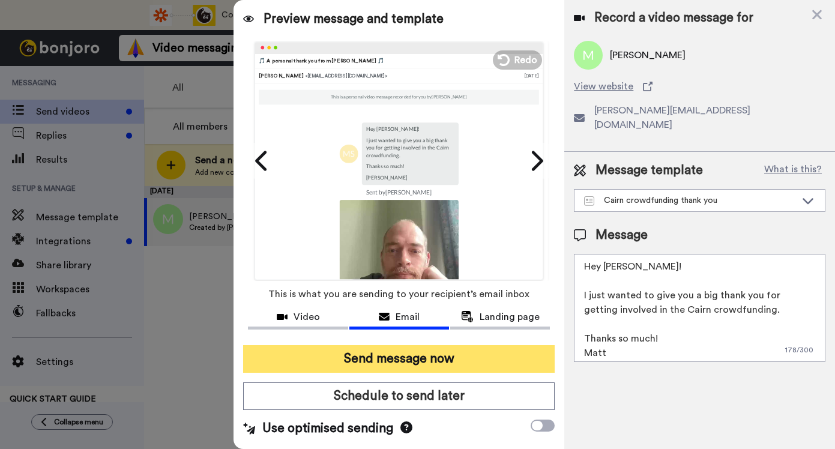
type textarea "Hey Mike! I just wanted to give you a big thank you for getting involved in the…"
click at [407, 361] on button "Send message now" at bounding box center [399, 359] width 312 height 28
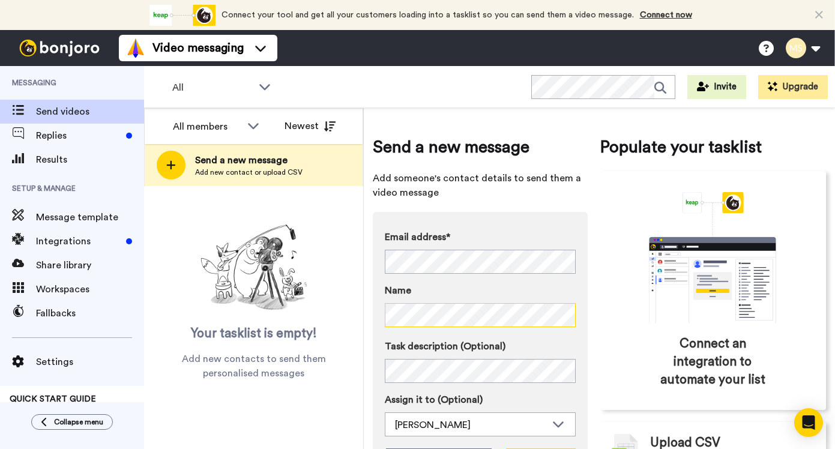
scroll to position [77, 0]
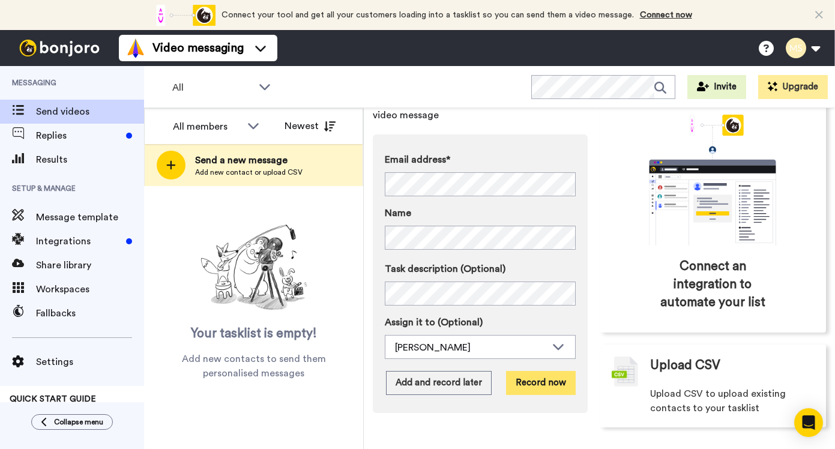
click at [541, 382] on button "Record now" at bounding box center [541, 383] width 70 height 24
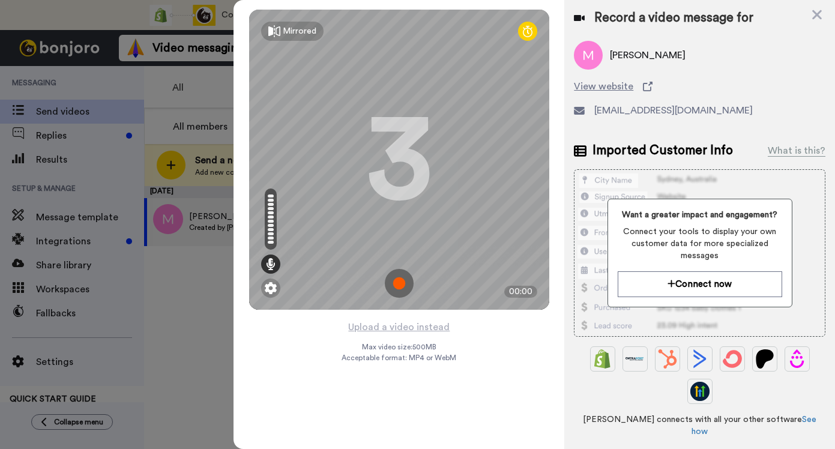
click at [405, 276] on img at bounding box center [399, 283] width 29 height 29
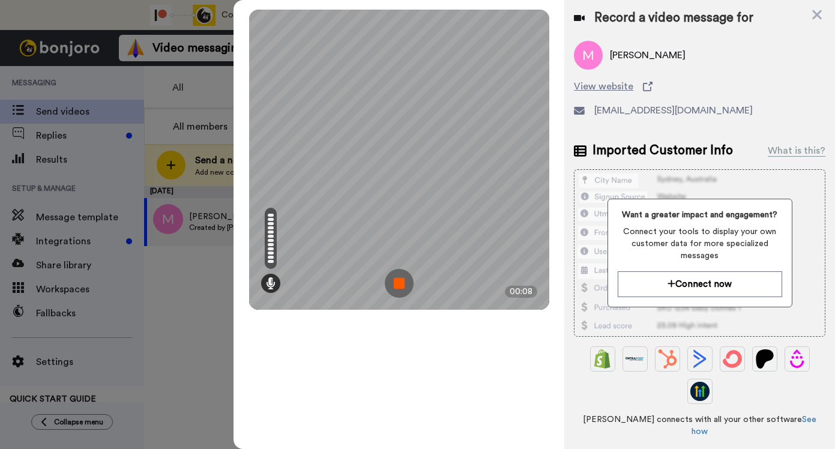
click at [405, 276] on img at bounding box center [399, 283] width 29 height 29
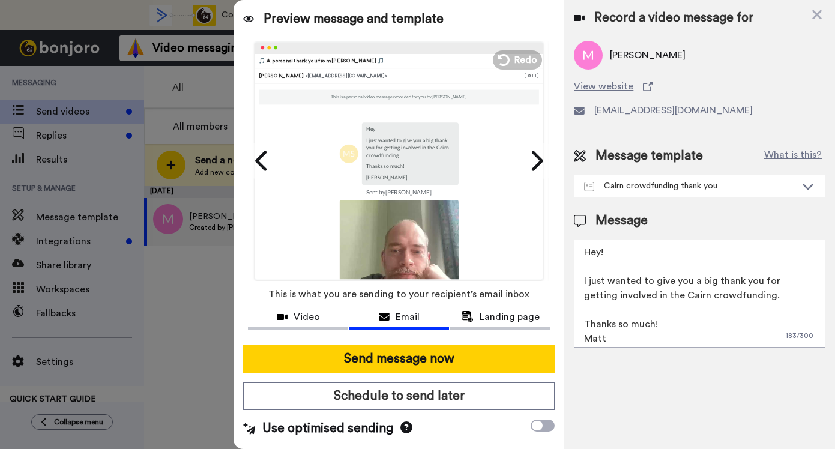
click at [601, 253] on textarea "Hey! I just wanted to give you a big thank you for getting involved in the Cair…" at bounding box center [700, 294] width 252 height 108
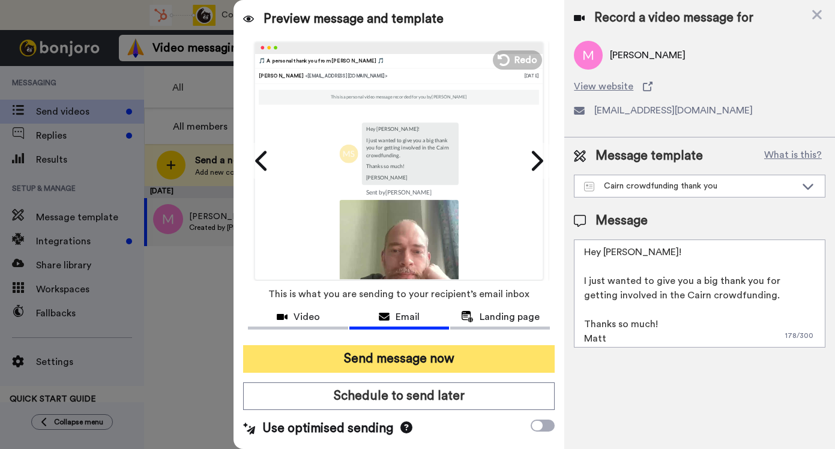
type textarea "Hey Mike! I just wanted to give you a big thank you for getting involved in the…"
click at [409, 363] on button "Send message now" at bounding box center [399, 359] width 312 height 28
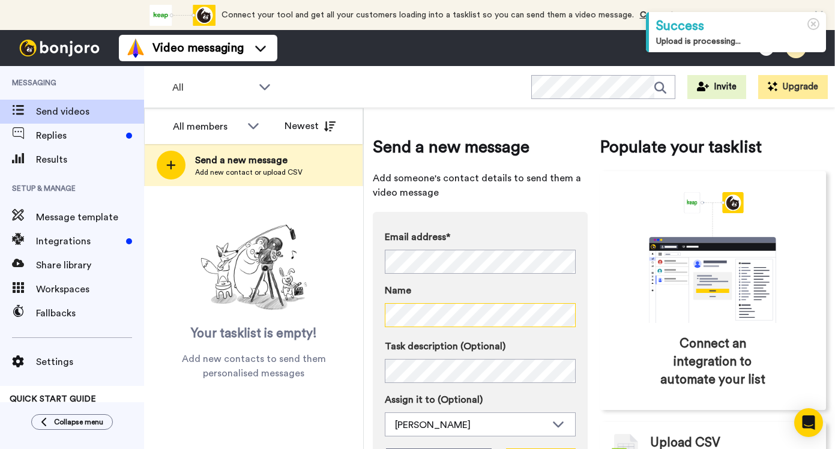
scroll to position [77, 0]
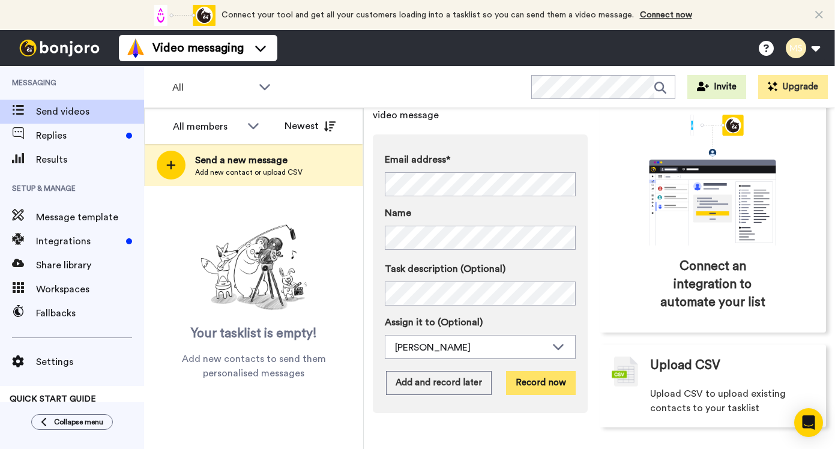
click at [531, 378] on button "Record now" at bounding box center [541, 383] width 70 height 24
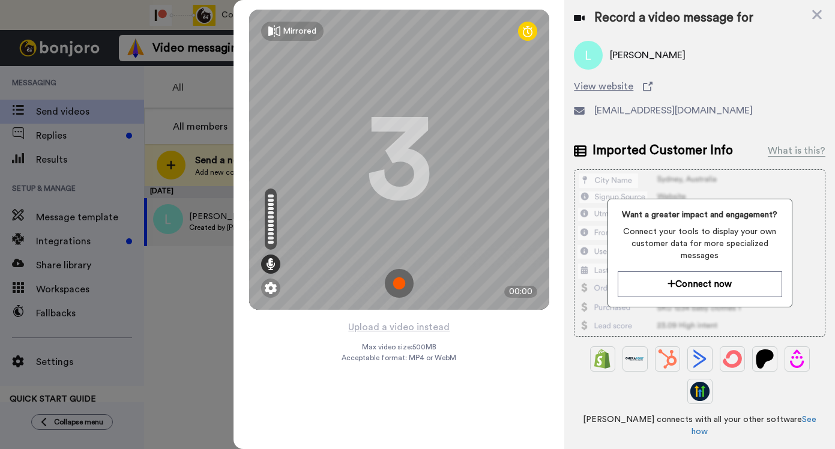
click at [399, 284] on img at bounding box center [399, 283] width 29 height 29
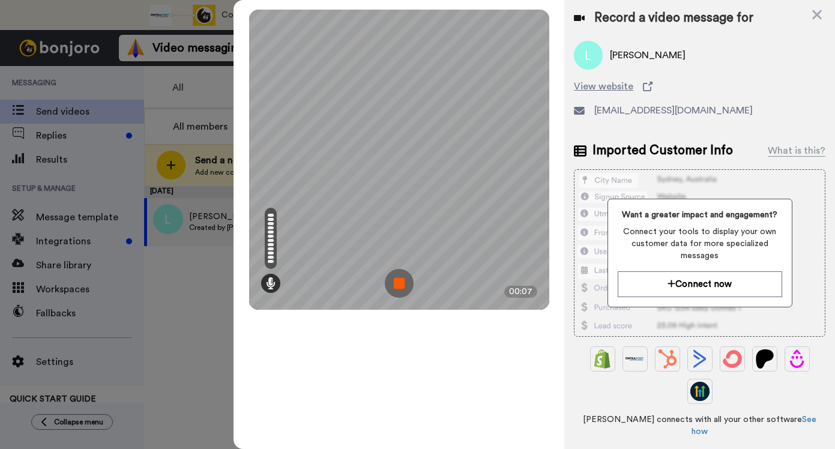
click at [399, 284] on img at bounding box center [399, 283] width 29 height 29
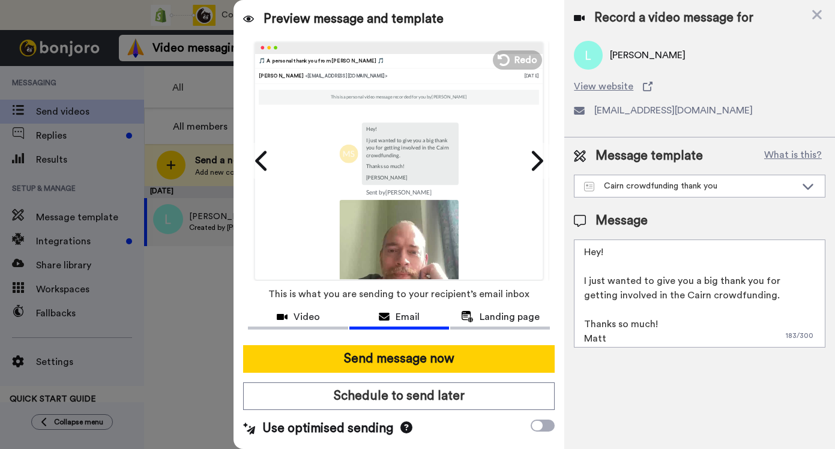
click at [600, 252] on textarea "Hey! I just wanted to give you a big thank you for getting involved in the Cair…" at bounding box center [700, 294] width 252 height 108
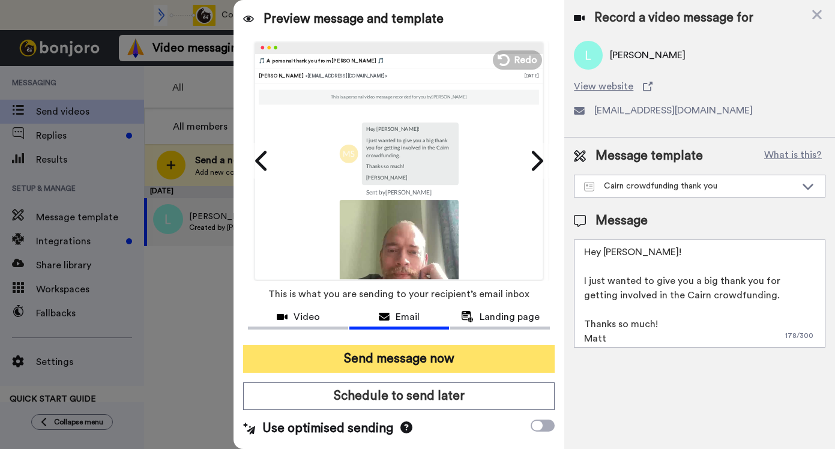
type textarea "Hey Lisa! I just wanted to give you a big thank you for getting involved in the…"
click at [431, 347] on button "Send message now" at bounding box center [399, 359] width 312 height 28
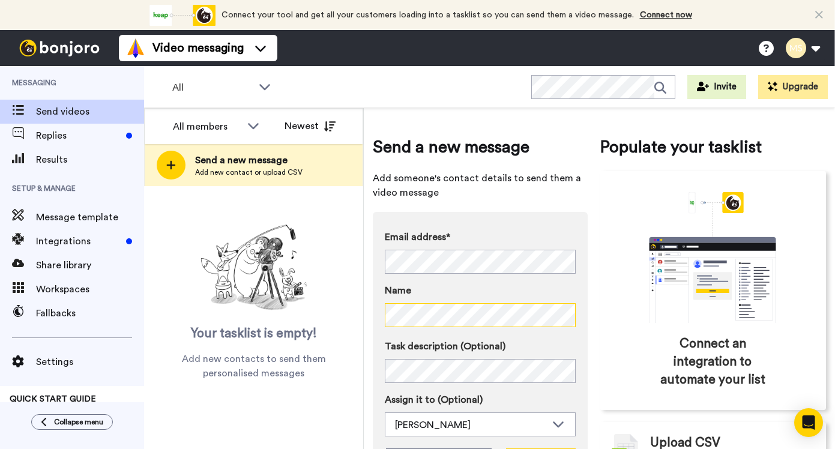
scroll to position [77, 0]
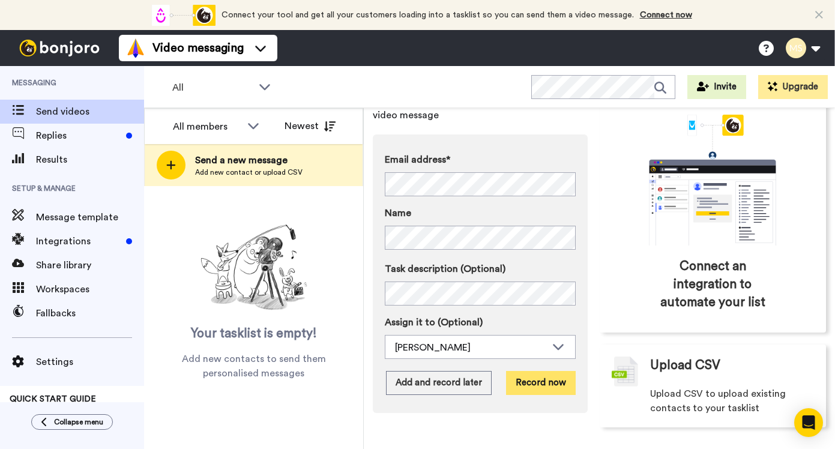
click at [536, 393] on button "Record now" at bounding box center [541, 383] width 70 height 24
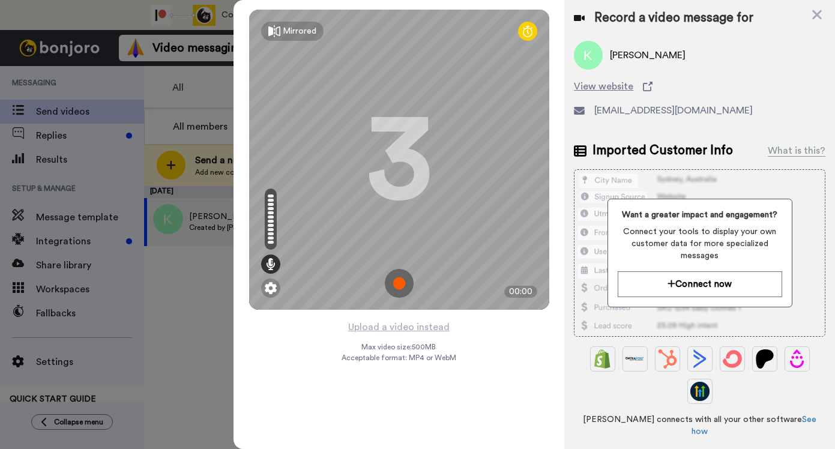
click at [403, 282] on img at bounding box center [399, 283] width 29 height 29
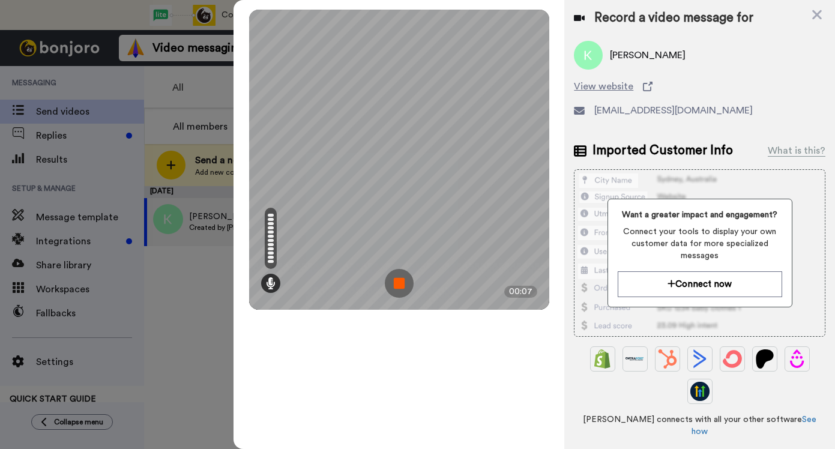
click at [403, 282] on img at bounding box center [399, 283] width 29 height 29
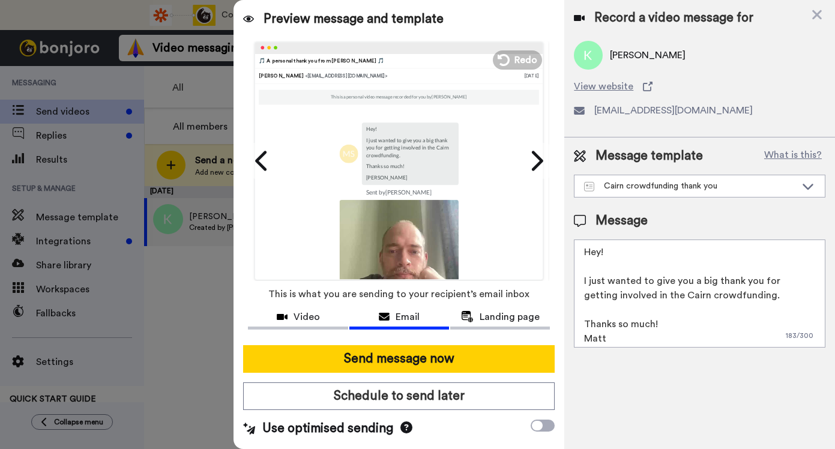
click at [600, 253] on textarea "Hey! I just wanted to give you a big thank you for getting involved in the Cair…" at bounding box center [700, 294] width 252 height 108
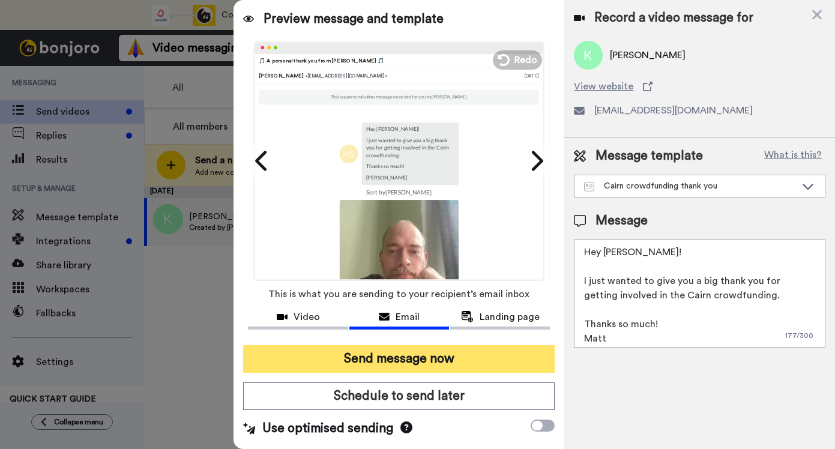
type textarea "Hey Keith! I just wanted to give you a big thank you for getting involved in th…"
click at [437, 363] on button "Send message now" at bounding box center [399, 359] width 312 height 28
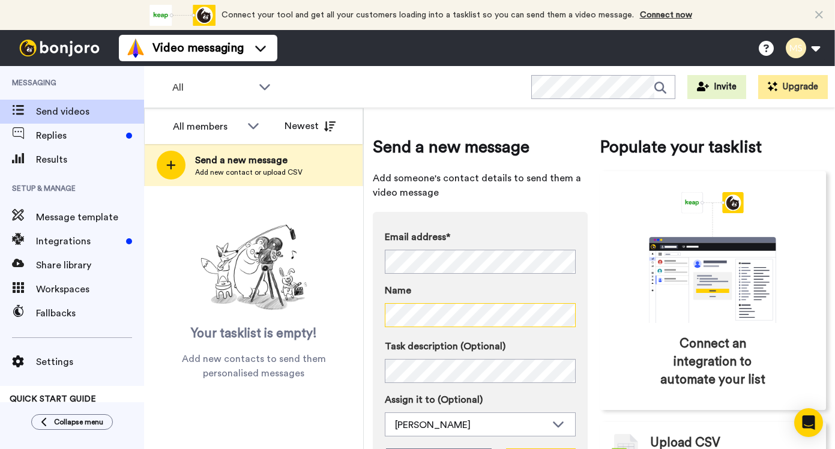
scroll to position [77, 0]
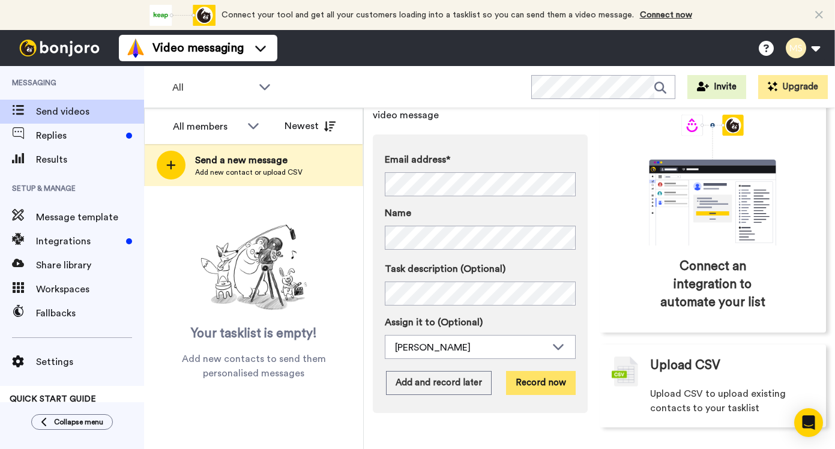
click at [549, 390] on button "Record now" at bounding box center [541, 383] width 70 height 24
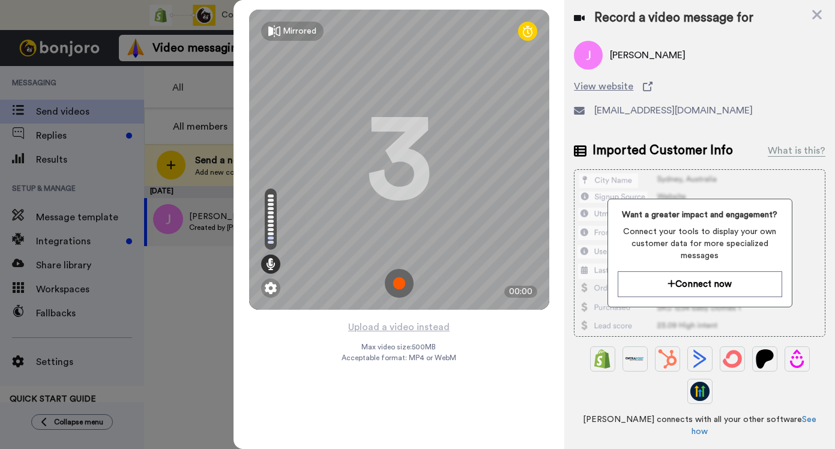
click at [396, 284] on img at bounding box center [399, 283] width 29 height 29
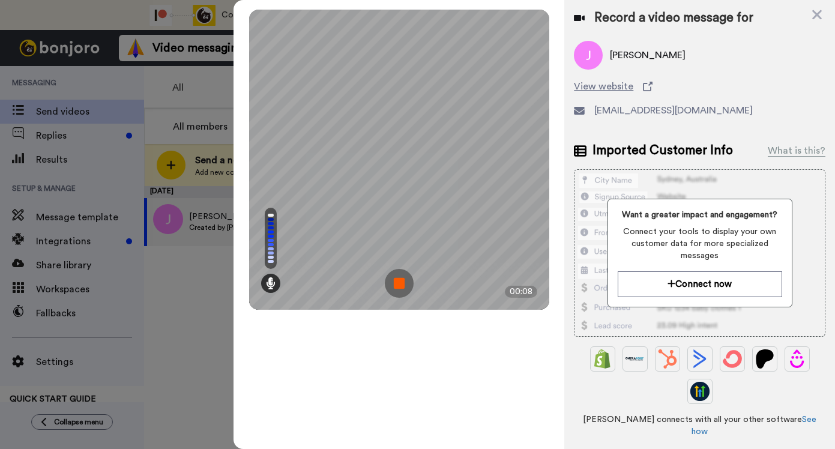
click at [396, 284] on img at bounding box center [399, 283] width 29 height 29
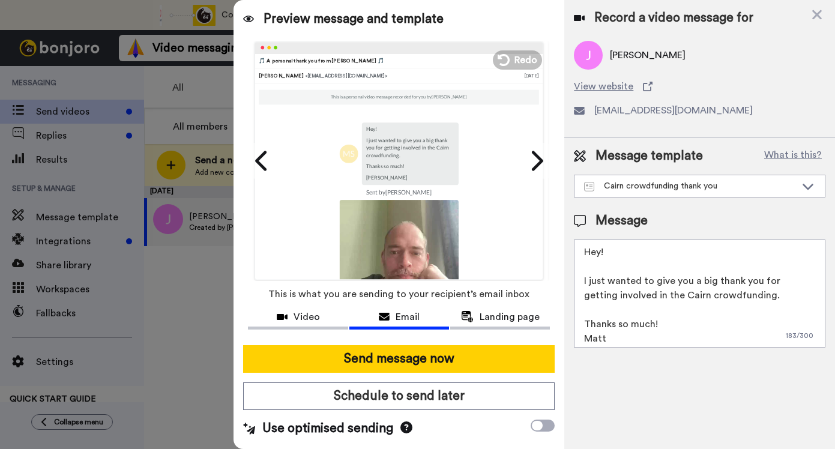
click at [600, 254] on textarea "Hey! I just wanted to give you a big thank you for getting involved in the Cair…" at bounding box center [700, 294] width 252 height 108
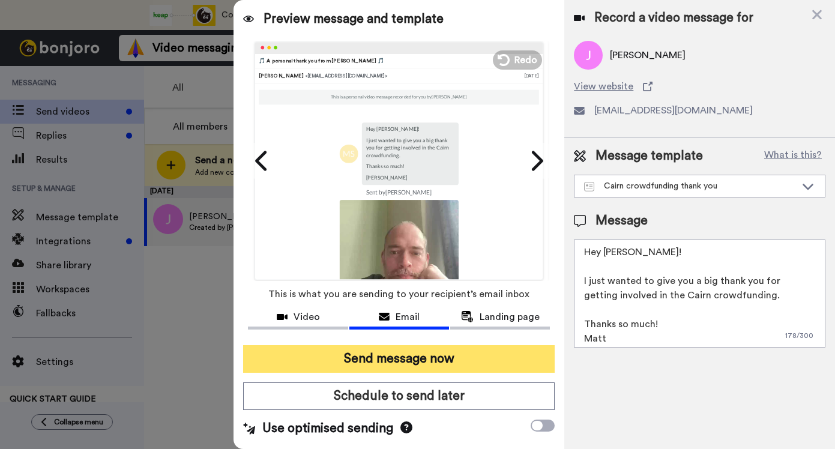
type textarea "Hey [PERSON_NAME]! I just wanted to give you a big thank you for getting involv…"
click at [391, 360] on button "Send message now" at bounding box center [399, 359] width 312 height 28
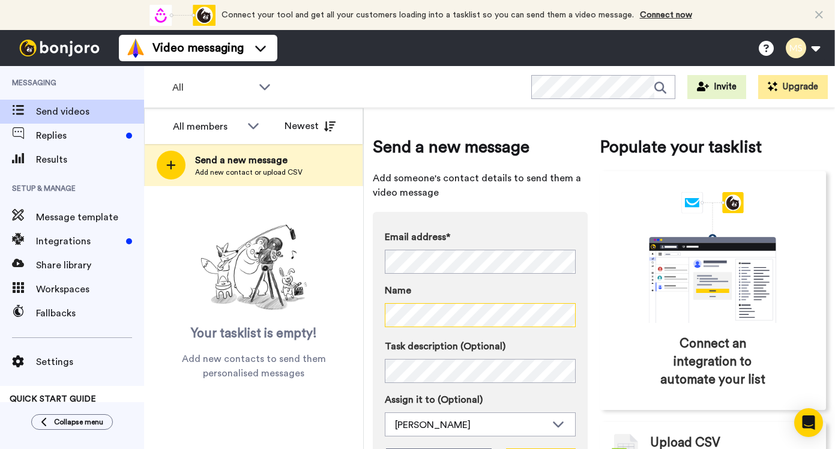
scroll to position [77, 0]
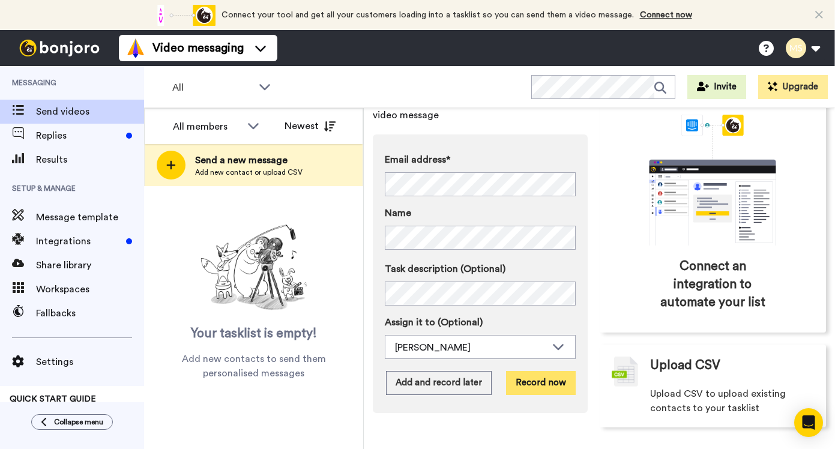
click at [530, 391] on button "Record now" at bounding box center [541, 383] width 70 height 24
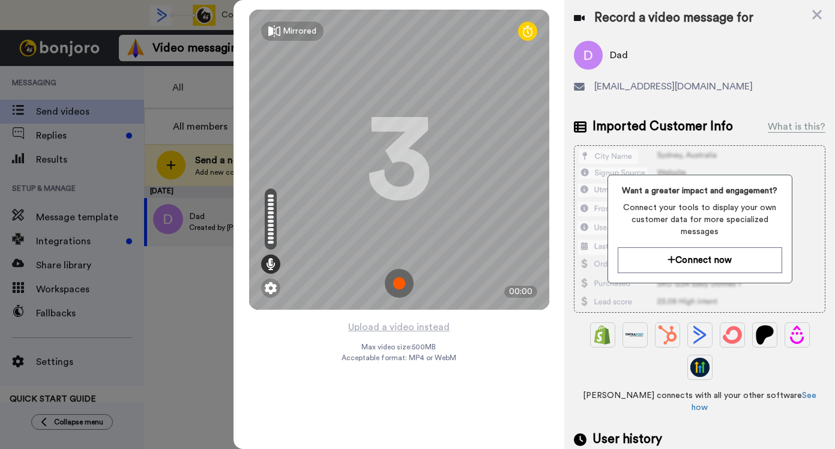
click at [405, 281] on img at bounding box center [399, 283] width 29 height 29
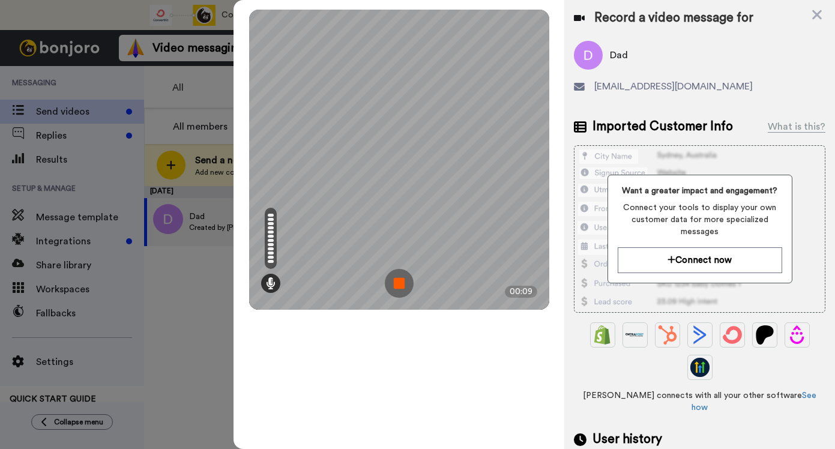
click at [405, 281] on img at bounding box center [399, 283] width 29 height 29
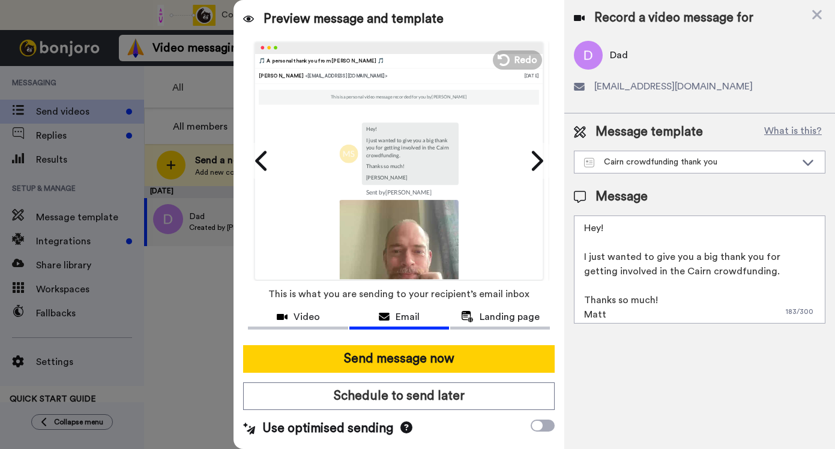
drag, startPoint x: 611, startPoint y: 228, endPoint x: 550, endPoint y: 227, distance: 60.6
click at [550, 227] on div "Preview message and template Play/Pause 🎵 A personal thank you from Matt 🎵 Matt…" at bounding box center [535, 224] width 602 height 449
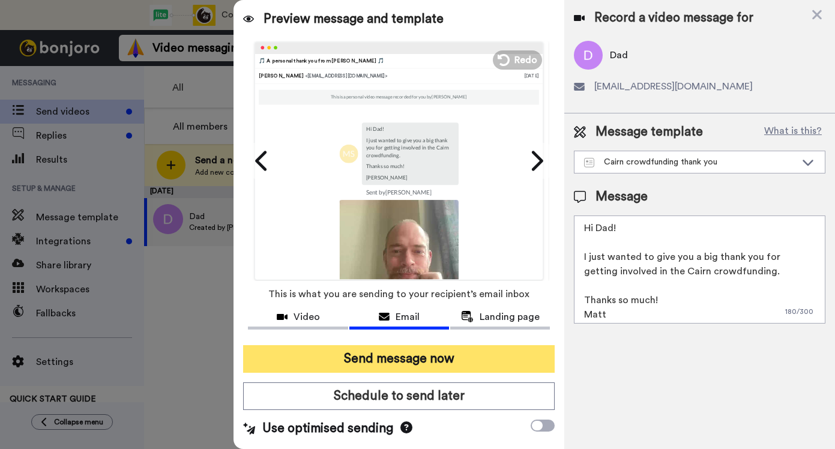
type textarea "Hi Dad! I just wanted to give you a big thank you for getting involved in the C…"
click at [405, 366] on button "Send message now" at bounding box center [399, 359] width 312 height 28
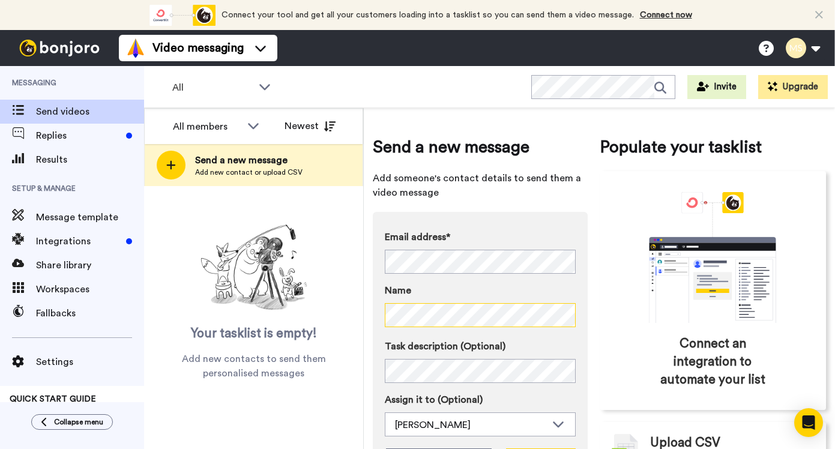
scroll to position [77, 0]
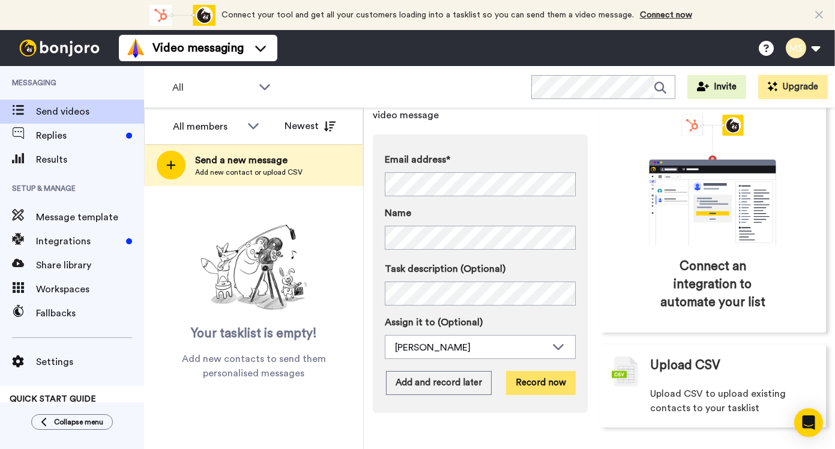
click at [542, 385] on button "Record now" at bounding box center [541, 383] width 70 height 24
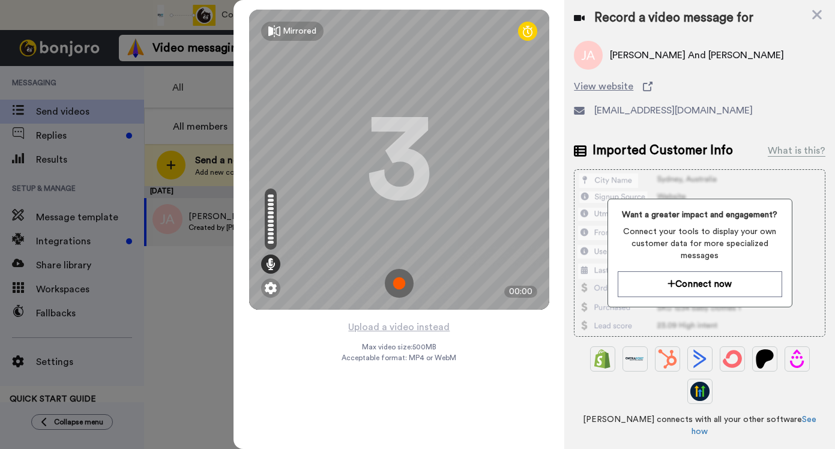
click at [406, 278] on img at bounding box center [399, 283] width 29 height 29
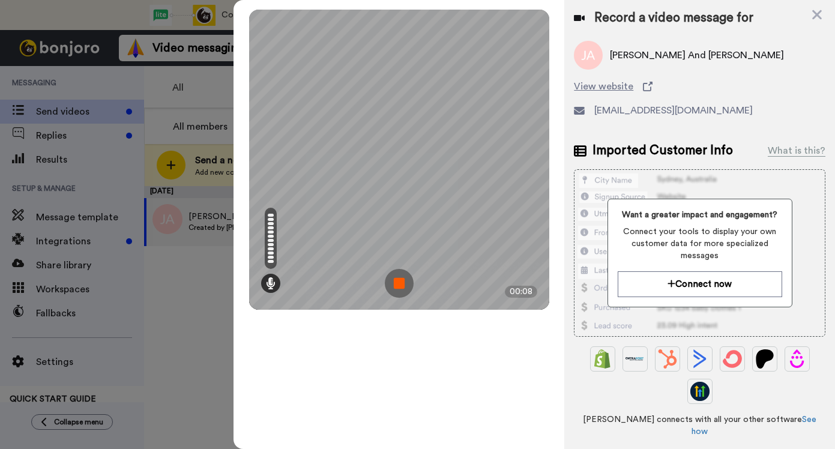
click at [406, 278] on img at bounding box center [399, 283] width 29 height 29
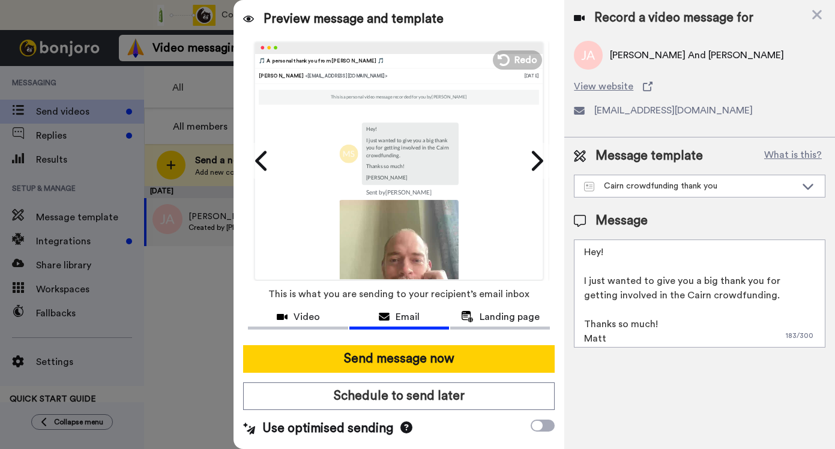
click at [603, 254] on textarea "Hey! I just wanted to give you a big thank you for getting involved in the Cair…" at bounding box center [700, 294] width 252 height 108
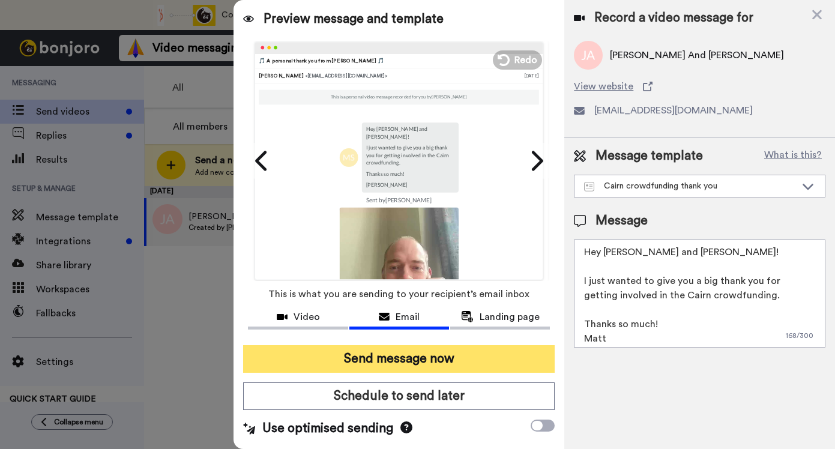
type textarea "Hey Jane and Clive! I just wanted to give you a big thank you for getting invol…"
click at [400, 346] on button "Send message now" at bounding box center [399, 359] width 312 height 28
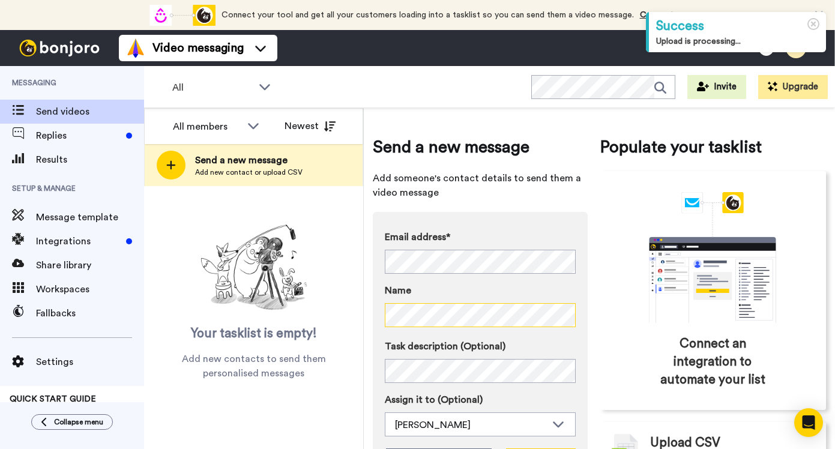
scroll to position [77, 0]
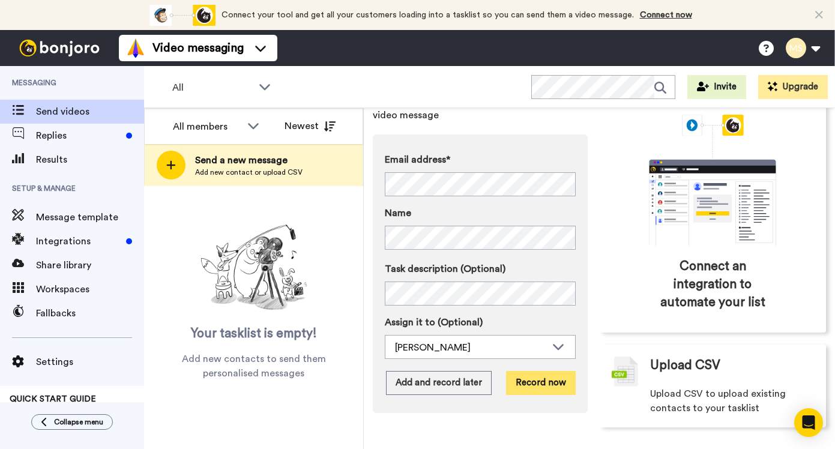
click at [551, 386] on button "Record now" at bounding box center [541, 383] width 70 height 24
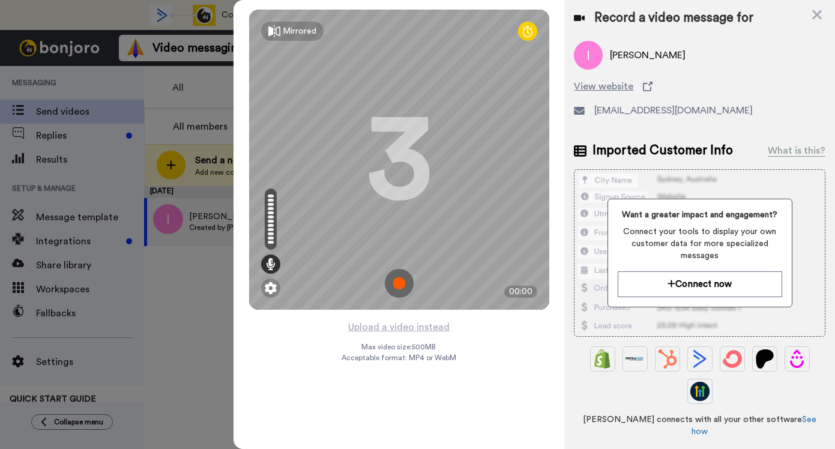
click at [404, 285] on img at bounding box center [399, 283] width 29 height 29
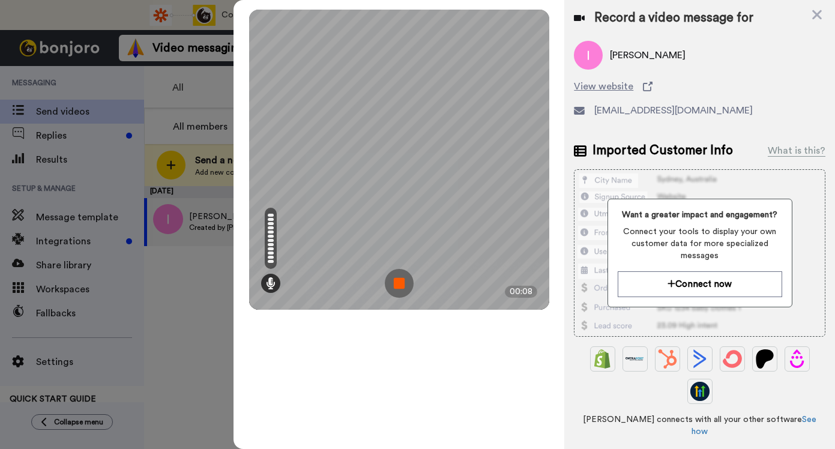
click at [404, 285] on img at bounding box center [399, 283] width 29 height 29
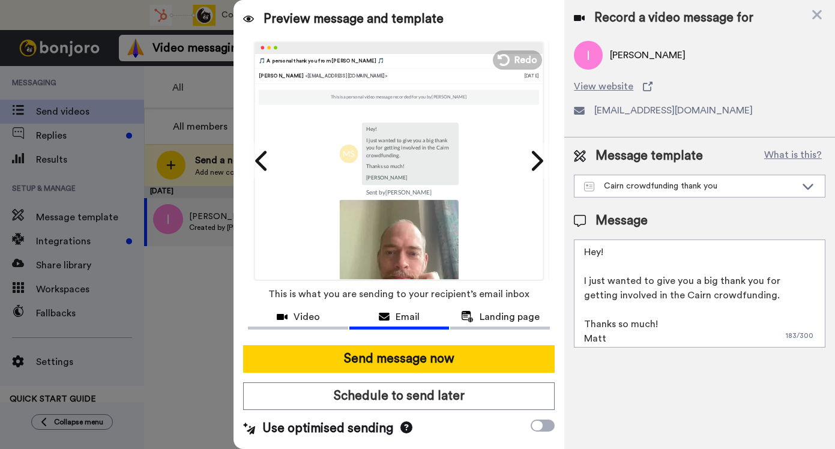
click at [602, 246] on textarea "Hey! I just wanted to give you a big thank you for getting involved in the Cair…" at bounding box center [700, 294] width 252 height 108
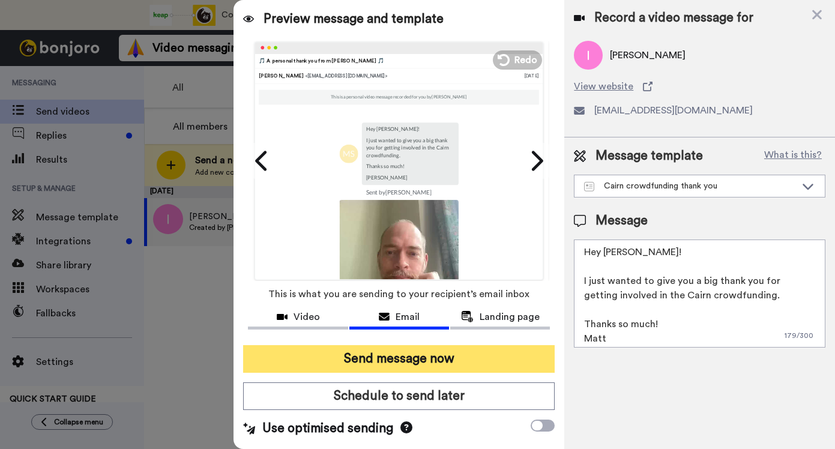
type textarea "Hey Ian! I just wanted to give you a big thank you for getting involved in the …"
click at [421, 364] on button "Send message now" at bounding box center [399, 359] width 312 height 28
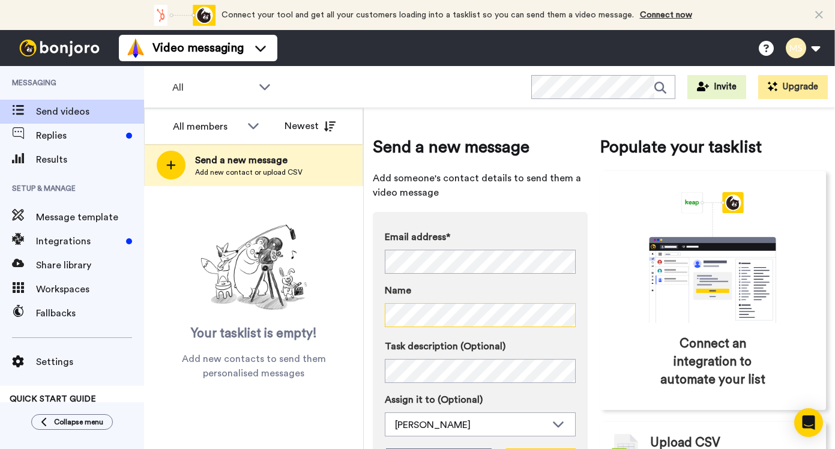
scroll to position [77, 0]
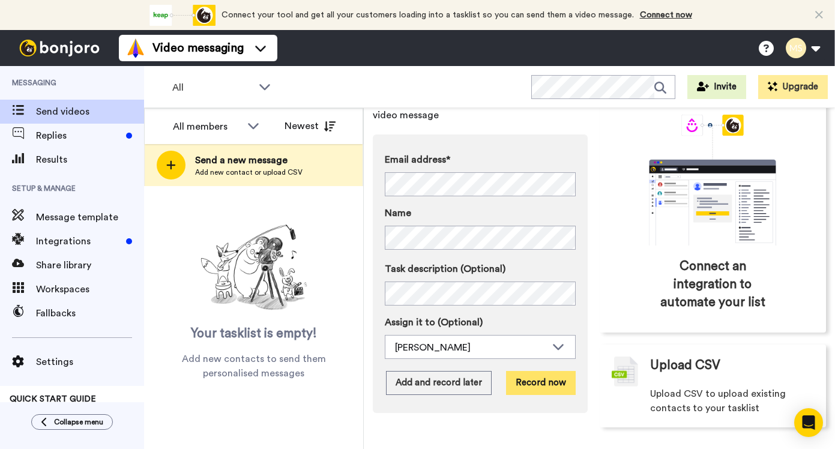
click at [533, 389] on button "Record now" at bounding box center [541, 383] width 70 height 24
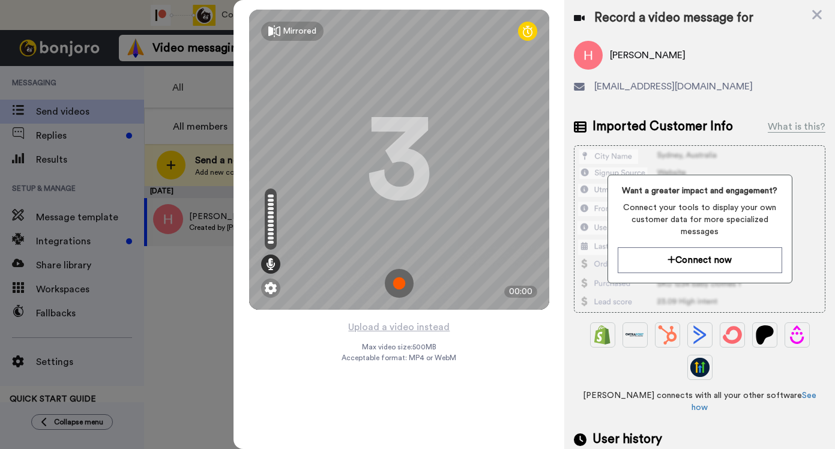
click at [401, 285] on img at bounding box center [399, 283] width 29 height 29
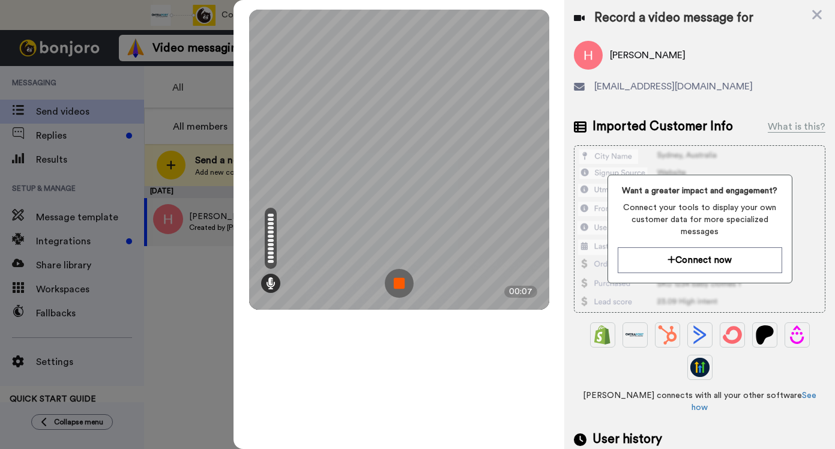
click at [401, 285] on img at bounding box center [399, 283] width 29 height 29
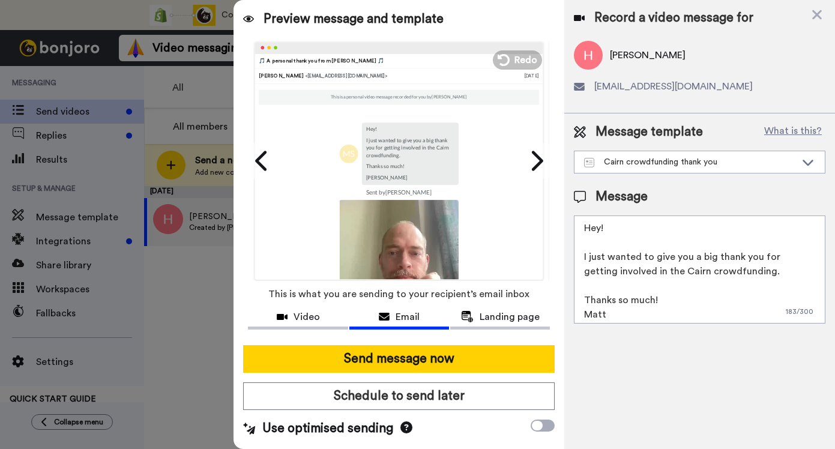
click at [600, 229] on textarea "Hey! I just wanted to give you a big thank you for getting involved in the Cair…" at bounding box center [700, 270] width 252 height 108
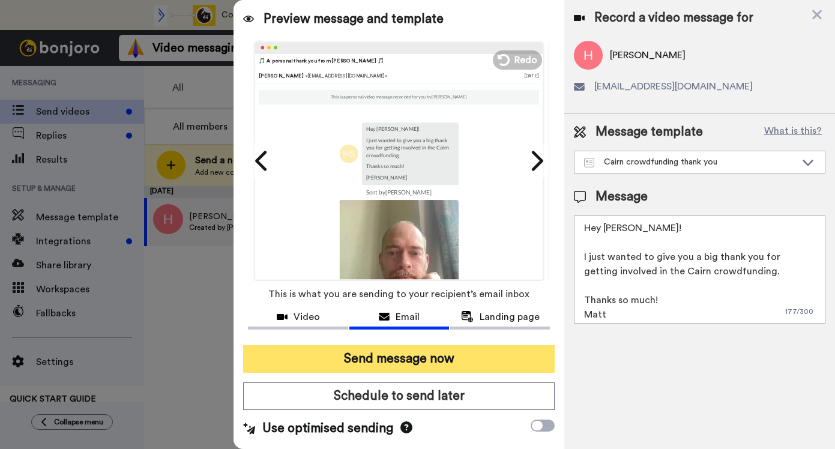
type textarea "Hey Harry! I just wanted to give you a big thank you for getting involved in th…"
click at [462, 347] on button "Send message now" at bounding box center [399, 359] width 312 height 28
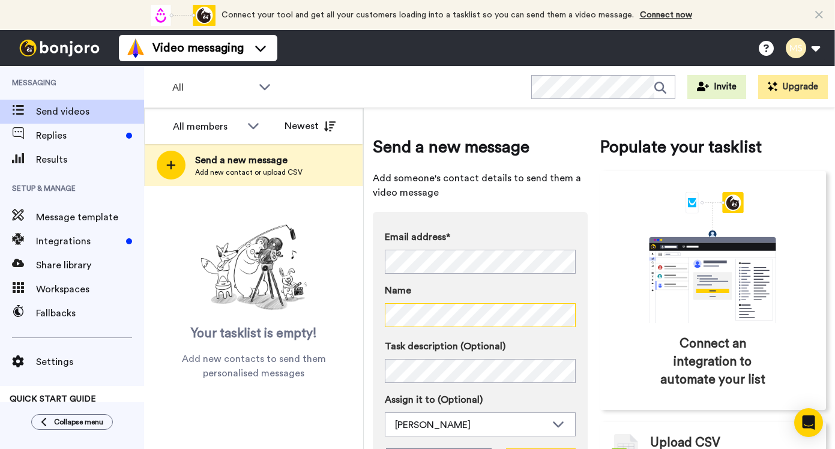
scroll to position [77, 0]
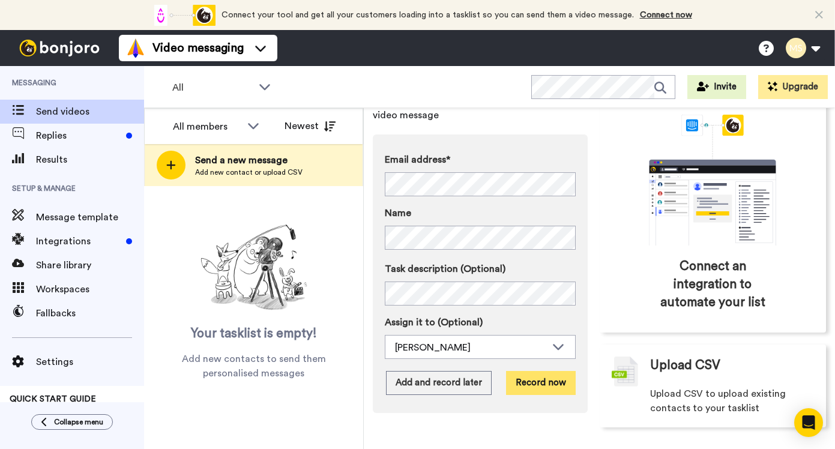
click at [537, 387] on button "Record now" at bounding box center [541, 383] width 70 height 24
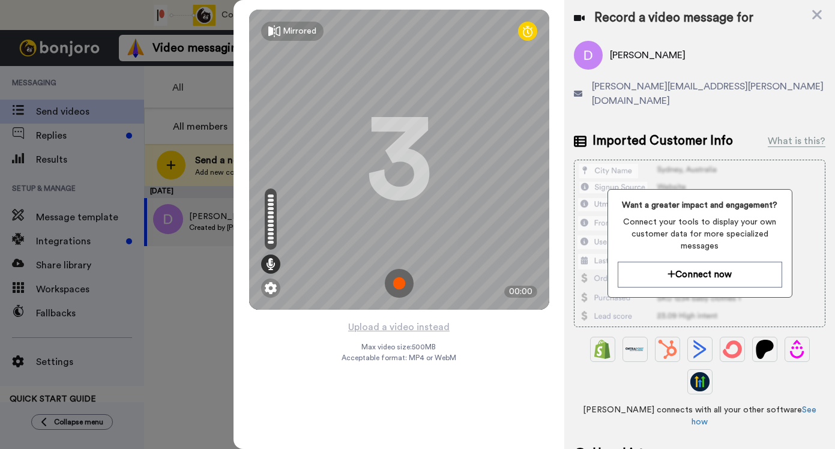
click at [397, 284] on img at bounding box center [399, 283] width 29 height 29
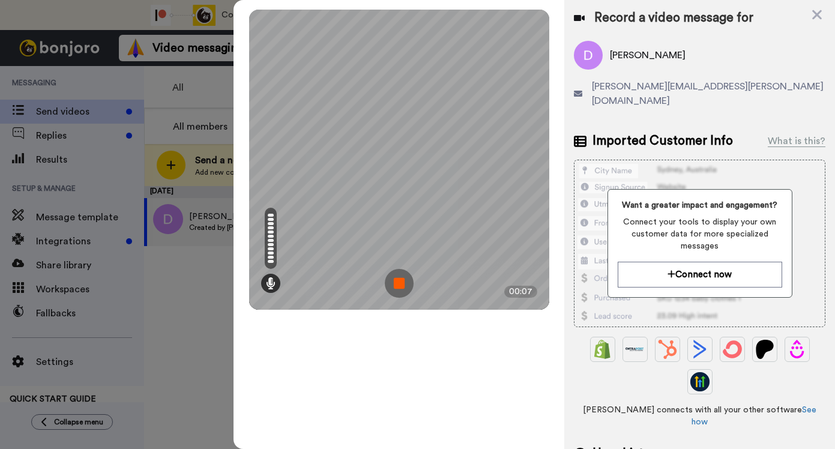
click at [397, 284] on img at bounding box center [399, 283] width 29 height 29
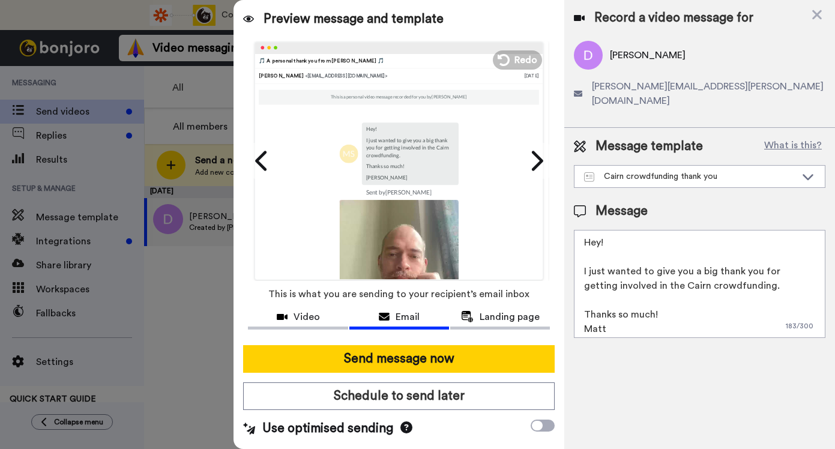
click at [600, 230] on textarea "Hey! I just wanted to give you a big thank you for getting involved in the Cair…" at bounding box center [700, 284] width 252 height 108
type textarea "Hey [PERSON_NAME]! I just wanted to give you a big thank you for getting involv…"
click at [378, 376] on div "Send message now Schedule to send later Use optimised sending" at bounding box center [399, 392] width 331 height 112
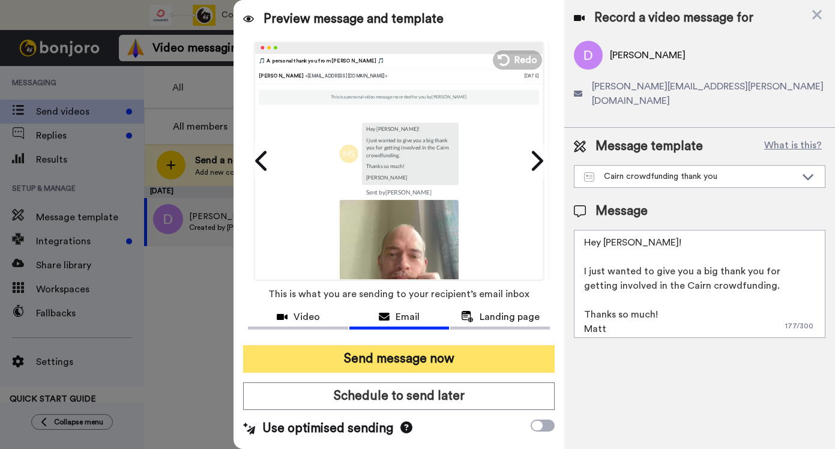
click at [394, 360] on button "Send message now" at bounding box center [399, 359] width 312 height 28
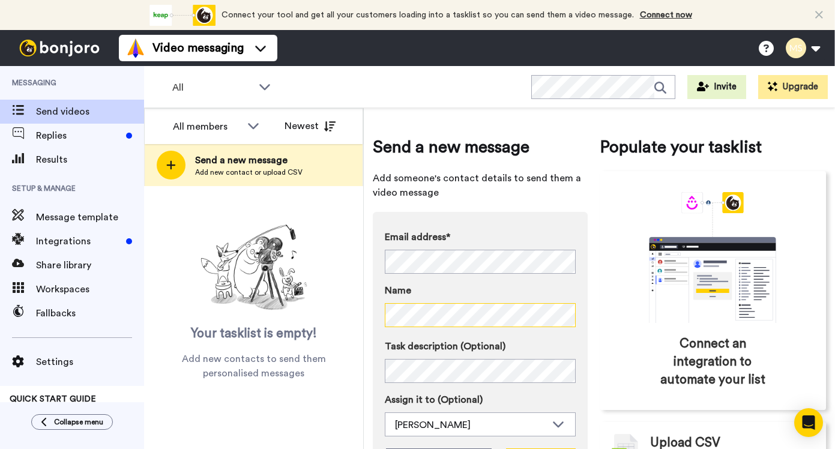
scroll to position [77, 0]
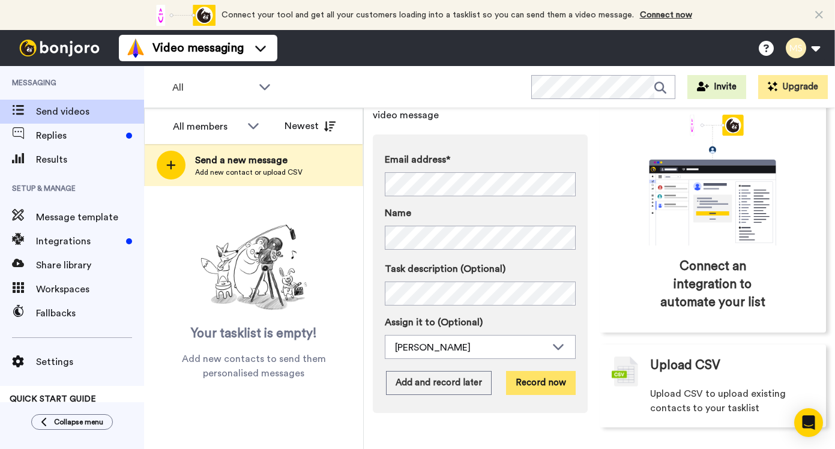
click at [539, 373] on button "Record now" at bounding box center [541, 383] width 70 height 24
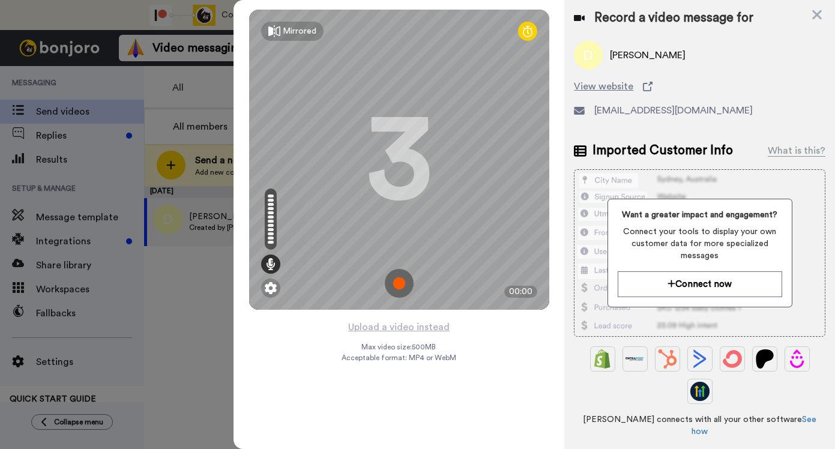
click at [397, 288] on img at bounding box center [399, 283] width 29 height 29
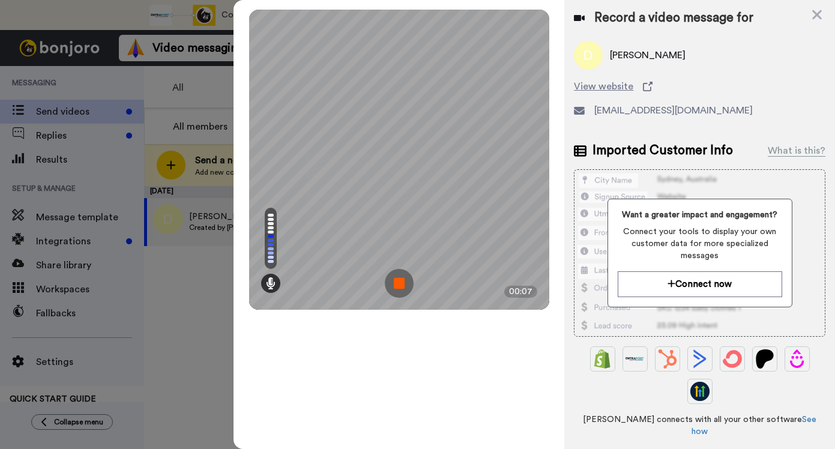
click at [397, 288] on img at bounding box center [399, 283] width 29 height 29
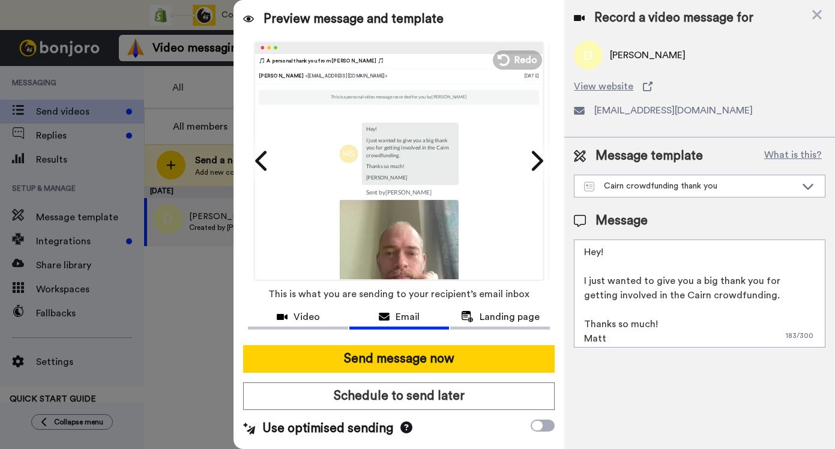
click at [602, 254] on textarea "Hey! I just wanted to give you a big thank you for getting involved in the Cair…" at bounding box center [700, 294] width 252 height 108
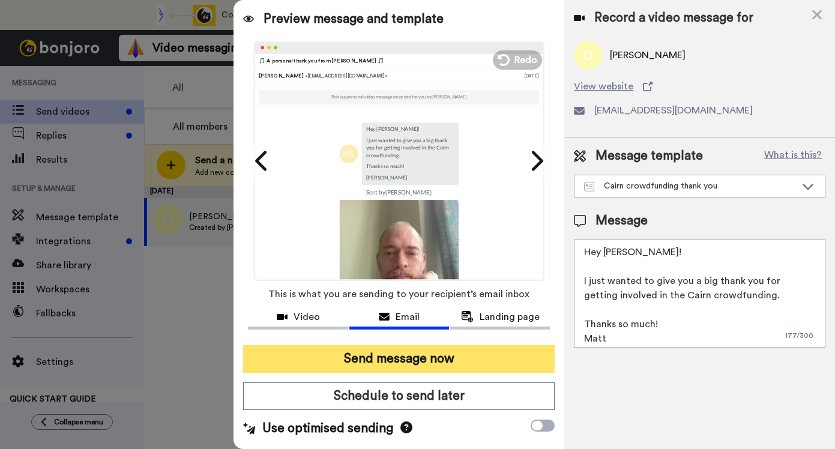
type textarea "Hey [PERSON_NAME]! I just wanted to give you a big thank you for getting involv…"
click at [387, 360] on button "Send message now" at bounding box center [399, 359] width 312 height 28
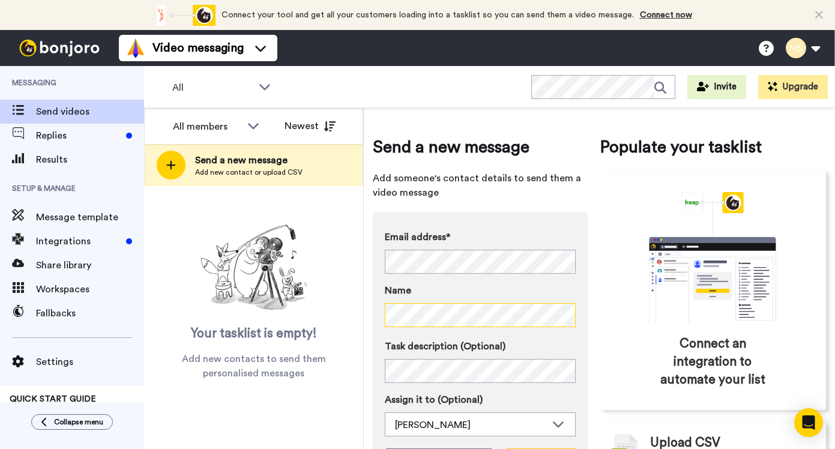
scroll to position [77, 0]
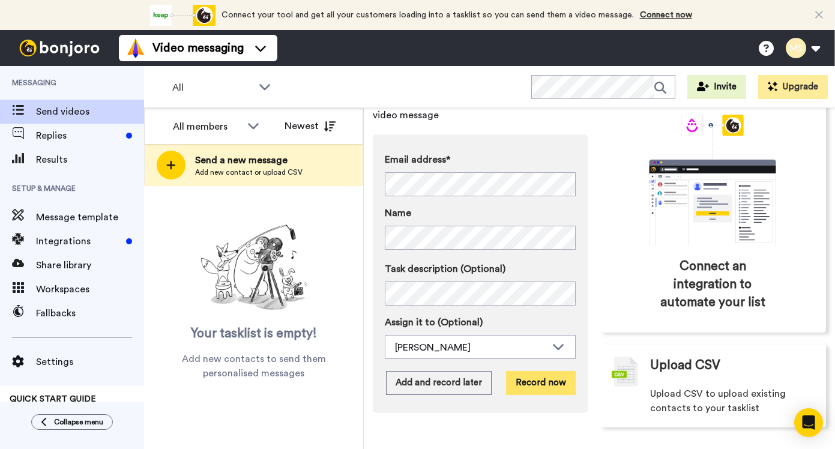
click at [527, 380] on button "Record now" at bounding box center [541, 383] width 70 height 24
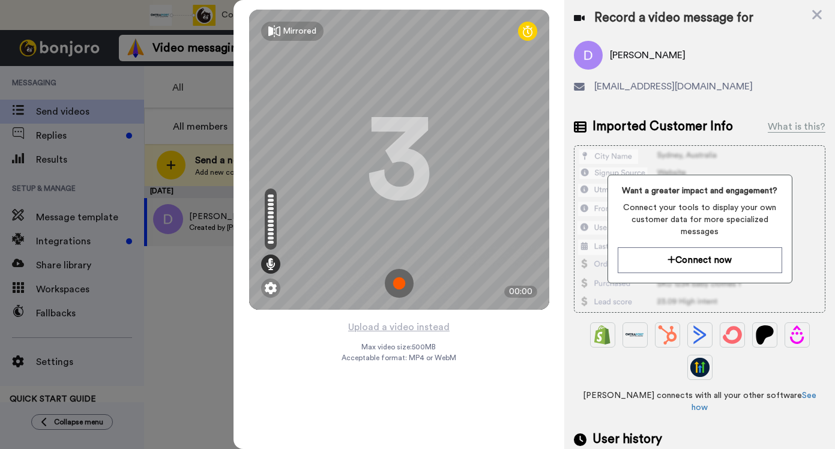
click at [396, 283] on img at bounding box center [399, 283] width 29 height 29
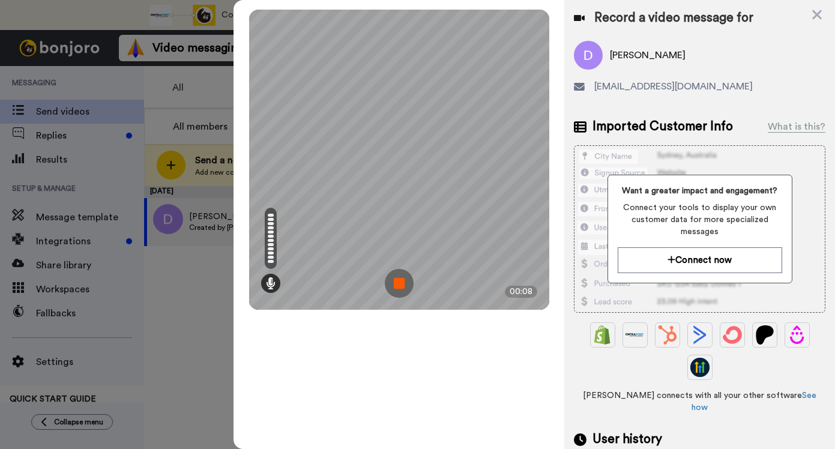
click at [396, 288] on img at bounding box center [399, 283] width 29 height 29
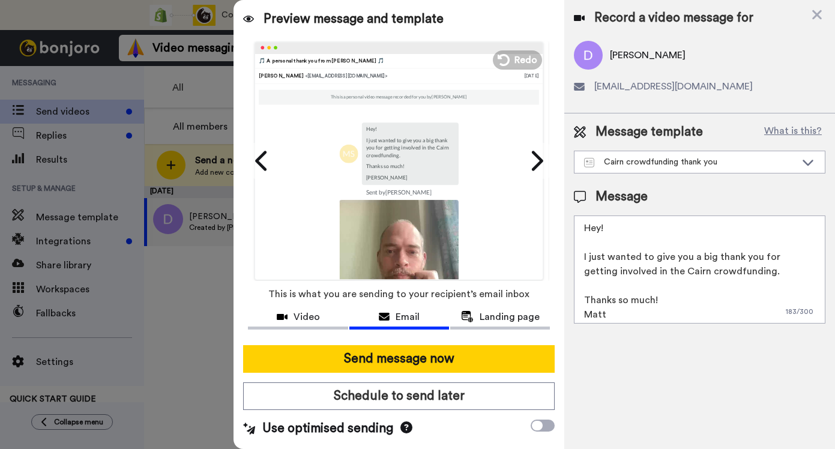
click at [602, 225] on textarea "Hey! I just wanted to give you a big thank you for getting involved in the Cair…" at bounding box center [700, 270] width 252 height 108
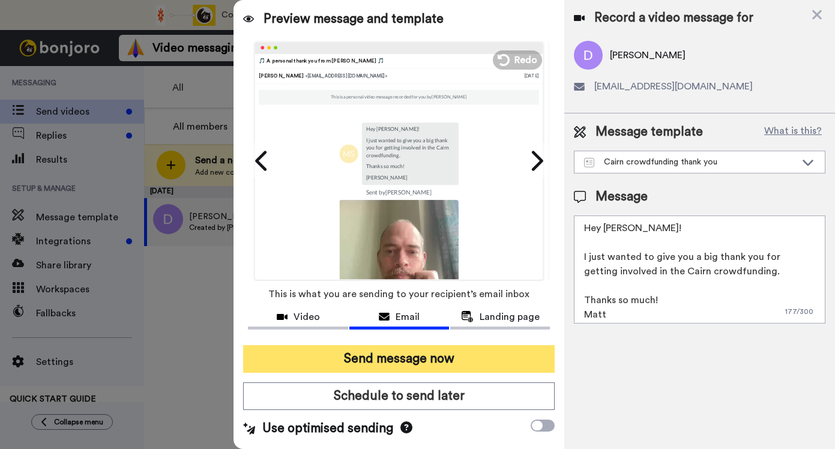
type textarea "Hey David! I just wanted to give you a big thank you for getting involved in th…"
click at [420, 350] on button "Send message now" at bounding box center [399, 359] width 312 height 28
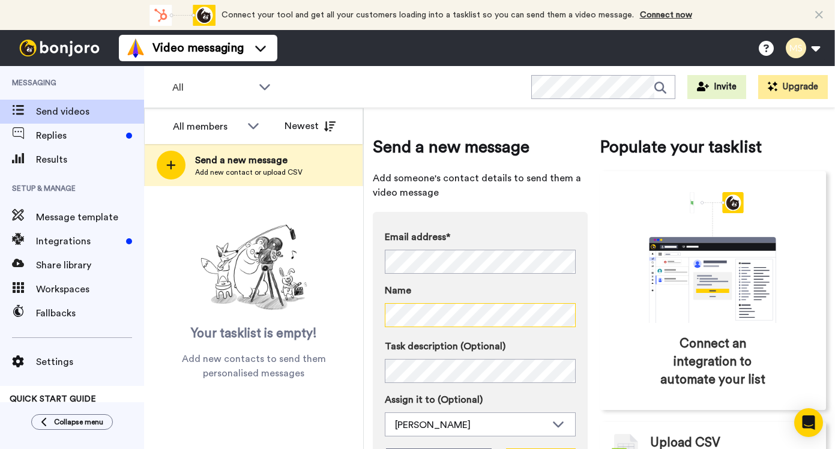
scroll to position [77, 0]
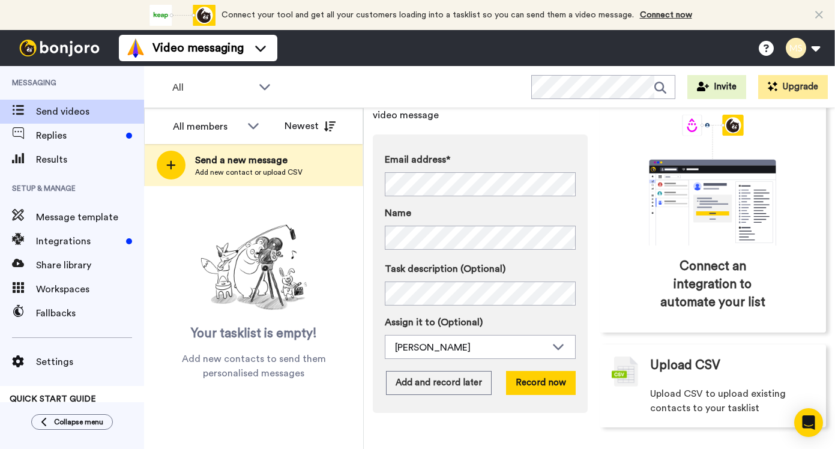
click at [523, 370] on div "Email address* No search result for ‘ t.alwalker@hotmail.co.uk ’ Name Task desc…" at bounding box center [480, 273] width 215 height 279
click at [531, 387] on button "Record now" at bounding box center [541, 383] width 70 height 24
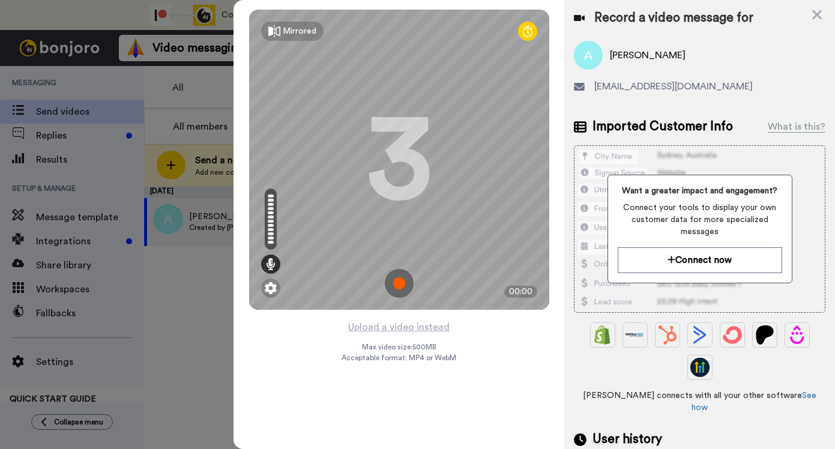
click at [401, 287] on img at bounding box center [399, 283] width 29 height 29
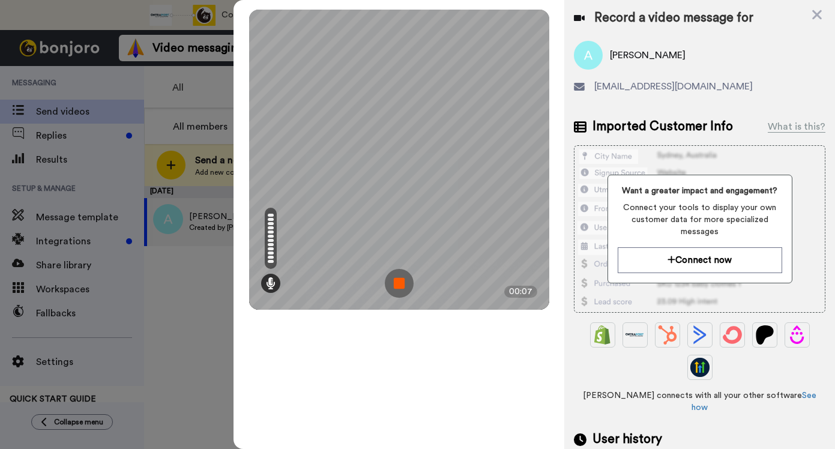
click at [401, 287] on img at bounding box center [399, 283] width 29 height 29
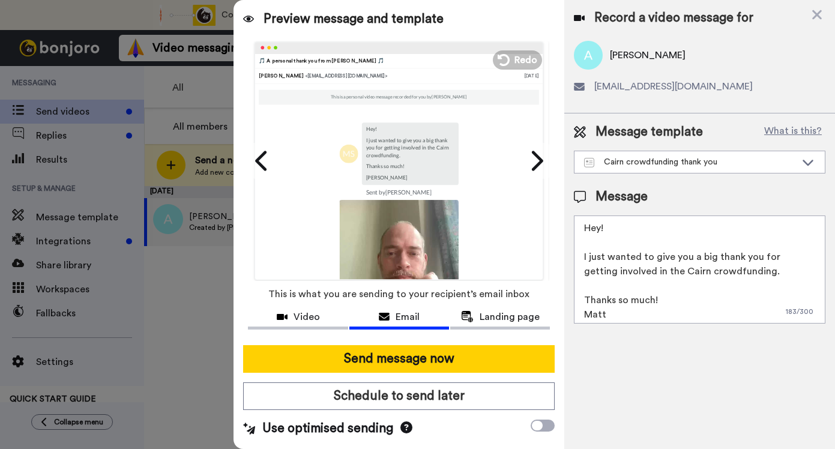
click at [600, 228] on textarea "Hey! I just wanted to give you a big thank you for getting involved in the Cair…" at bounding box center [700, 270] width 252 height 108
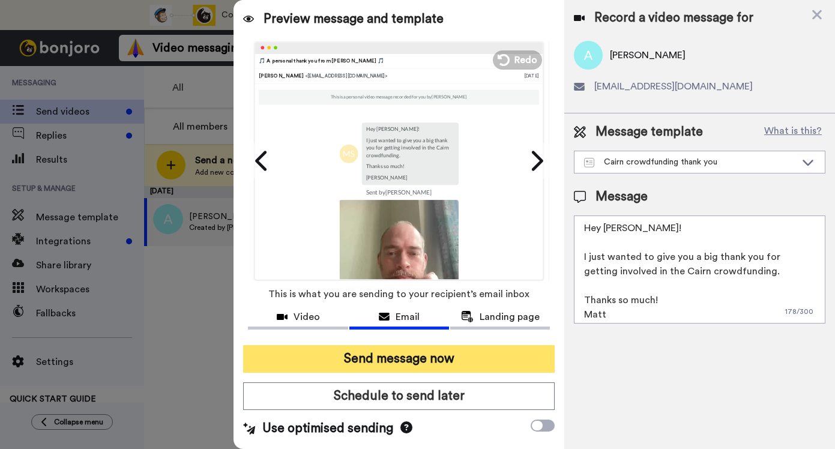
type textarea "Hey Alan! I just wanted to give you a big thank you for getting involved in the…"
click at [409, 352] on button "Send message now" at bounding box center [399, 359] width 312 height 28
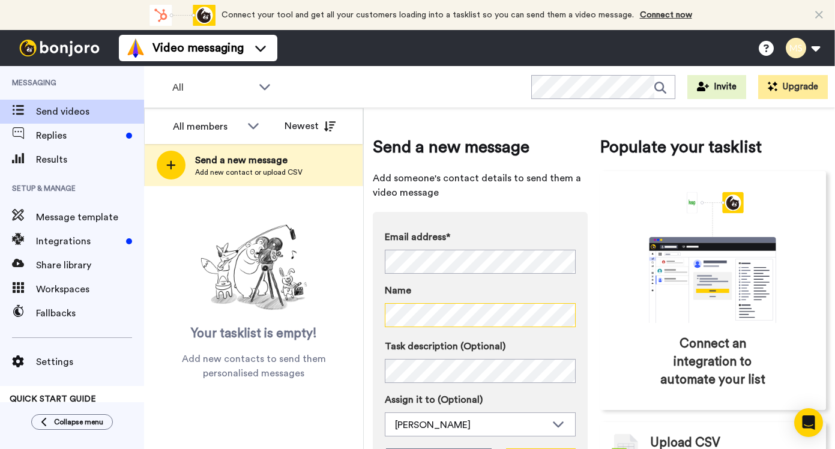
scroll to position [77, 0]
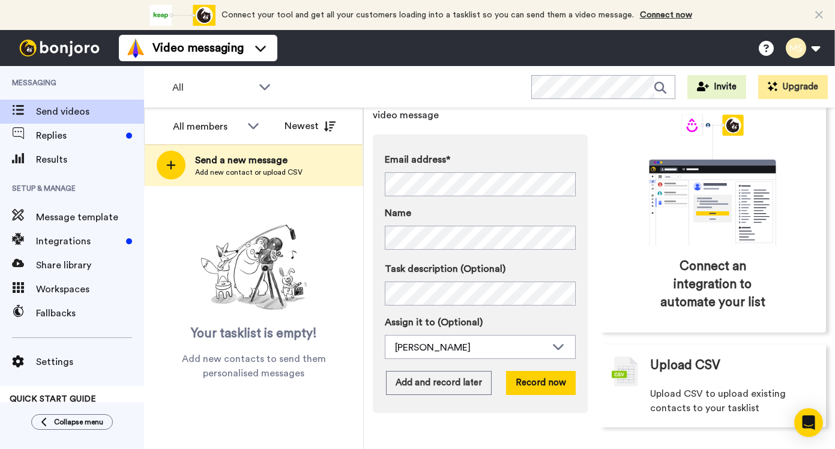
click at [546, 395] on div "Email address* No search result for ‘ langstrothdale@gmail.com ’ Name Task desc…" at bounding box center [480, 273] width 215 height 279
click at [551, 379] on button "Record now" at bounding box center [541, 383] width 70 height 24
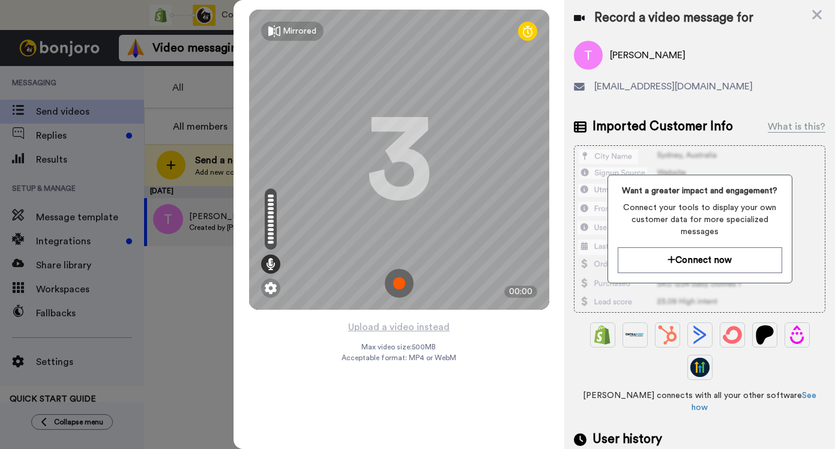
click at [404, 283] on img at bounding box center [399, 283] width 29 height 29
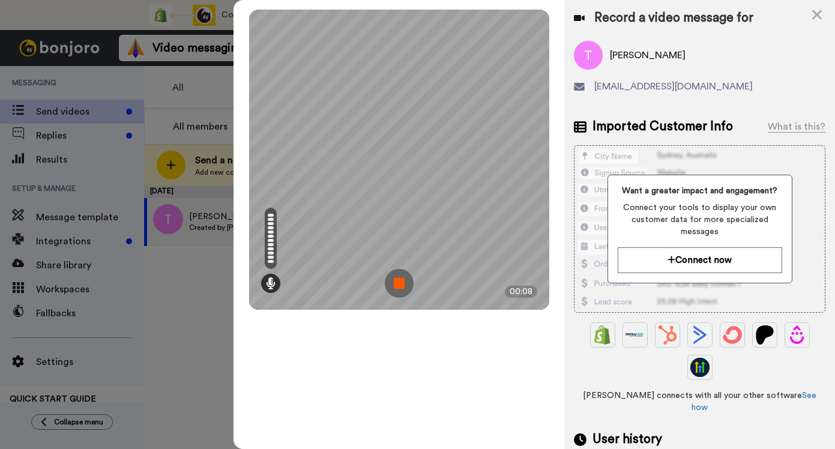
click at [404, 283] on img at bounding box center [399, 283] width 29 height 29
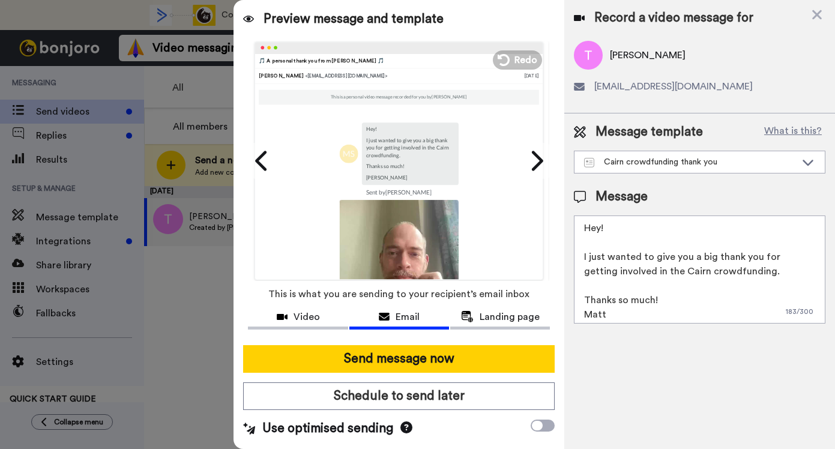
click at [600, 228] on textarea "Hey! I just wanted to give you a big thank you for getting involved in the Cair…" at bounding box center [700, 270] width 252 height 108
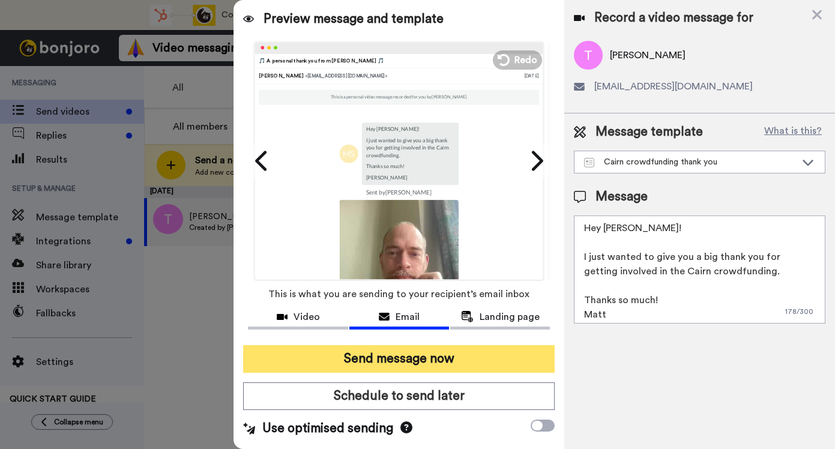
type textarea "Hey Tony! I just wanted to give you a big thank you for getting involved in the…"
click at [447, 351] on button "Send message now" at bounding box center [399, 359] width 312 height 28
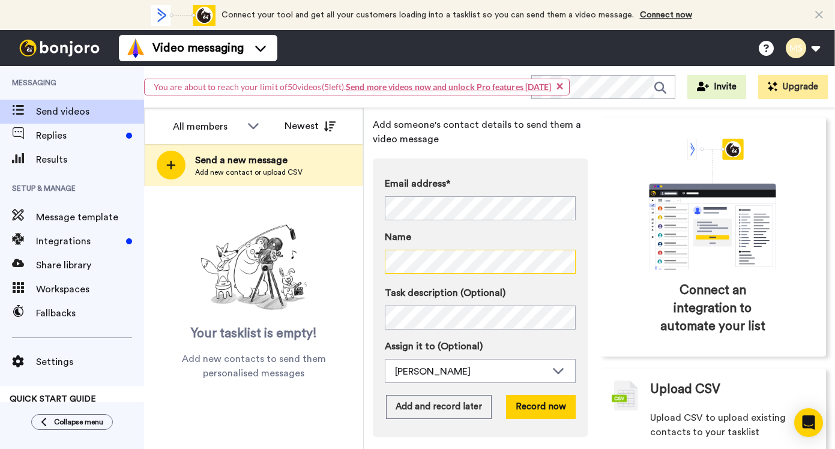
scroll to position [77, 0]
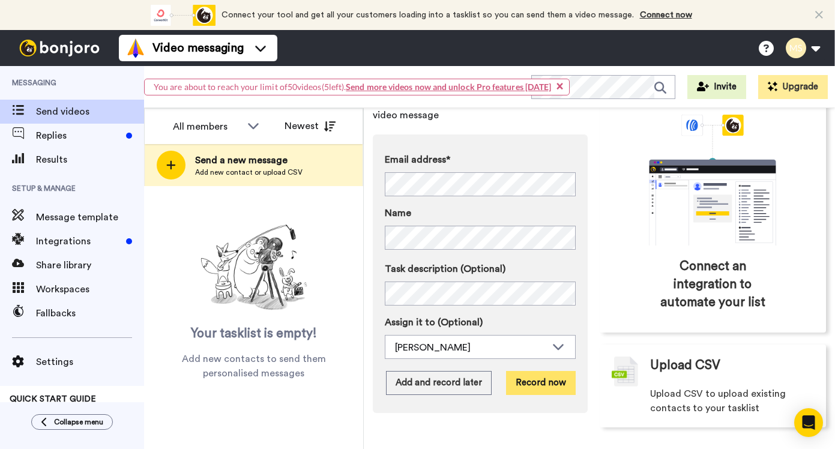
click at [534, 375] on button "Record now" at bounding box center [541, 383] width 70 height 24
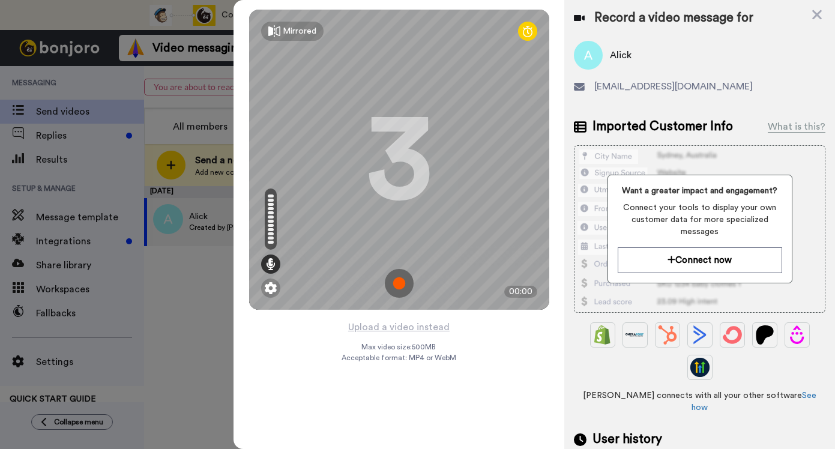
click at [398, 286] on img at bounding box center [399, 283] width 29 height 29
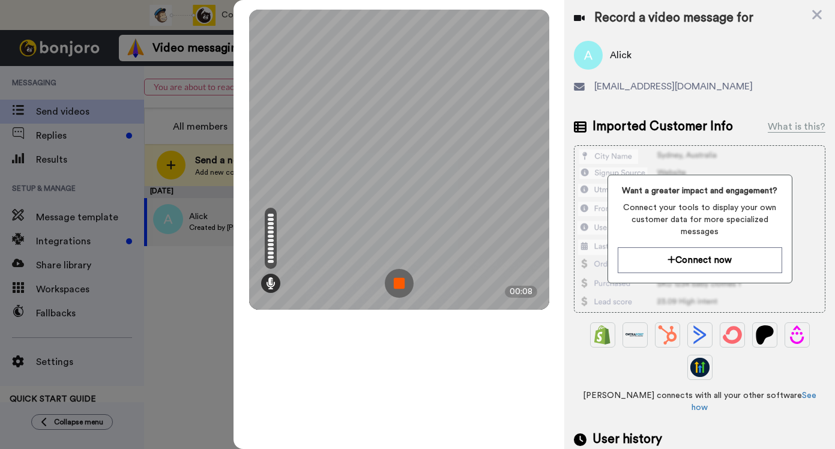
click at [398, 286] on img at bounding box center [399, 283] width 29 height 29
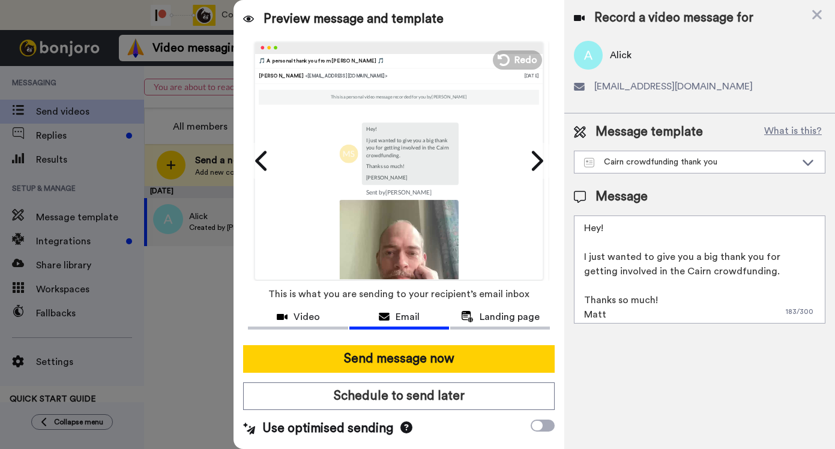
click at [600, 230] on textarea "Hey! I just wanted to give you a big thank you for getting involved in the Cair…" at bounding box center [700, 270] width 252 height 108
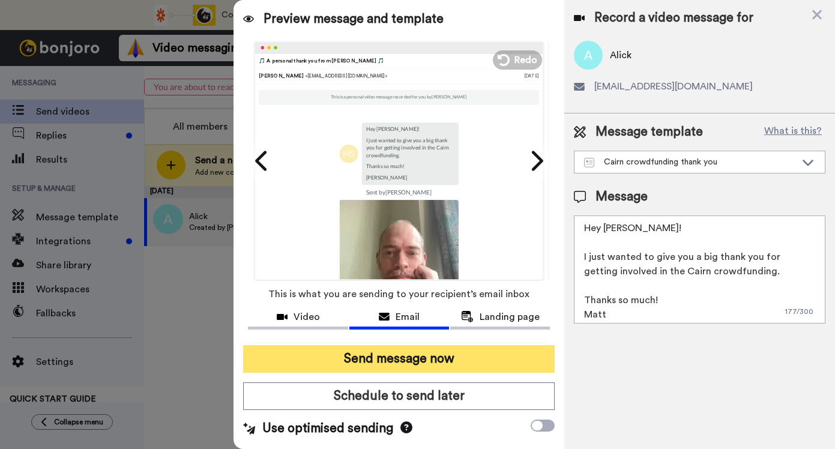
type textarea "Hey [PERSON_NAME]! I just wanted to give you a big thank you for getting involv…"
click at [480, 356] on button "Send message now" at bounding box center [399, 359] width 312 height 28
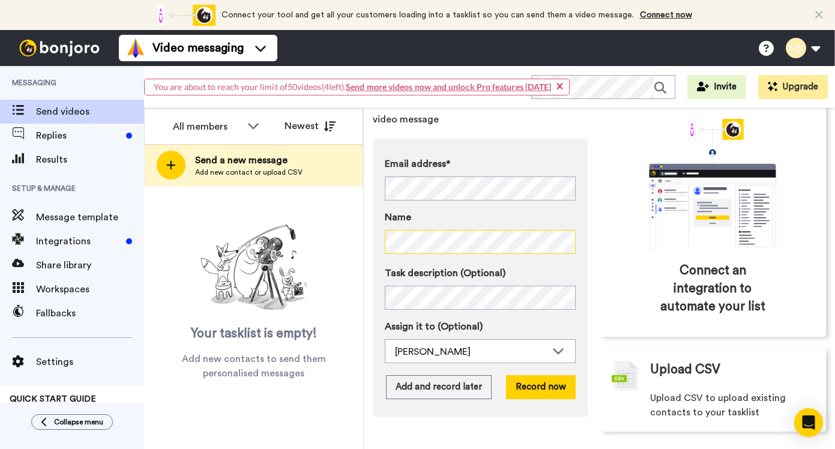
scroll to position [77, 0]
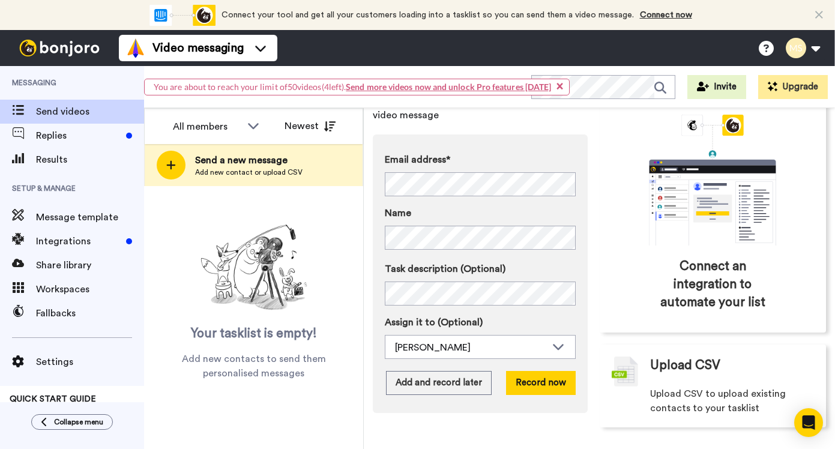
click at [563, 367] on div "Email address* No search result for ‘ jaykeb_2000@yahoo.com ’ Name Task descrip…" at bounding box center [480, 273] width 215 height 279
click at [547, 380] on button "Record now" at bounding box center [541, 383] width 70 height 24
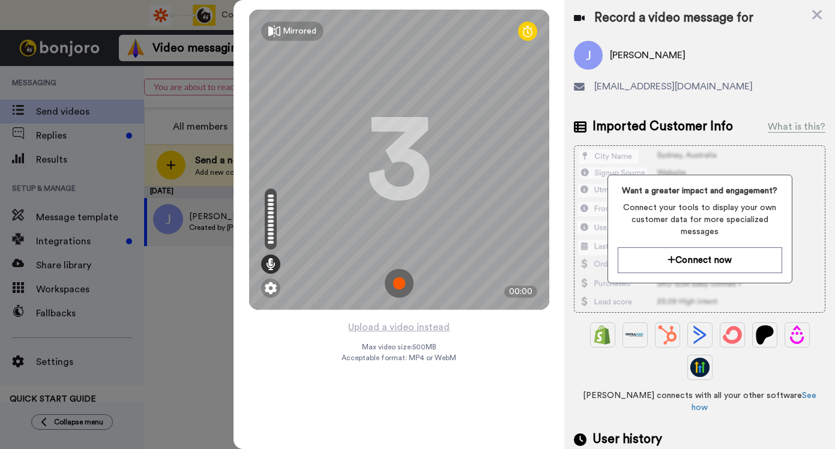
click at [396, 280] on img at bounding box center [399, 283] width 29 height 29
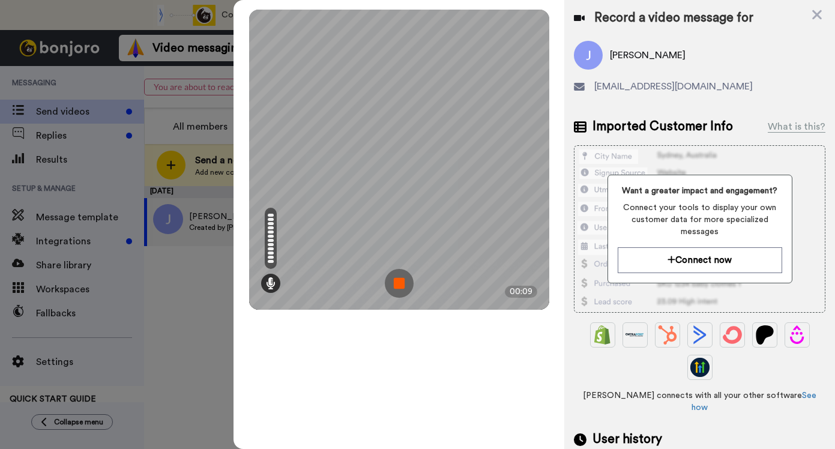
click at [396, 280] on img at bounding box center [399, 283] width 29 height 29
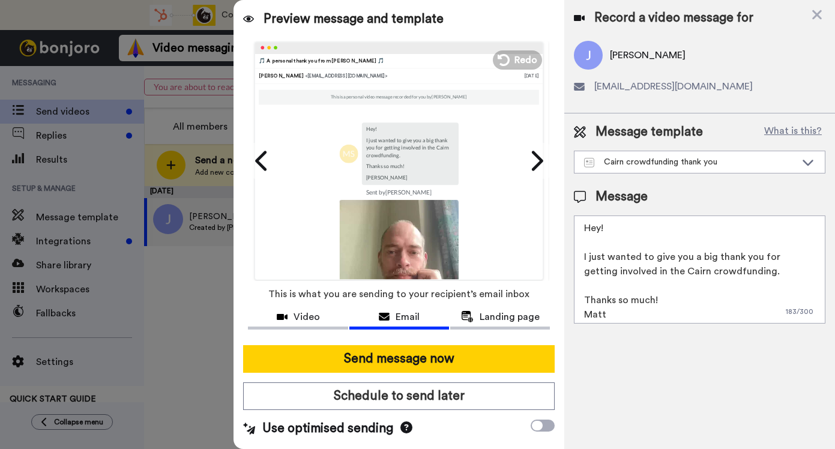
click at [599, 226] on textarea "Hey! I just wanted to give you a big thank you for getting involved in the Cair…" at bounding box center [700, 270] width 252 height 108
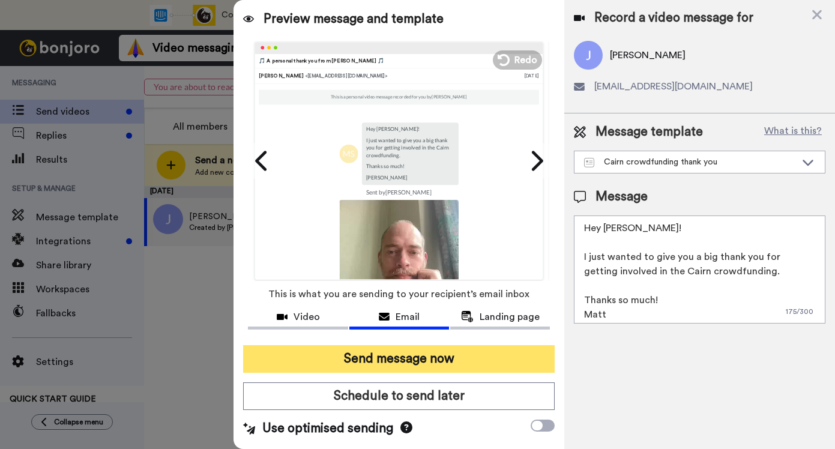
type textarea "Hey Janelle! I just wanted to give you a big thank you for getting involved in …"
click at [416, 355] on button "Send message now" at bounding box center [399, 359] width 312 height 28
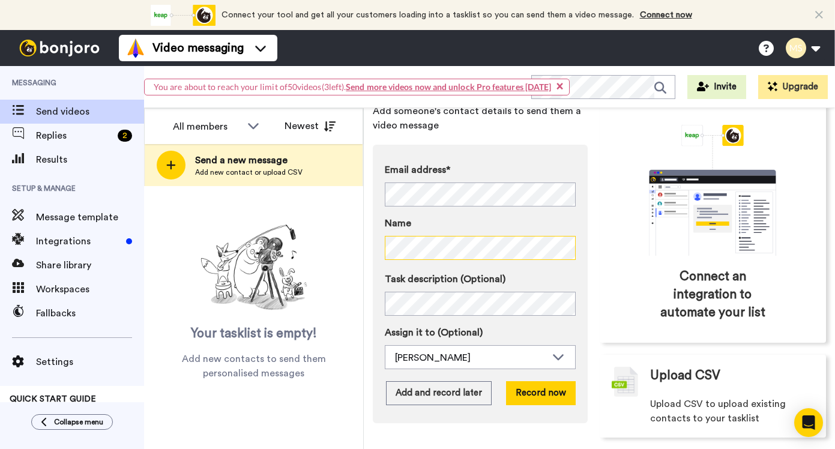
scroll to position [77, 0]
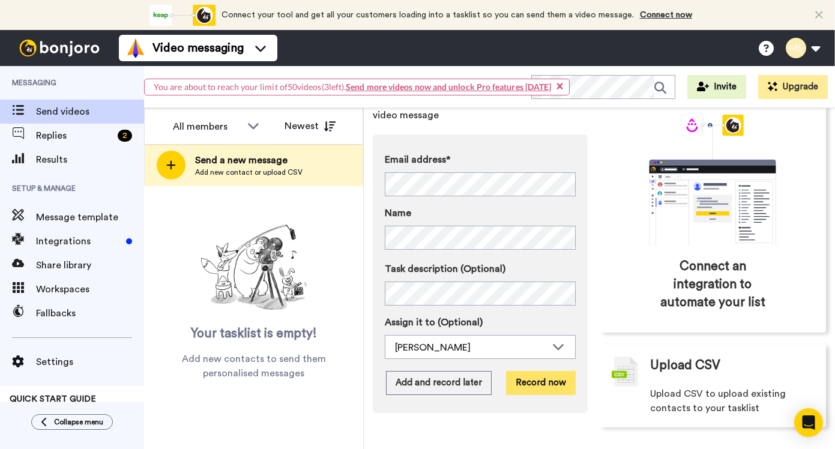
click at [544, 381] on button "Record now" at bounding box center [541, 383] width 70 height 24
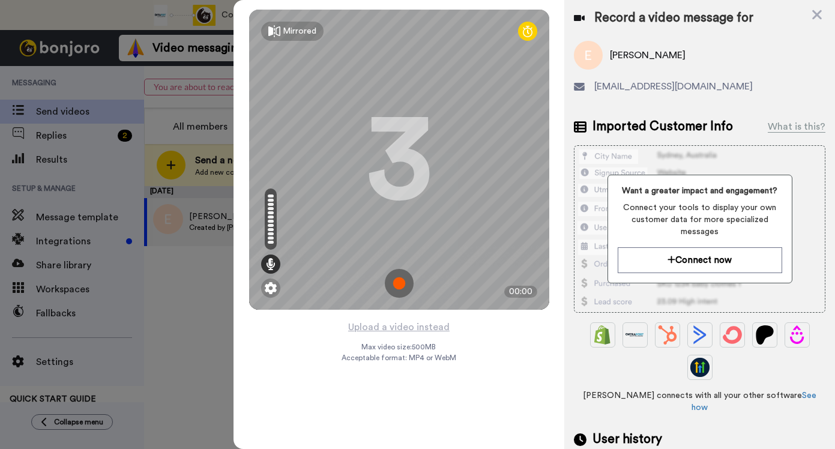
click at [396, 286] on img at bounding box center [399, 283] width 29 height 29
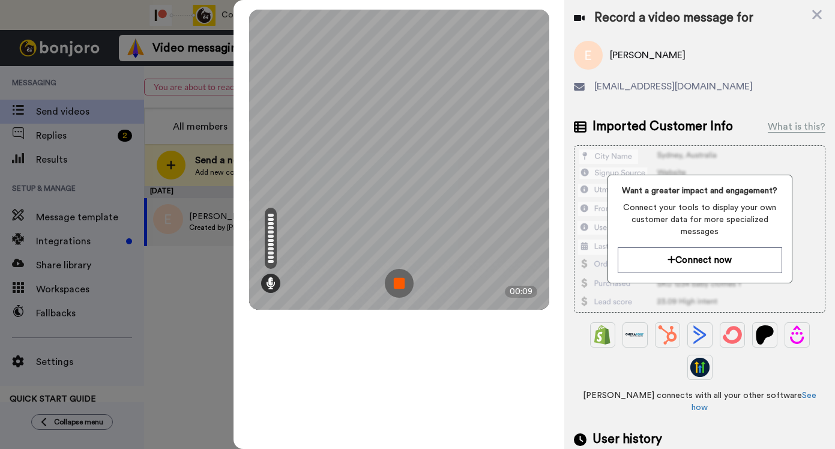
click at [396, 286] on img at bounding box center [399, 283] width 29 height 29
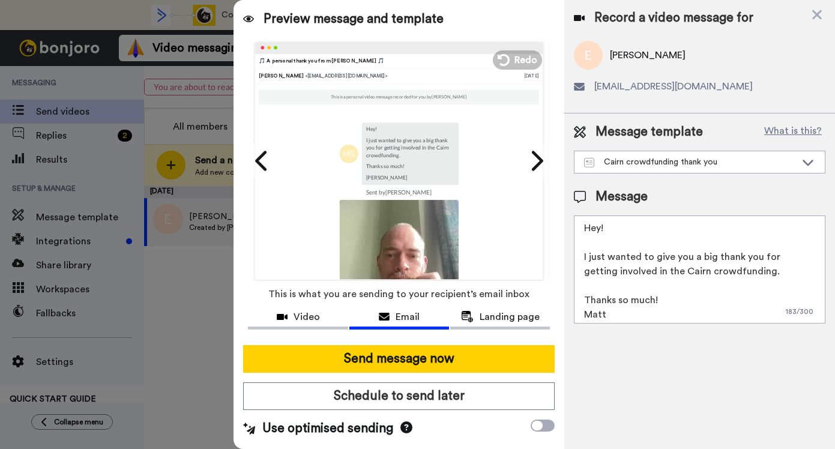
click at [601, 232] on textarea "Hey! I just wanted to give you a big thank you for getting involved in the Cair…" at bounding box center [700, 270] width 252 height 108
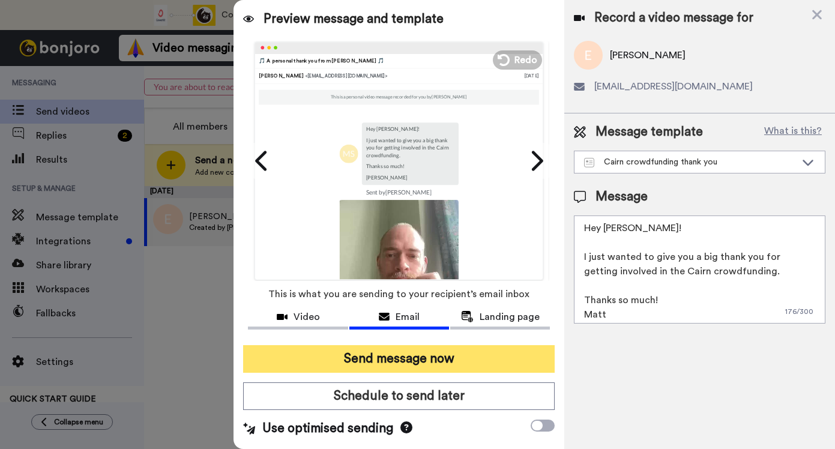
type textarea "Hey [PERSON_NAME]! I just wanted to give you a big thank you for getting involv…"
click at [438, 350] on button "Send message now" at bounding box center [399, 359] width 312 height 28
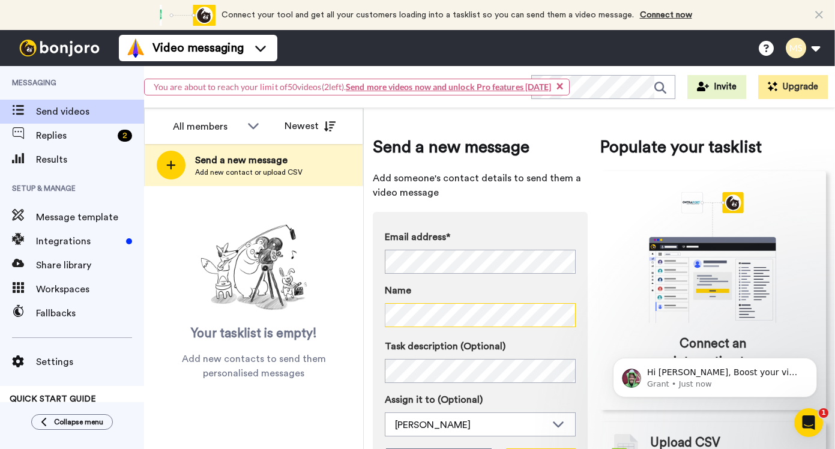
scroll to position [77, 0]
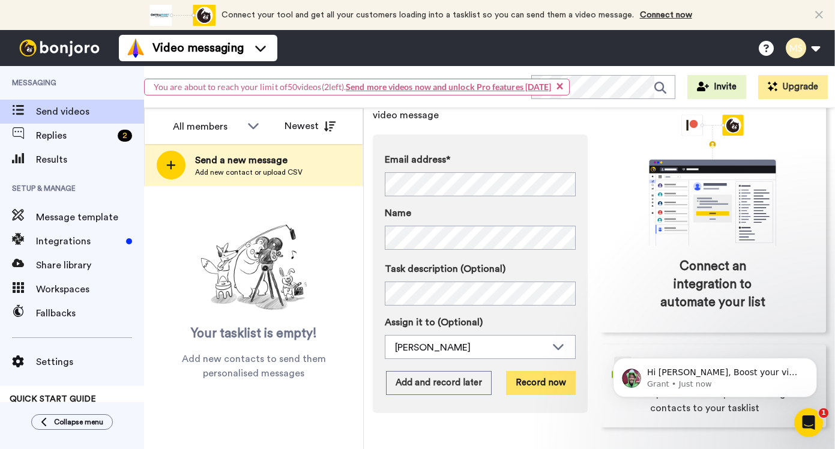
click at [546, 373] on button "Record now" at bounding box center [541, 383] width 70 height 24
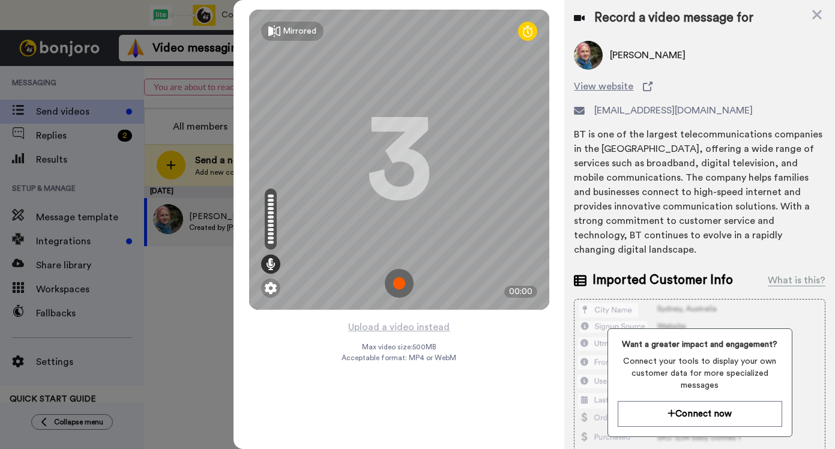
click at [398, 285] on img at bounding box center [399, 283] width 29 height 29
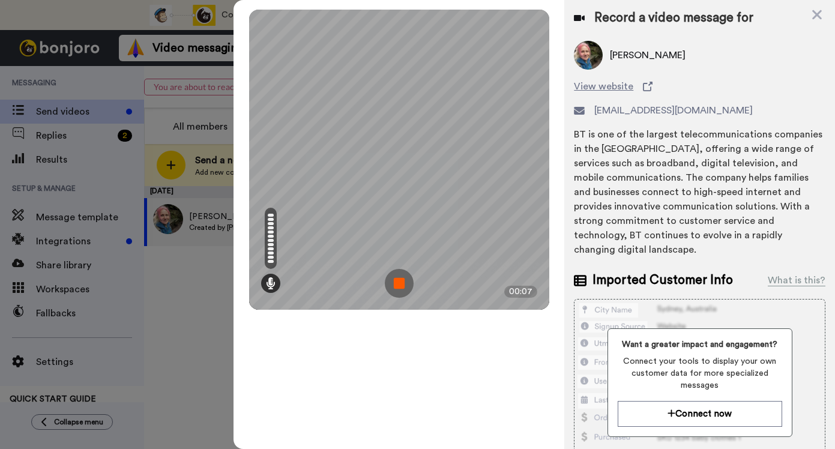
click at [398, 285] on img at bounding box center [399, 283] width 29 height 29
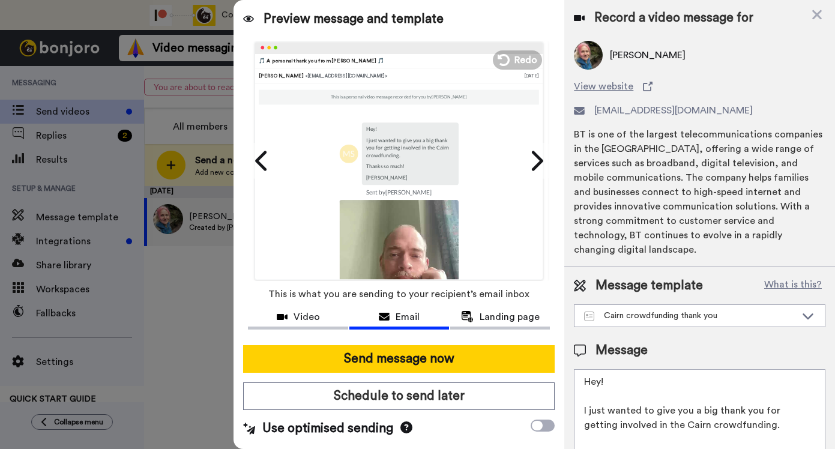
click at [603, 384] on textarea "Hey! I just wanted to give you a big thank you for getting involved in the Cair…" at bounding box center [700, 423] width 252 height 108
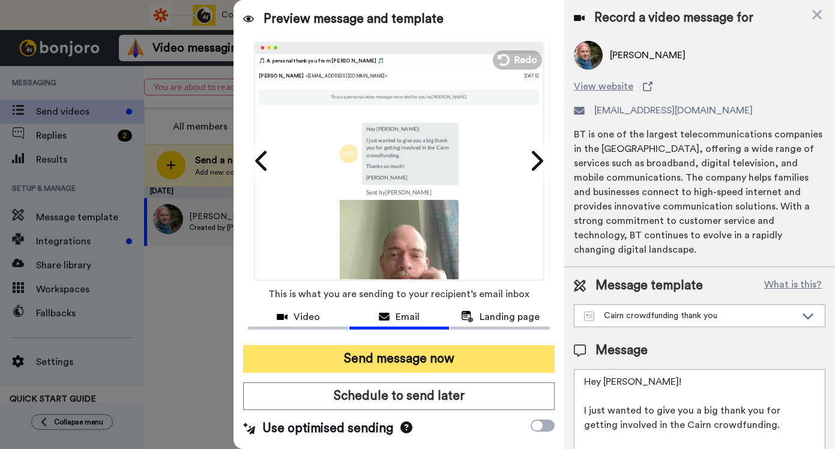
type textarea "Hey [PERSON_NAME]! I just wanted to give you a big thank you for getting involv…"
click at [427, 350] on button "Send message now" at bounding box center [399, 359] width 312 height 28
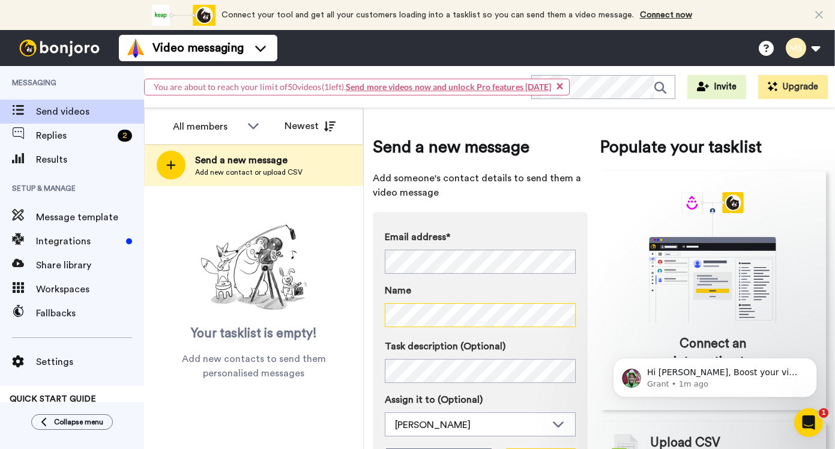
scroll to position [77, 0]
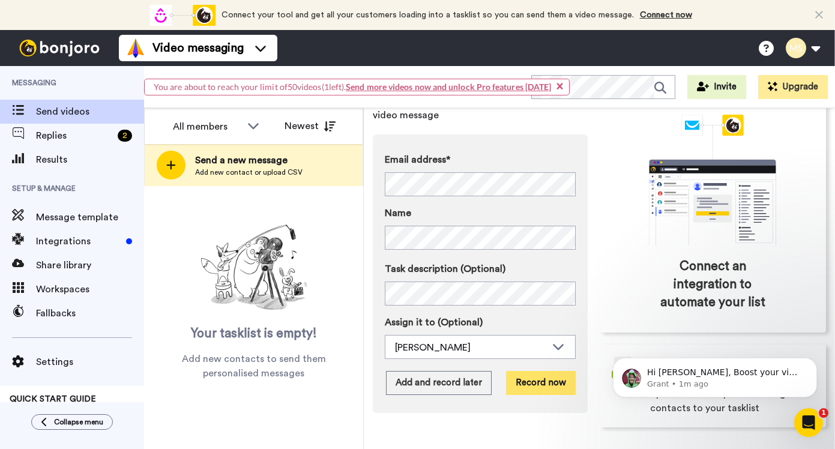
click at [533, 394] on button "Record now" at bounding box center [541, 383] width 70 height 24
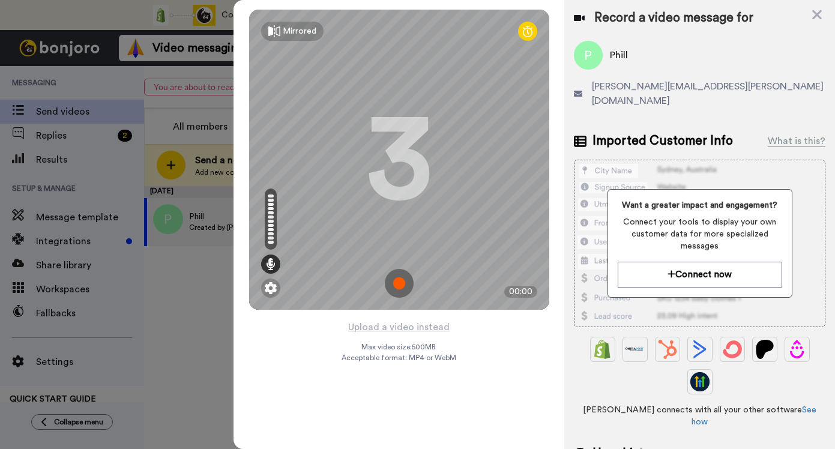
click at [401, 282] on img at bounding box center [399, 283] width 29 height 29
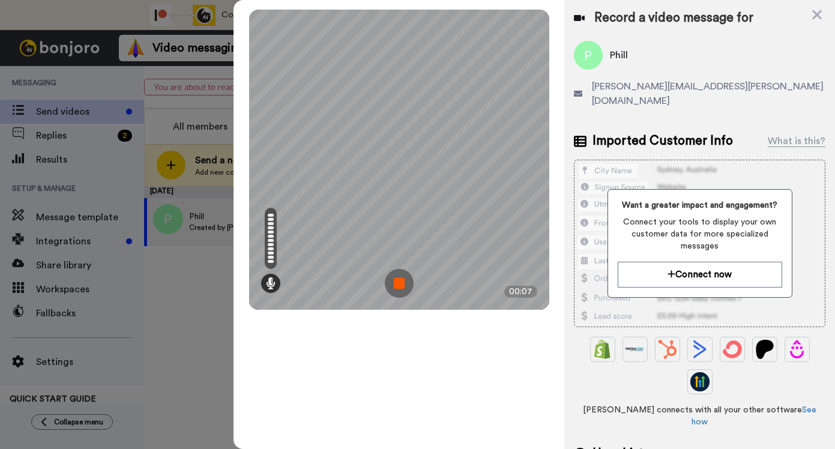
click at [401, 282] on img at bounding box center [399, 283] width 29 height 29
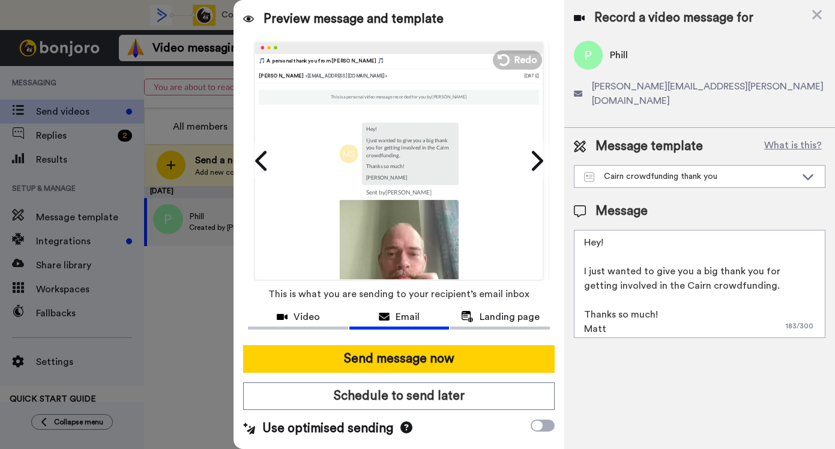
click at [602, 230] on textarea "Hey! I just wanted to give you a big thank you for getting involved in the Cair…" at bounding box center [700, 284] width 252 height 108
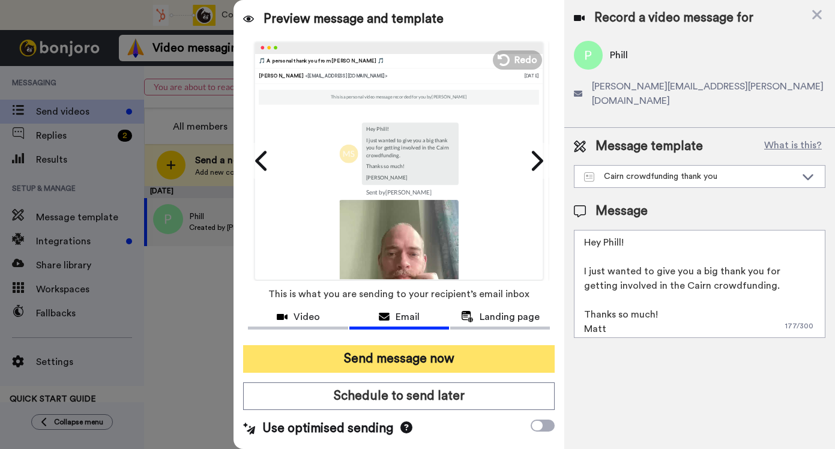
type textarea "Hey Phill! I just wanted to give you a big thank you for getting involved in th…"
click at [414, 367] on button "Send message now" at bounding box center [399, 359] width 312 height 28
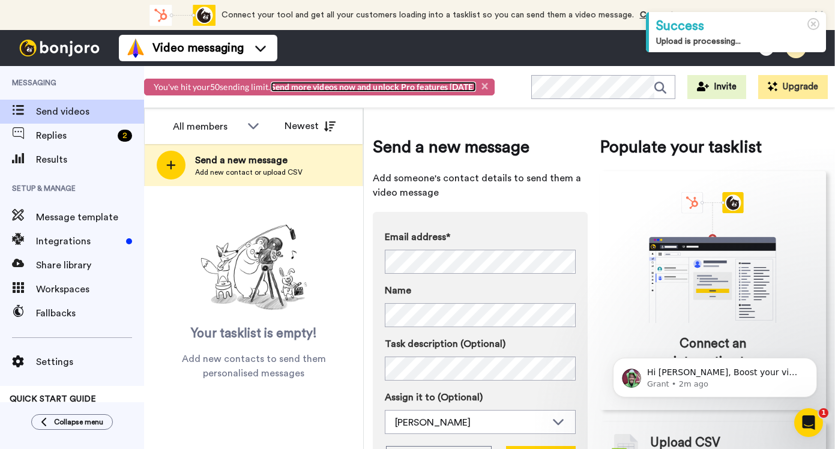
click at [416, 89] on link "Send more videos now and unlock Pro features [DATE]" at bounding box center [373, 87] width 205 height 10
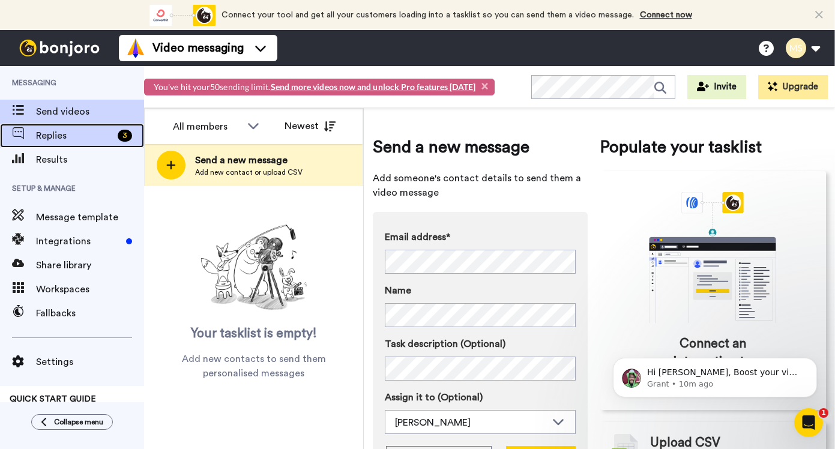
click at [26, 140] on span at bounding box center [18, 136] width 36 height 12
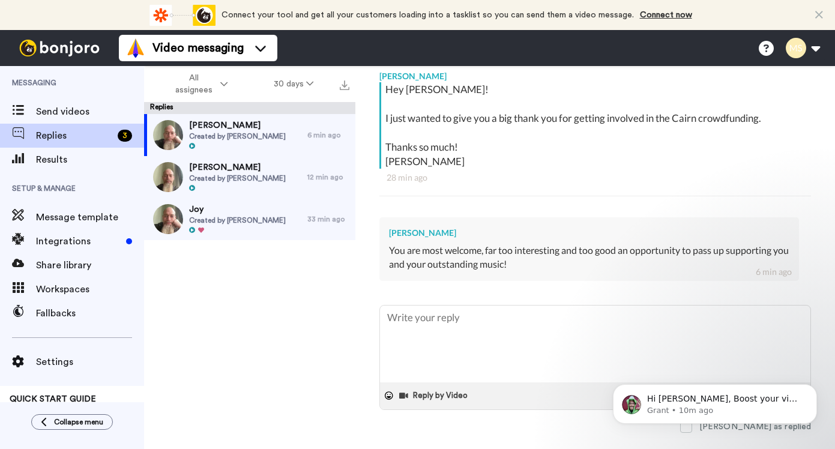
scroll to position [230, 0]
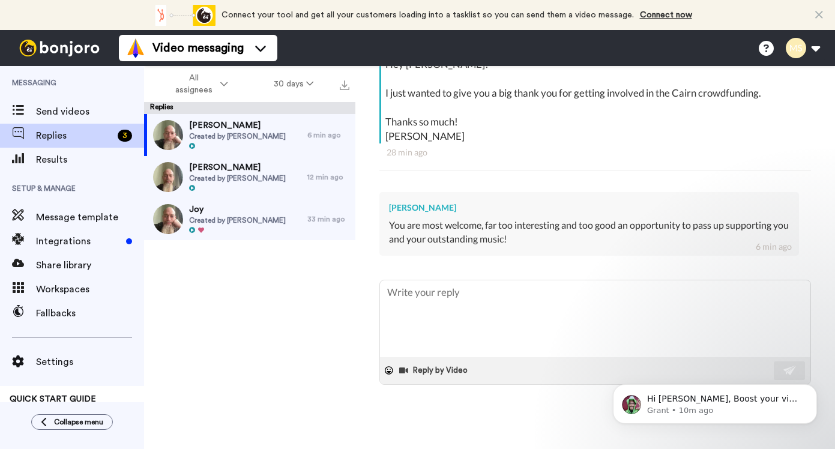
click at [511, 225] on div "You are most welcome, far too interesting and too good an opportunity to pass u…" at bounding box center [589, 233] width 400 height 28
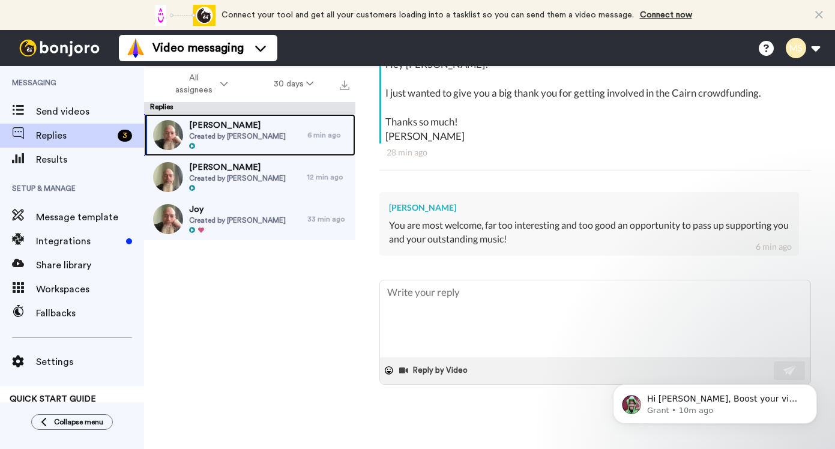
click at [237, 135] on span "Created by Matt Steady" at bounding box center [237, 136] width 97 height 10
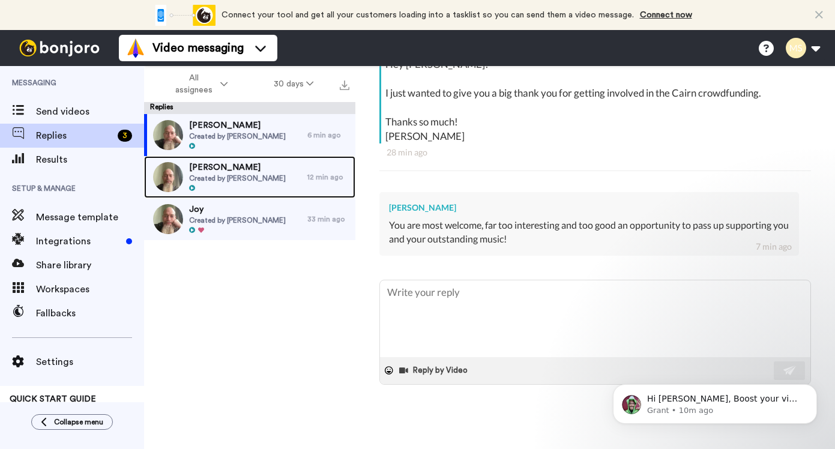
click at [255, 184] on div at bounding box center [237, 188] width 97 height 8
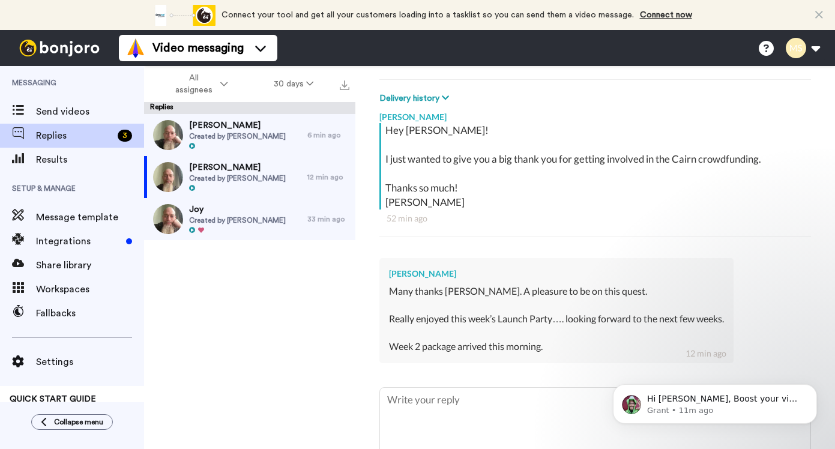
scroll to position [164, 0]
type textarea "x"
type textarea "G"
type textarea "x"
type textarea "Go"
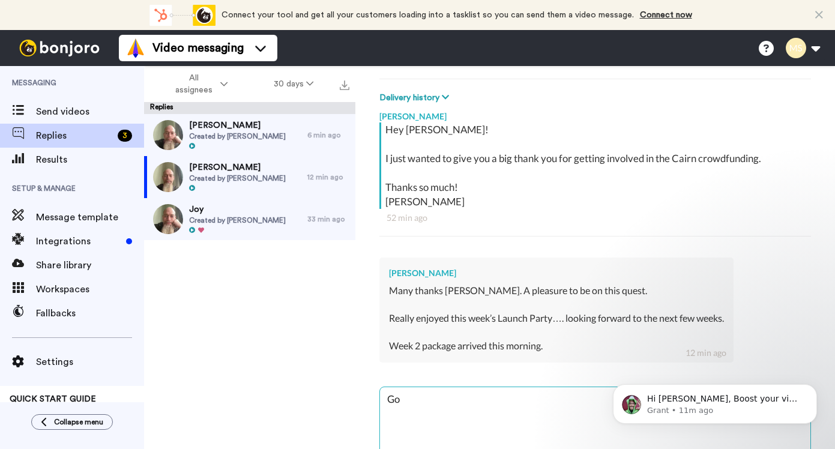
type textarea "x"
type textarea "Gos"
type textarea "x"
type textarea "Gosh"
type textarea "x"
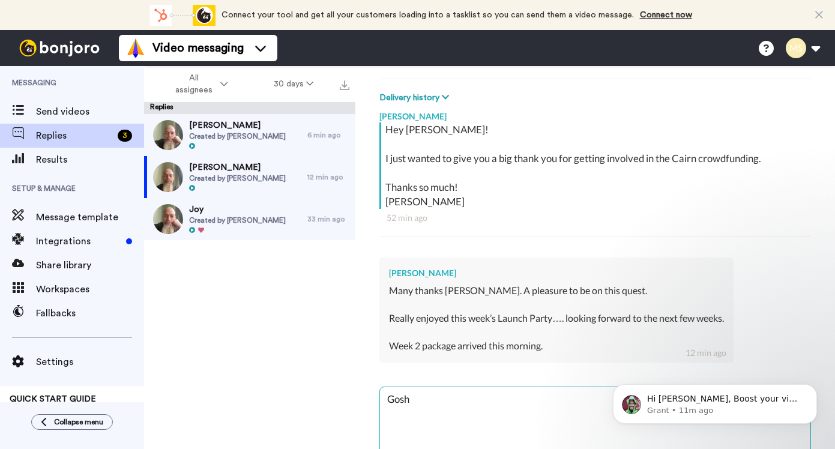
type textarea "Gosh"
type textarea "x"
type textarea "Gosh t"
type textarea "x"
type textarea "Gosh th"
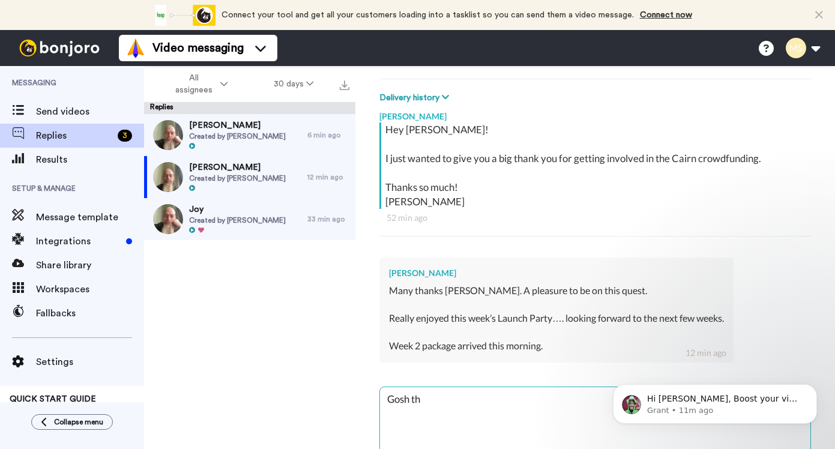
type textarea "x"
type textarea "Gosh tha"
type textarea "x"
type textarea "Gosh that"
type textarea "x"
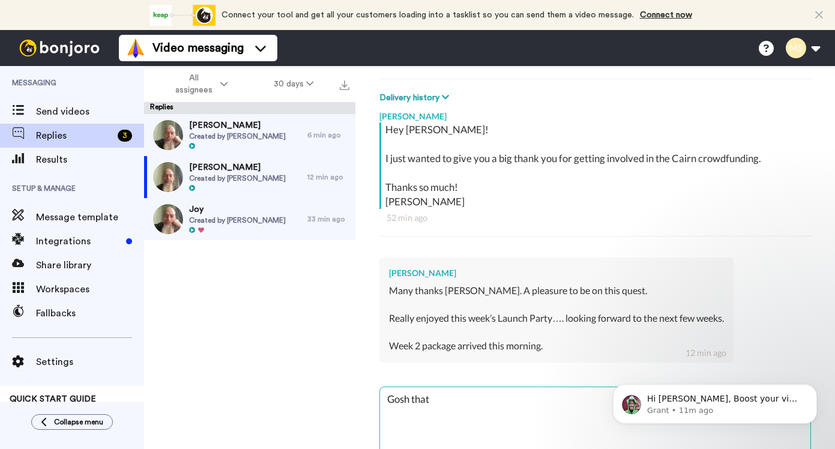
type textarea "Gosh that'"
type textarea "x"
type textarea "Gosh that's"
type textarea "x"
type textarea "Gosh that's"
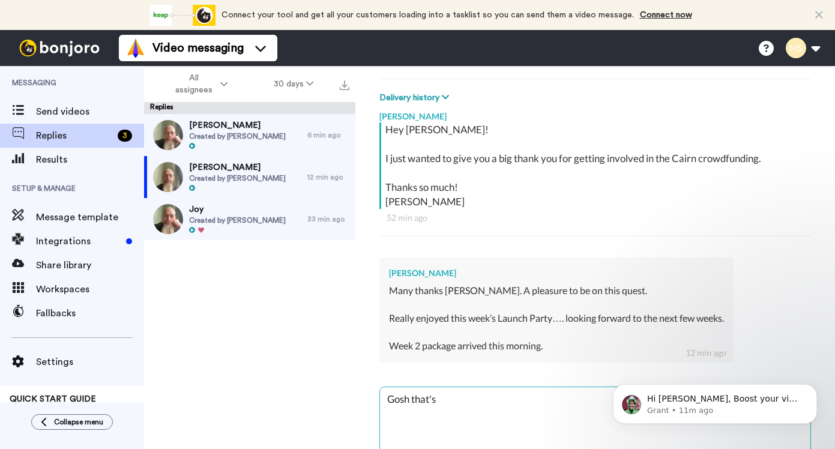
type textarea "x"
type textarea "Gosh that's q"
type textarea "x"
type textarea "Gosh that's qu"
type textarea "x"
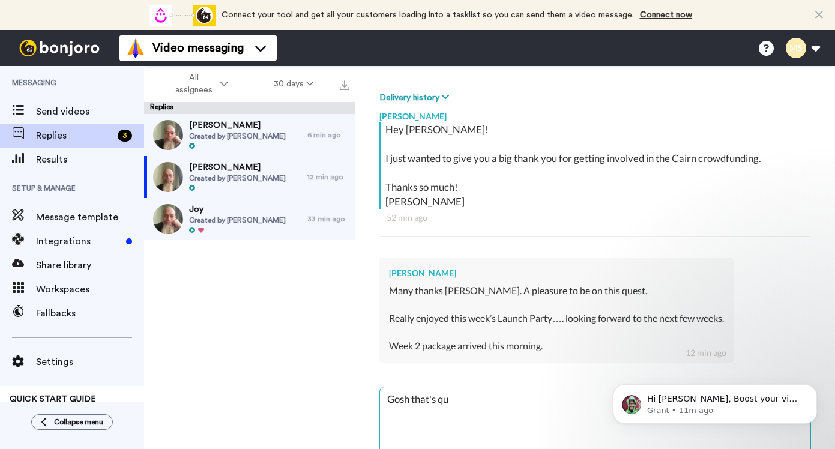
type textarea "Gosh that's qui"
type textarea "x"
type textarea "Gosh that's qu"
type textarea "x"
type textarea "Gosh that's q"
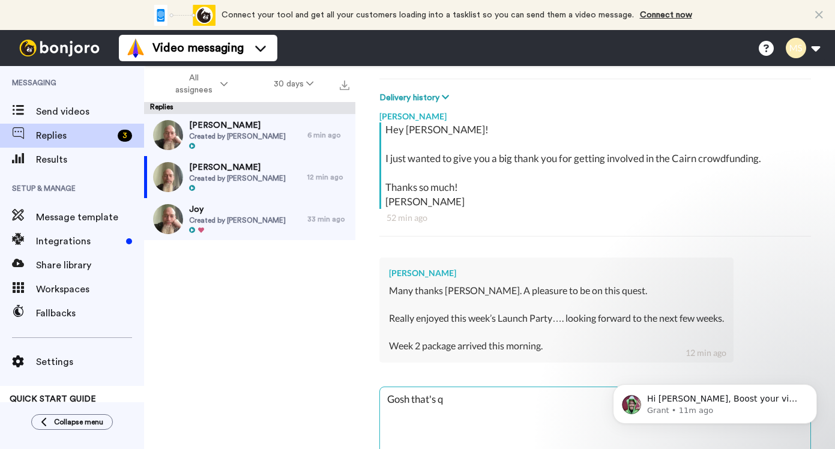
type textarea "x"
type textarea "Gosh that's"
type textarea "x"
type textarea "Gosh that's"
type textarea "x"
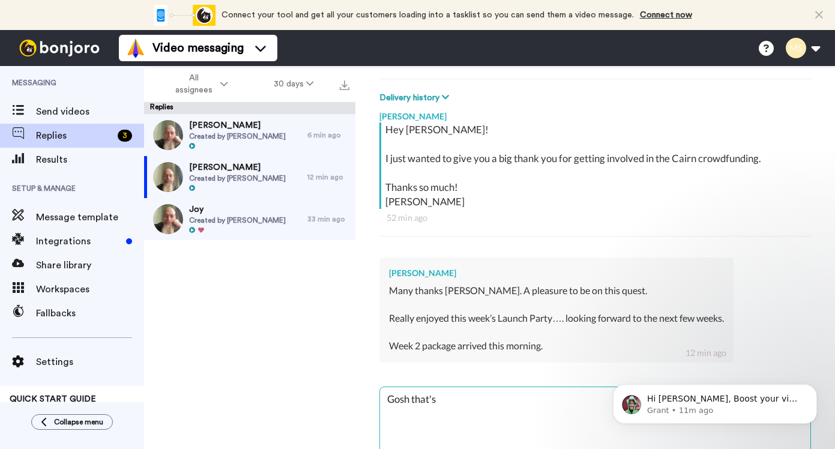
type textarea "Gosh that'"
type textarea "x"
type textarea "Gosh that"
type textarea "x"
type textarea "Gosh tha"
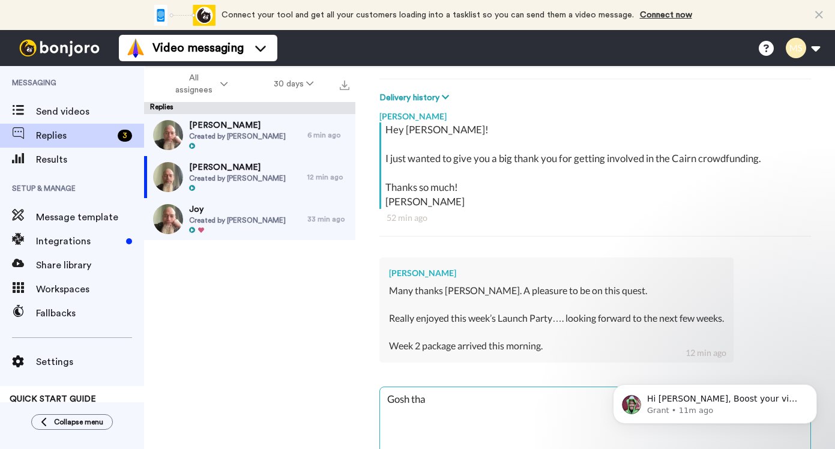
type textarea "x"
type textarea "Gosh th"
type textarea "x"
type textarea "Gosh t"
type textarea "x"
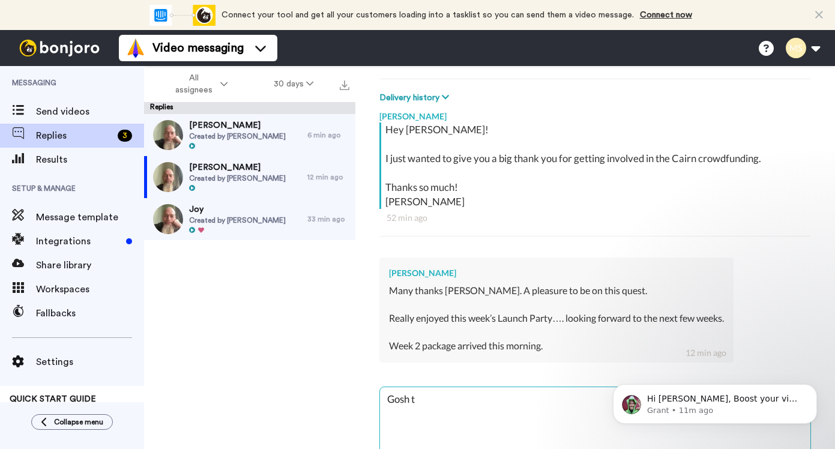
type textarea "Gosh"
type textarea "x"
type textarea "Gosh"
type textarea "x"
type textarea "Gos"
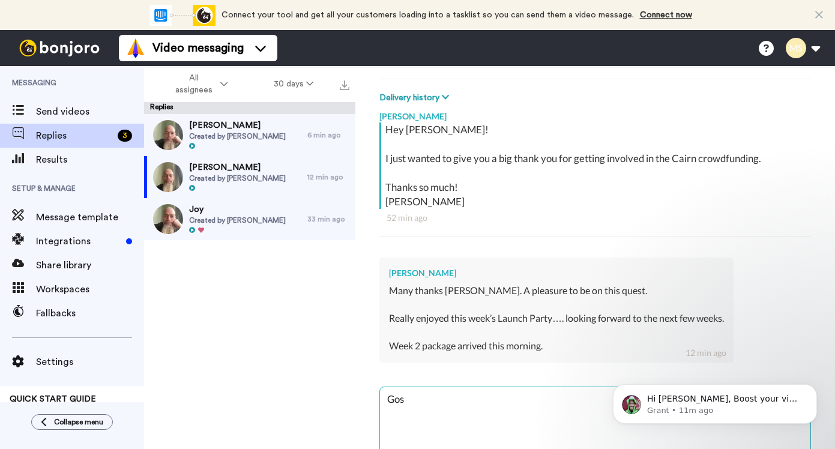
type textarea "x"
type textarea "Go"
type textarea "x"
type textarea "G"
type textarea "x"
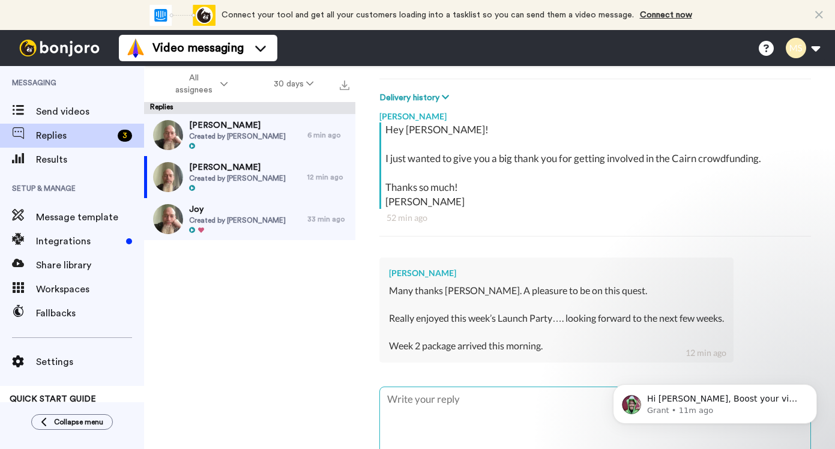
type textarea "x"
type textarea "A"
type textarea "x"
type textarea "AH"
type textarea "x"
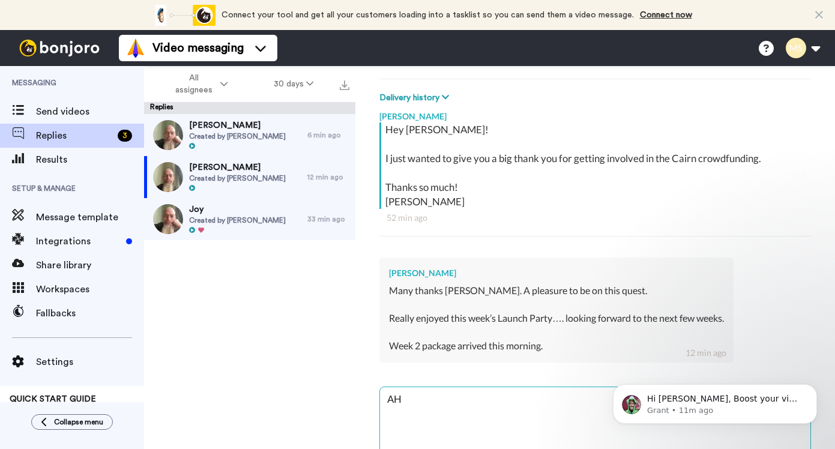
type textarea "AH"
type textarea "x"
type textarea "AH b"
type textarea "x"
type textarea "AH br"
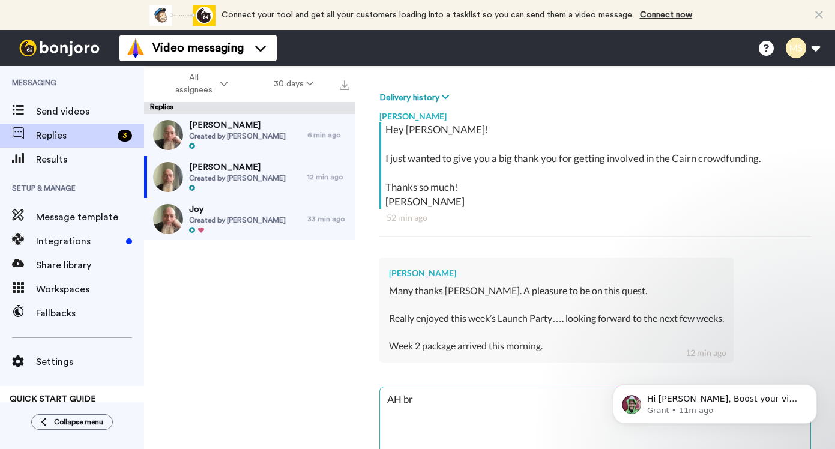
type textarea "x"
type textarea "AH bri"
type textarea "x"
type textarea "AH br"
type textarea "x"
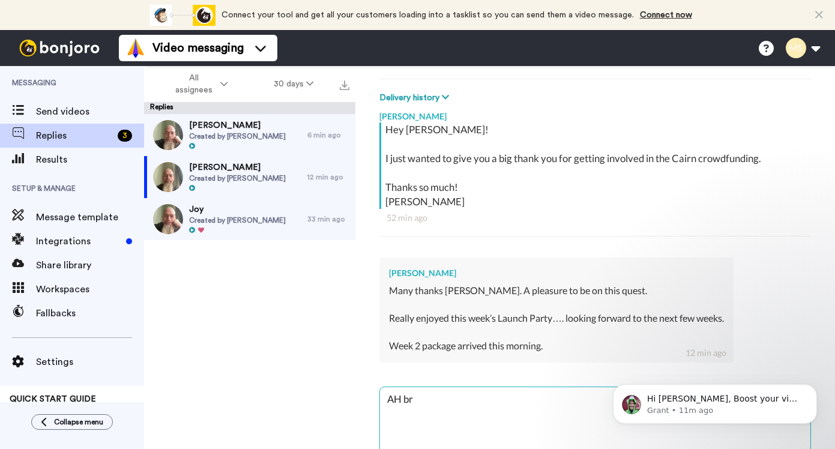
type textarea "AH b"
type textarea "x"
type textarea "AH"
type textarea "x"
type textarea "AH"
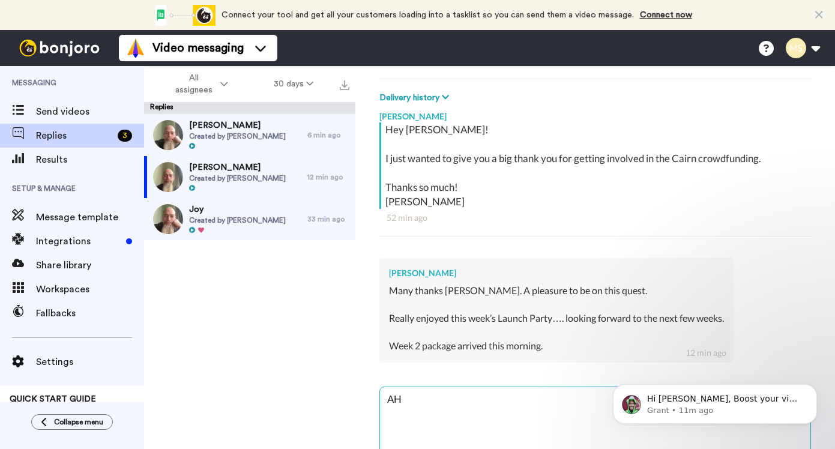
type textarea "x"
type textarea "A"
type textarea "x"
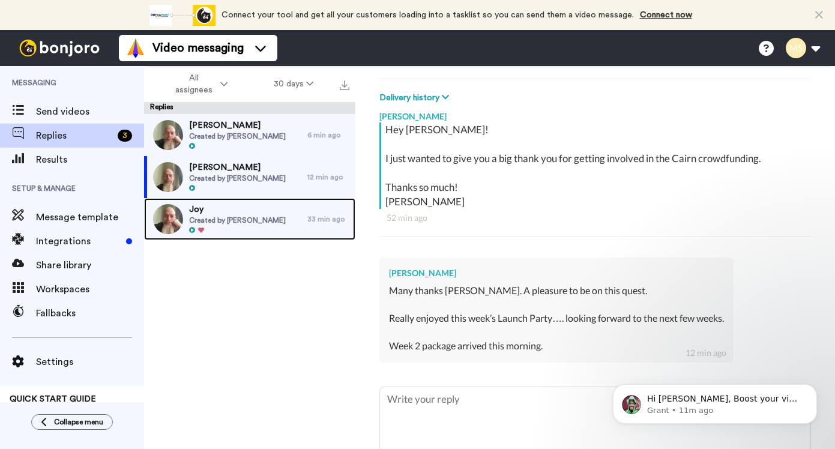
click at [247, 228] on div at bounding box center [237, 230] width 97 height 8
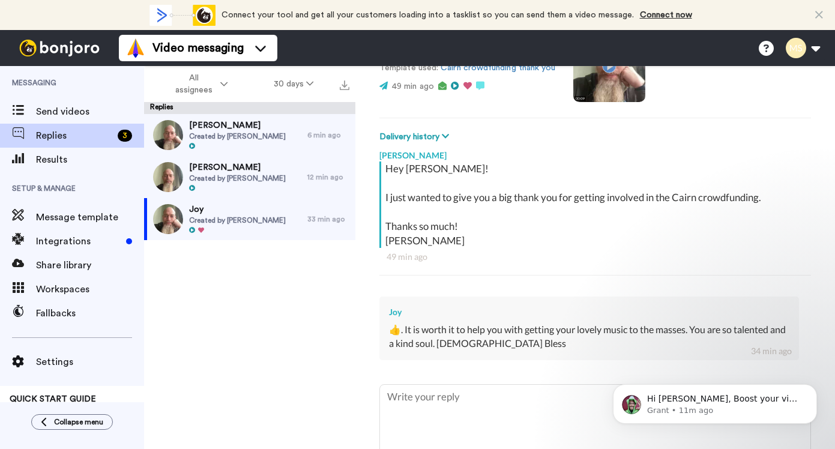
scroll to position [129, 0]
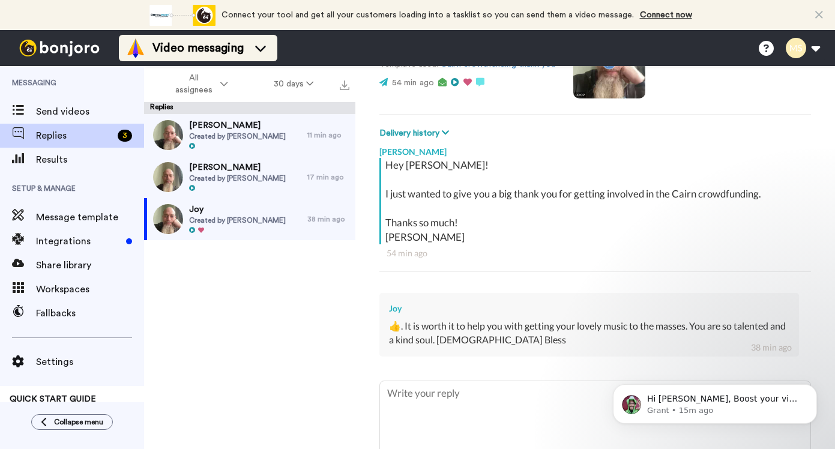
type textarea "x"
